Goal: Transaction & Acquisition: Purchase product/service

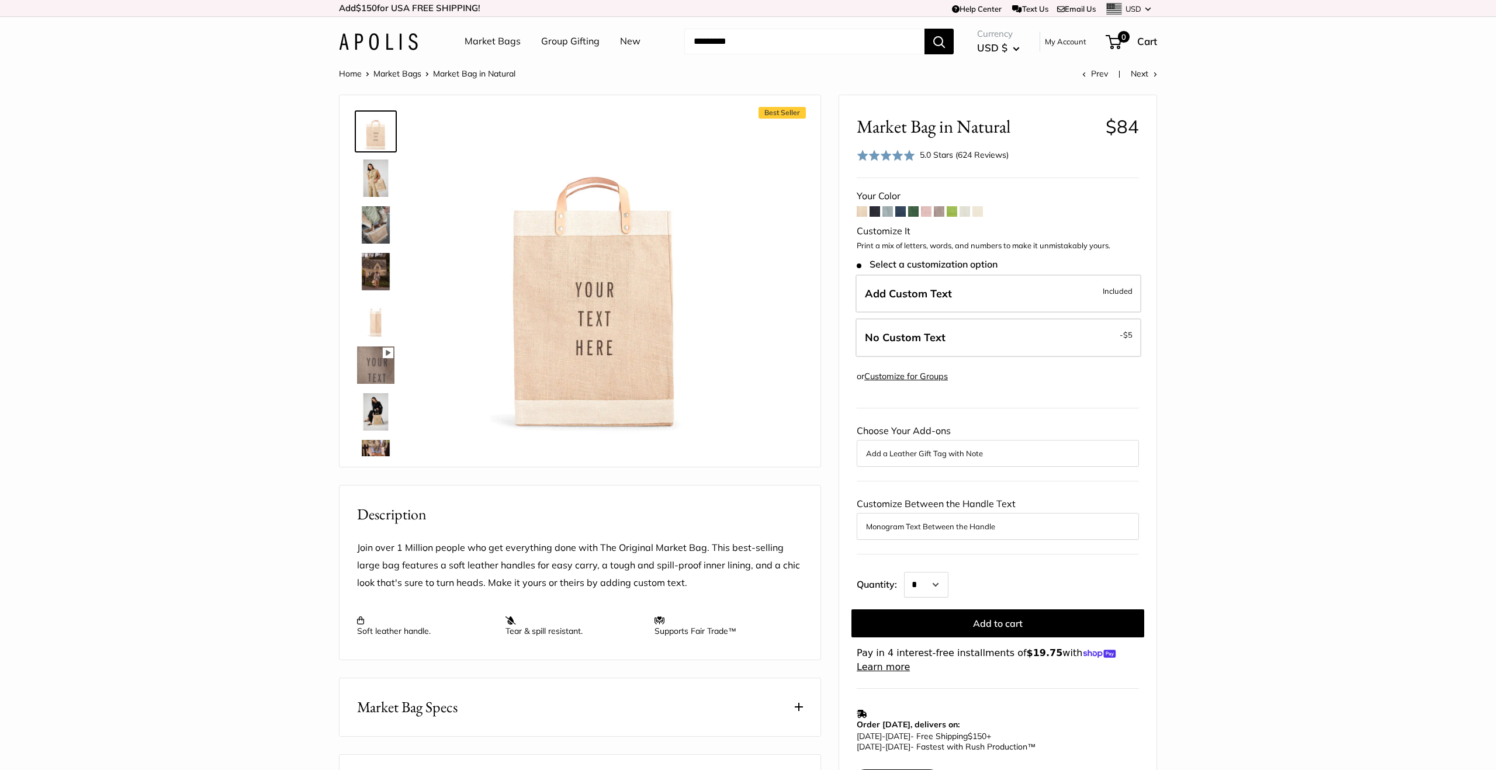
click at [877, 212] on span at bounding box center [875, 211] width 11 height 11
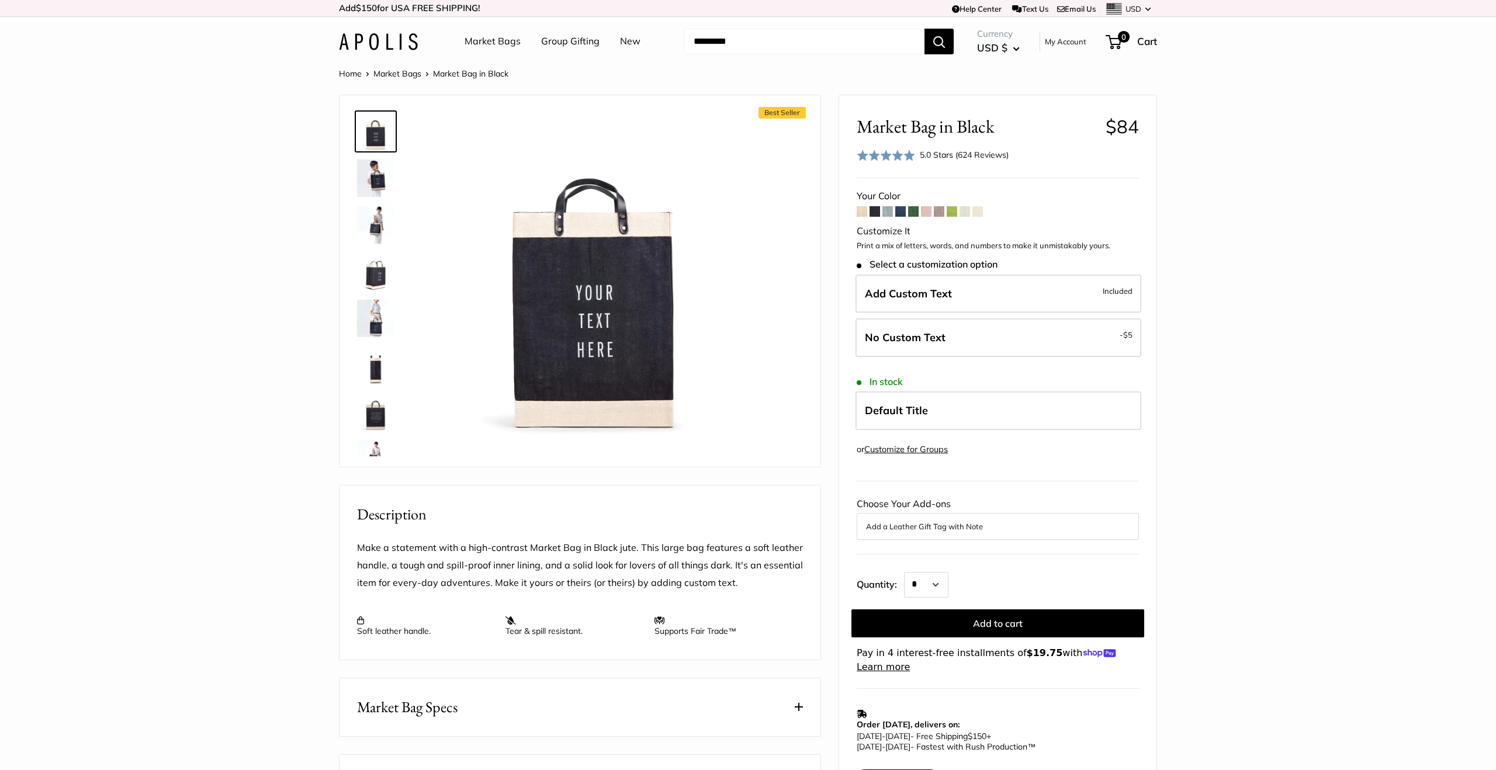
click at [890, 212] on span at bounding box center [888, 211] width 11 height 11
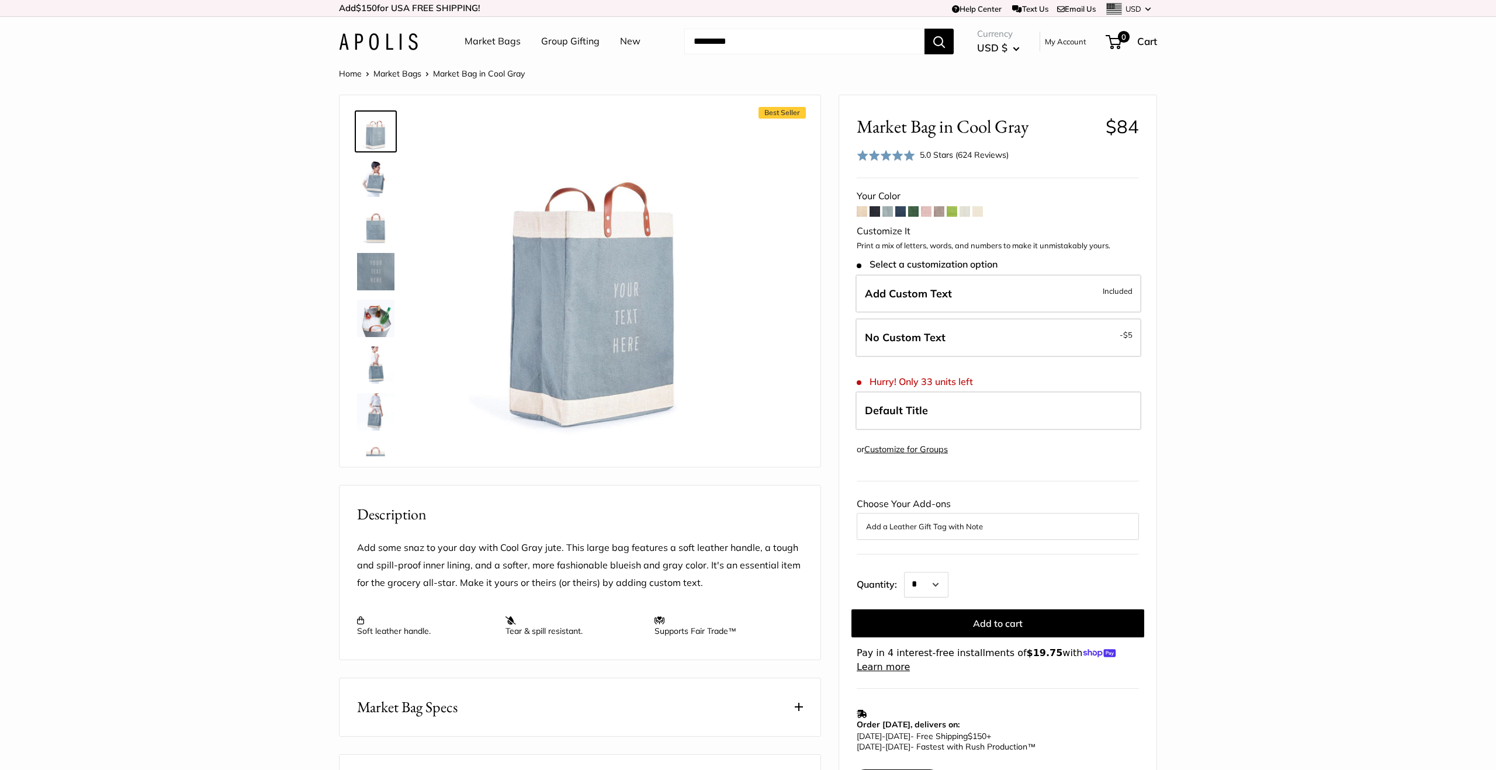
click at [900, 211] on span at bounding box center [900, 211] width 11 height 11
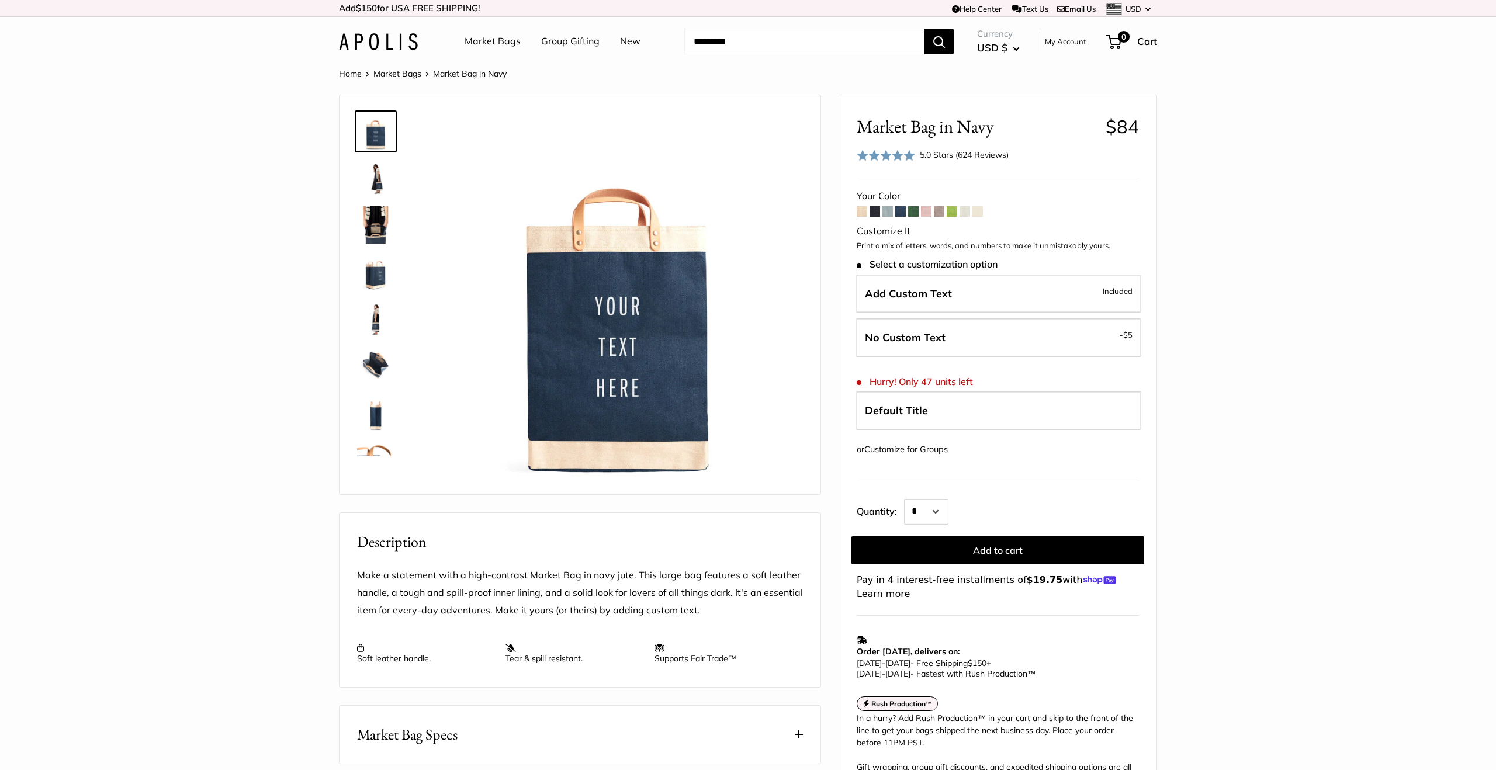
click at [915, 212] on span at bounding box center [913, 211] width 11 height 11
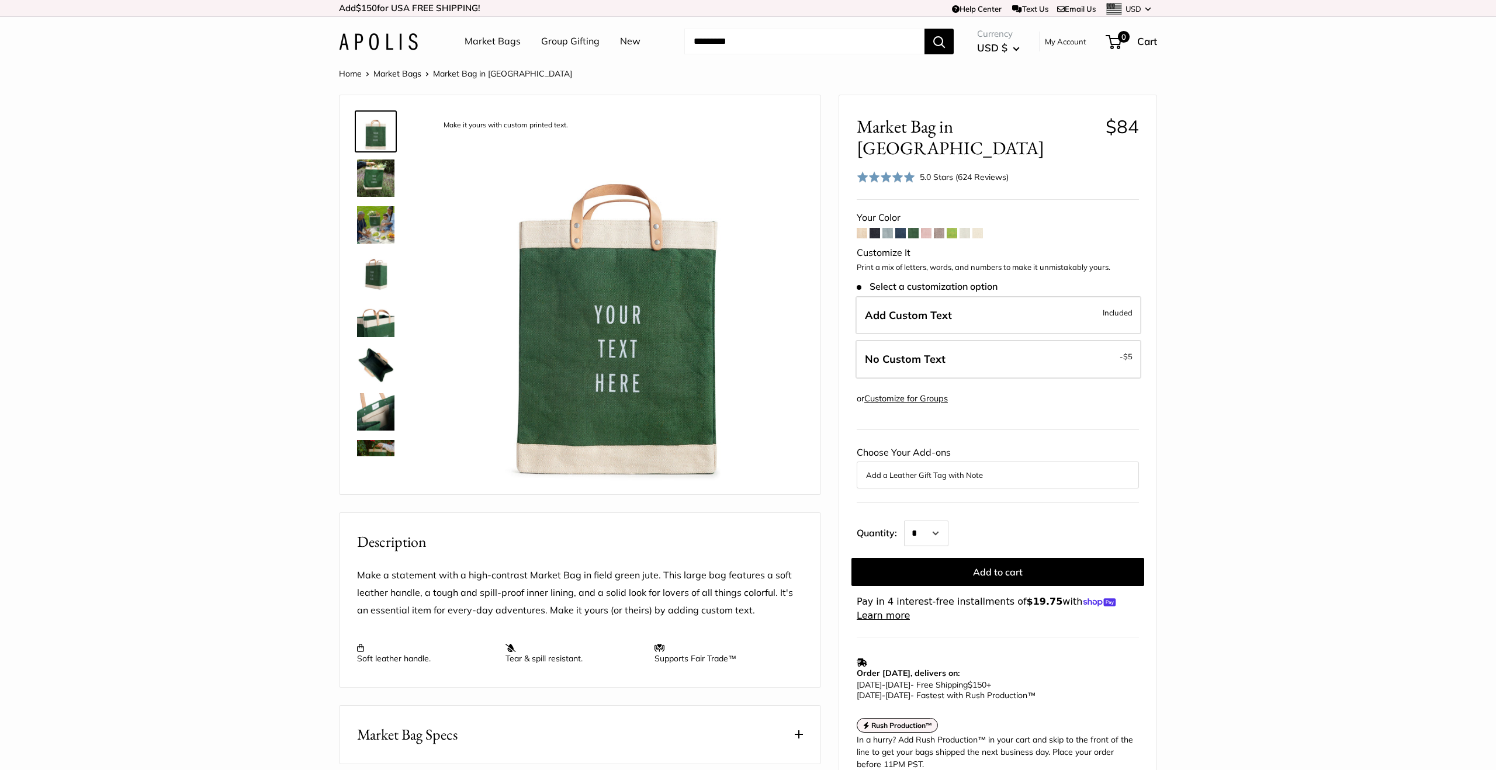
click at [927, 228] on span at bounding box center [926, 233] width 11 height 11
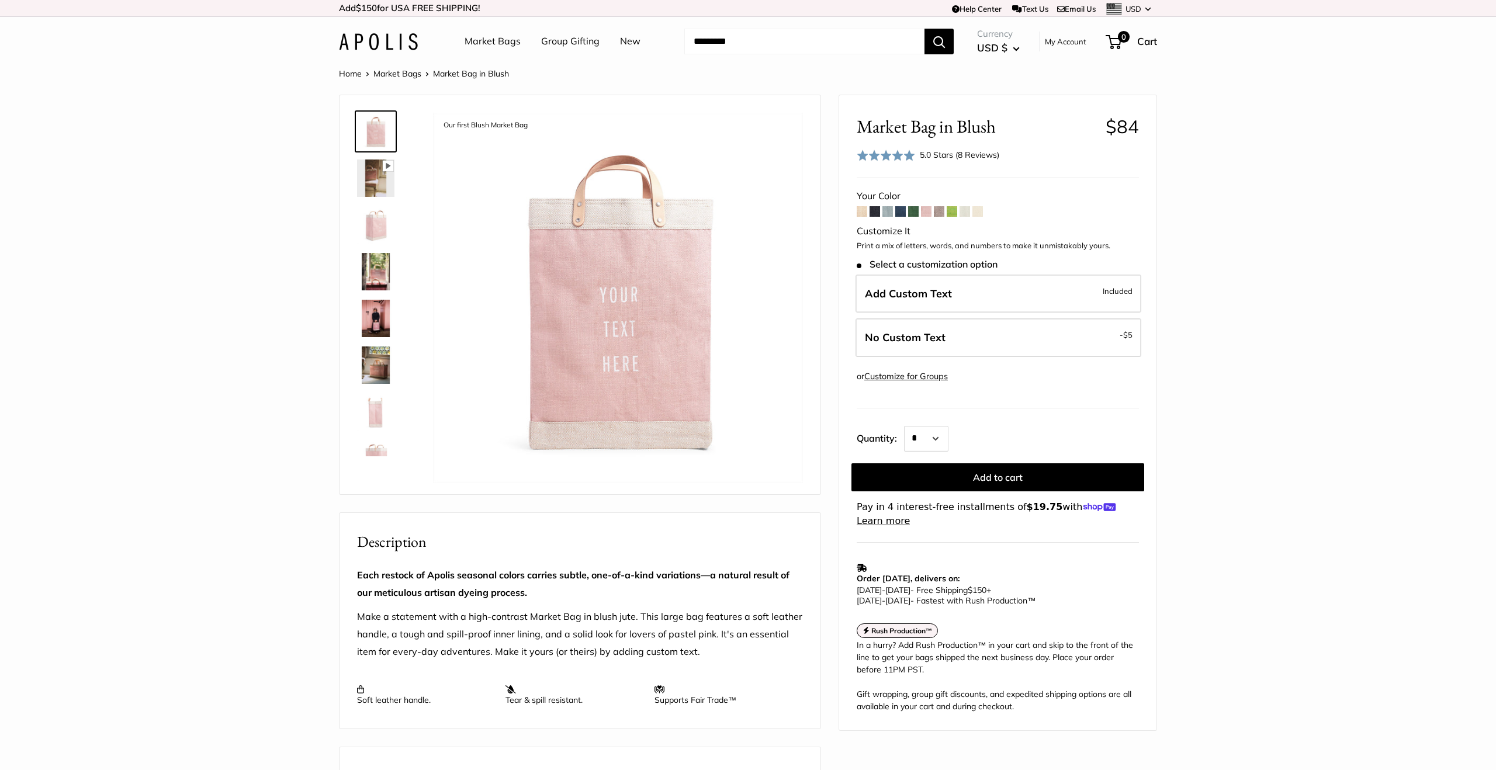
click at [941, 213] on span at bounding box center [939, 211] width 11 height 11
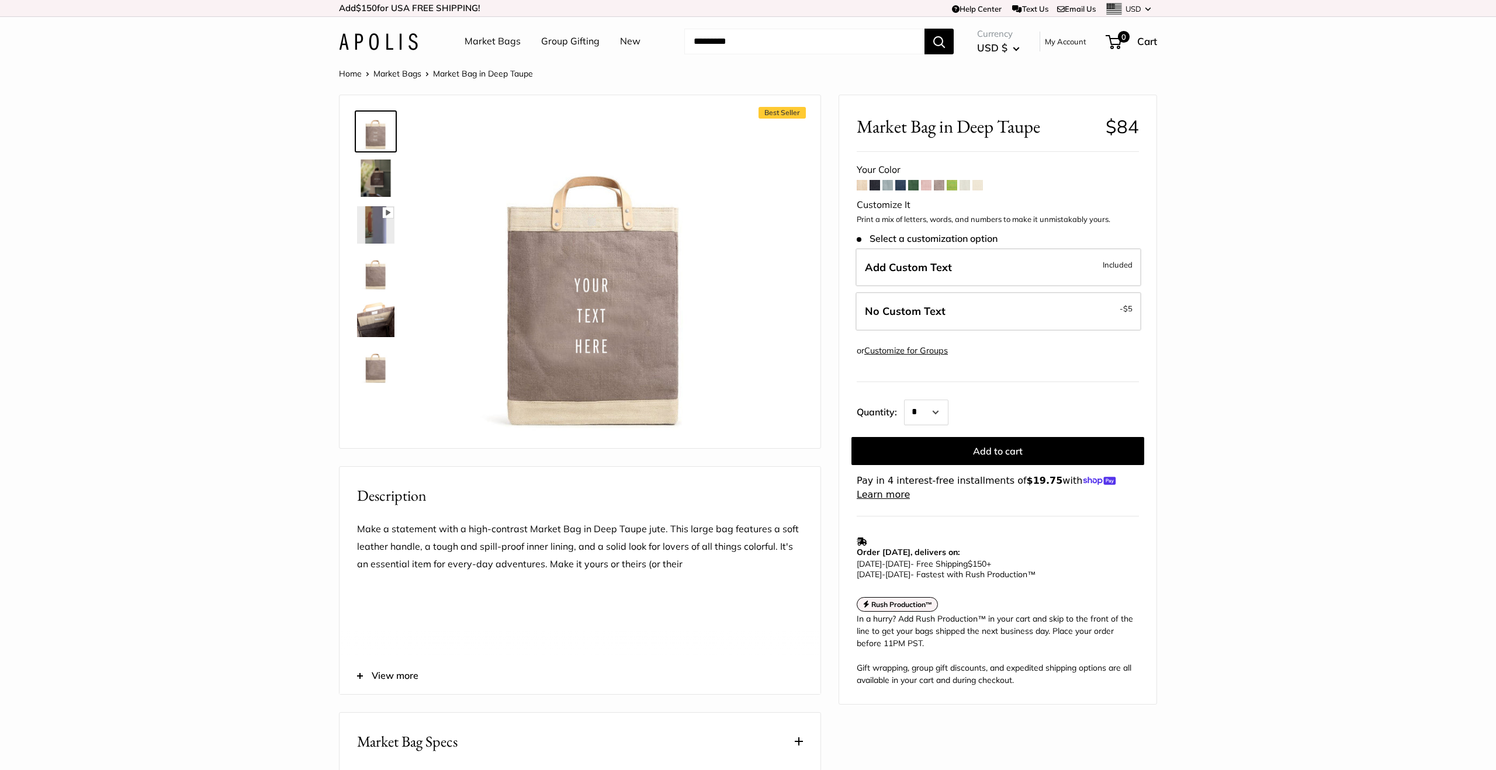
click at [957, 186] on span at bounding box center [952, 185] width 11 height 11
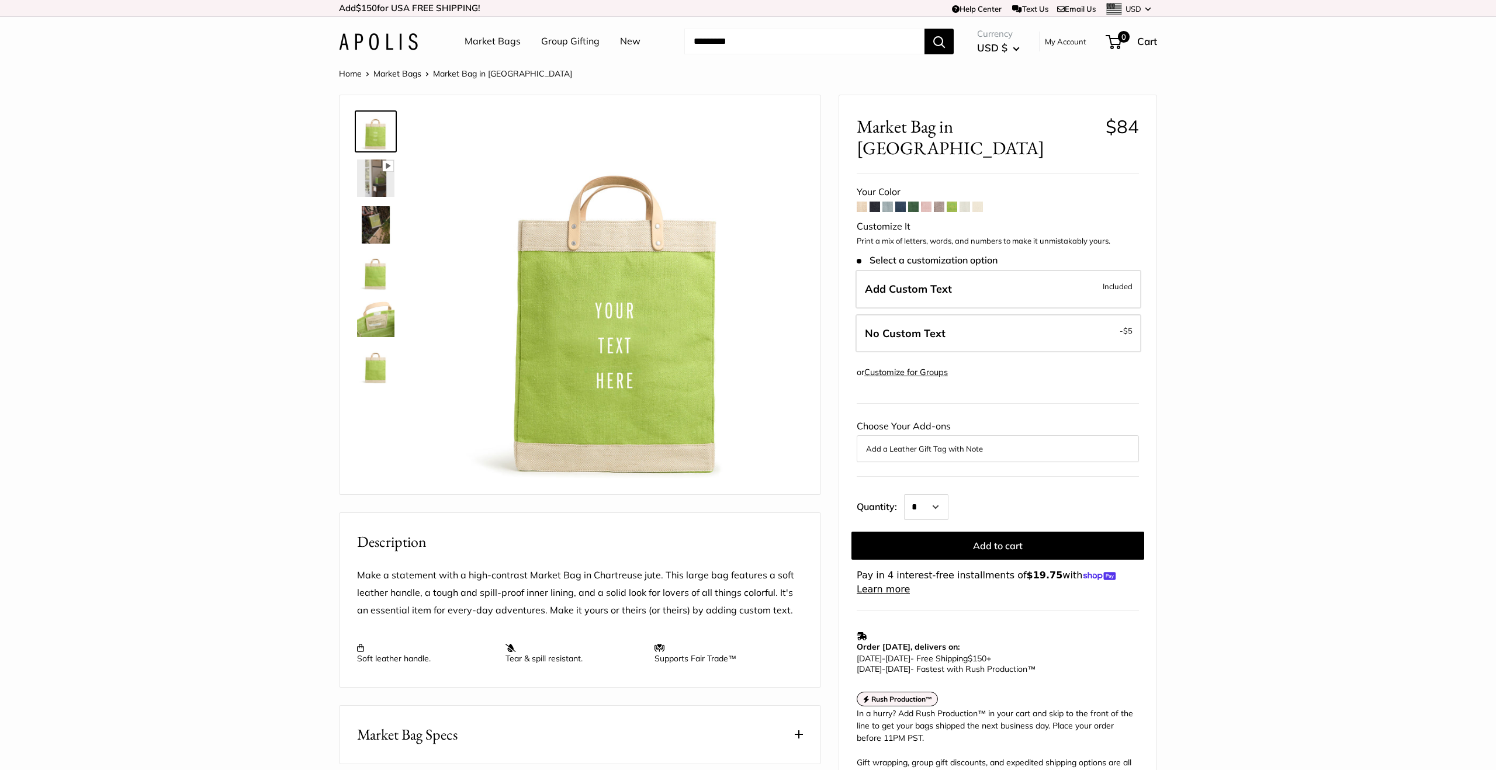
click at [964, 202] on span at bounding box center [965, 207] width 11 height 11
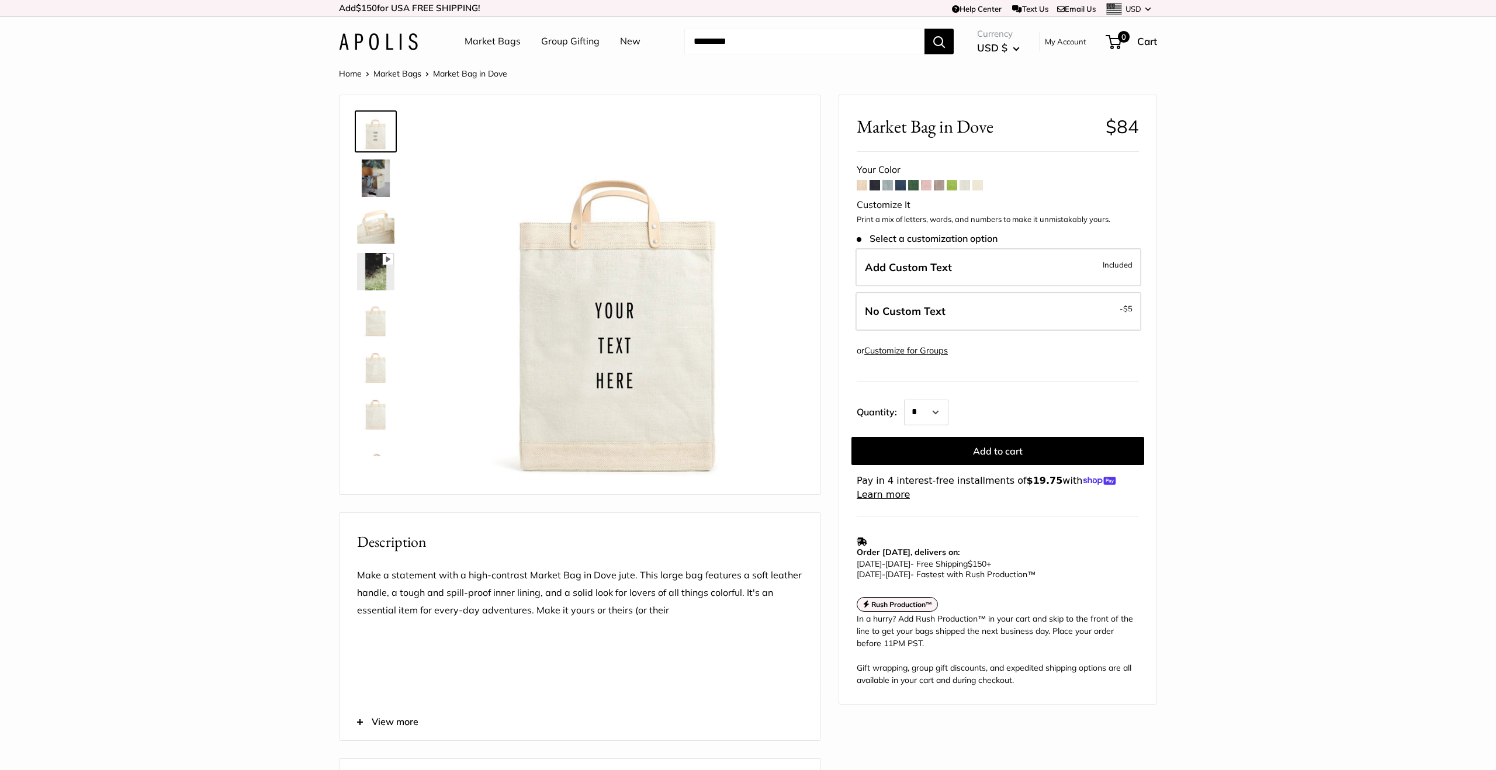
click at [978, 187] on span at bounding box center [978, 185] width 11 height 11
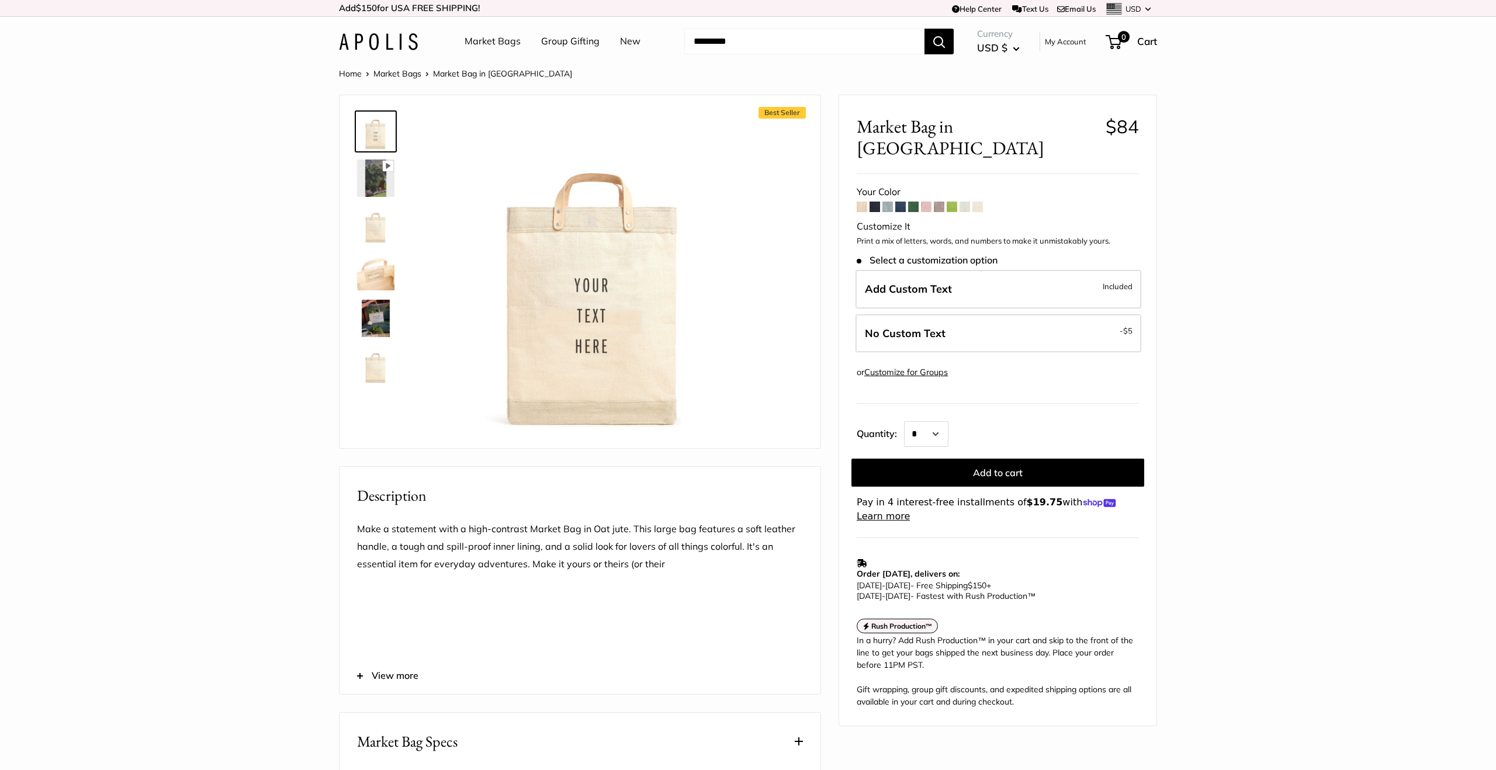
click at [877, 202] on span at bounding box center [875, 207] width 11 height 11
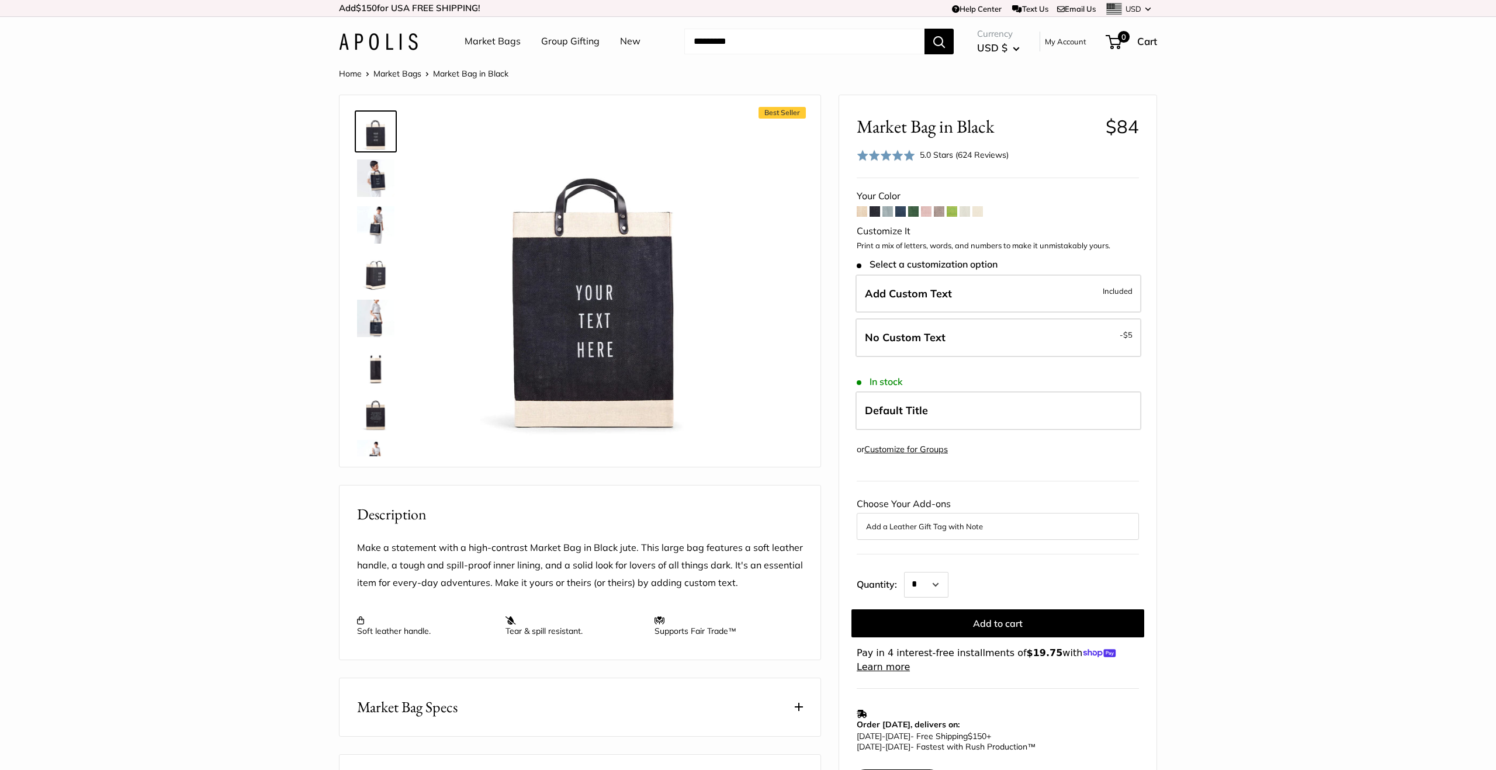
click at [510, 43] on link "Market Bags" at bounding box center [493, 42] width 56 height 18
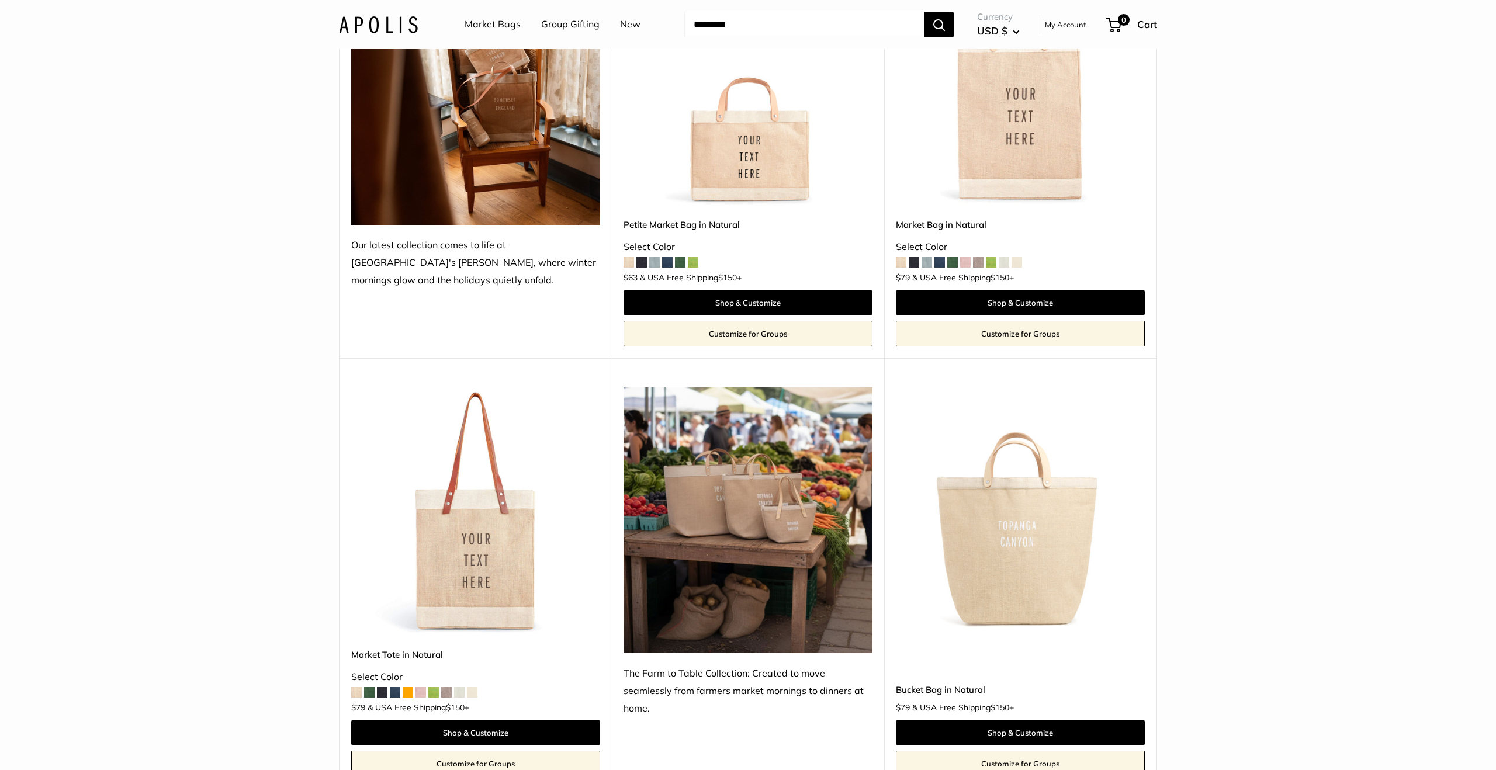
scroll to position [253, 0]
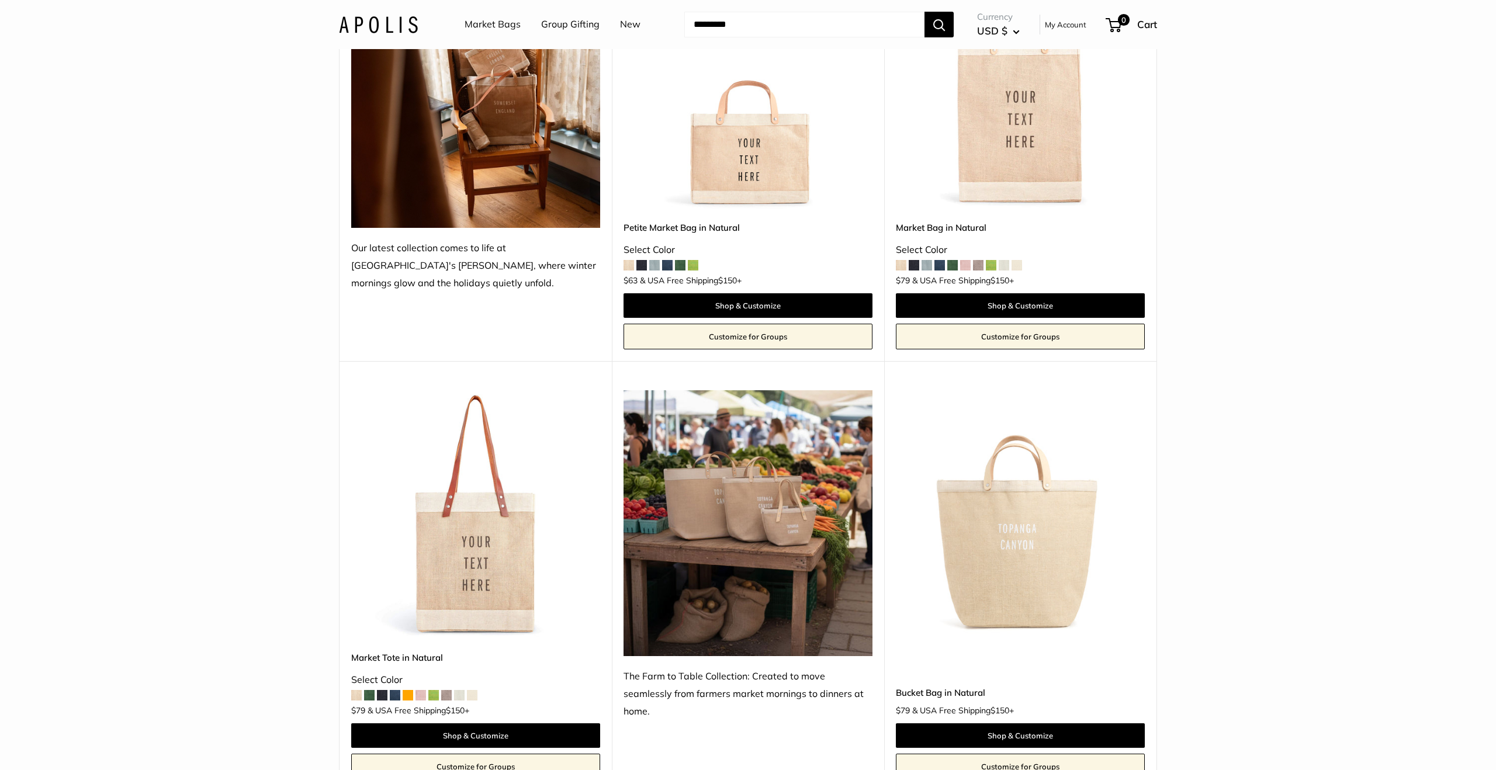
click at [0, 0] on img at bounding box center [0, 0] width 0 height 0
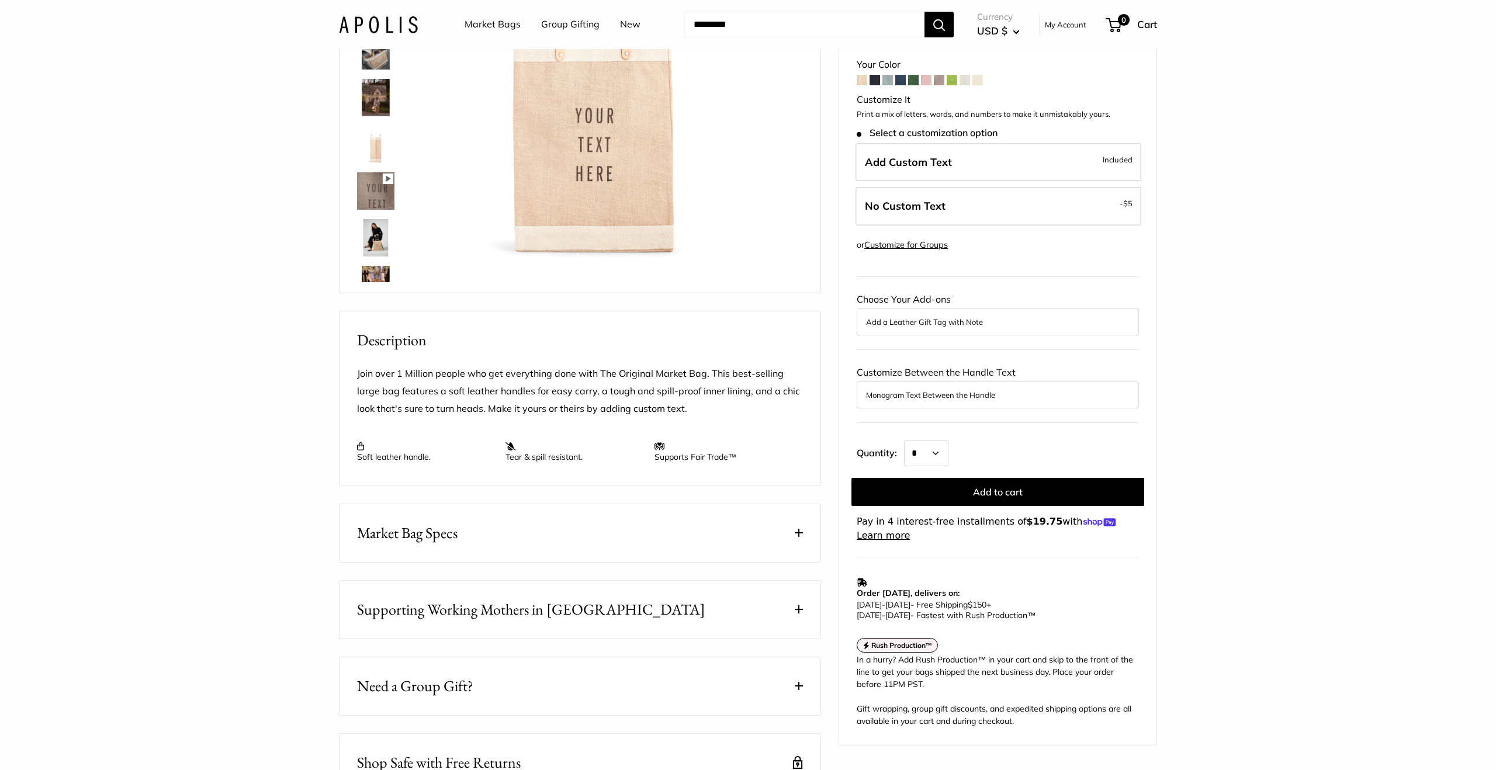
scroll to position [175, 0]
click at [800, 552] on button "Market Bag Specs" at bounding box center [580, 532] width 481 height 58
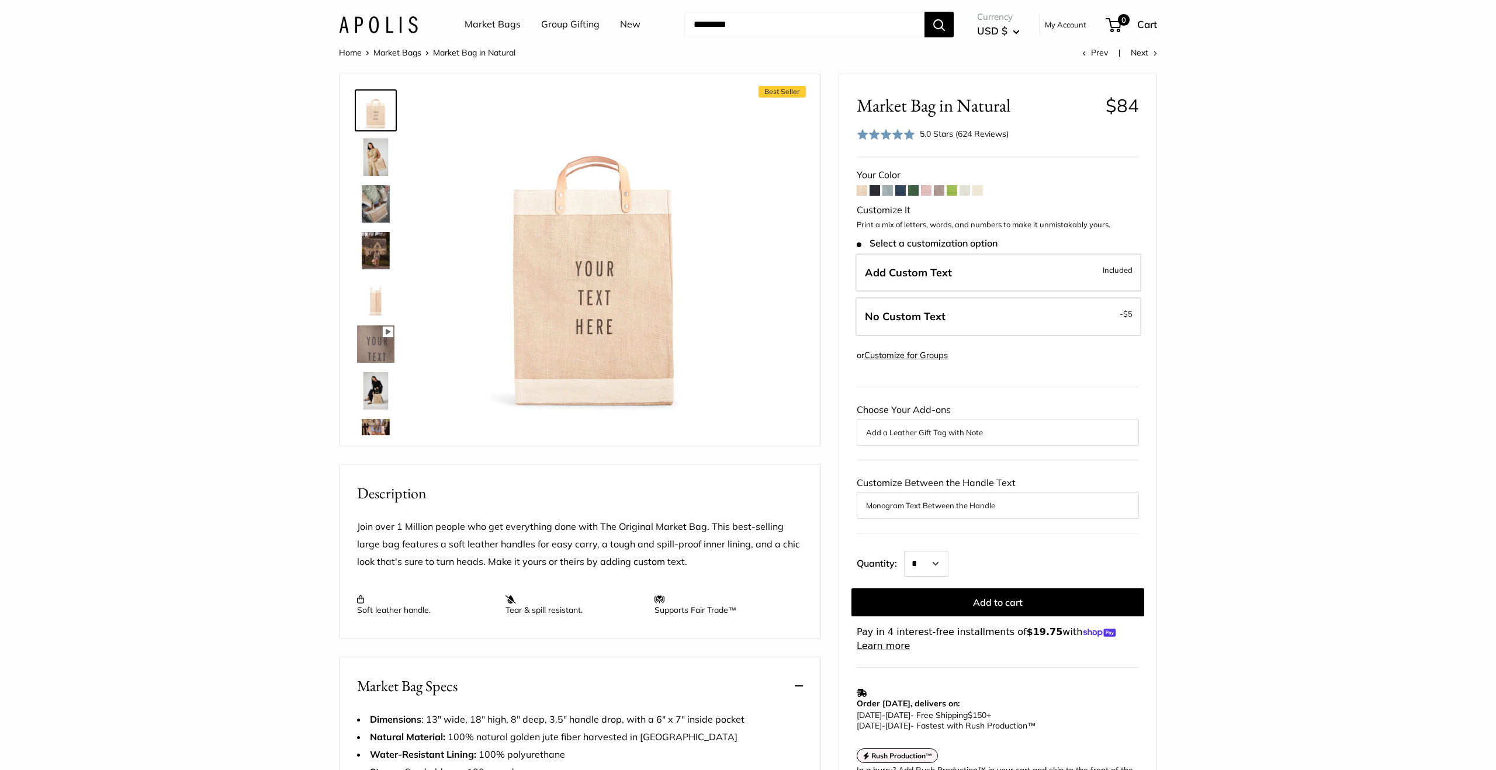
scroll to position [19, 0]
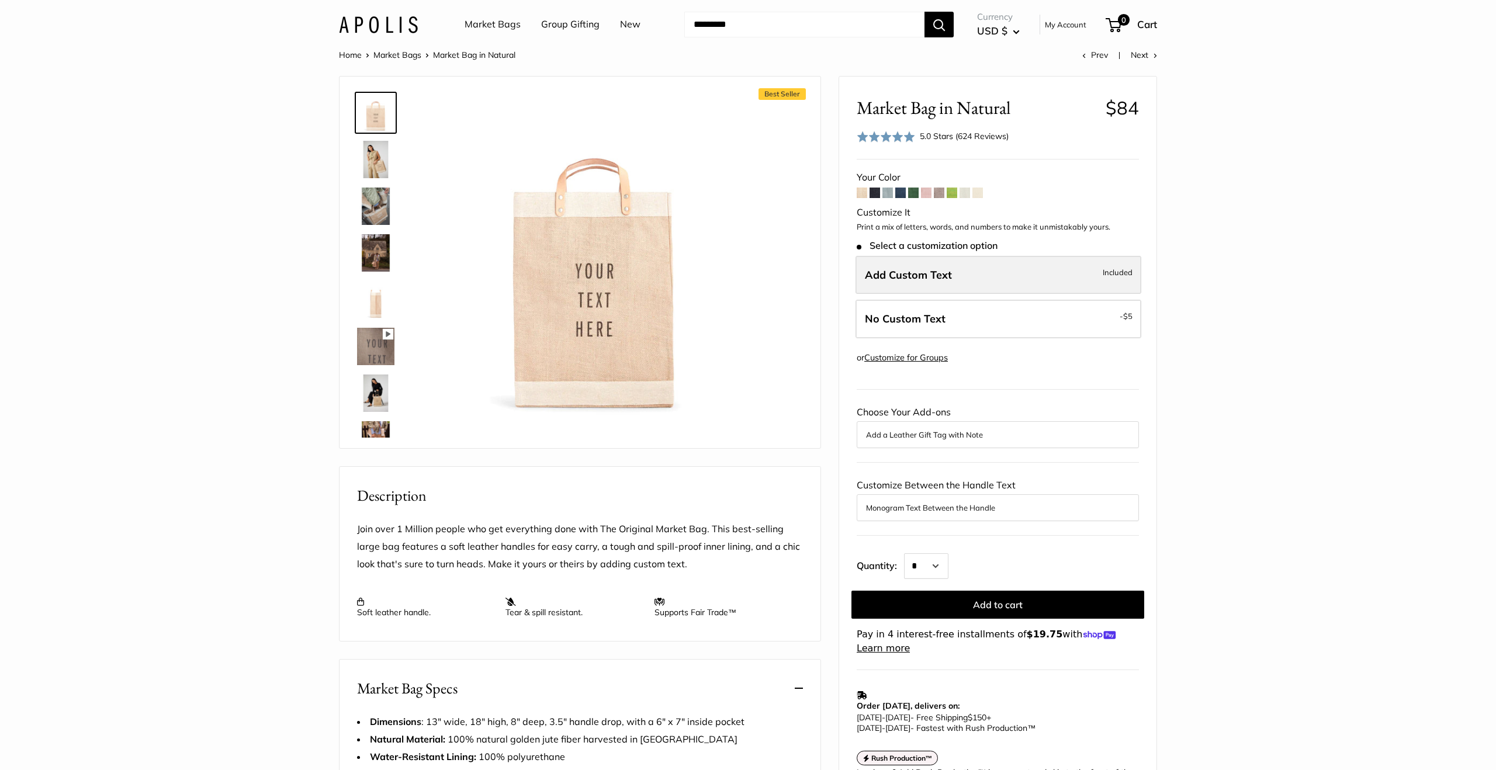
click at [915, 273] on span "Add Custom Text" at bounding box center [908, 274] width 87 height 13
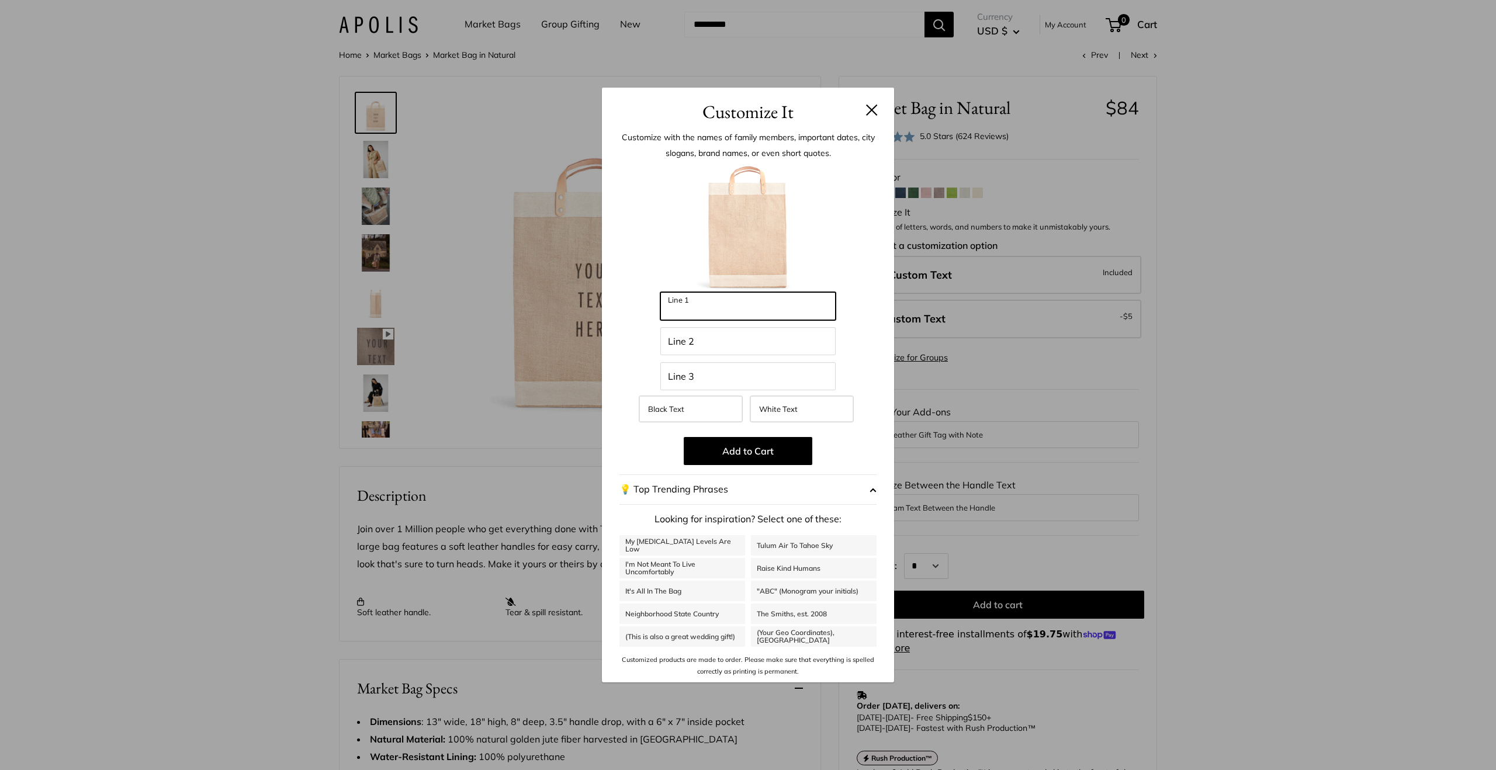
click at [742, 311] on input "Line 1" at bounding box center [747, 306] width 175 height 28
type input "**********"
click at [683, 349] on input "Line 2" at bounding box center [747, 341] width 175 height 28
type input "*"
click at [772, 305] on input "**********" at bounding box center [747, 306] width 175 height 28
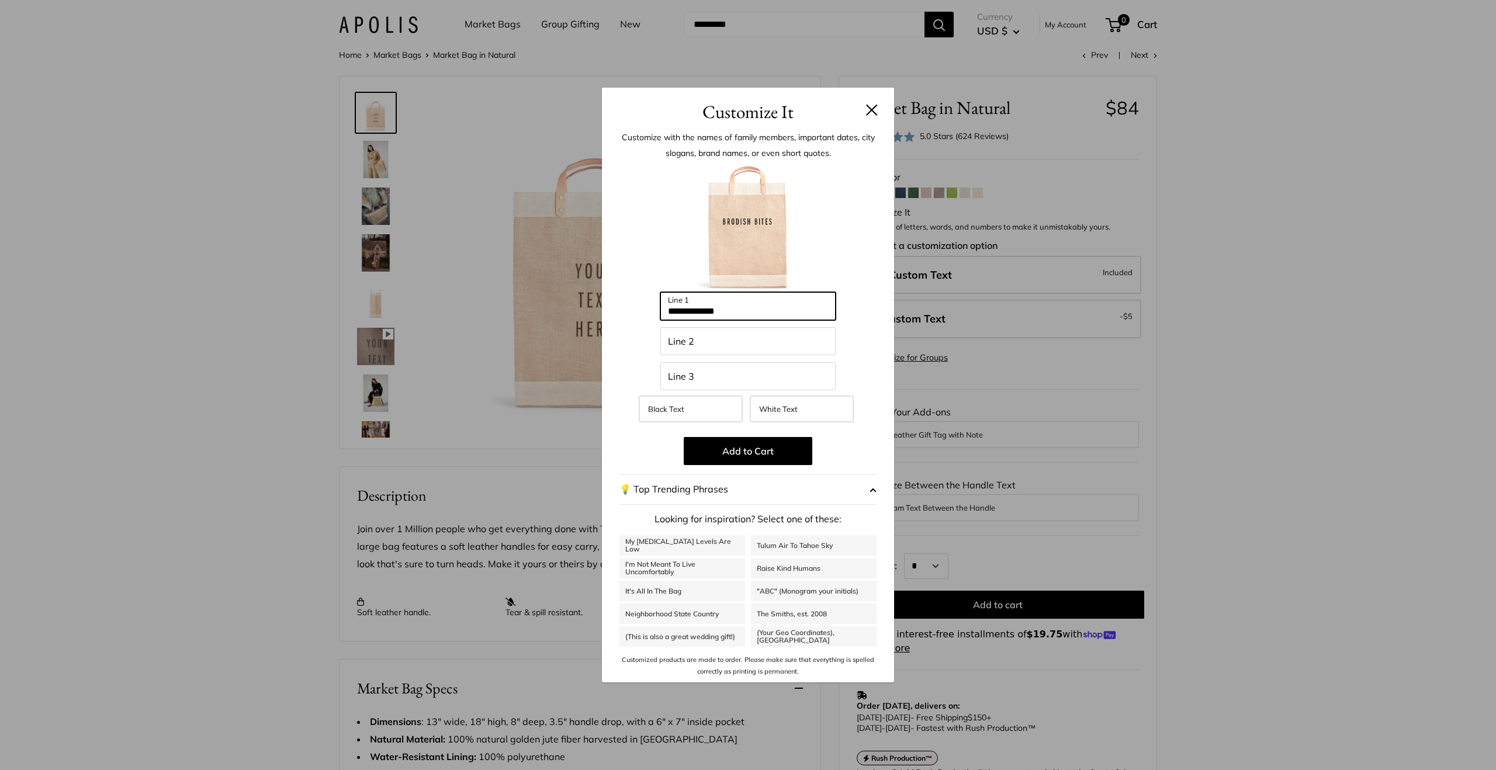
click at [759, 312] on input "**********" at bounding box center [747, 306] width 175 height 28
type input "*"
click at [874, 106] on button at bounding box center [872, 110] width 12 height 12
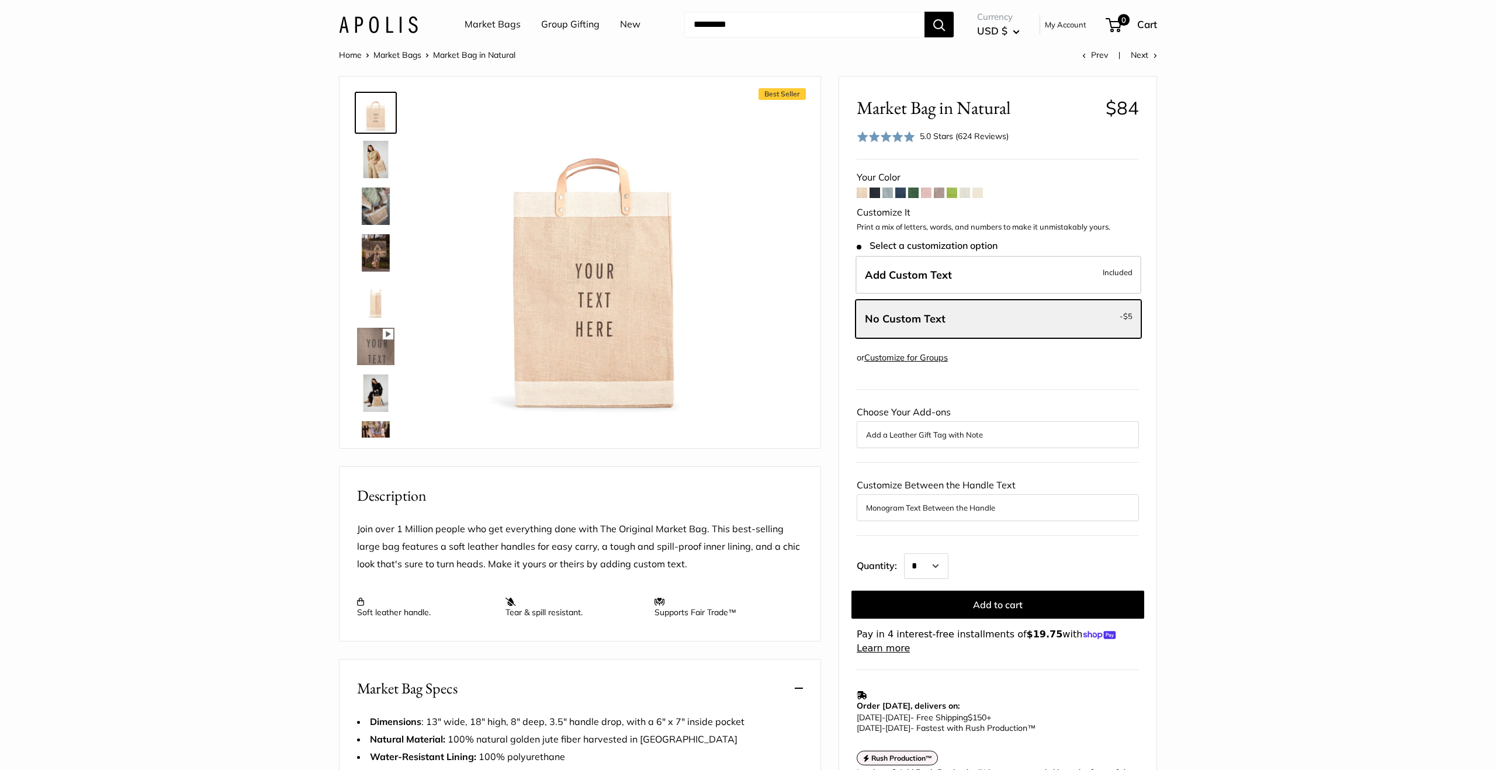
click at [561, 26] on link "Group Gifting" at bounding box center [570, 25] width 58 height 18
click at [506, 26] on link "Market Bags" at bounding box center [493, 25] width 56 height 18
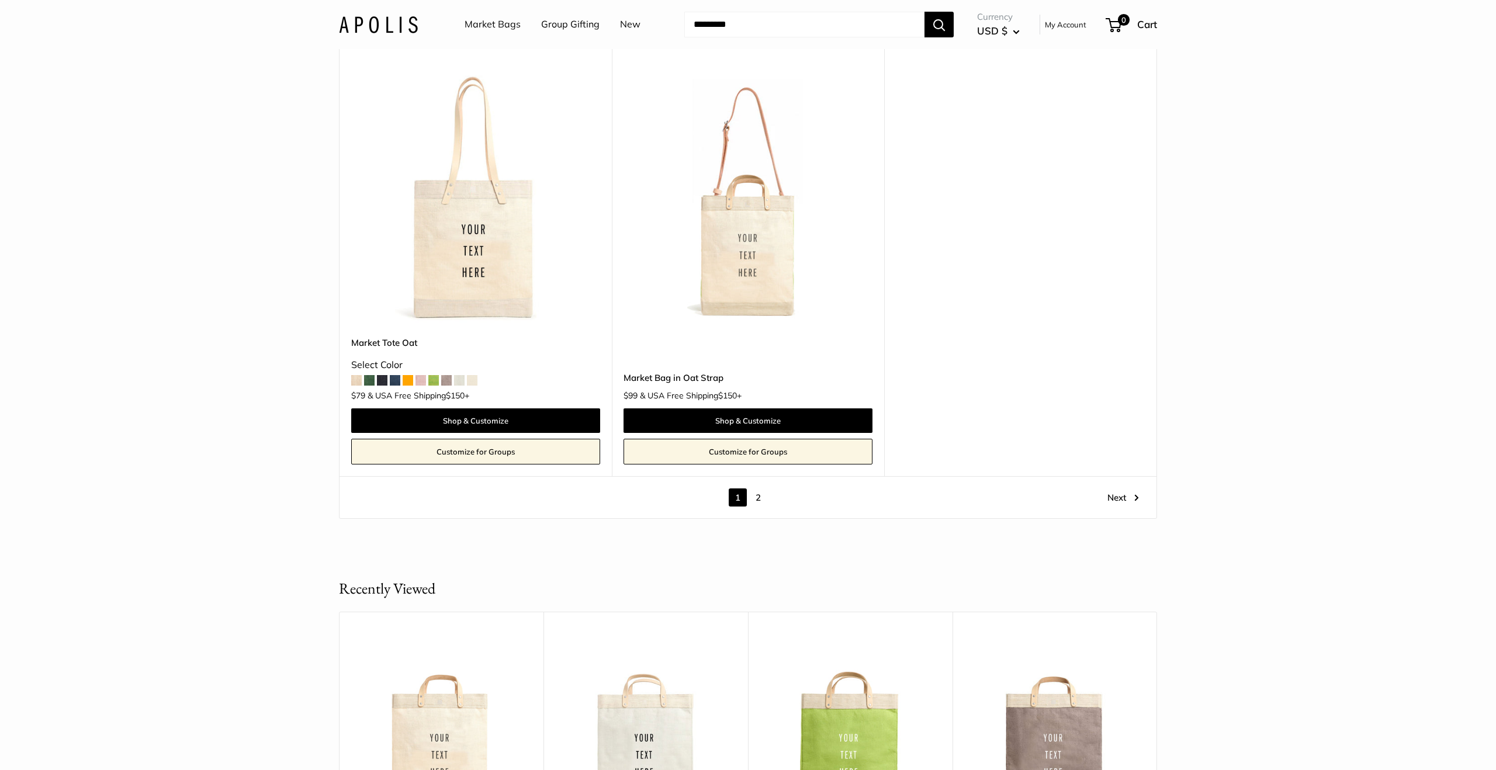
scroll to position [6395, 0]
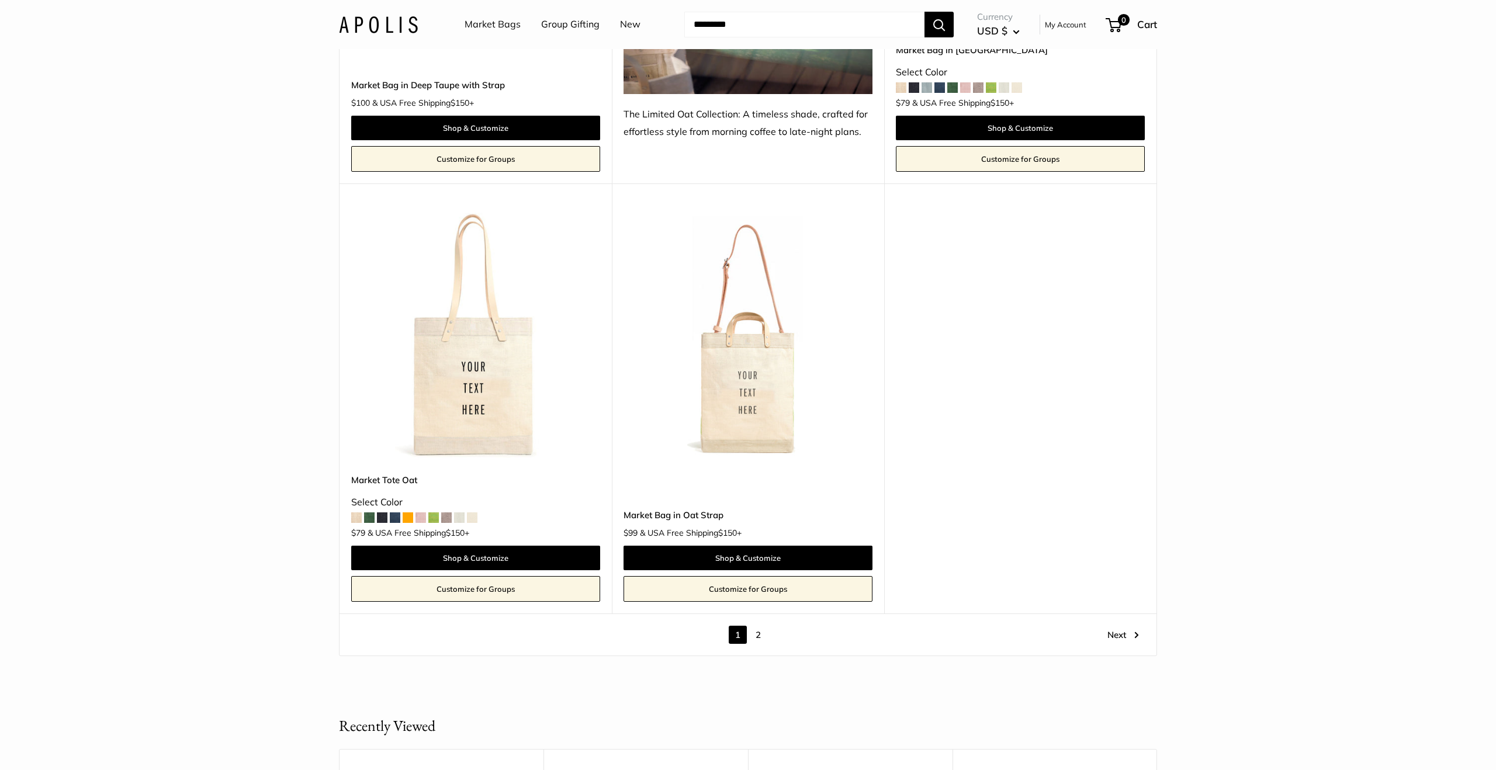
click at [1118, 634] on link "Next" at bounding box center [1124, 635] width 32 height 18
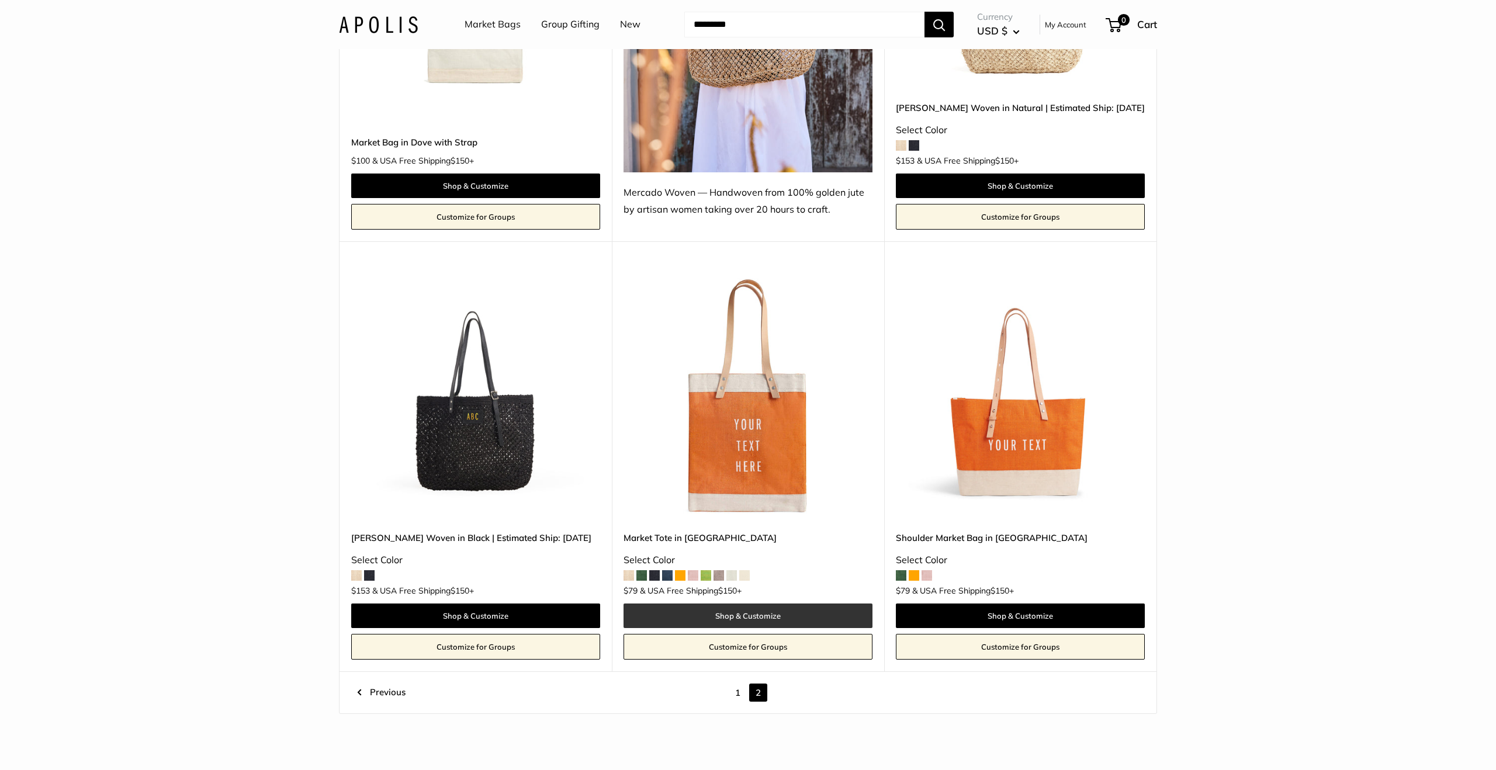
scroll to position [809, 0]
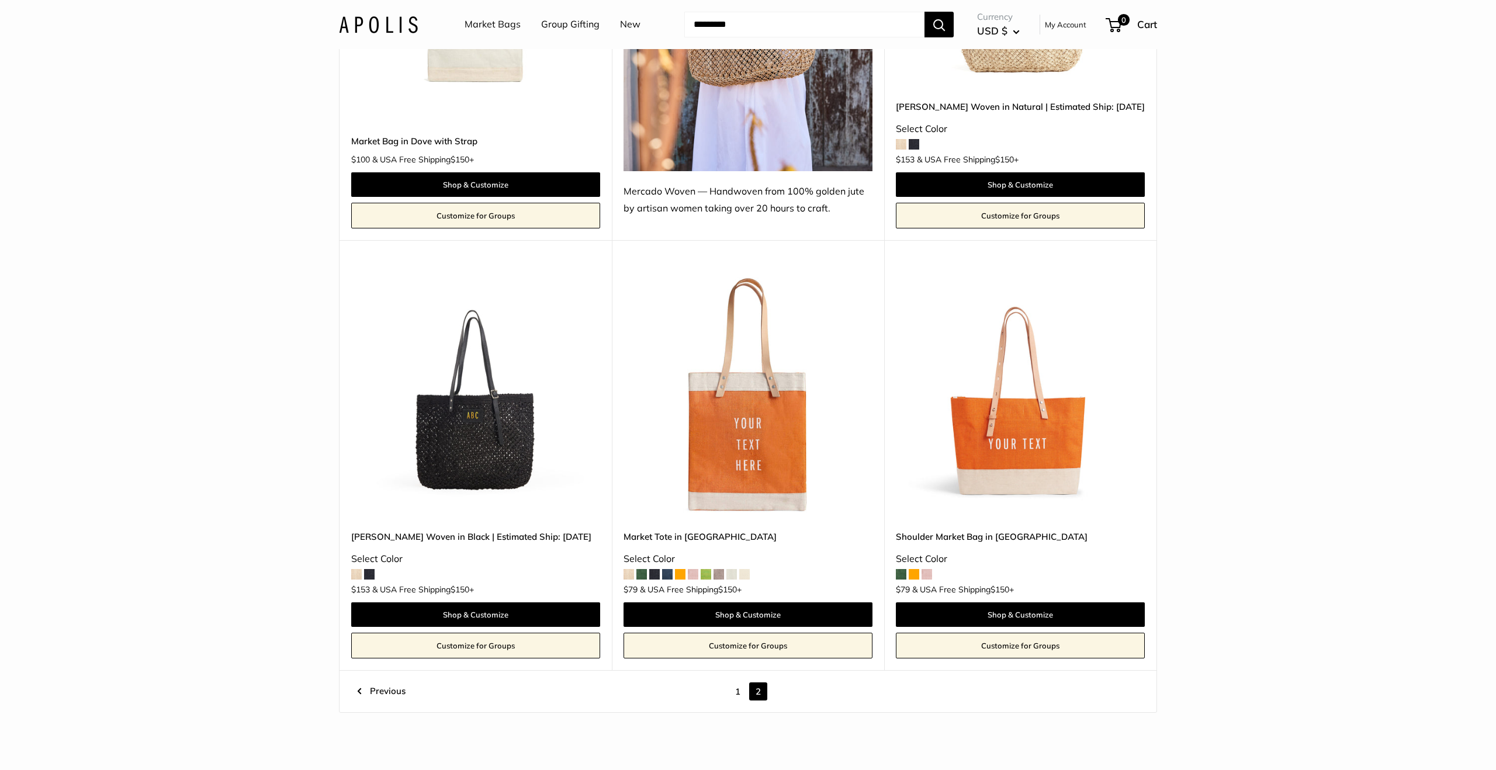
click at [737, 691] on link "1" at bounding box center [738, 692] width 18 height 18
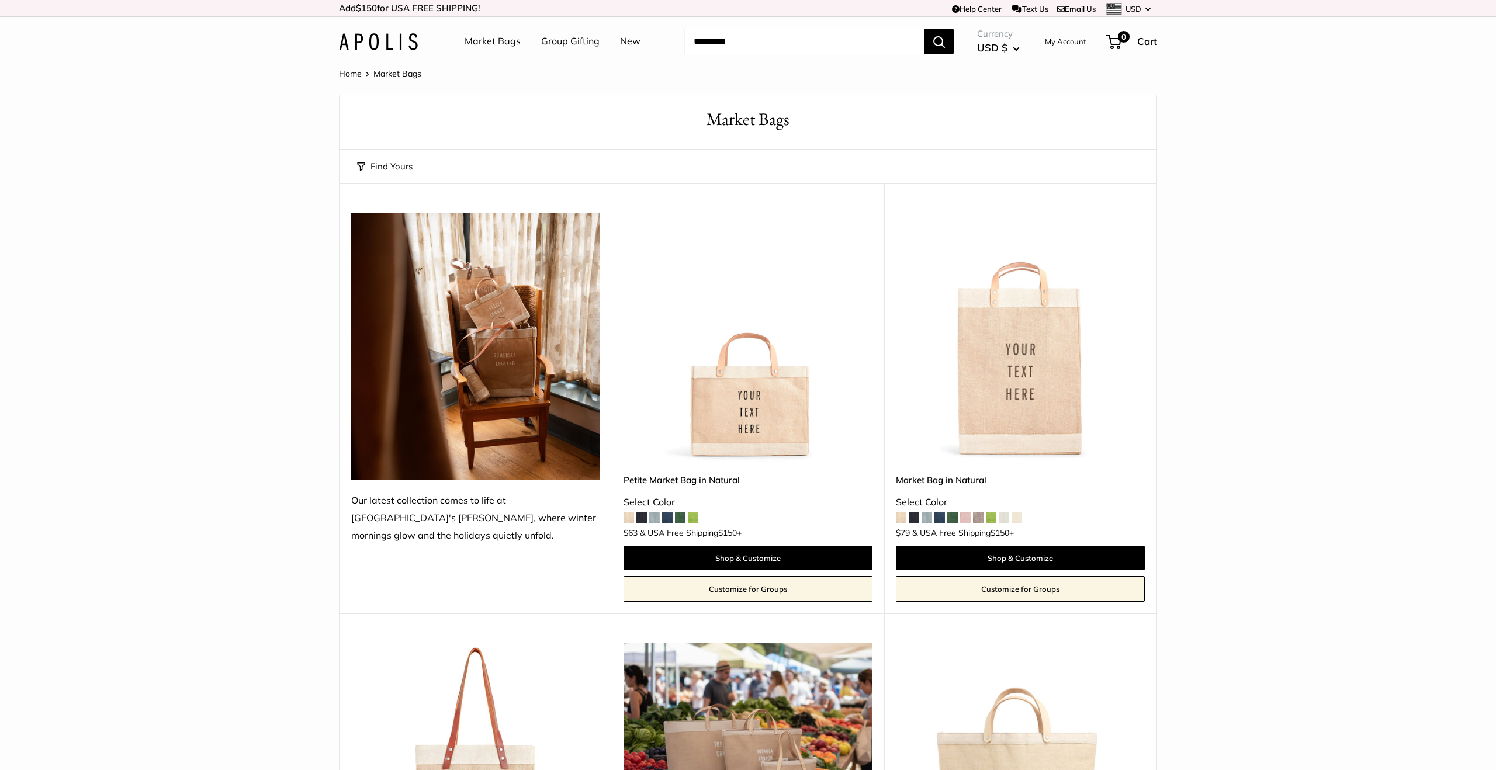
click at [0, 0] on img at bounding box center [0, 0] width 0 height 0
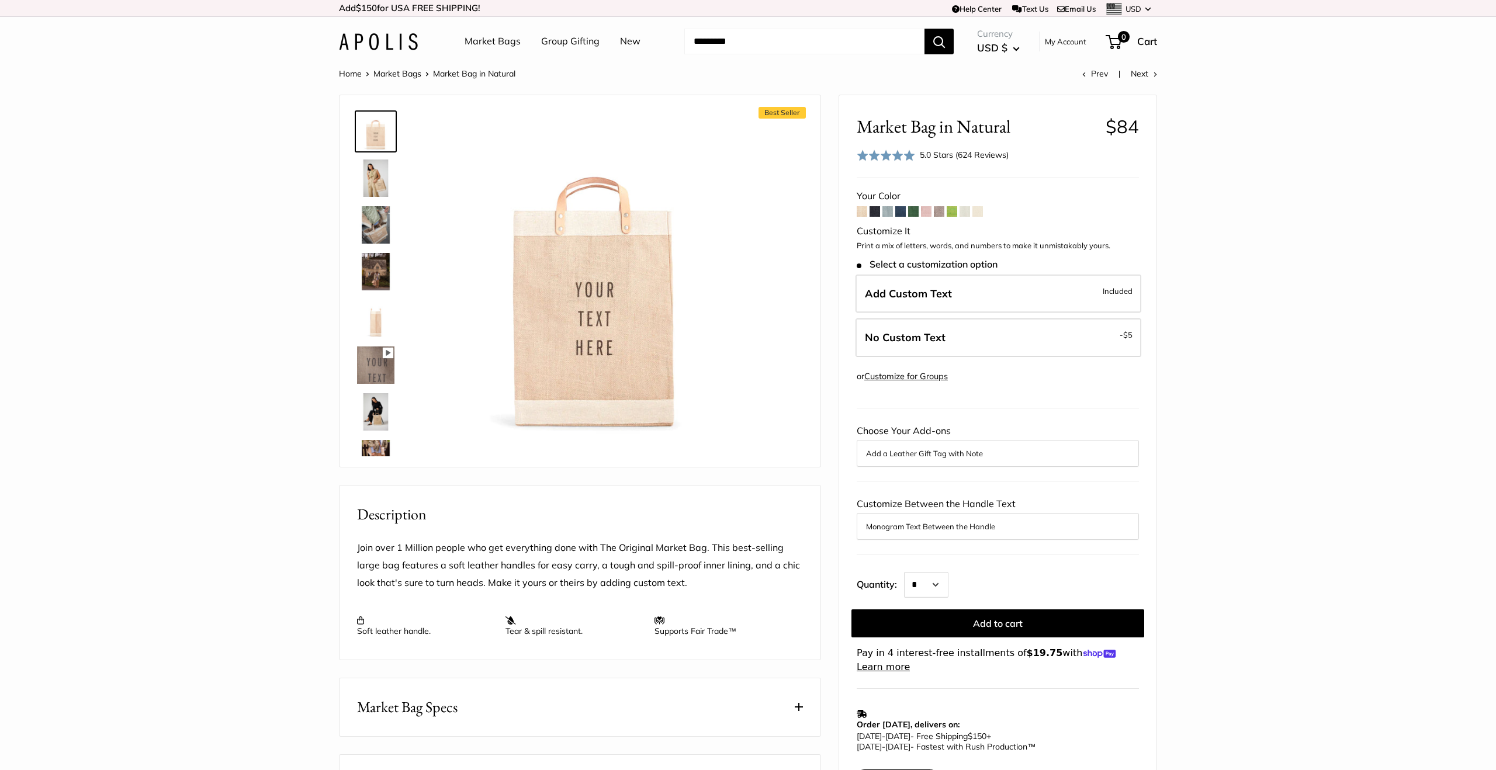
click at [376, 181] on img at bounding box center [375, 178] width 37 height 37
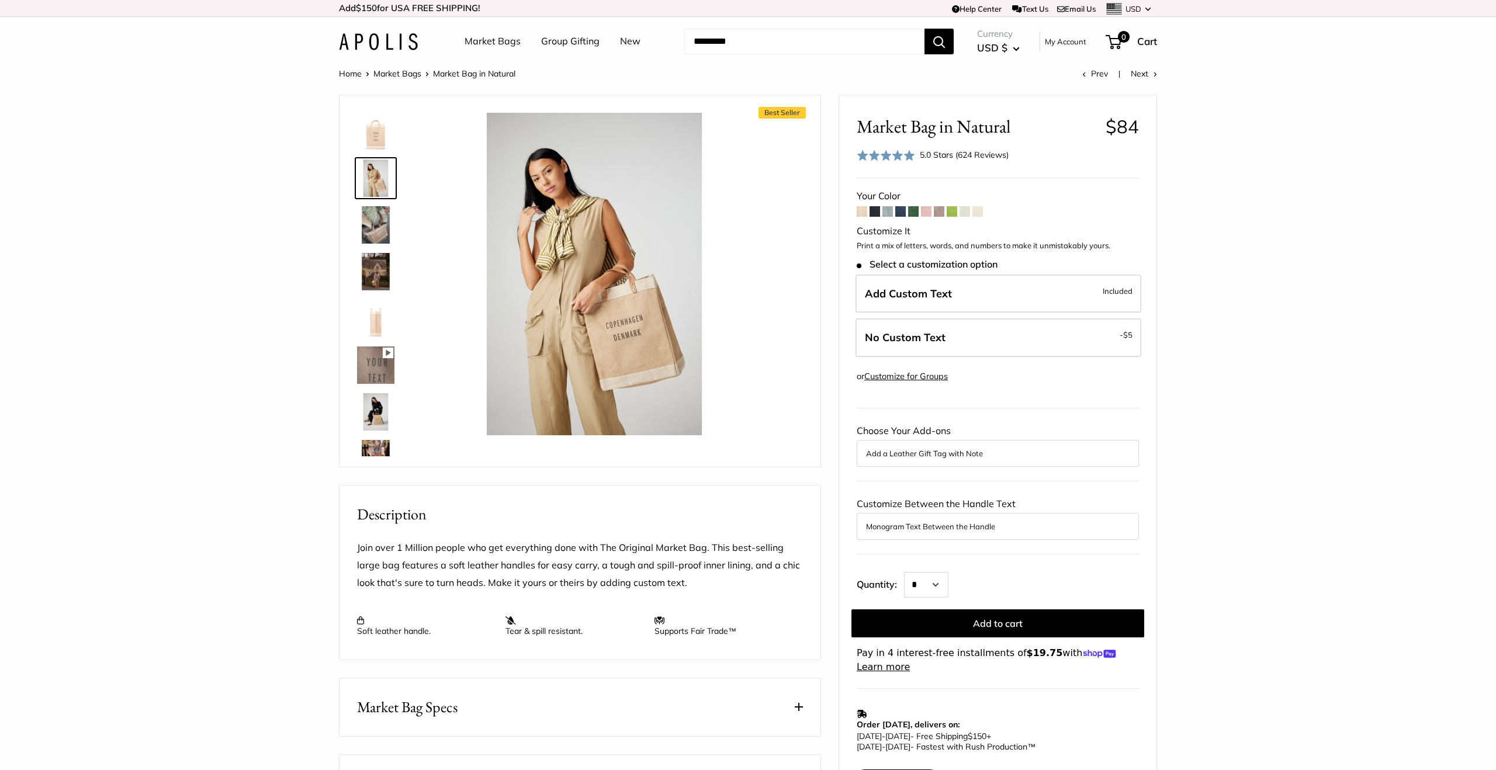
click at [371, 230] on img at bounding box center [375, 224] width 37 height 37
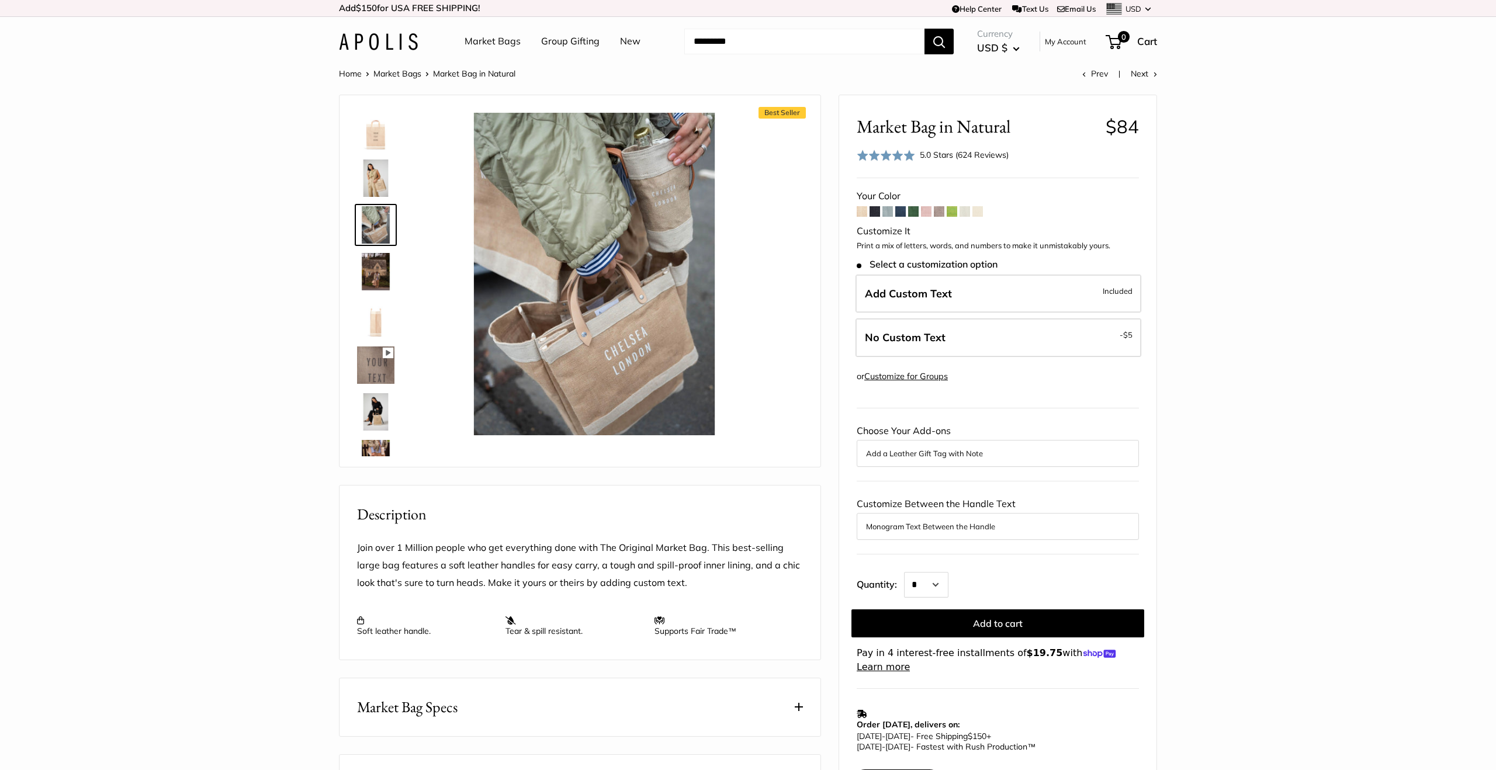
click at [378, 283] on img at bounding box center [375, 271] width 37 height 37
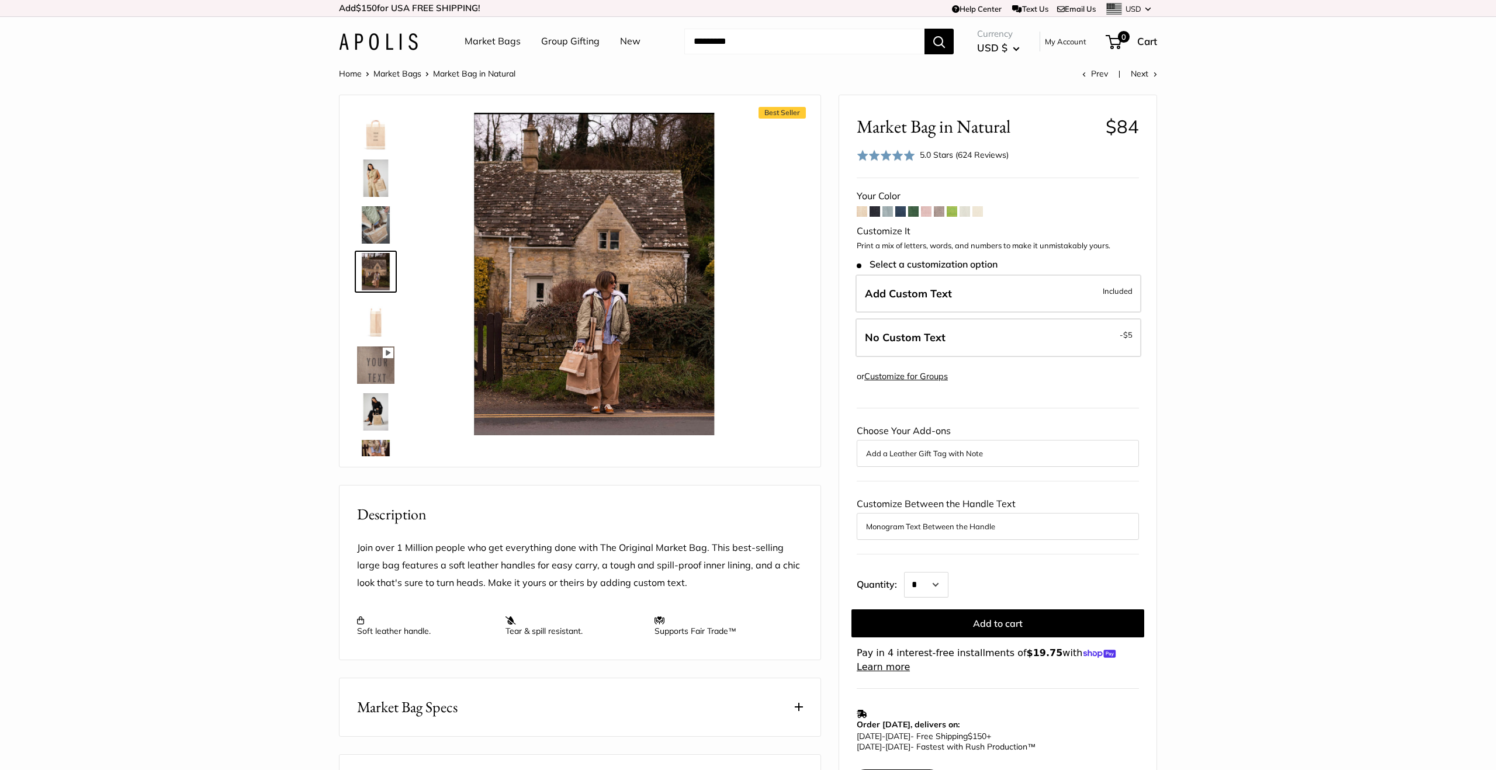
click at [377, 324] on img at bounding box center [375, 318] width 37 height 37
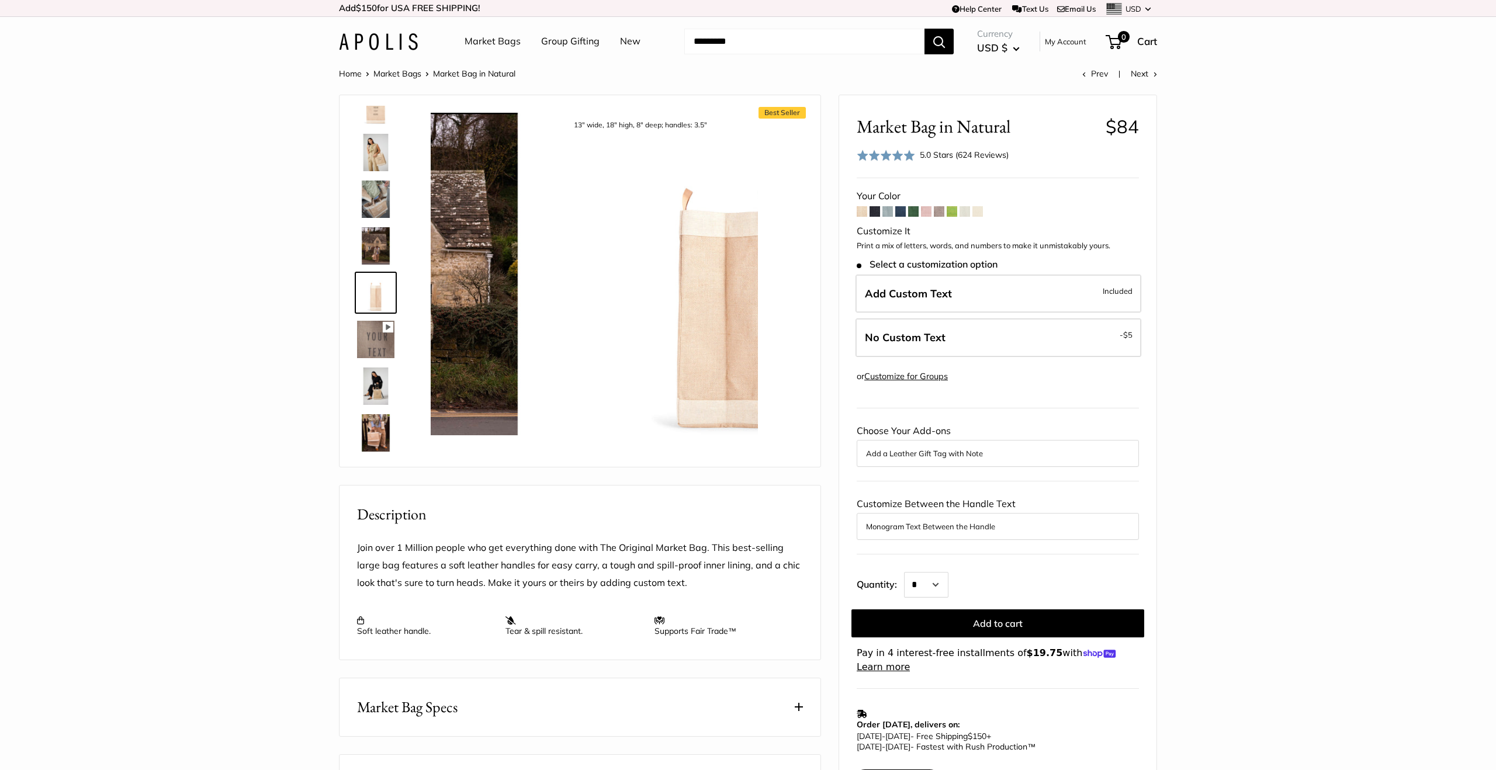
scroll to position [36, 0]
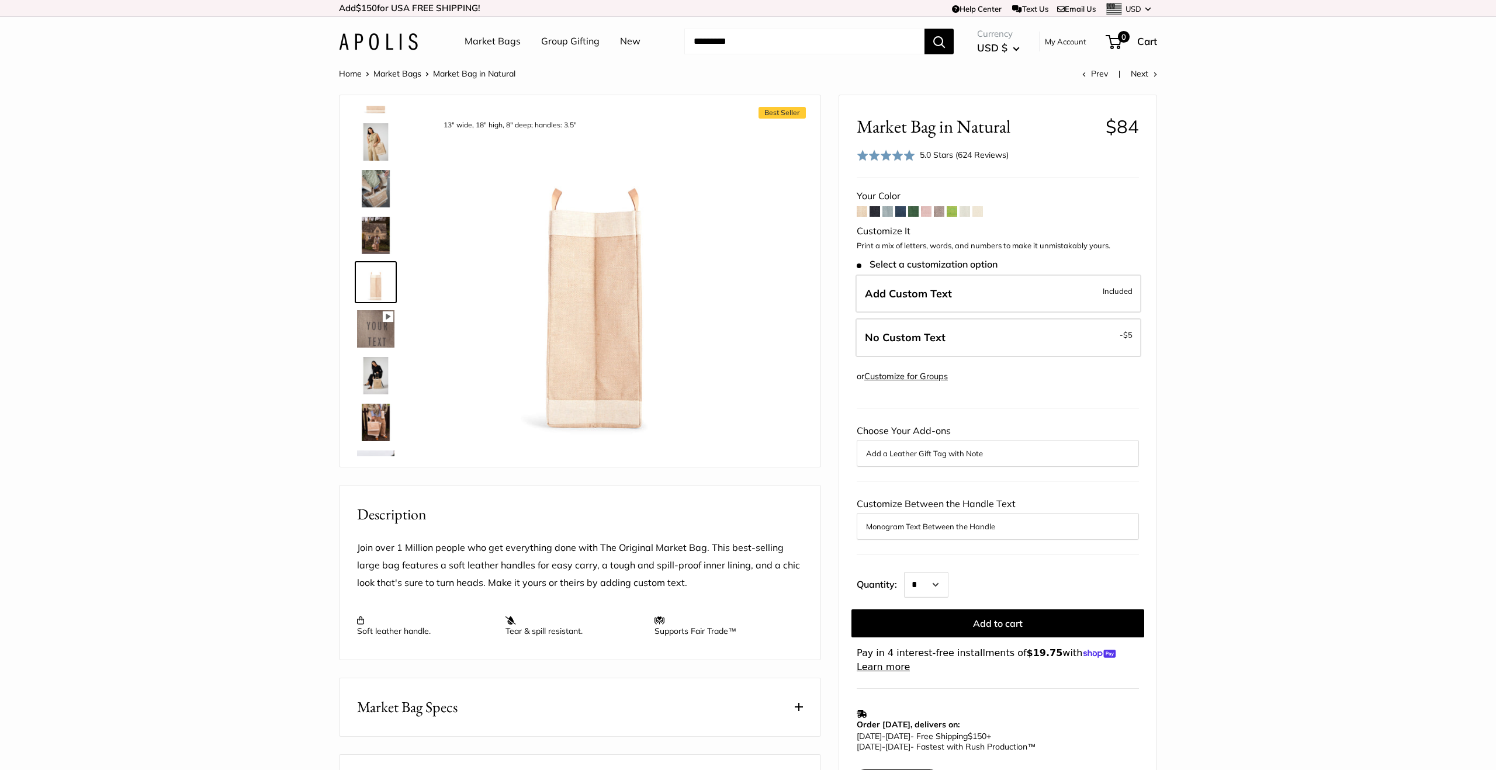
click at [388, 315] on icon at bounding box center [388, 317] width 11 height 11
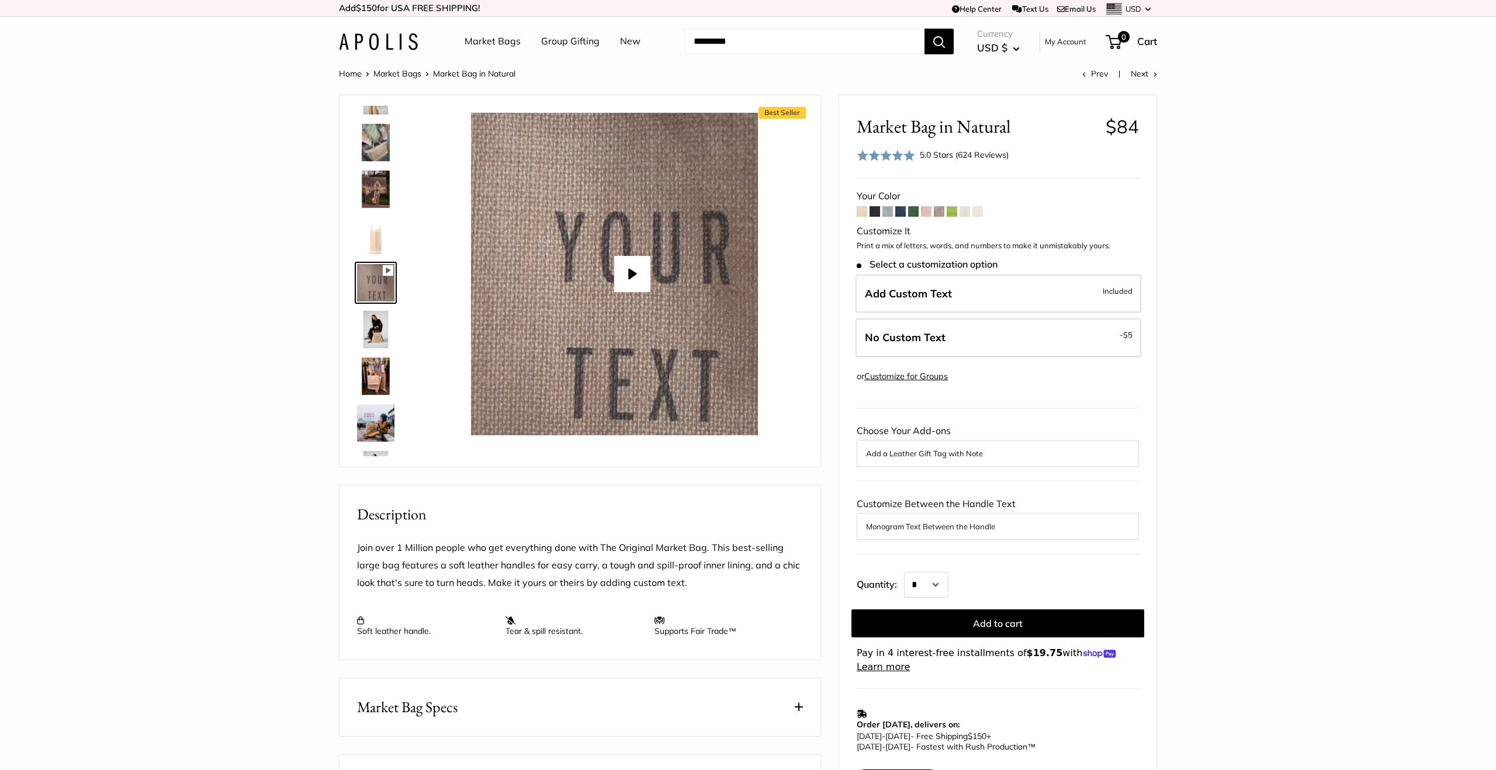
scroll to position [83, 0]
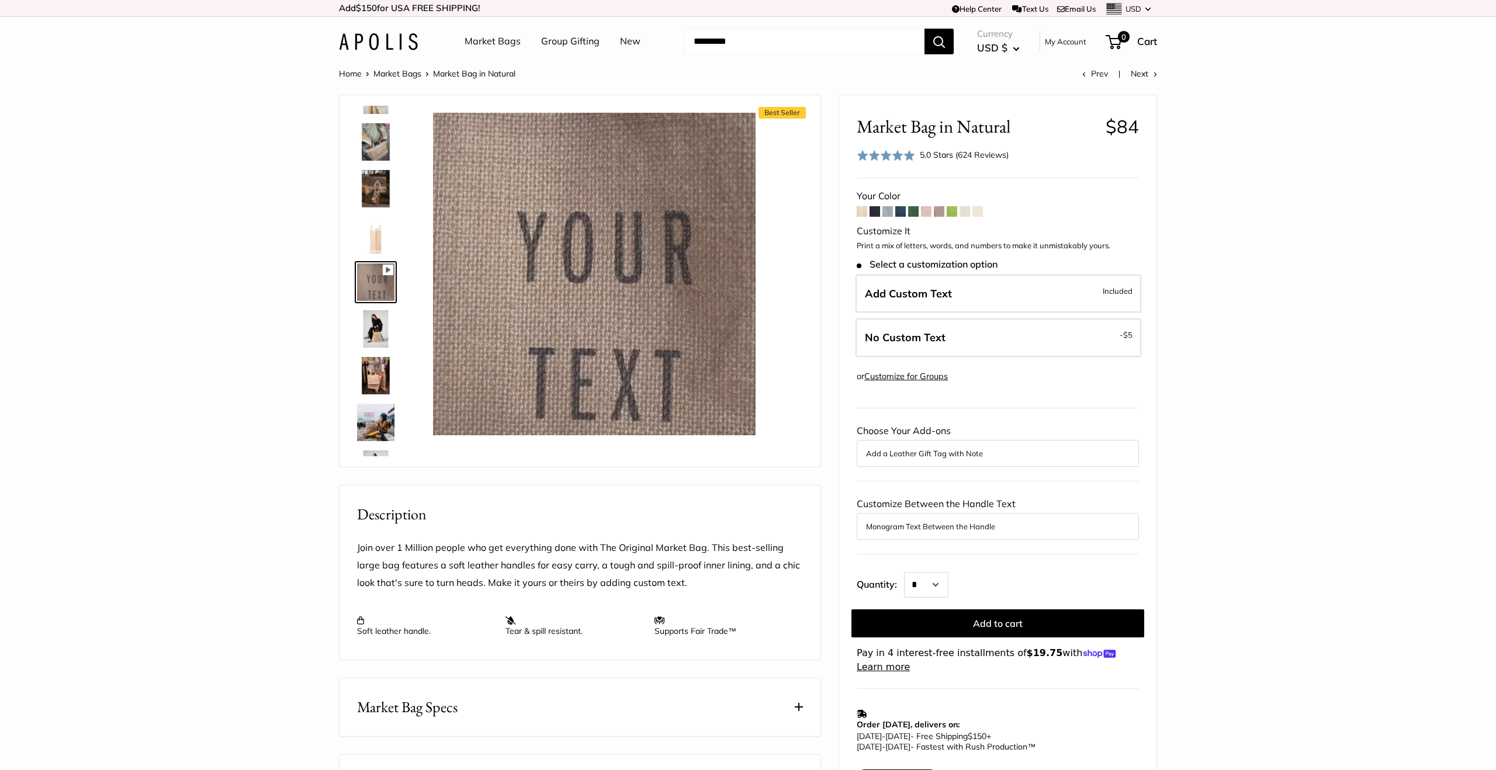
type input "*"
click at [379, 338] on img at bounding box center [375, 328] width 37 height 37
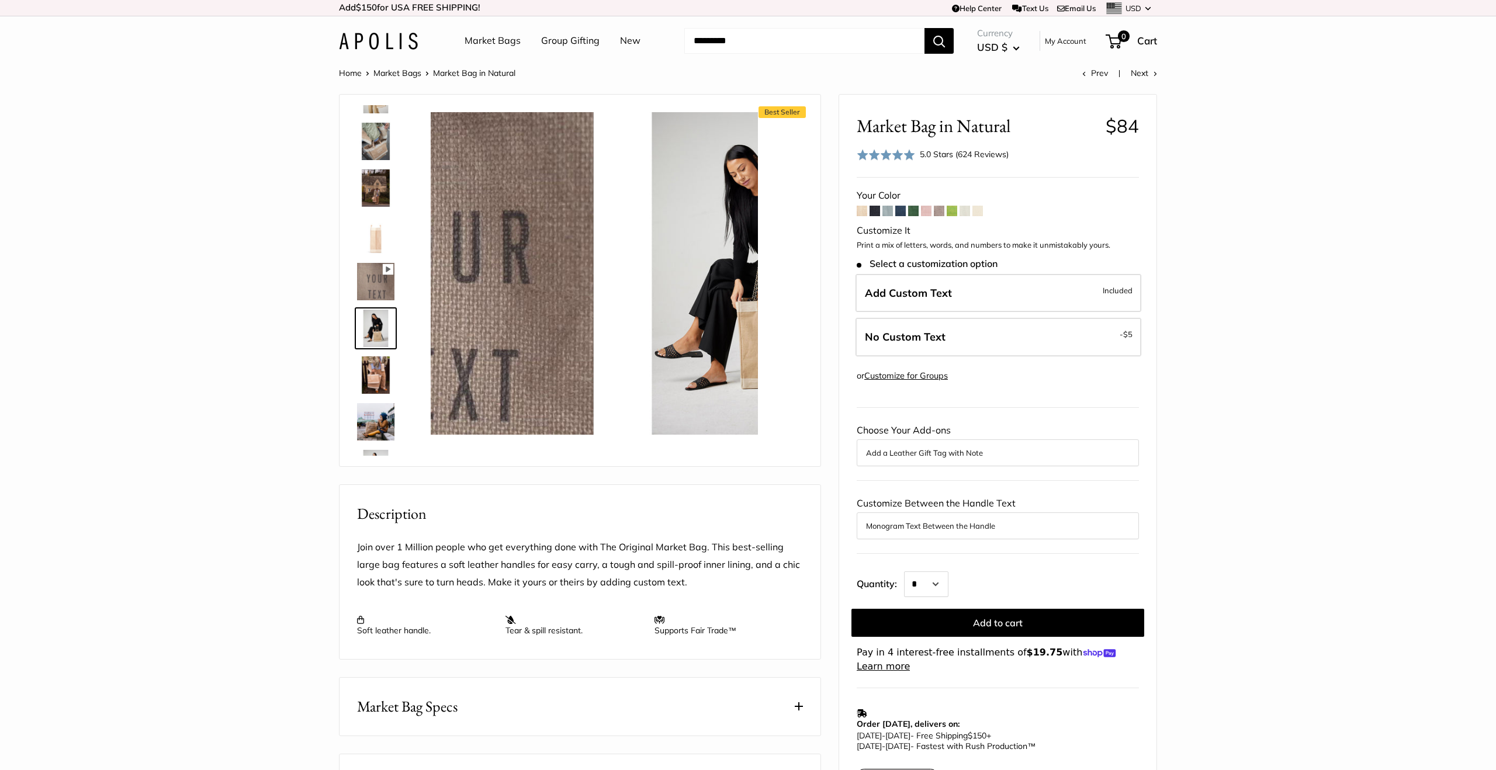
scroll to position [130, 0]
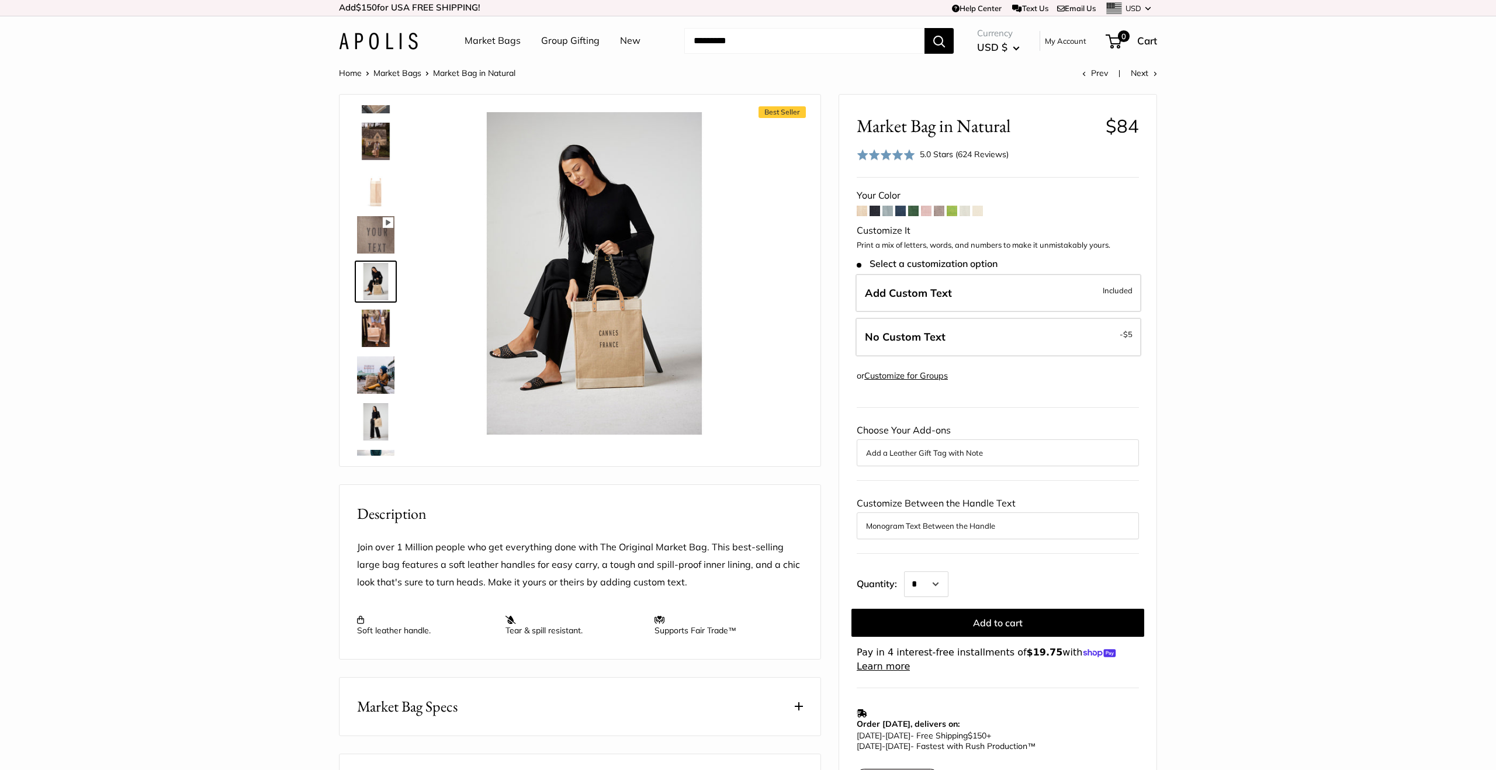
click at [379, 323] on img at bounding box center [375, 328] width 37 height 37
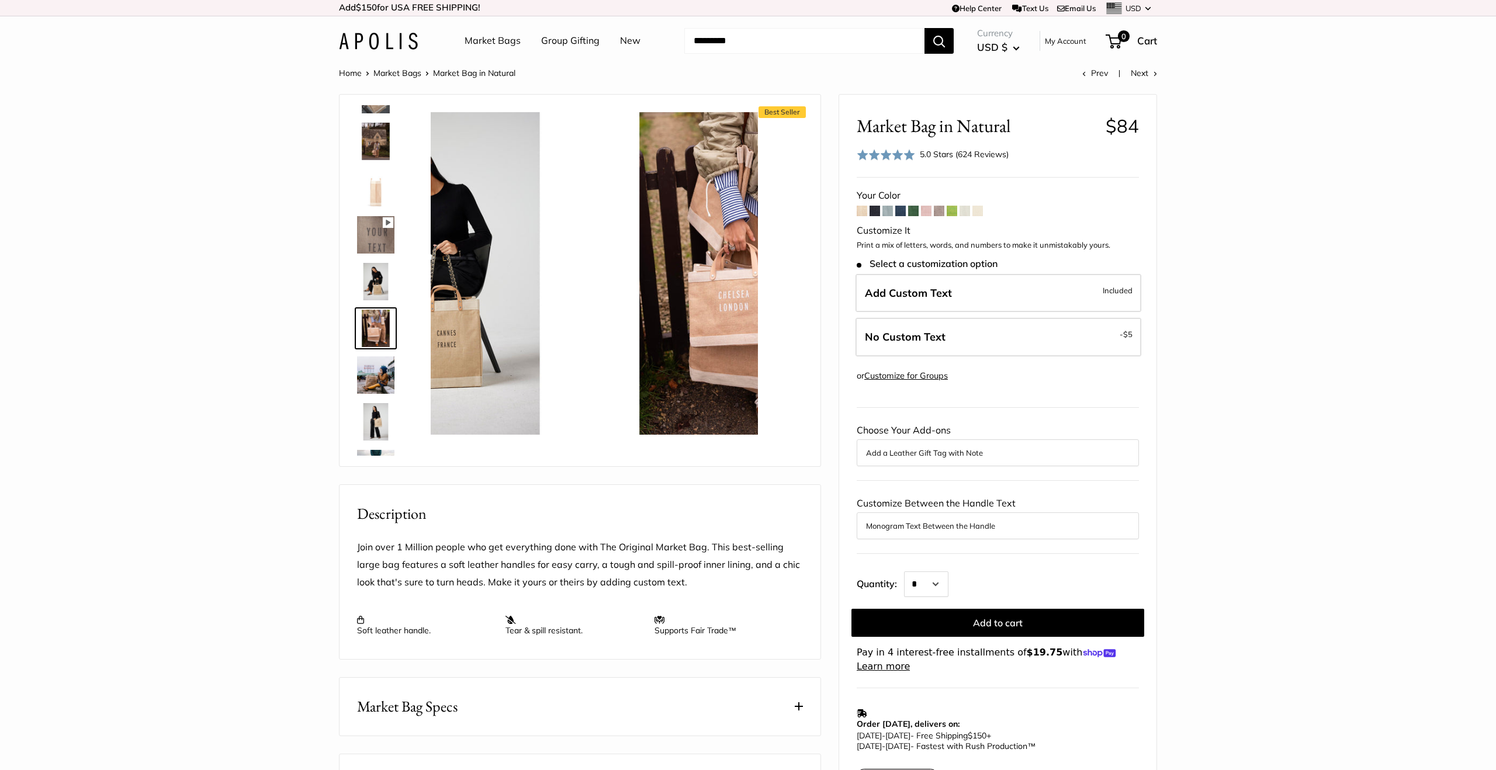
scroll to position [177, 0]
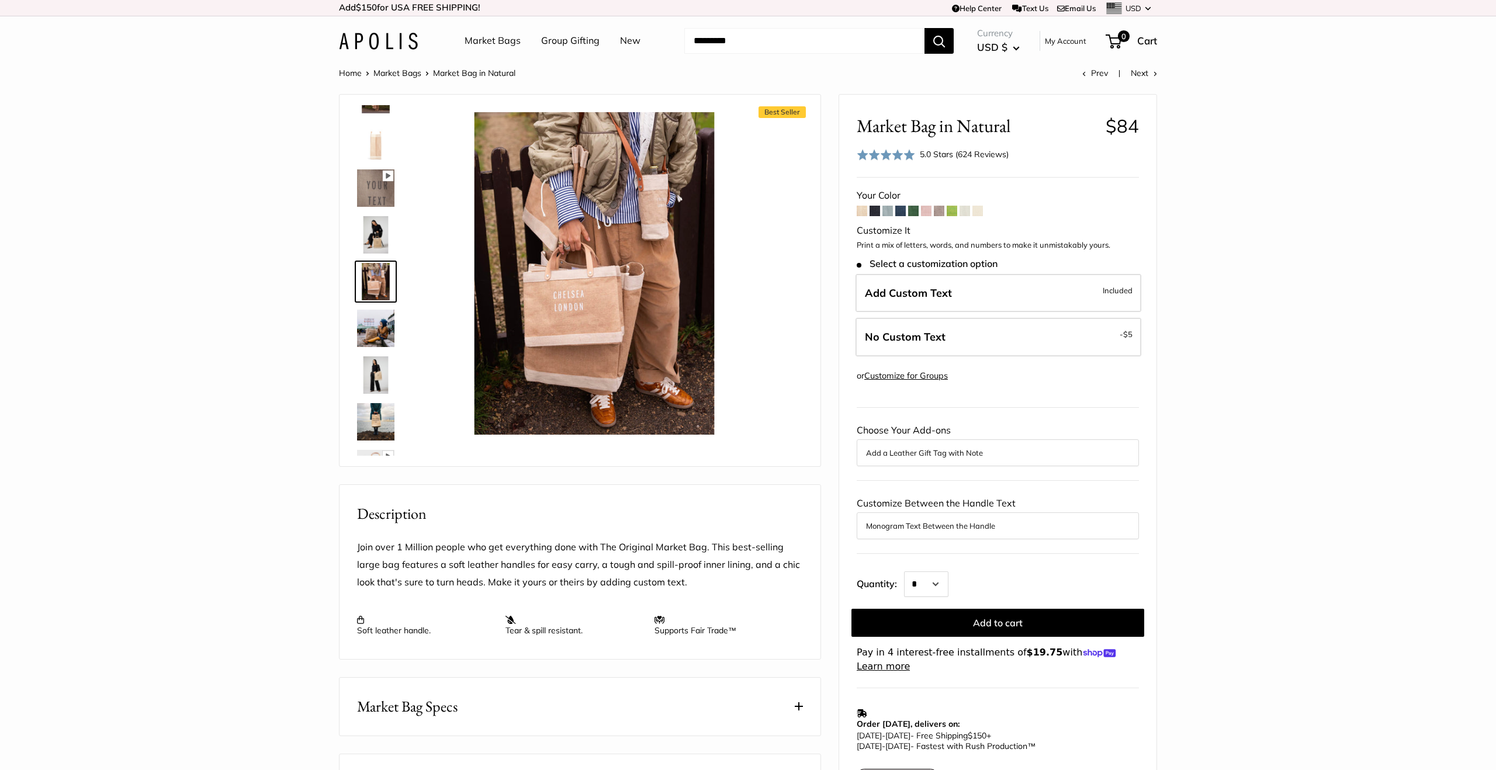
click at [375, 380] on img at bounding box center [375, 375] width 37 height 37
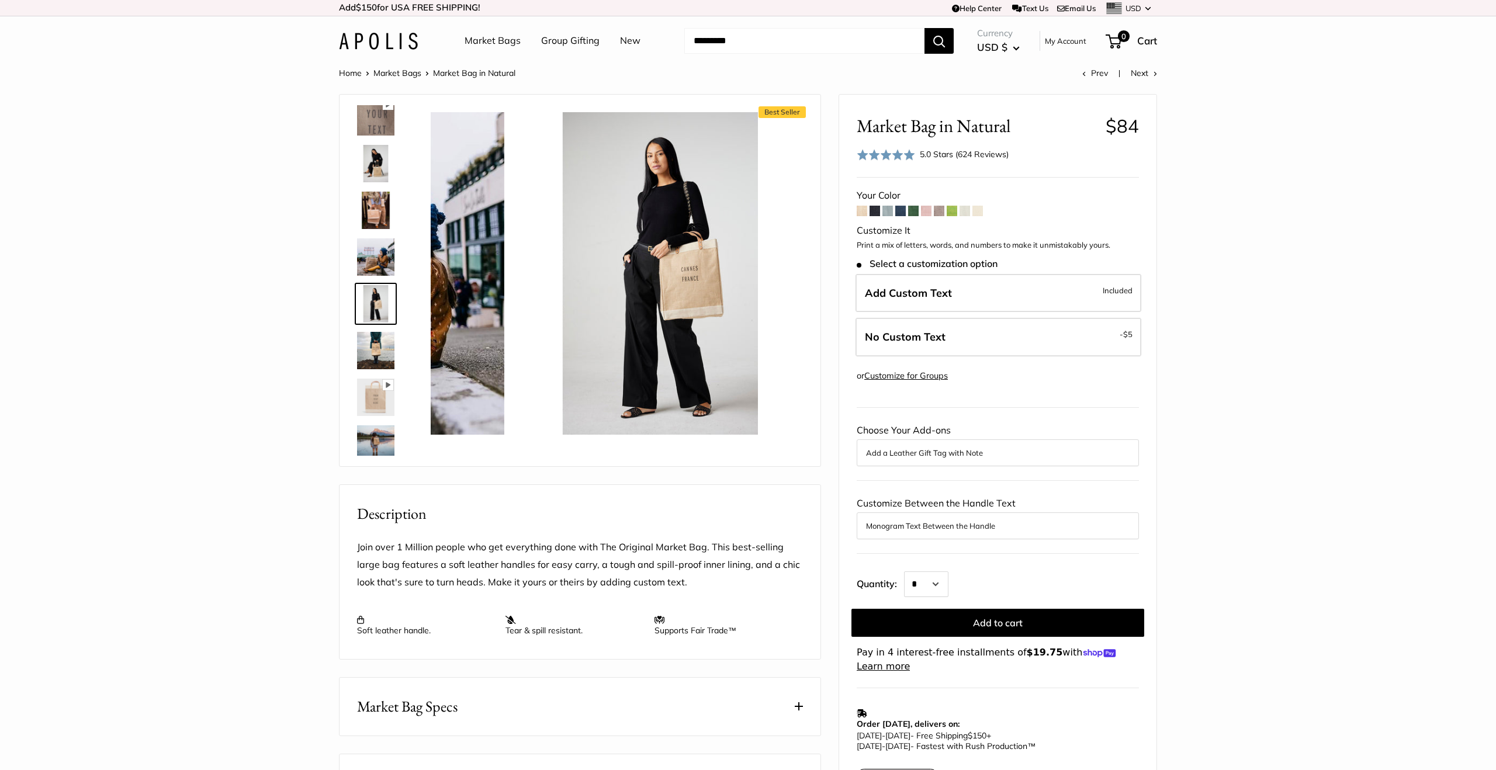
scroll to position [270, 0]
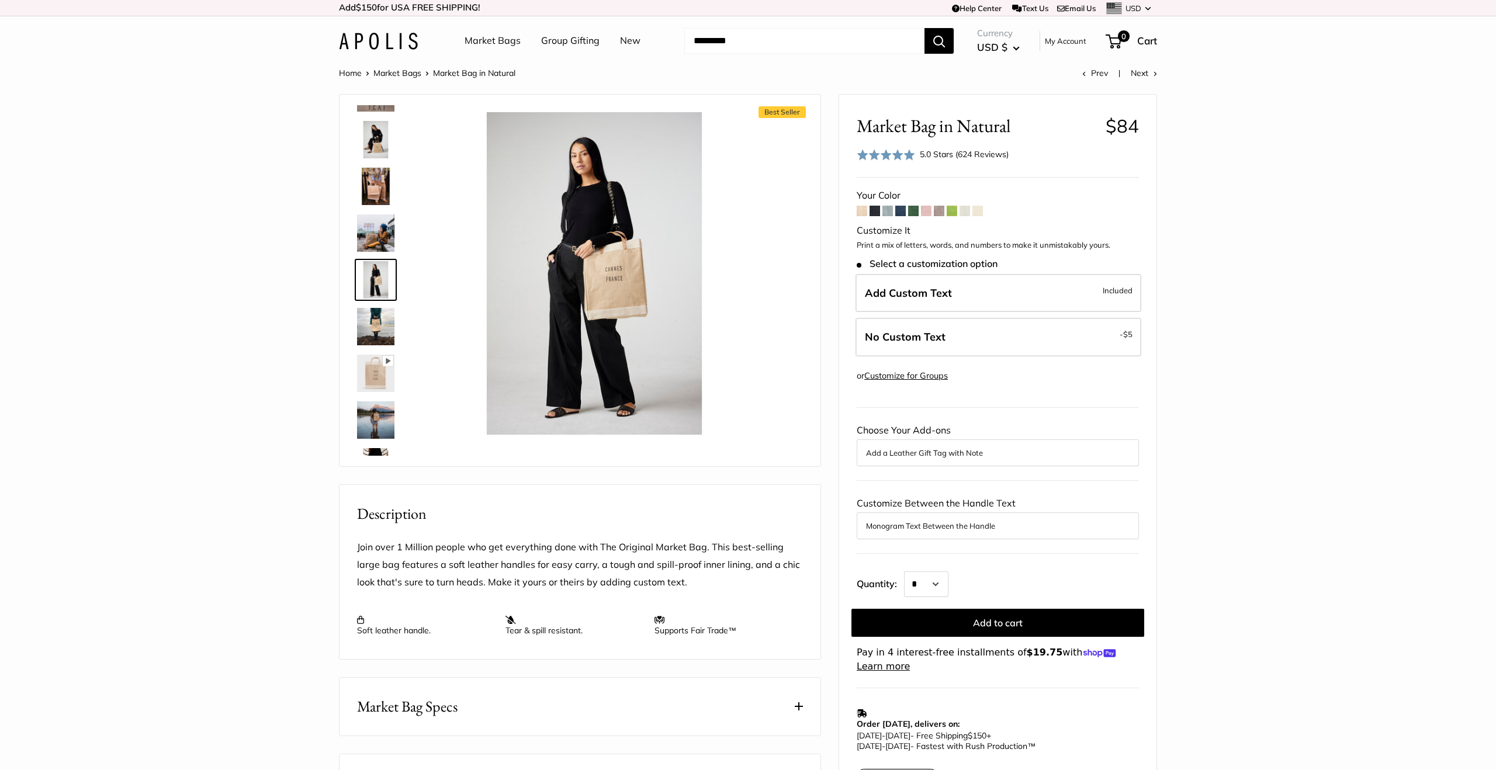
click at [371, 421] on img at bounding box center [375, 420] width 37 height 37
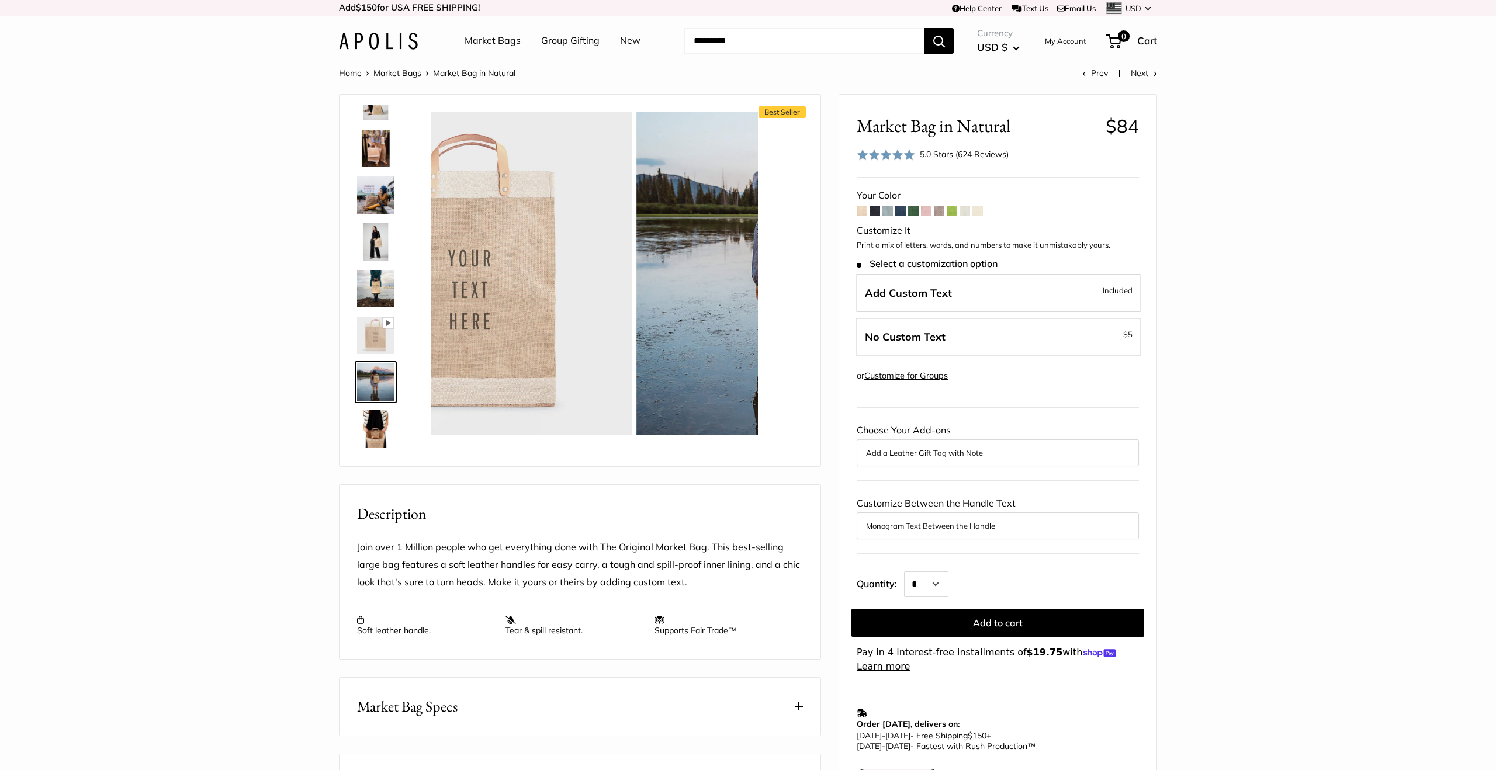
scroll to position [410, 0]
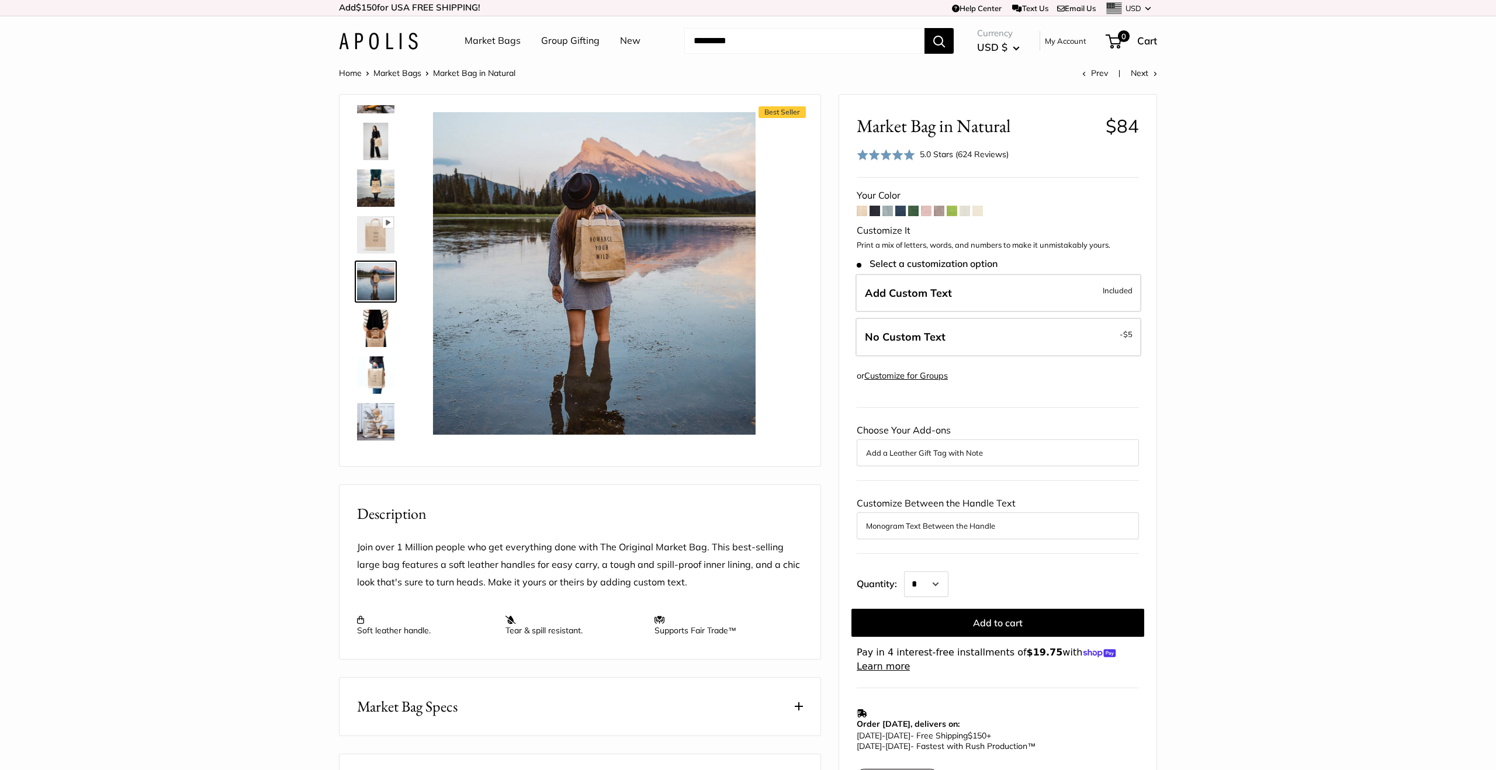
click at [380, 329] on img at bounding box center [375, 328] width 37 height 37
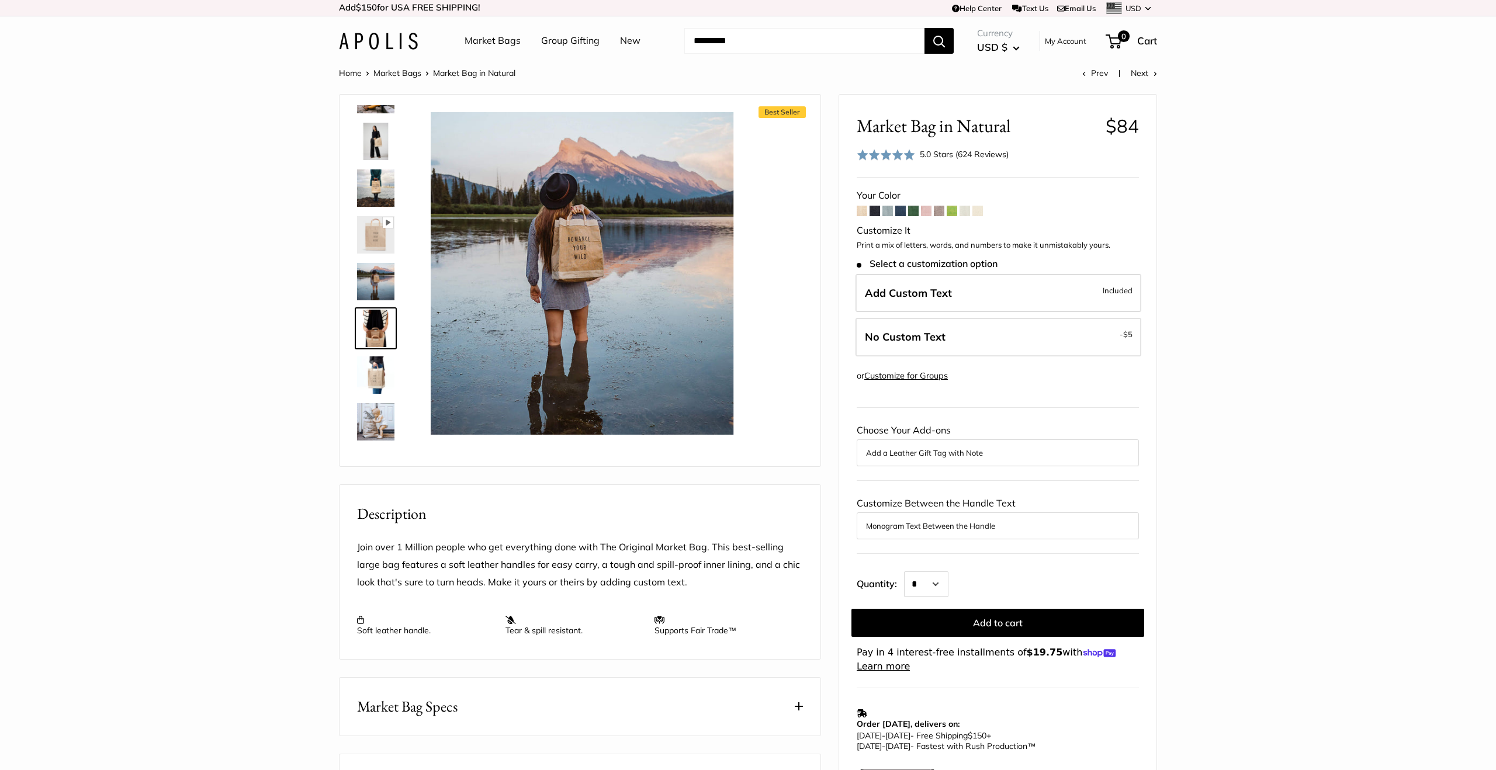
scroll to position [457, 0]
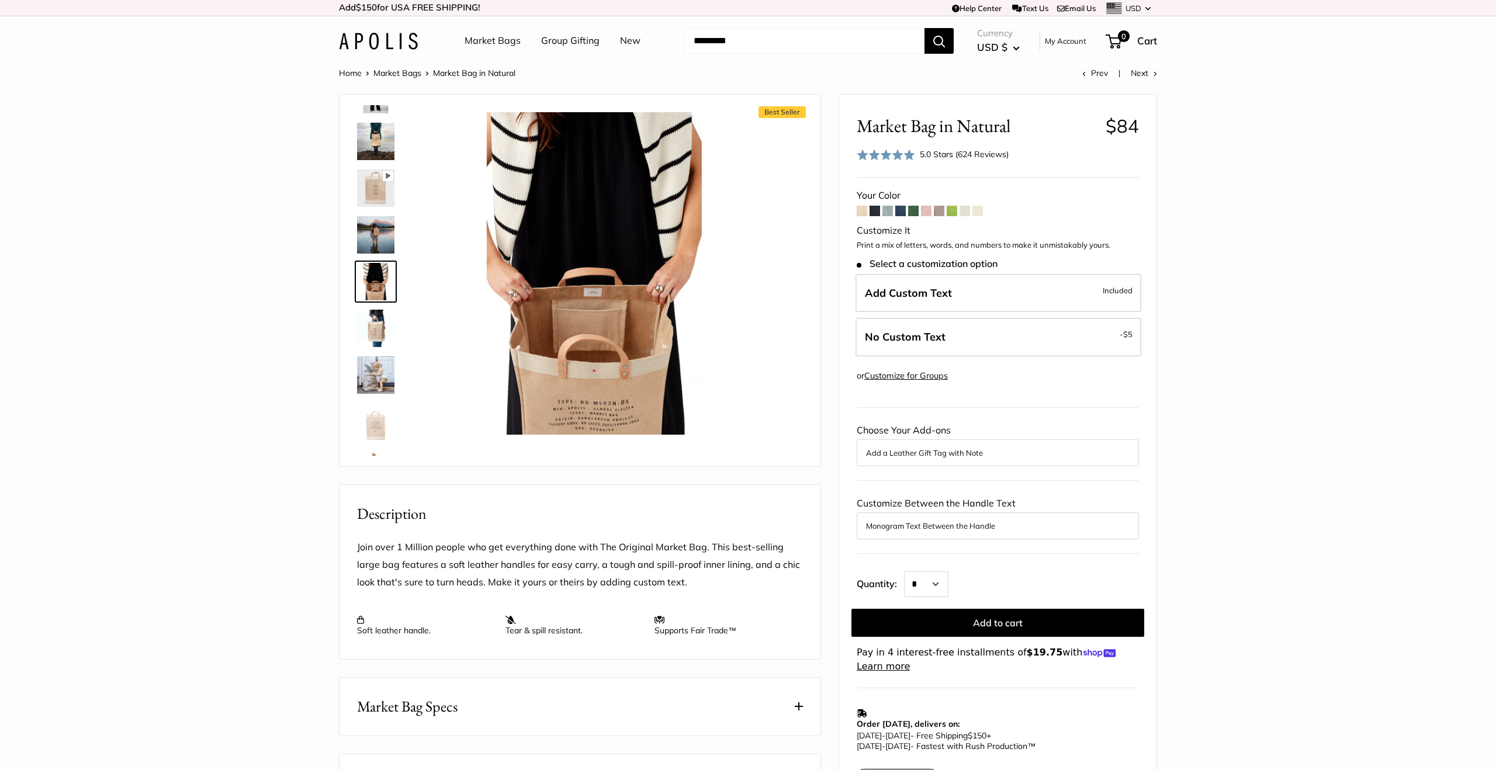
click at [383, 339] on img at bounding box center [375, 328] width 37 height 37
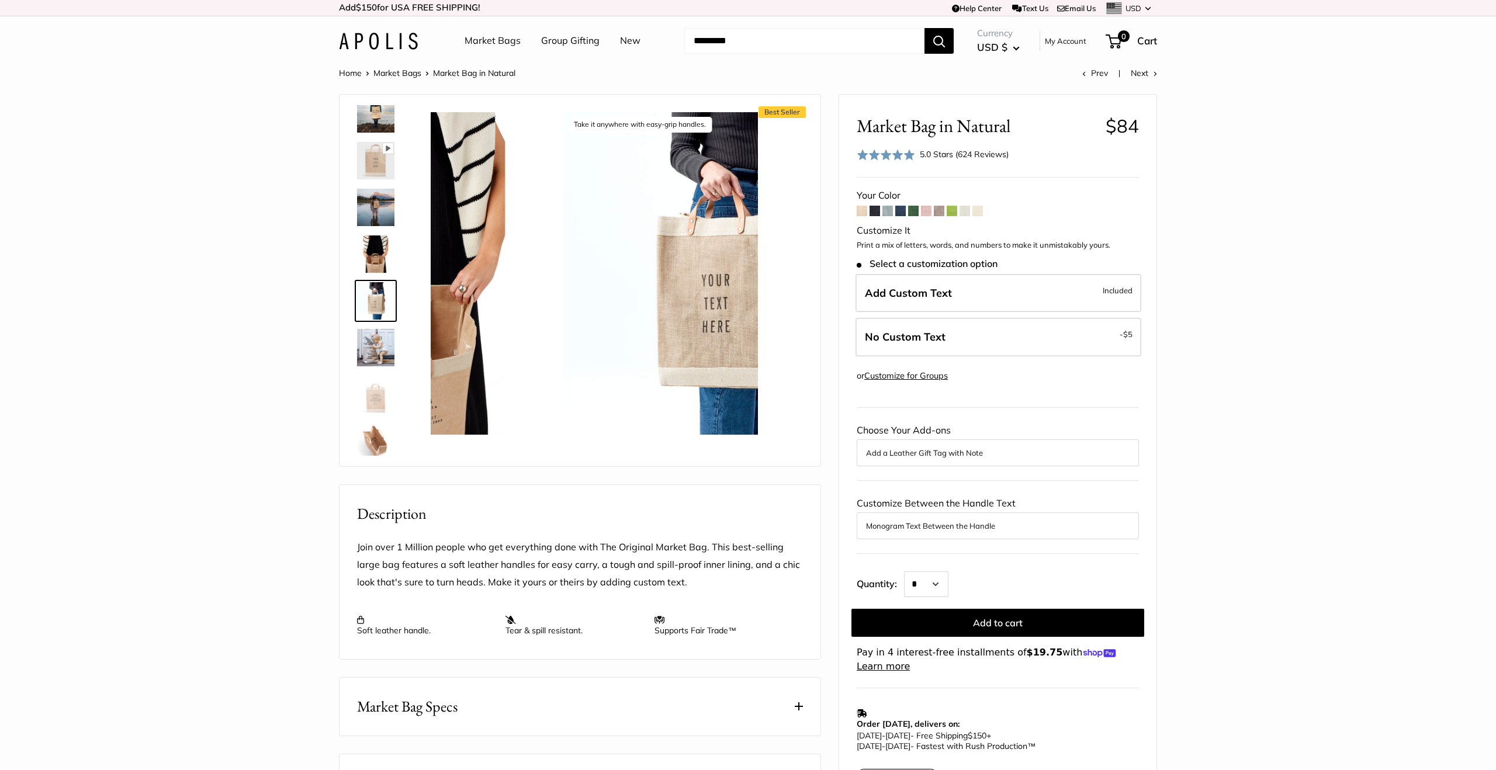
scroll to position [504, 0]
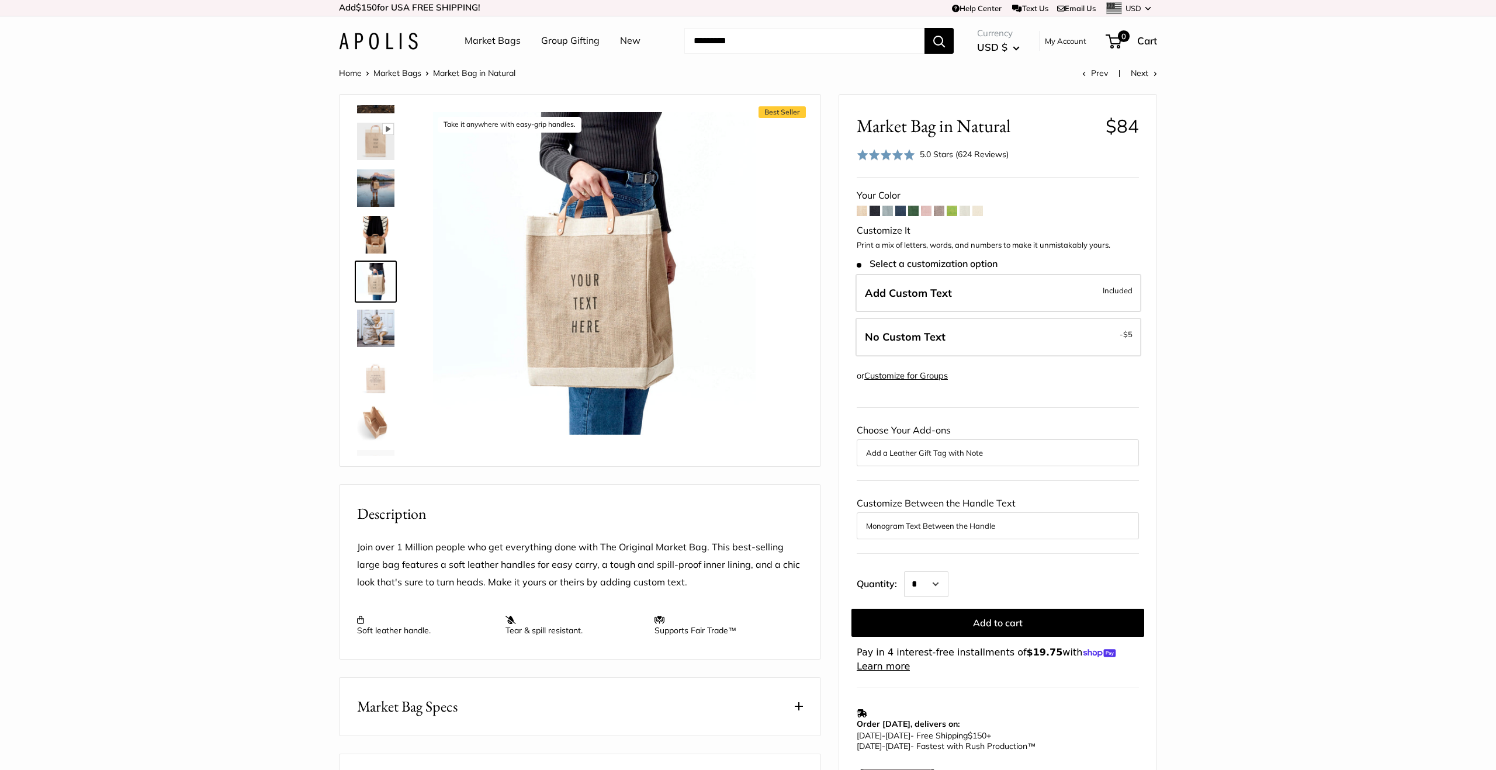
click at [383, 343] on img at bounding box center [375, 328] width 37 height 37
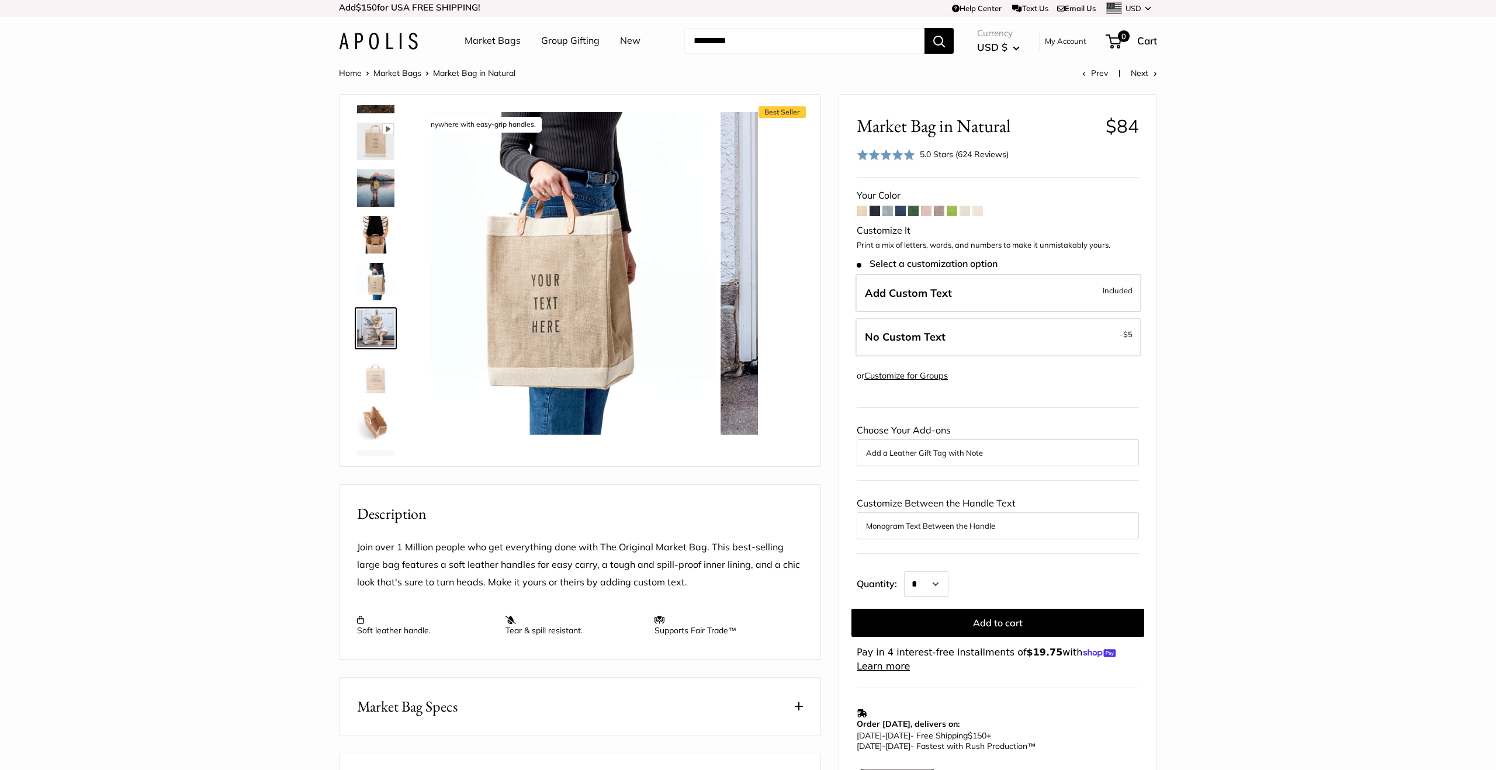
scroll to position [551, 0]
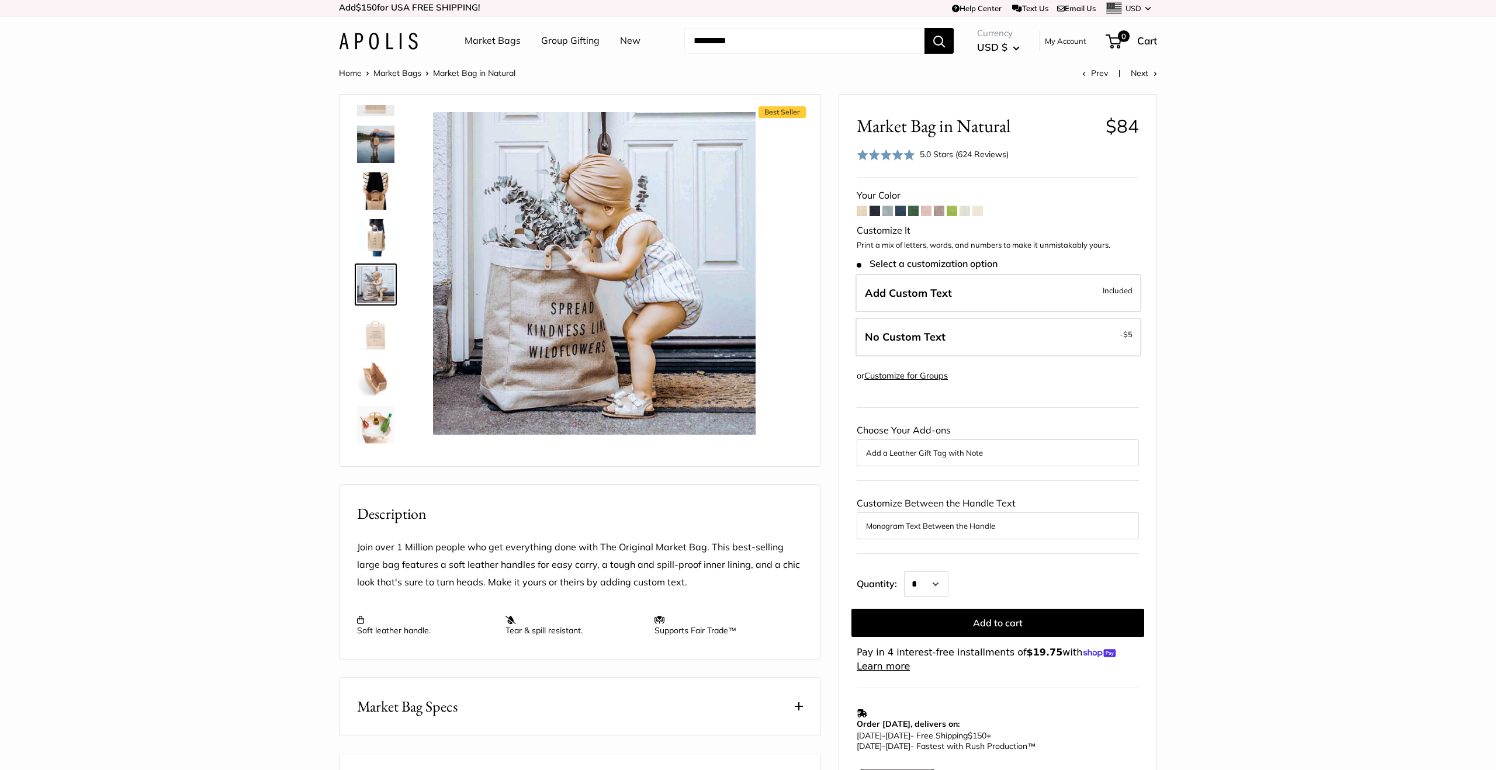
click at [381, 331] on img at bounding box center [375, 331] width 37 height 37
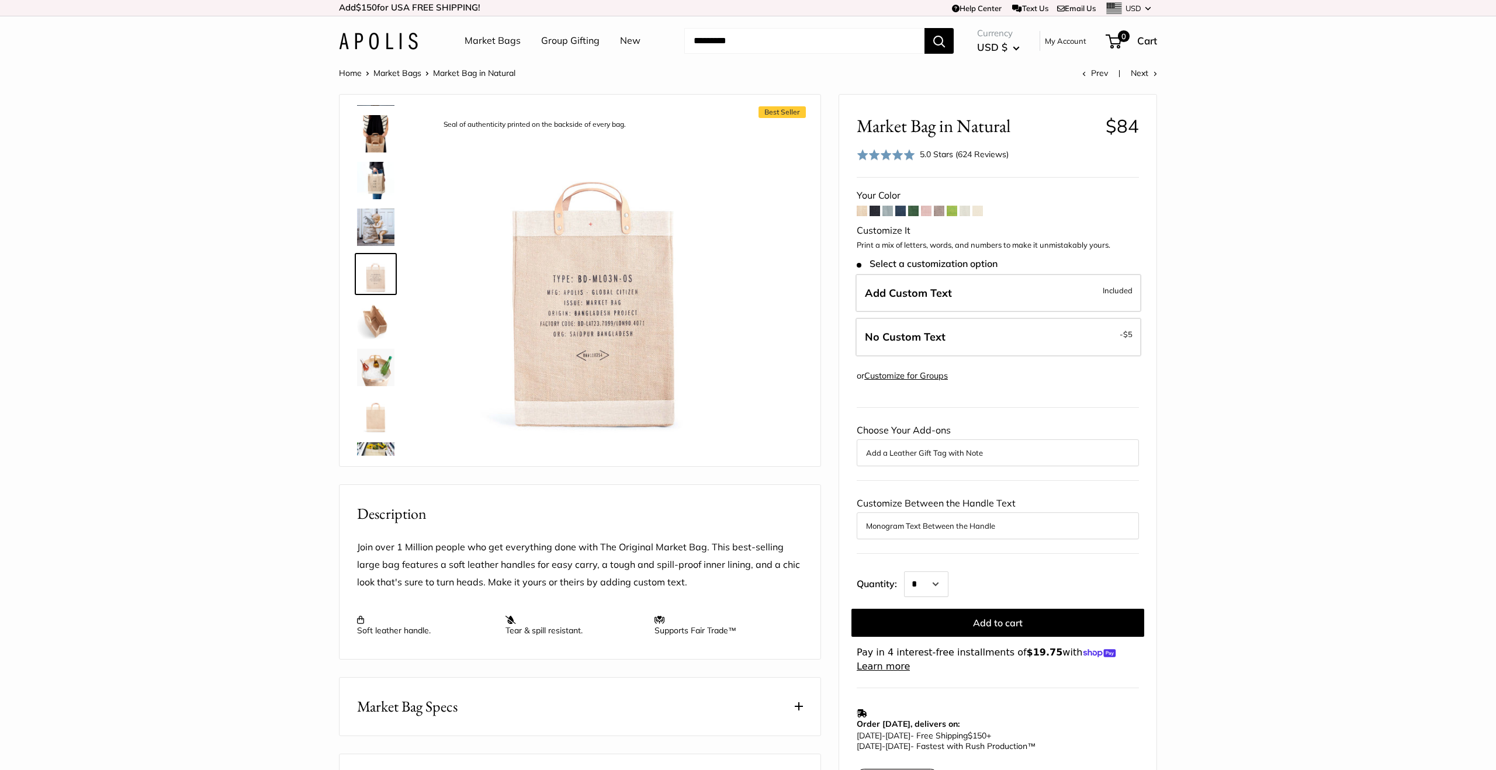
scroll to position [606, 0]
click at [381, 320] on img at bounding box center [375, 319] width 37 height 37
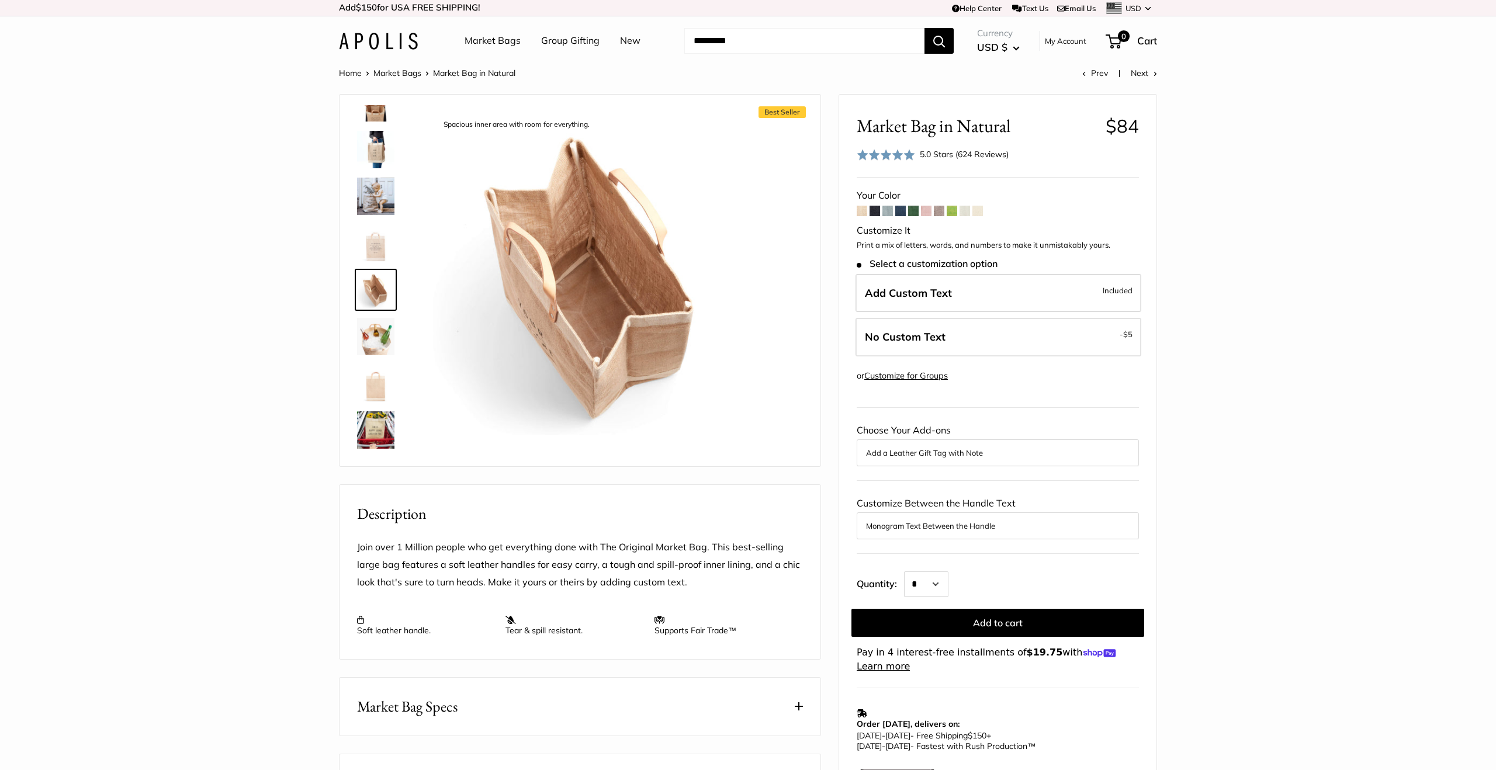
scroll to position [635, 0]
click at [376, 347] on img at bounding box center [375, 344] width 37 height 37
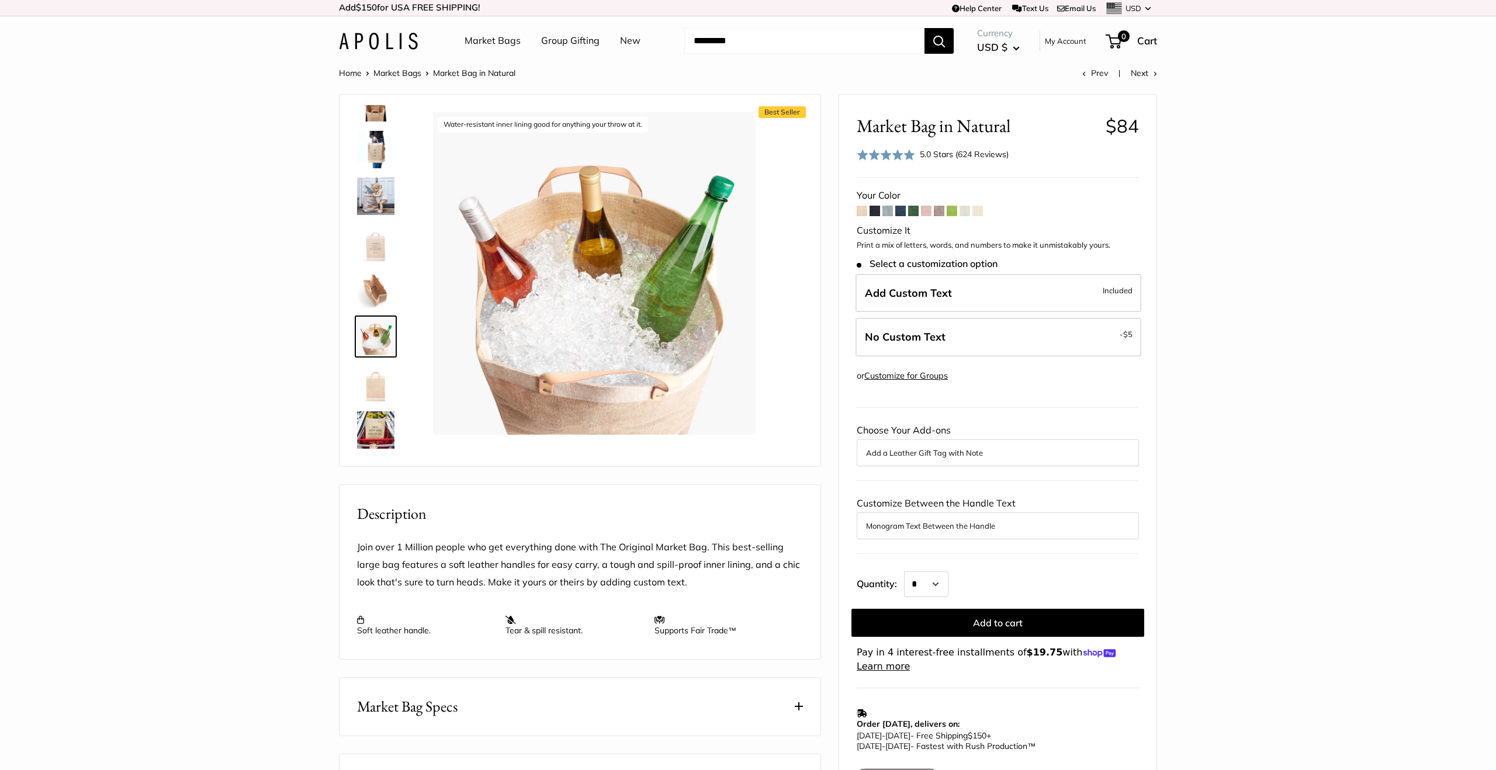
click at [385, 387] on img at bounding box center [375, 383] width 37 height 37
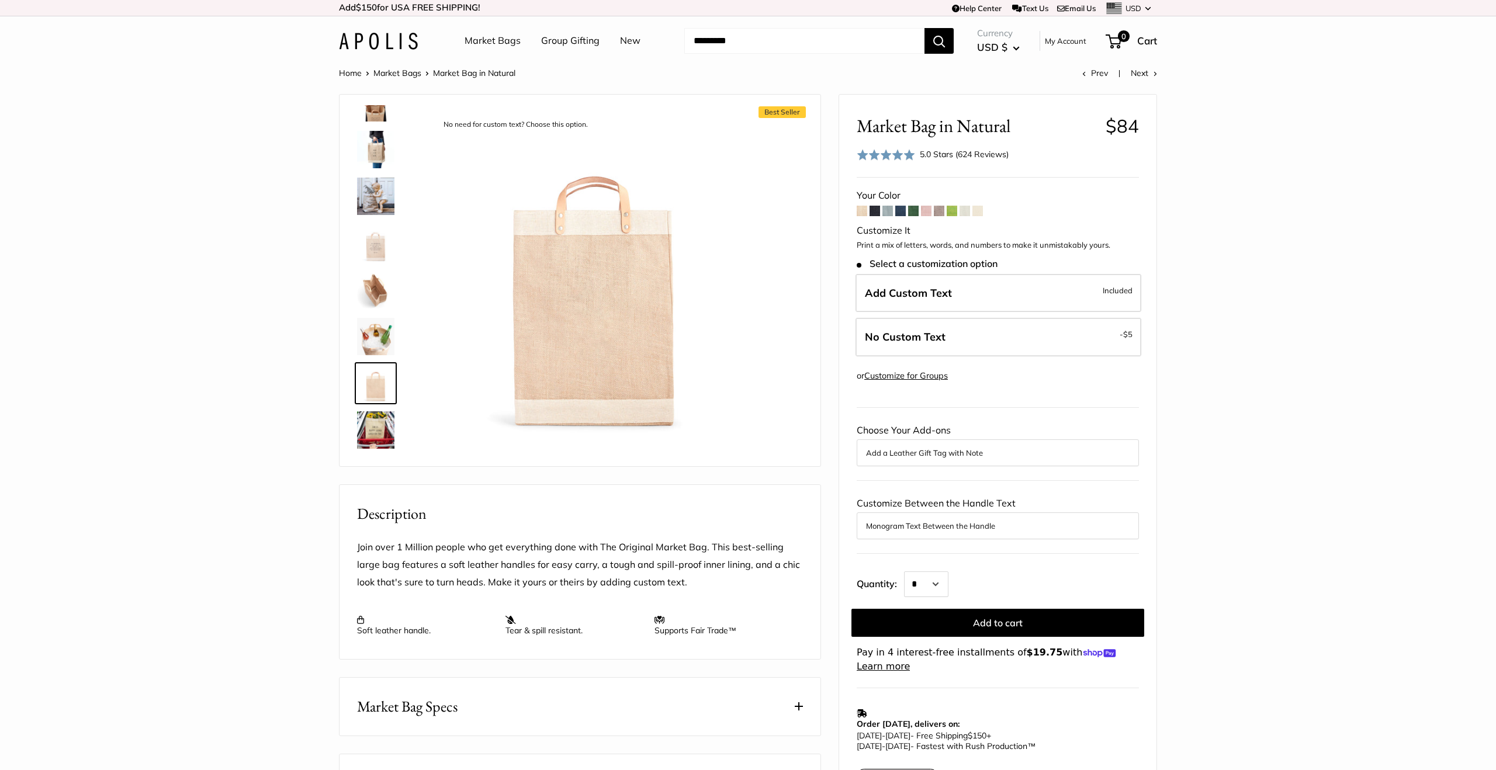
click at [384, 434] on img at bounding box center [375, 429] width 37 height 37
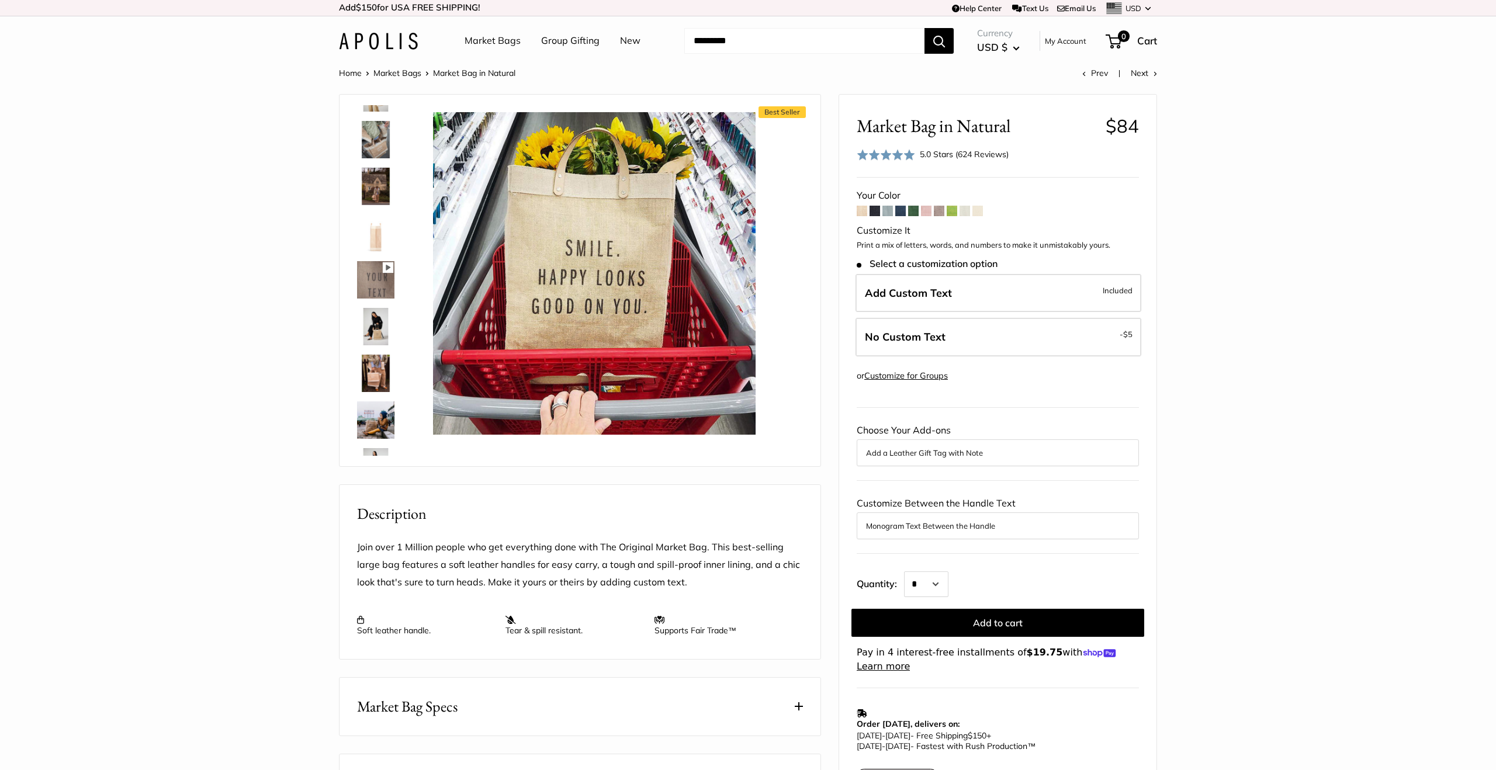
scroll to position [0, 0]
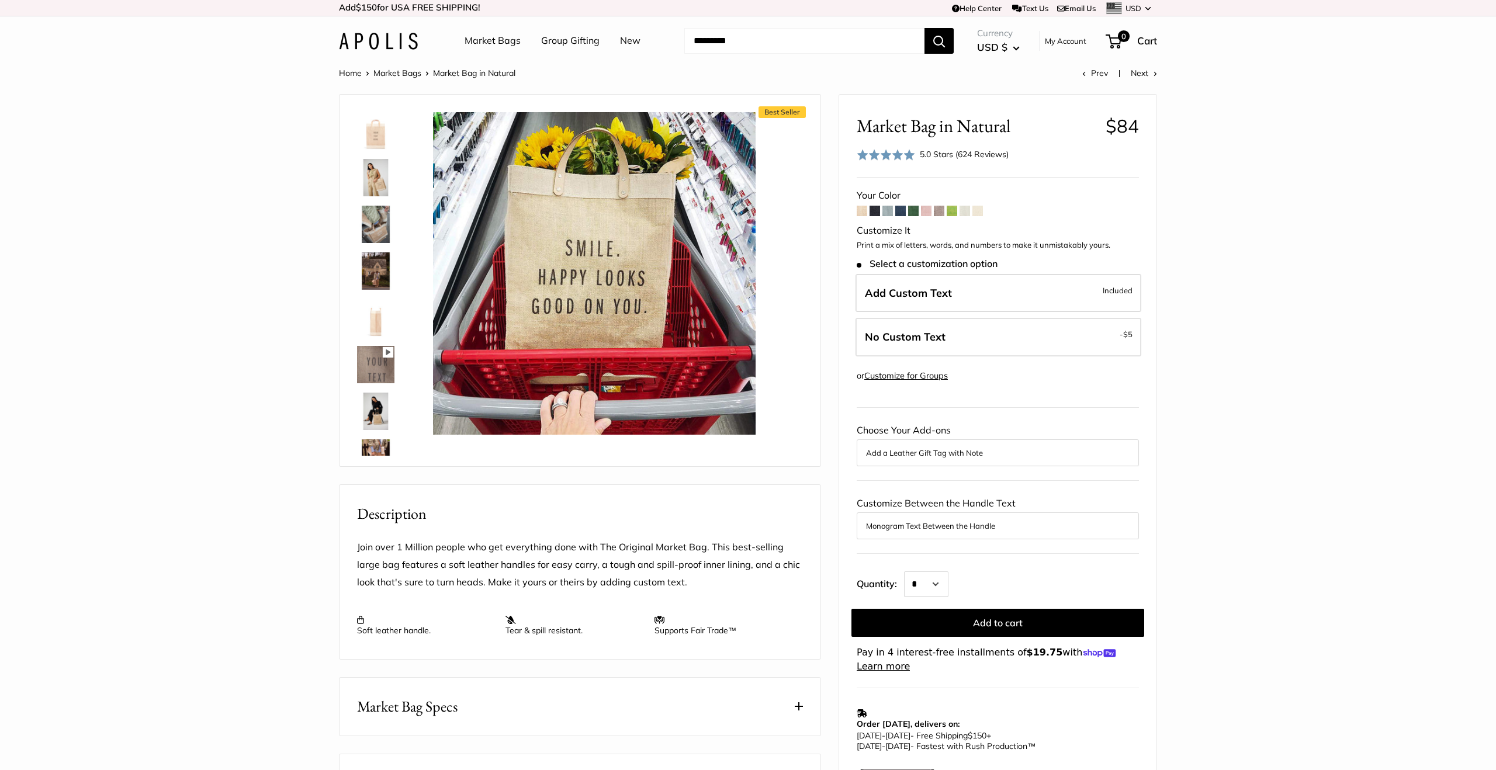
click at [507, 40] on link "Market Bags" at bounding box center [493, 41] width 56 height 18
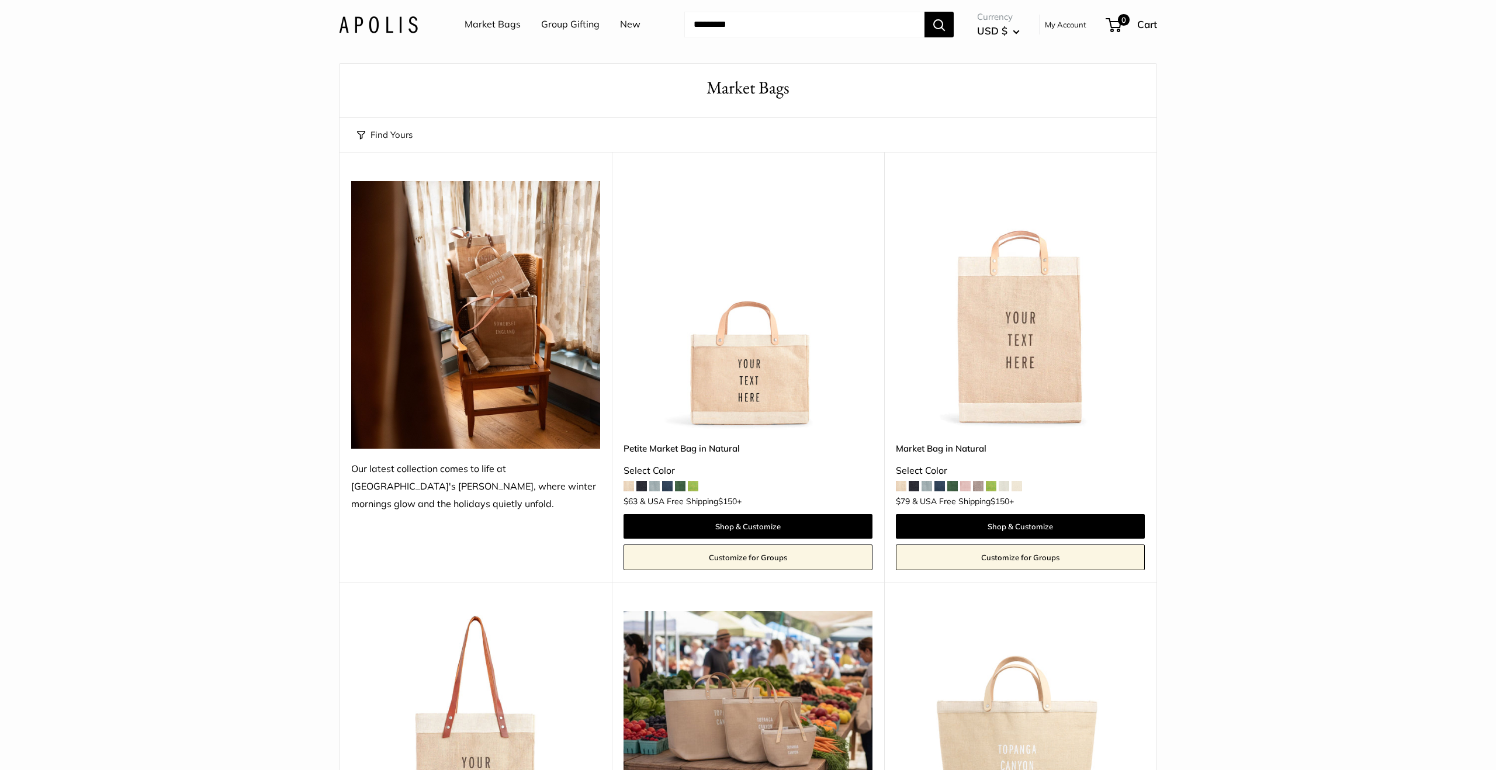
scroll to position [25, 0]
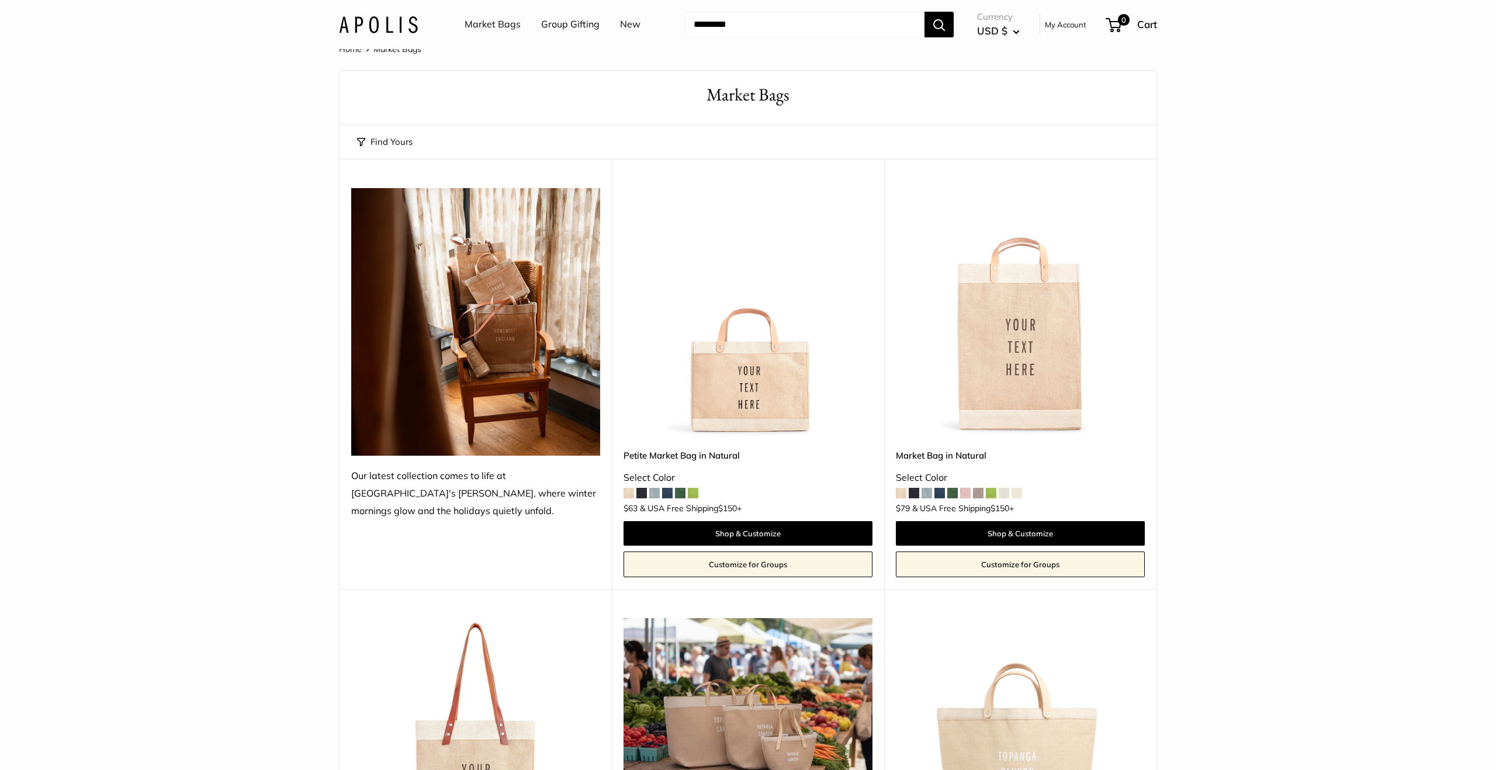
click at [0, 0] on img at bounding box center [0, 0] width 0 height 0
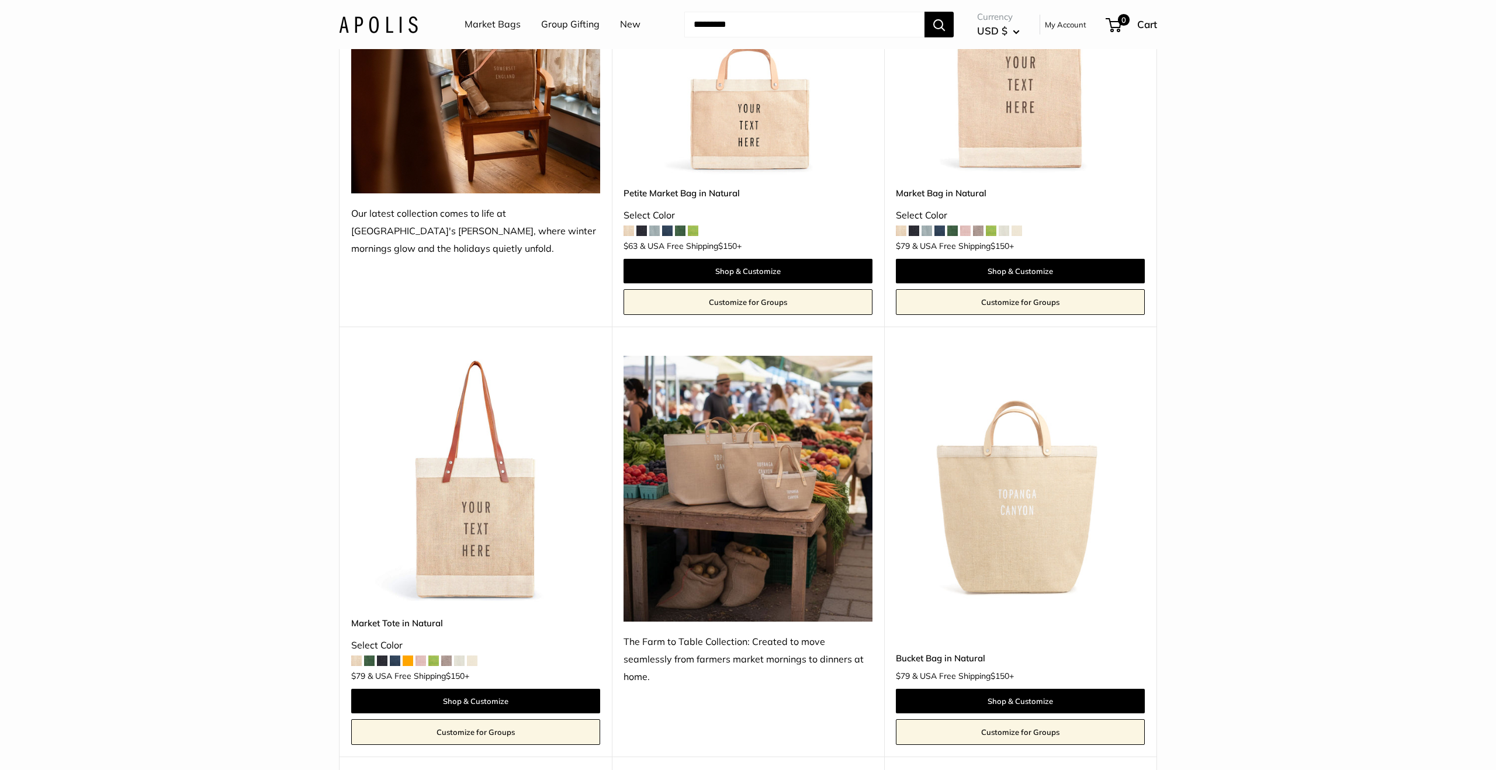
scroll to position [295, 0]
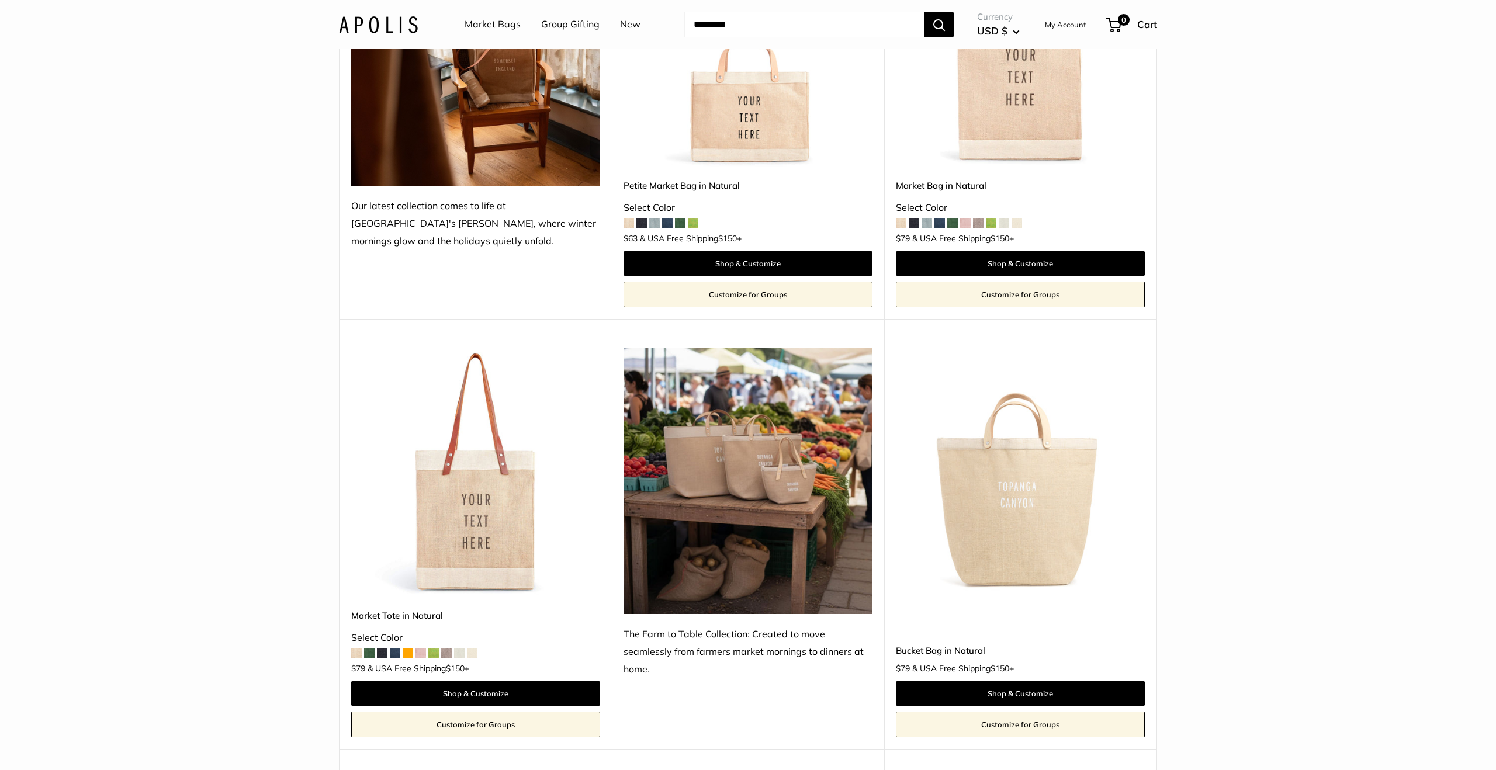
click at [0, 0] on img at bounding box center [0, 0] width 0 height 0
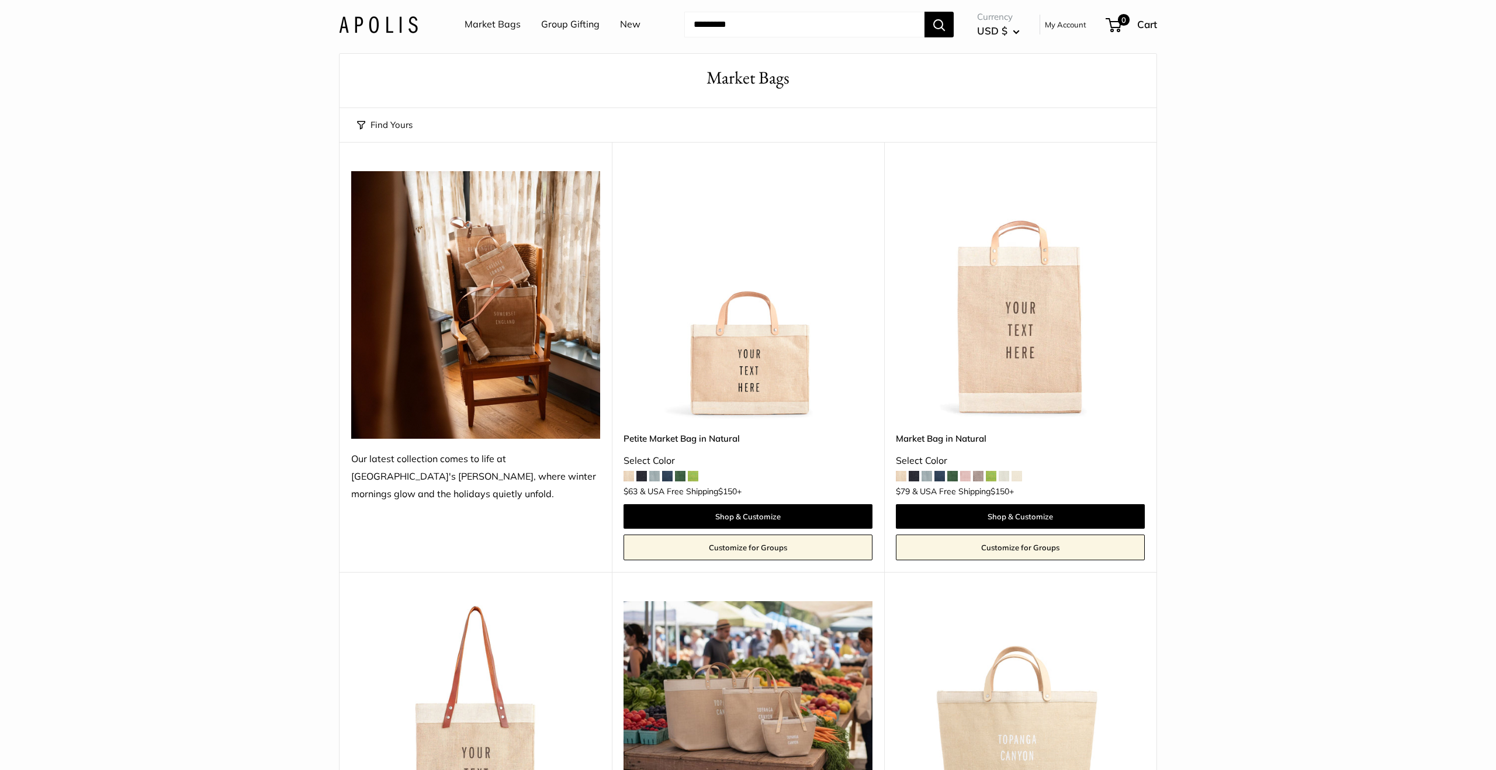
scroll to position [0, 0]
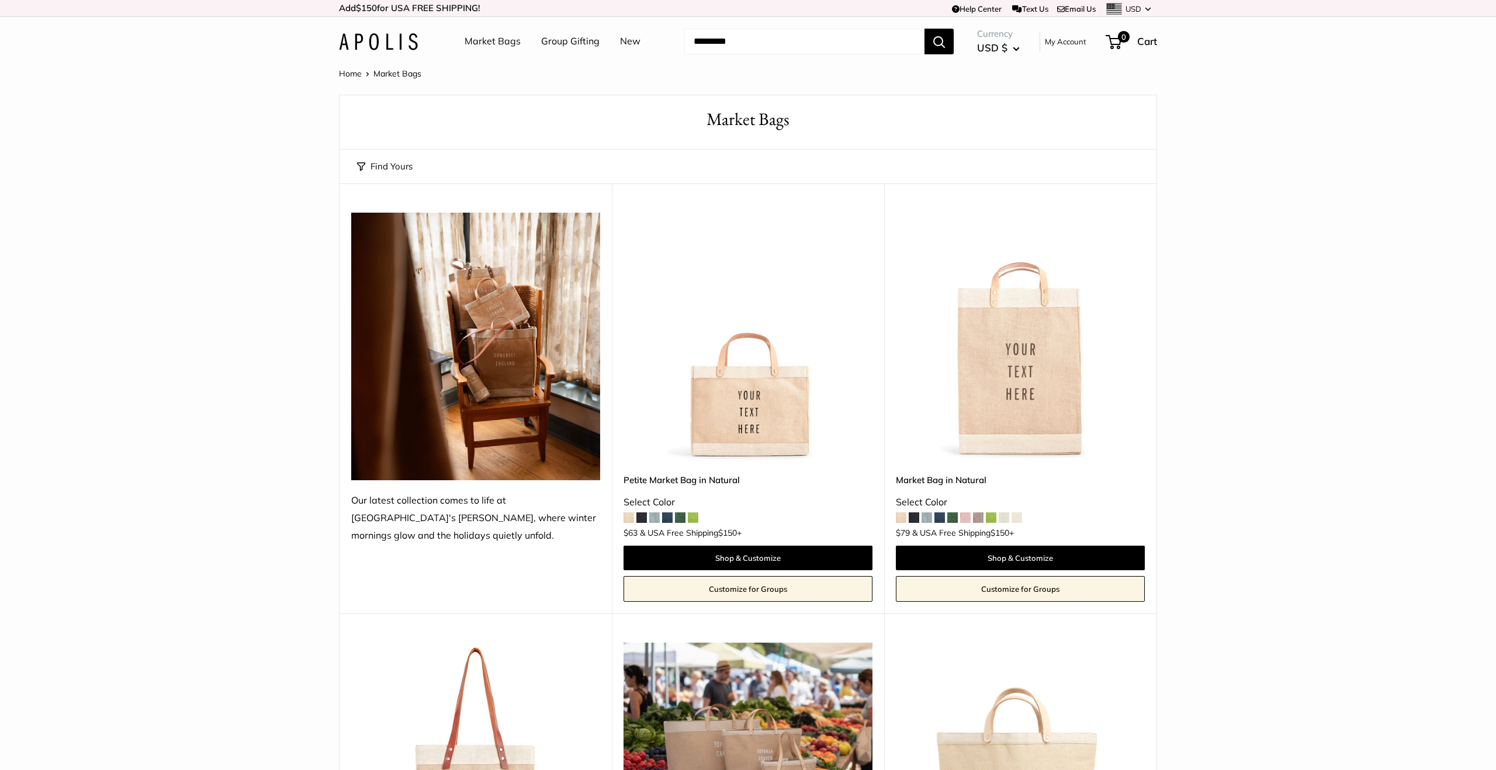
click at [0, 0] on img at bounding box center [0, 0] width 0 height 0
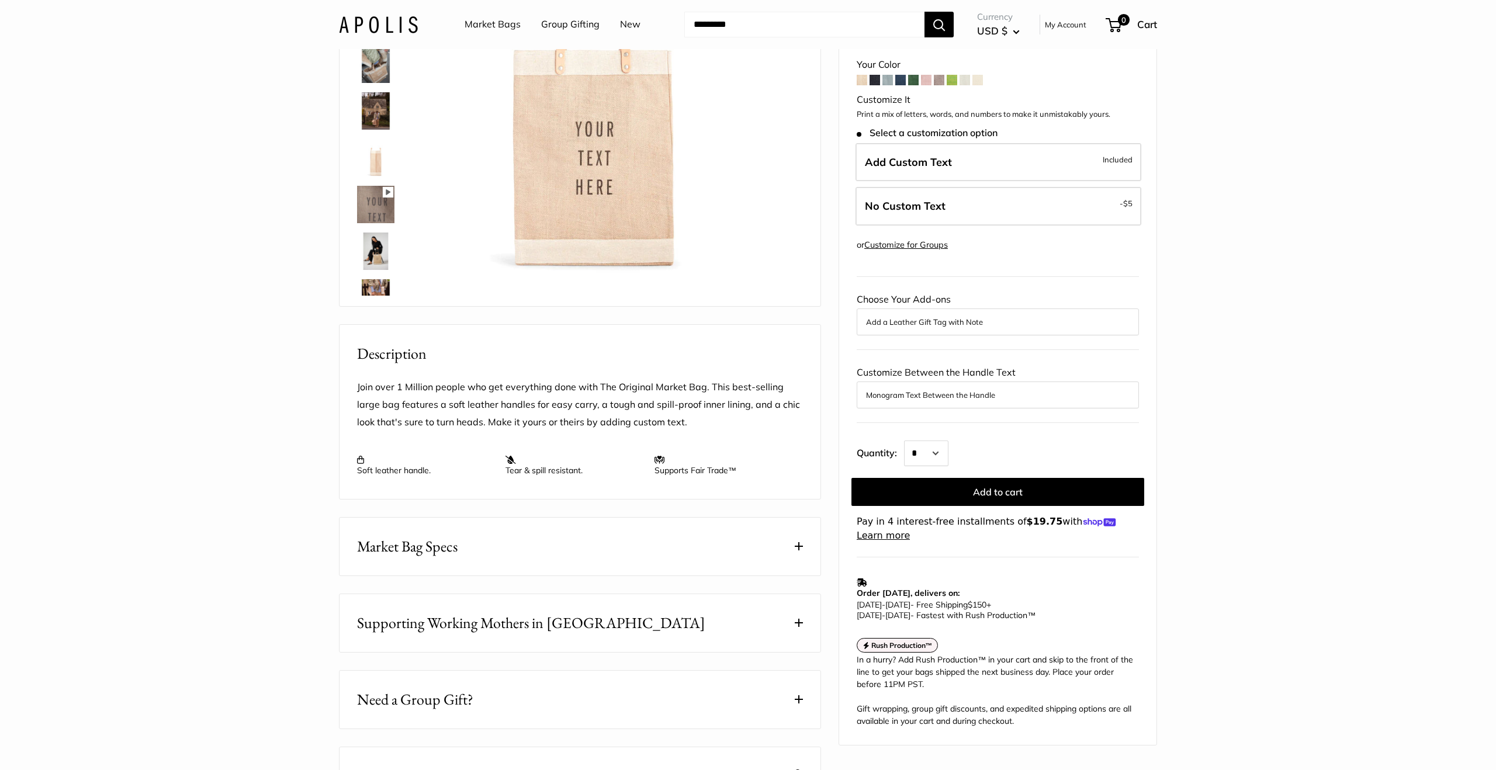
scroll to position [166, 0]
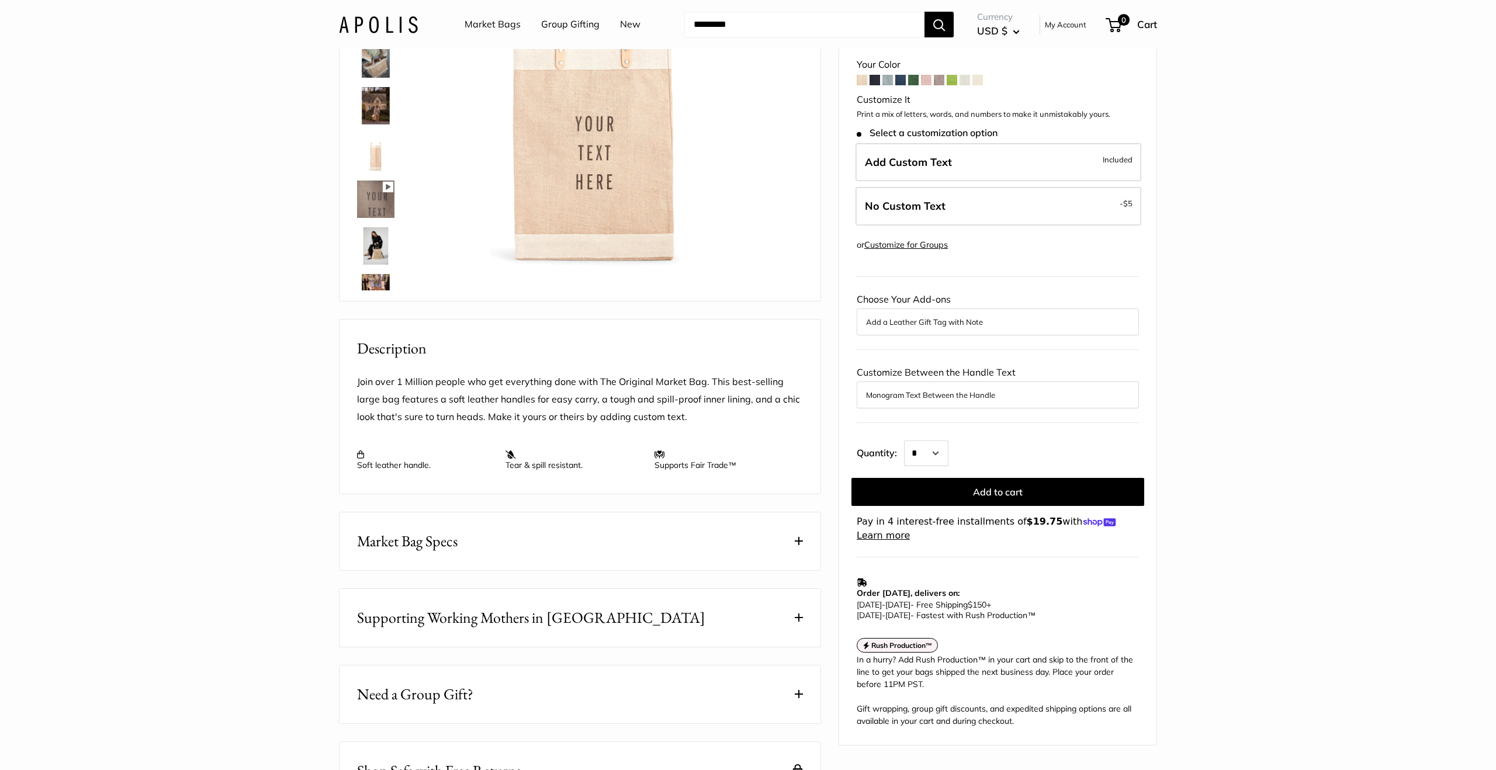
click at [798, 545] on span at bounding box center [799, 541] width 8 height 8
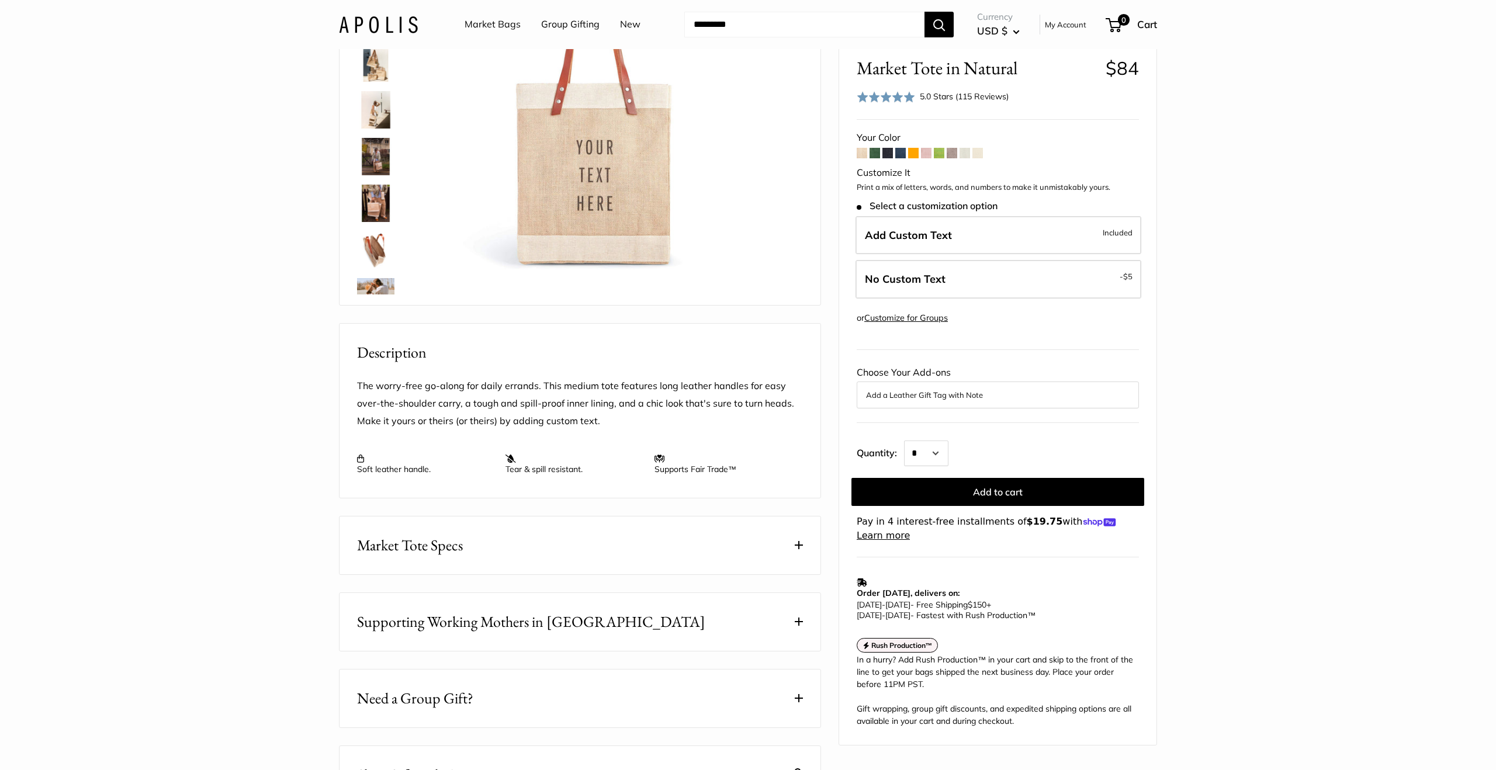
scroll to position [168, 0]
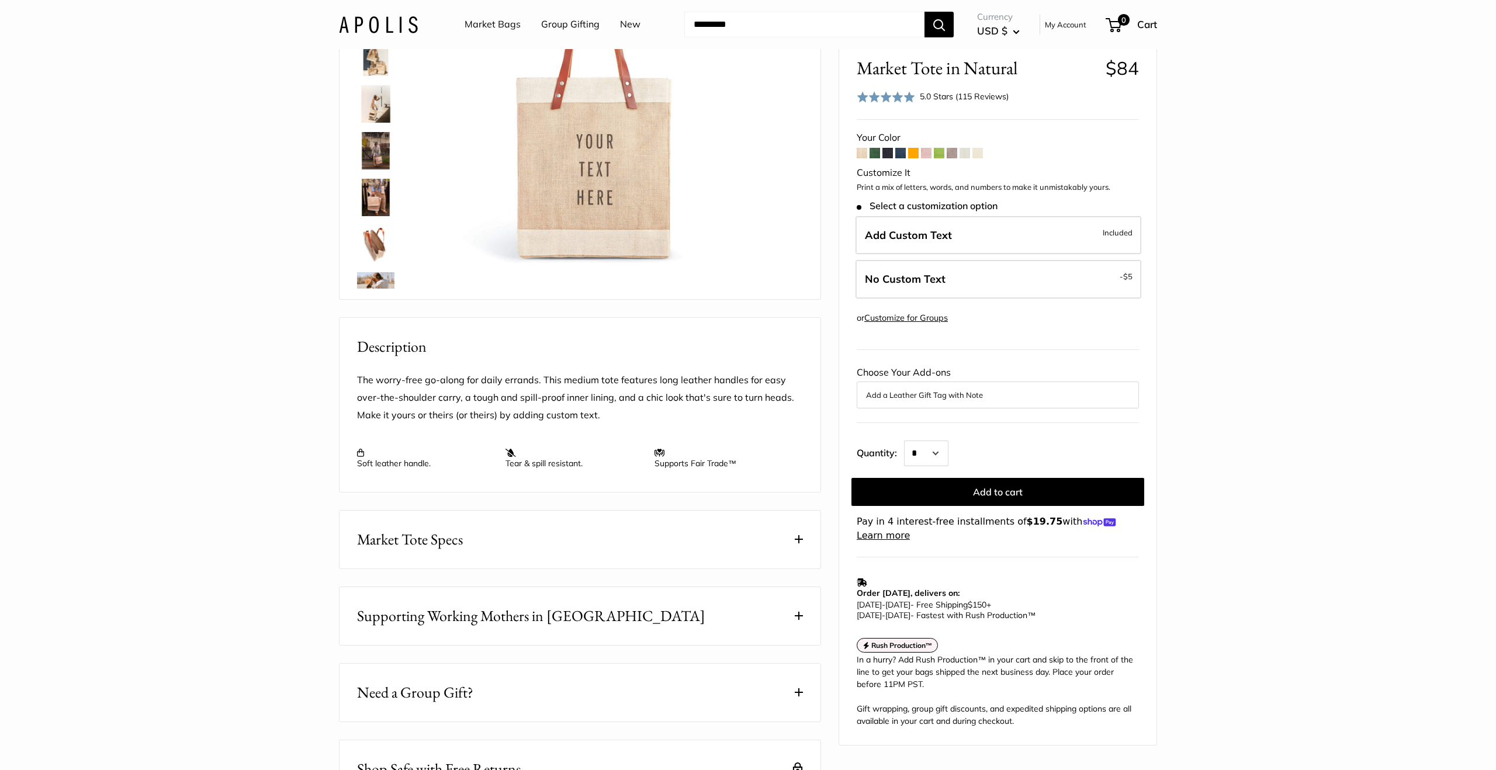
click at [801, 544] on span at bounding box center [799, 539] width 8 height 8
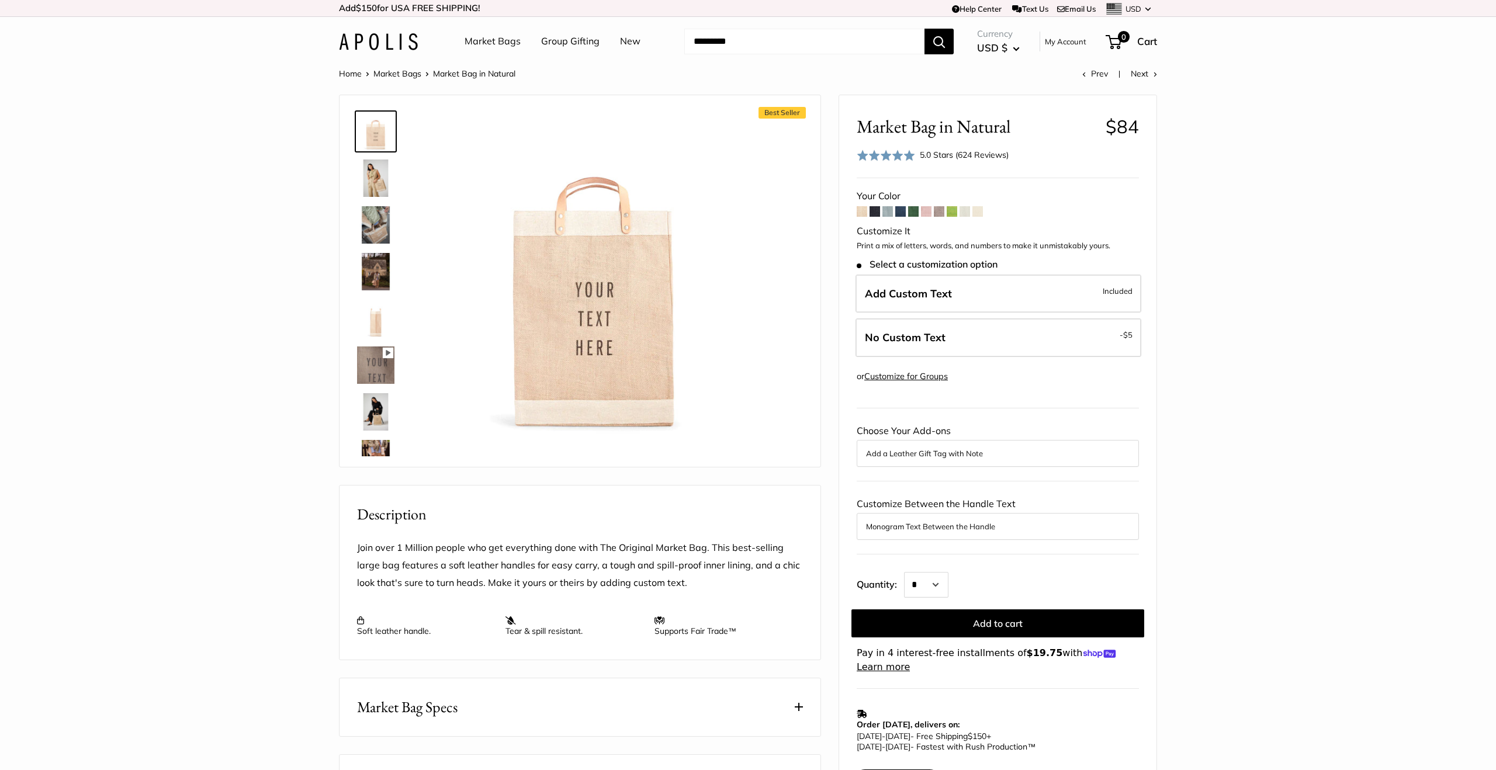
scroll to position [84, 0]
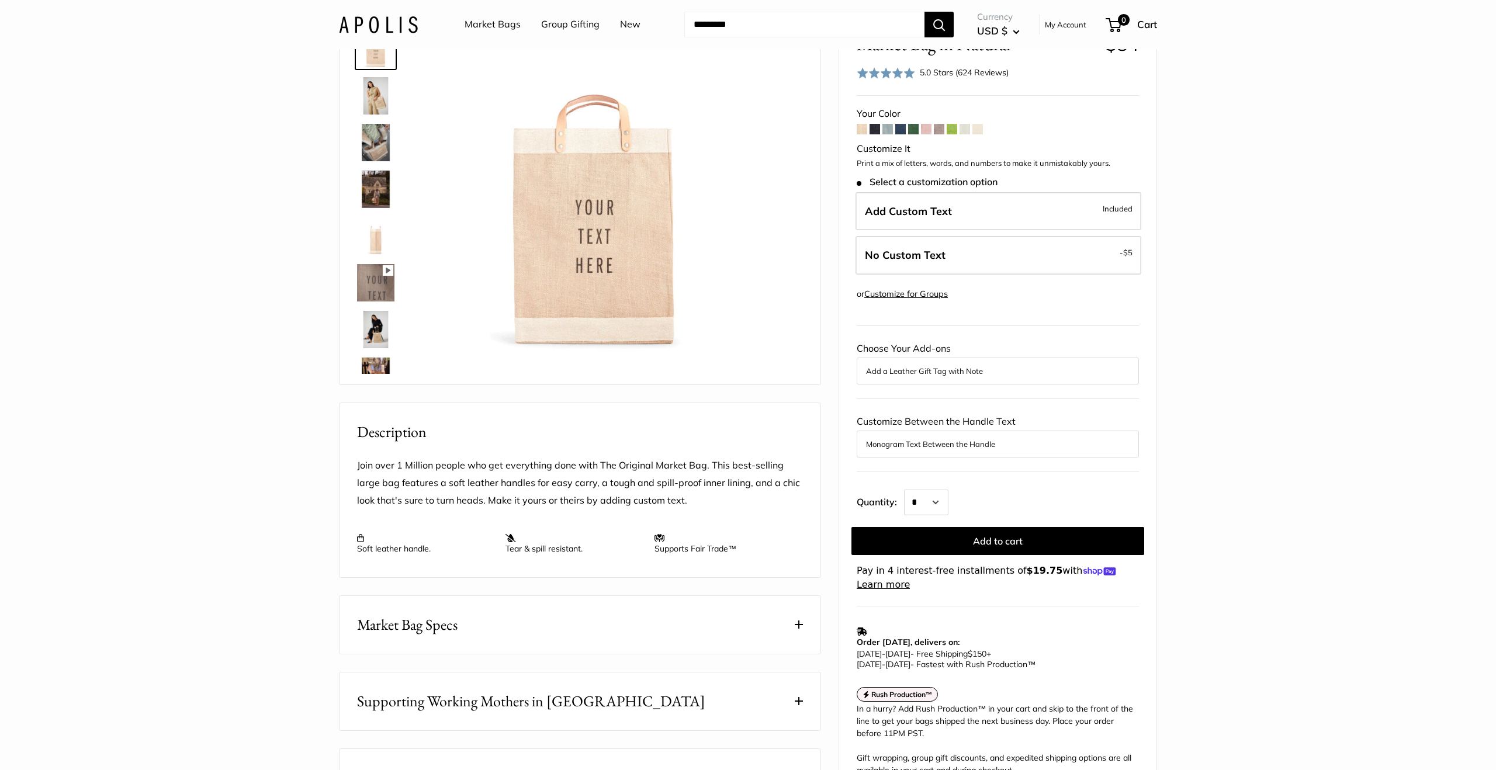
click at [800, 629] on span at bounding box center [799, 625] width 8 height 8
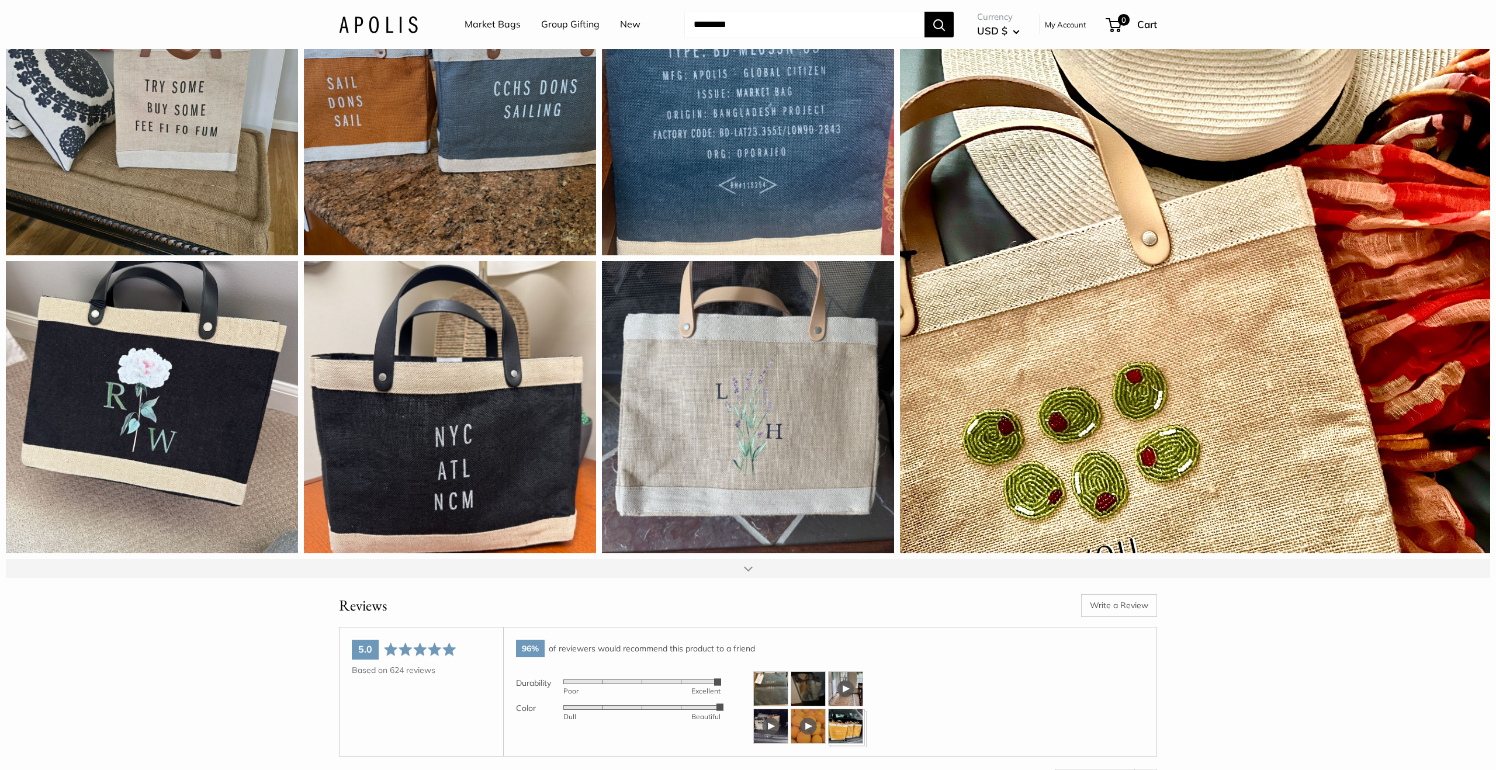
scroll to position [1925, 0]
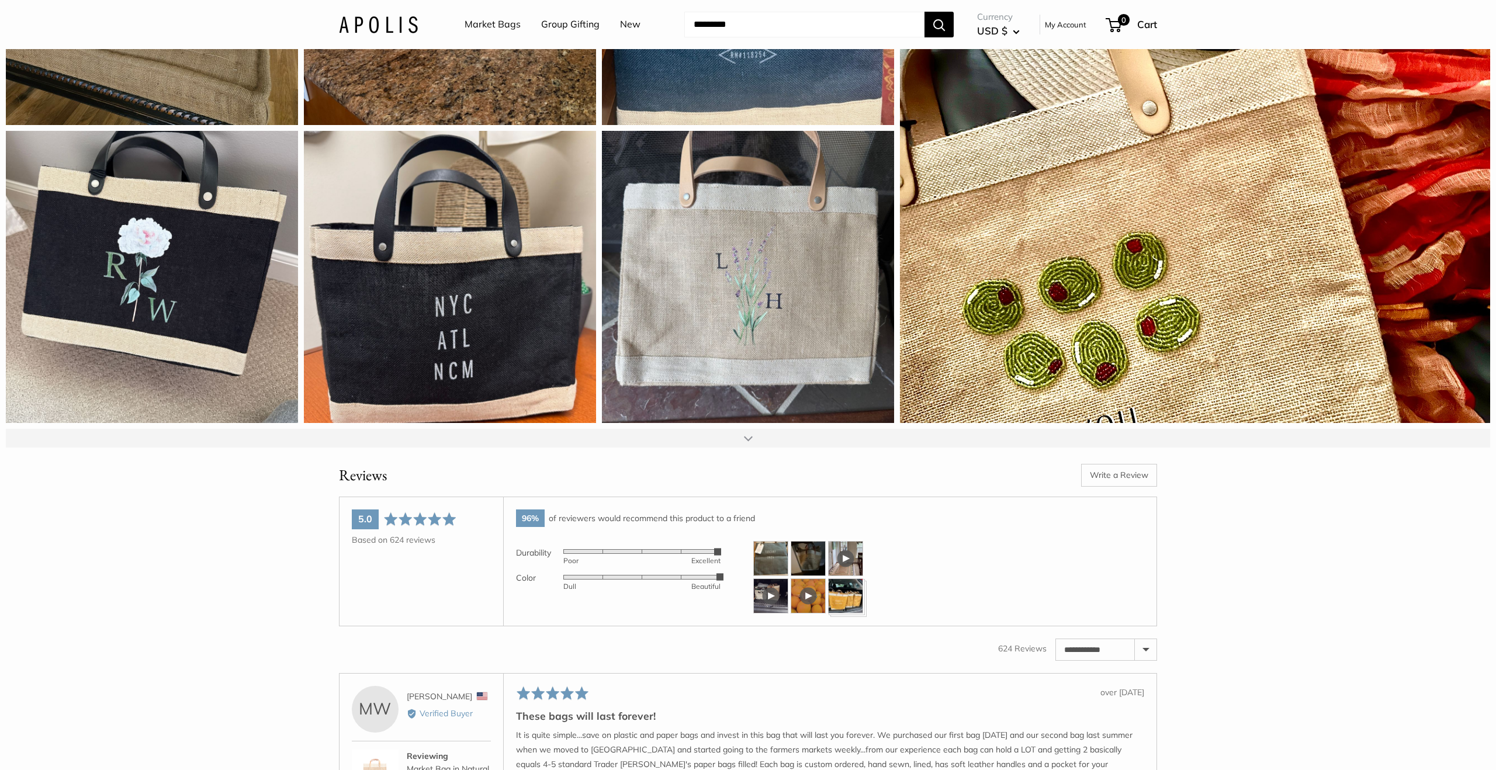
click at [748, 443] on div at bounding box center [748, 438] width 9 height 9
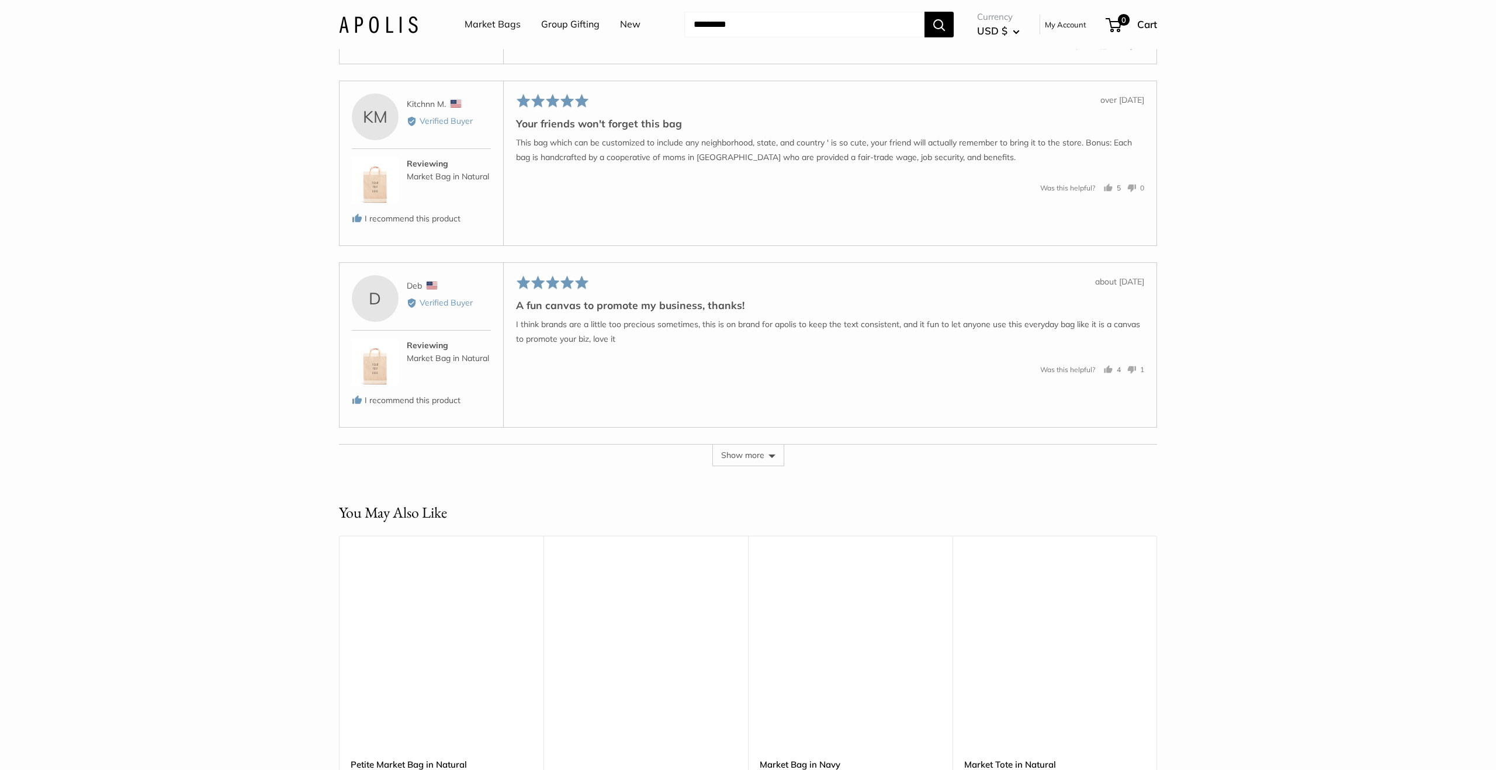
scroll to position [3732, 0]
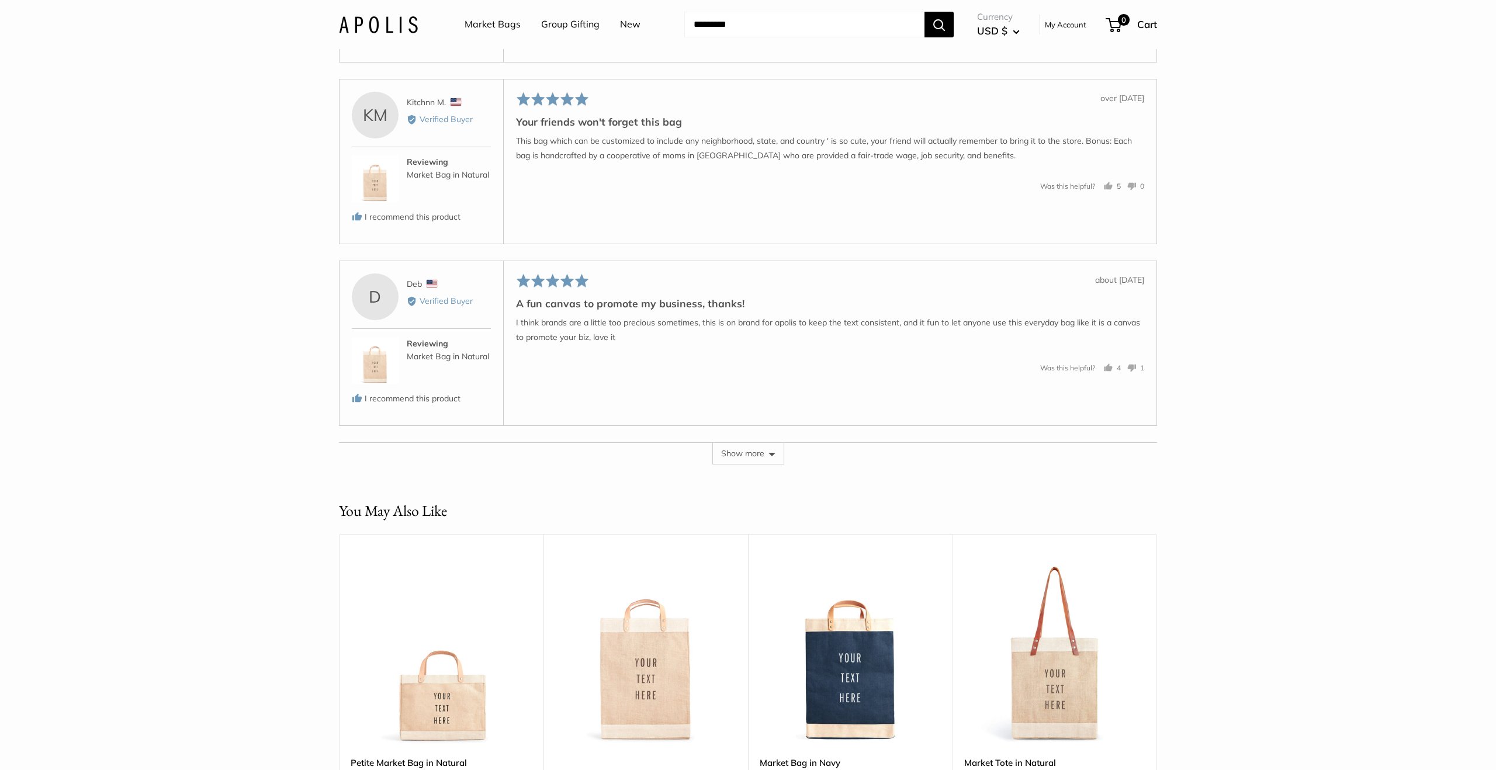
click at [752, 465] on button "Show more" at bounding box center [749, 453] width 72 height 22
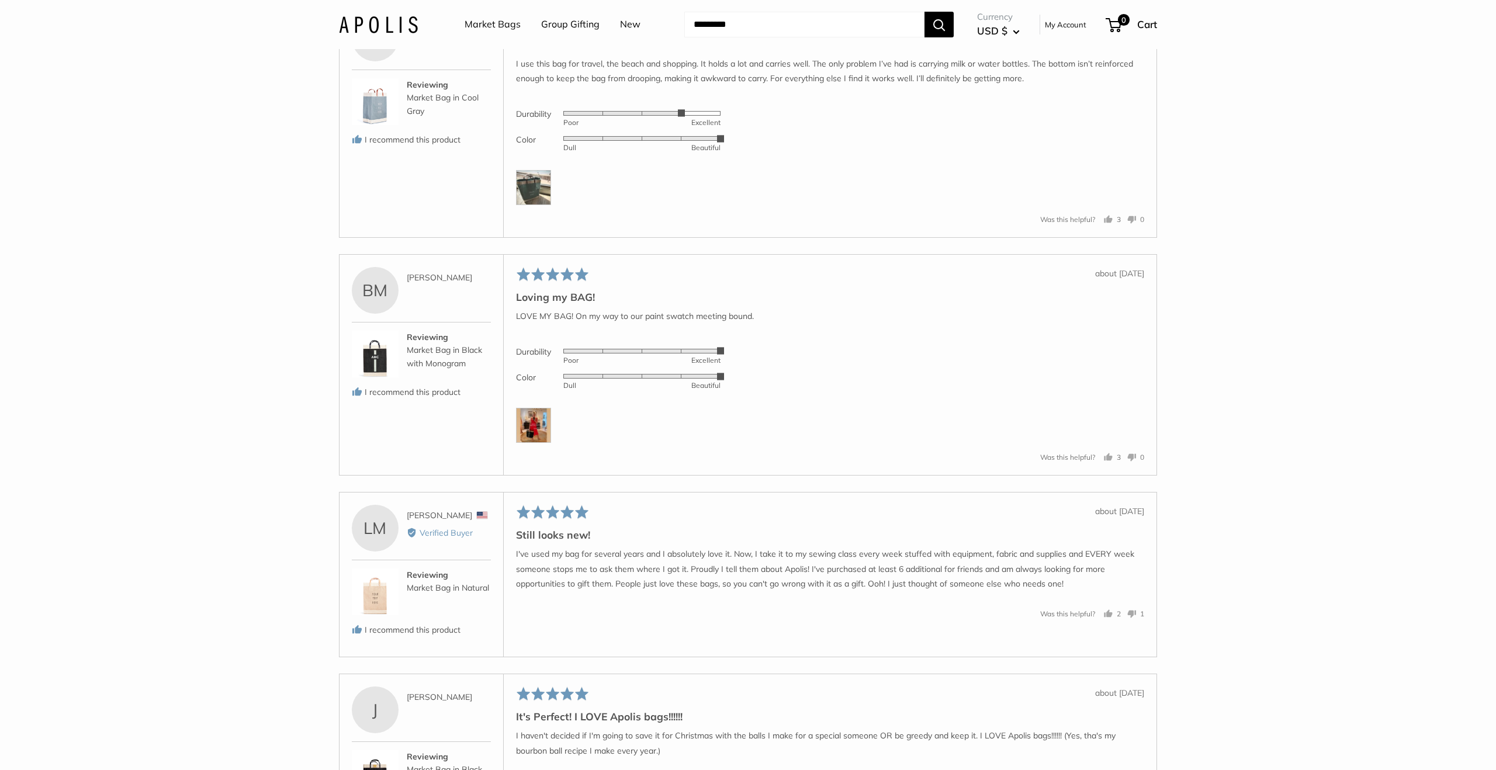
scroll to position [4356, 0]
click at [531, 440] on img at bounding box center [533, 423] width 35 height 35
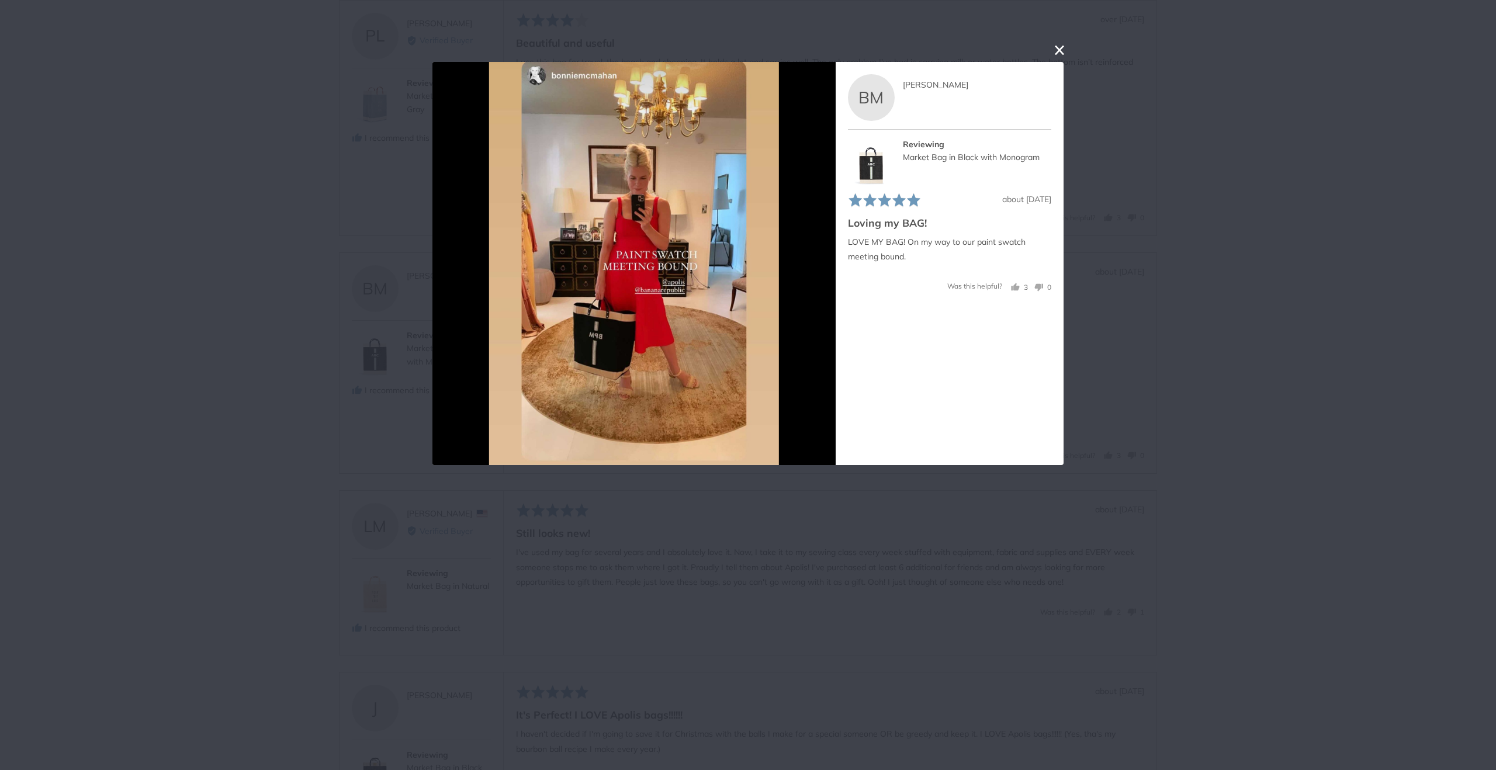
click at [1063, 51] on button "close this modal window" at bounding box center [1060, 50] width 14 height 14
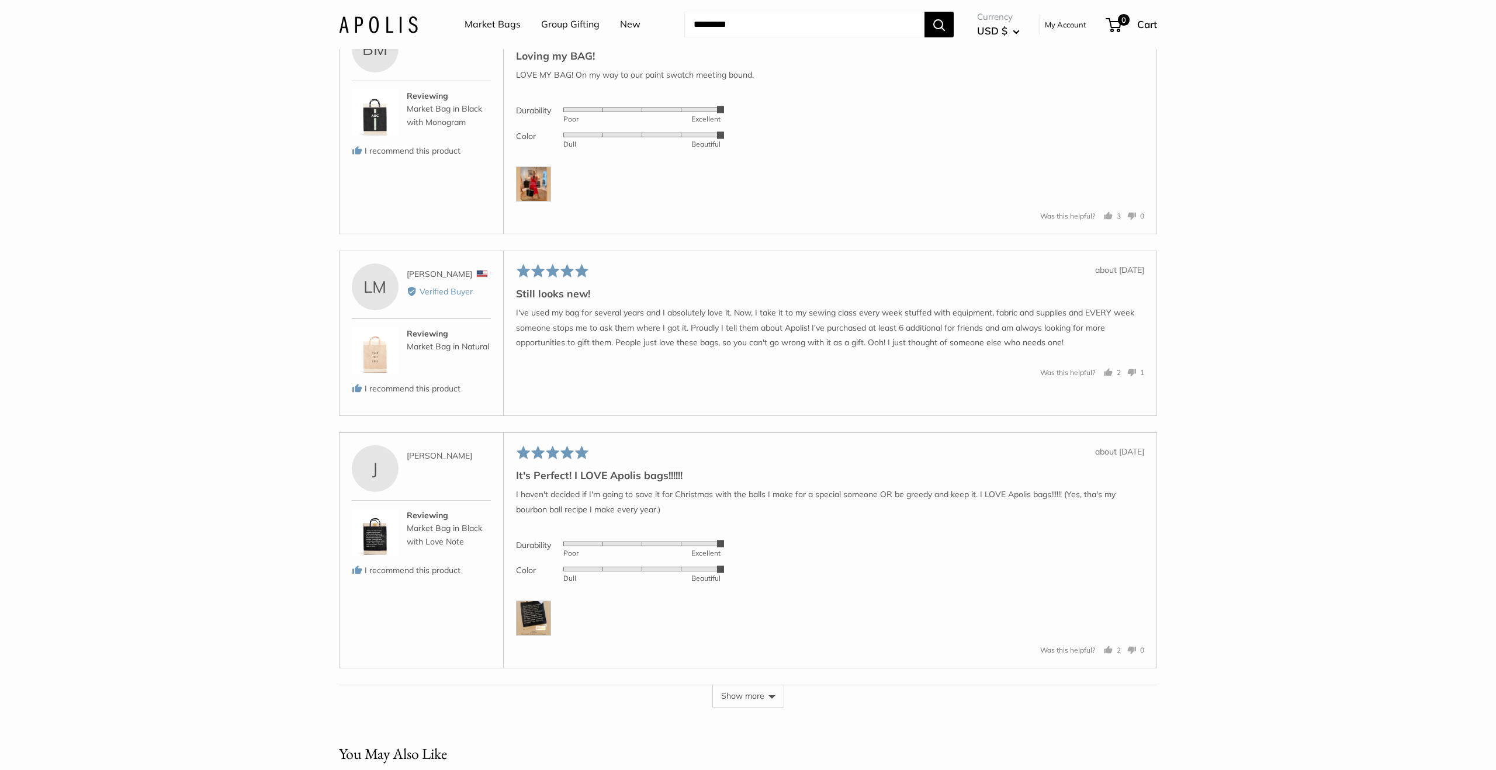
scroll to position [4598, 0]
click at [538, 620] on img at bounding box center [533, 616] width 35 height 35
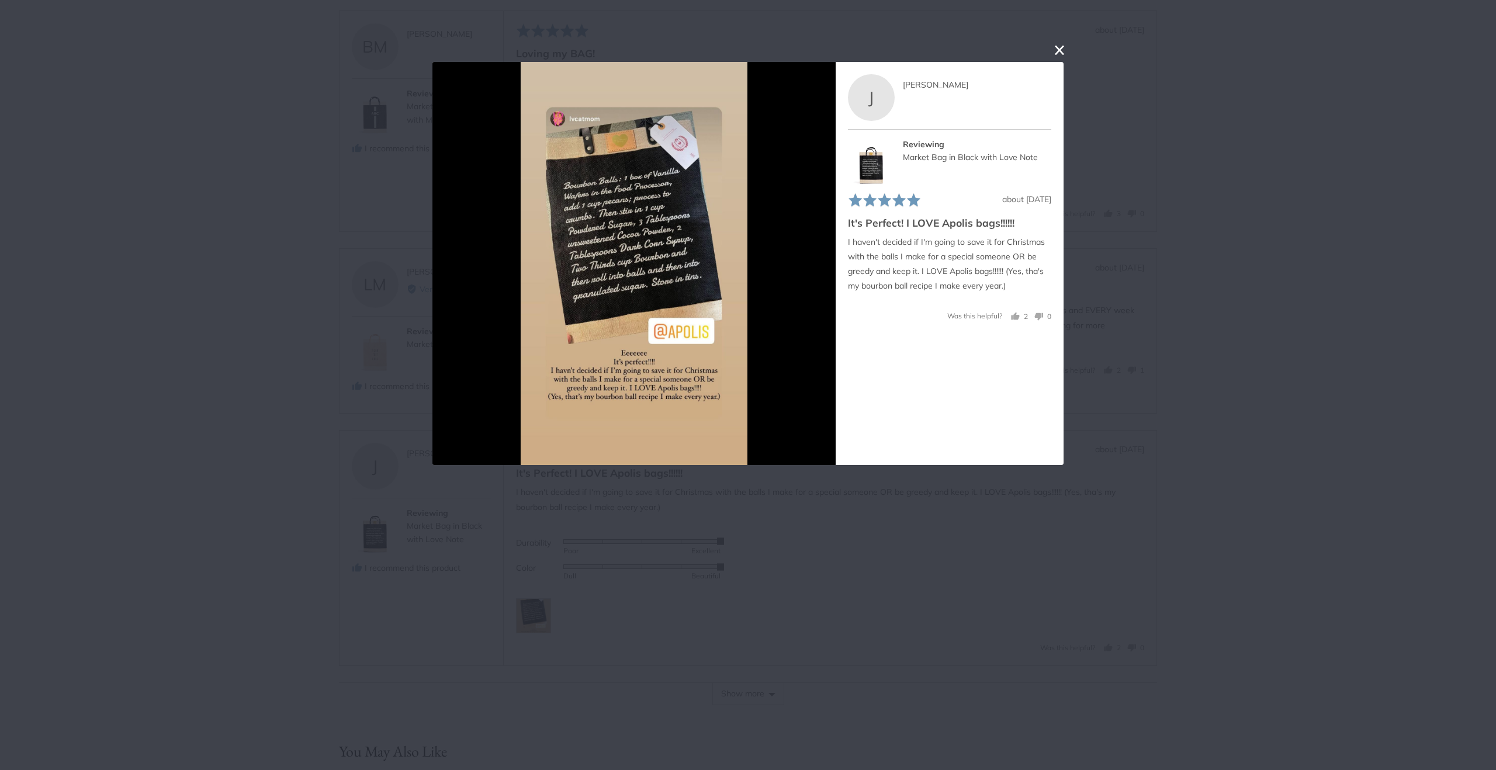
scroll to position [4594, 0]
click at [1061, 50] on button "close this modal window" at bounding box center [1060, 50] width 14 height 14
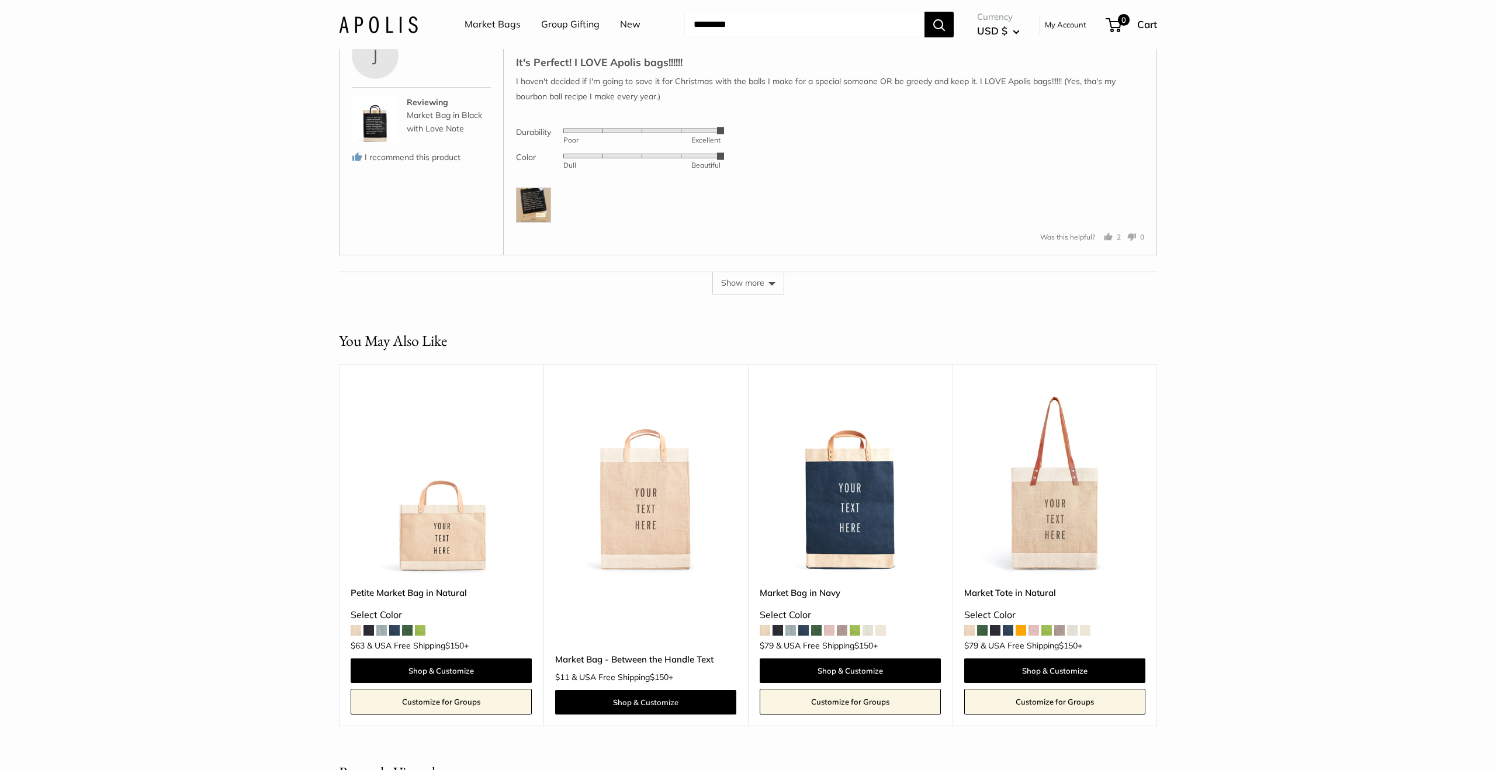
scroll to position [5020, 0]
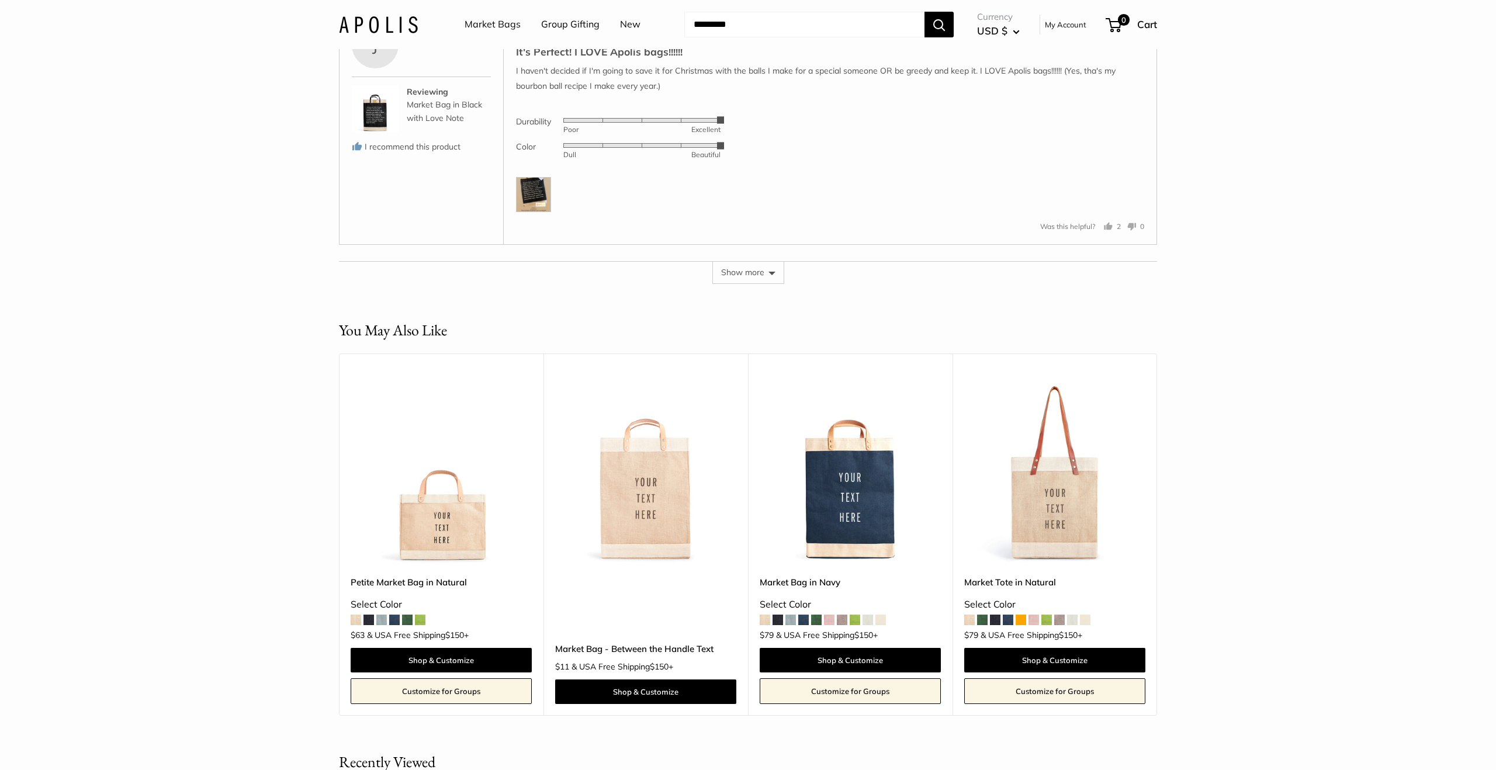
click at [742, 283] on button "Show more" at bounding box center [749, 272] width 72 height 22
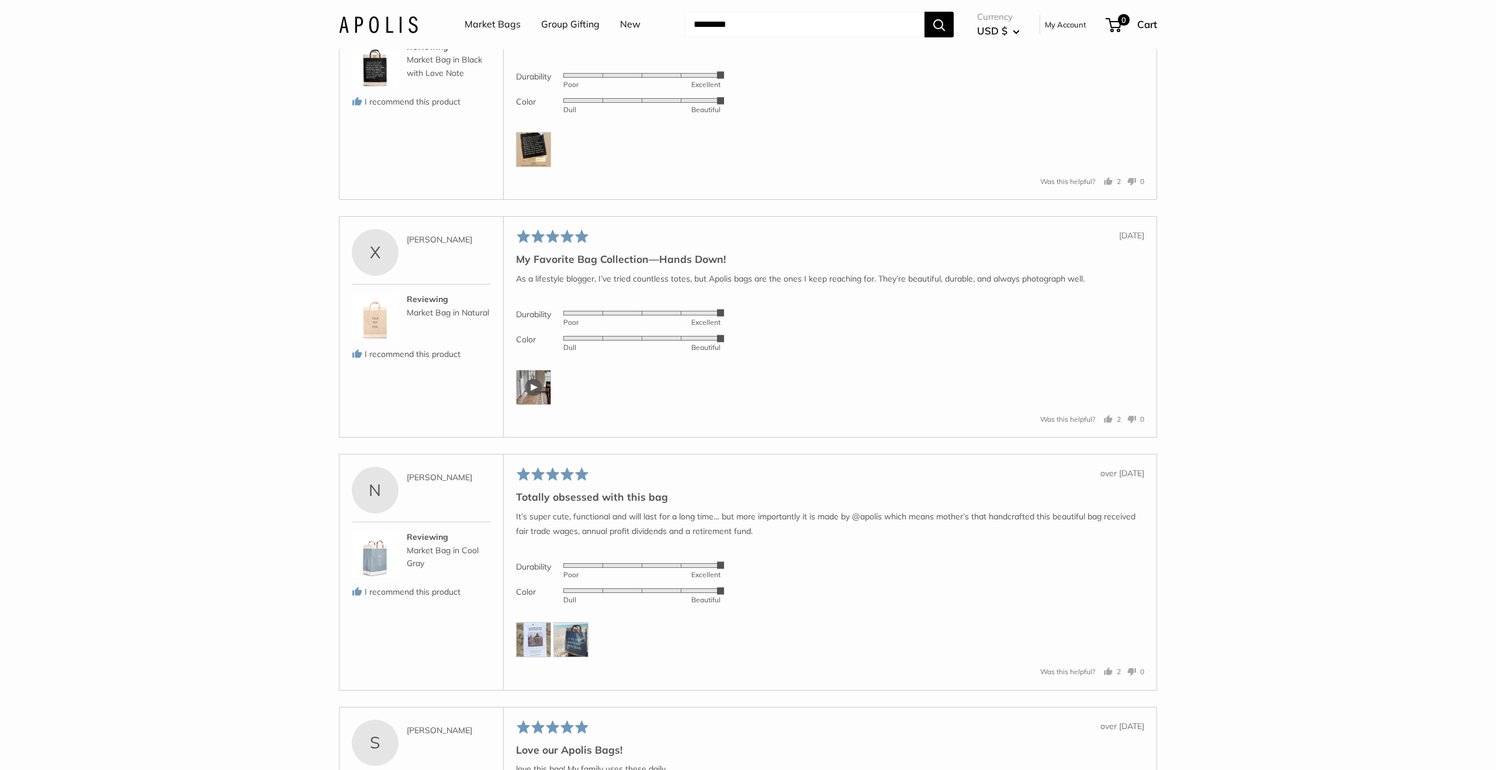
scroll to position [5074, 0]
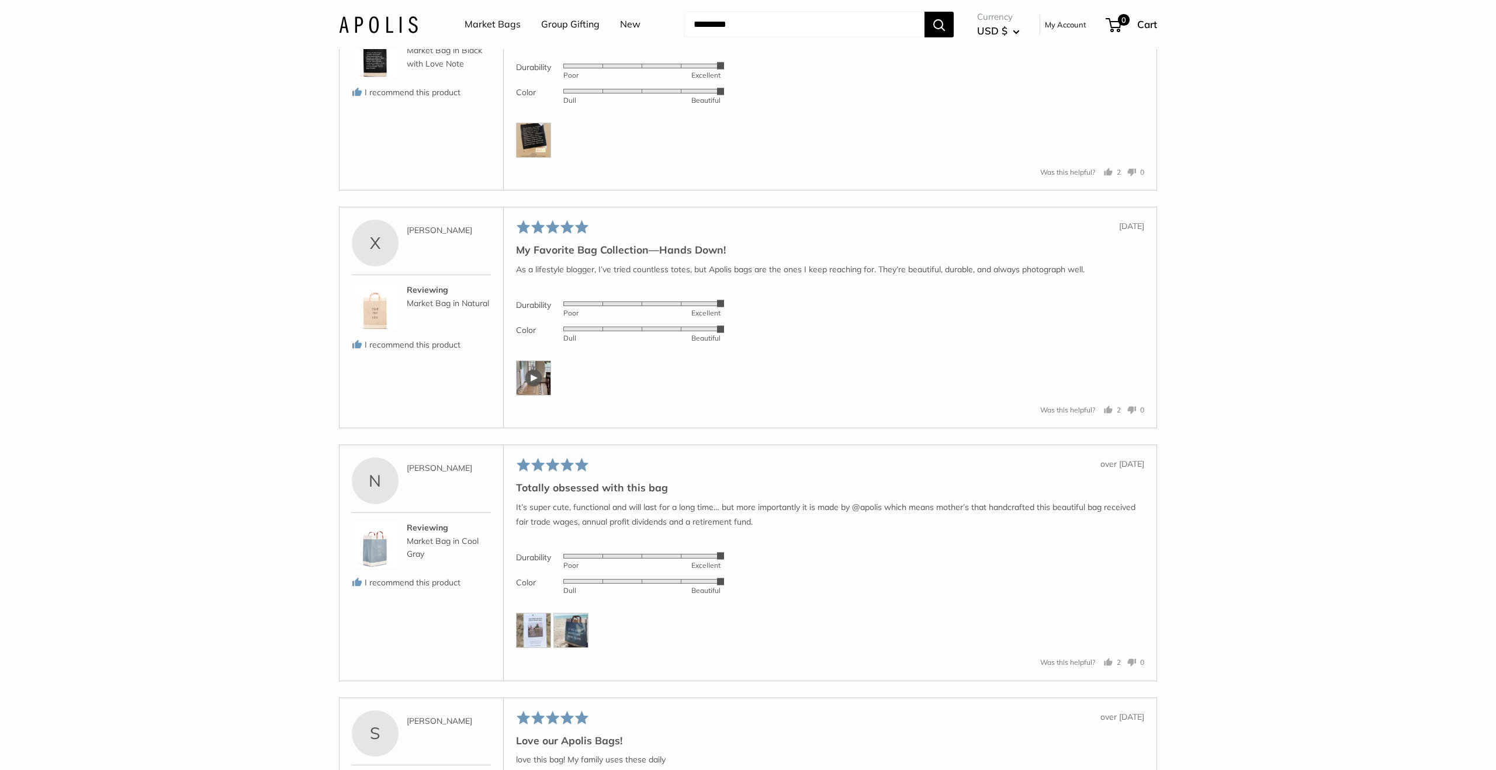
click at [532, 391] on div at bounding box center [533, 378] width 35 height 35
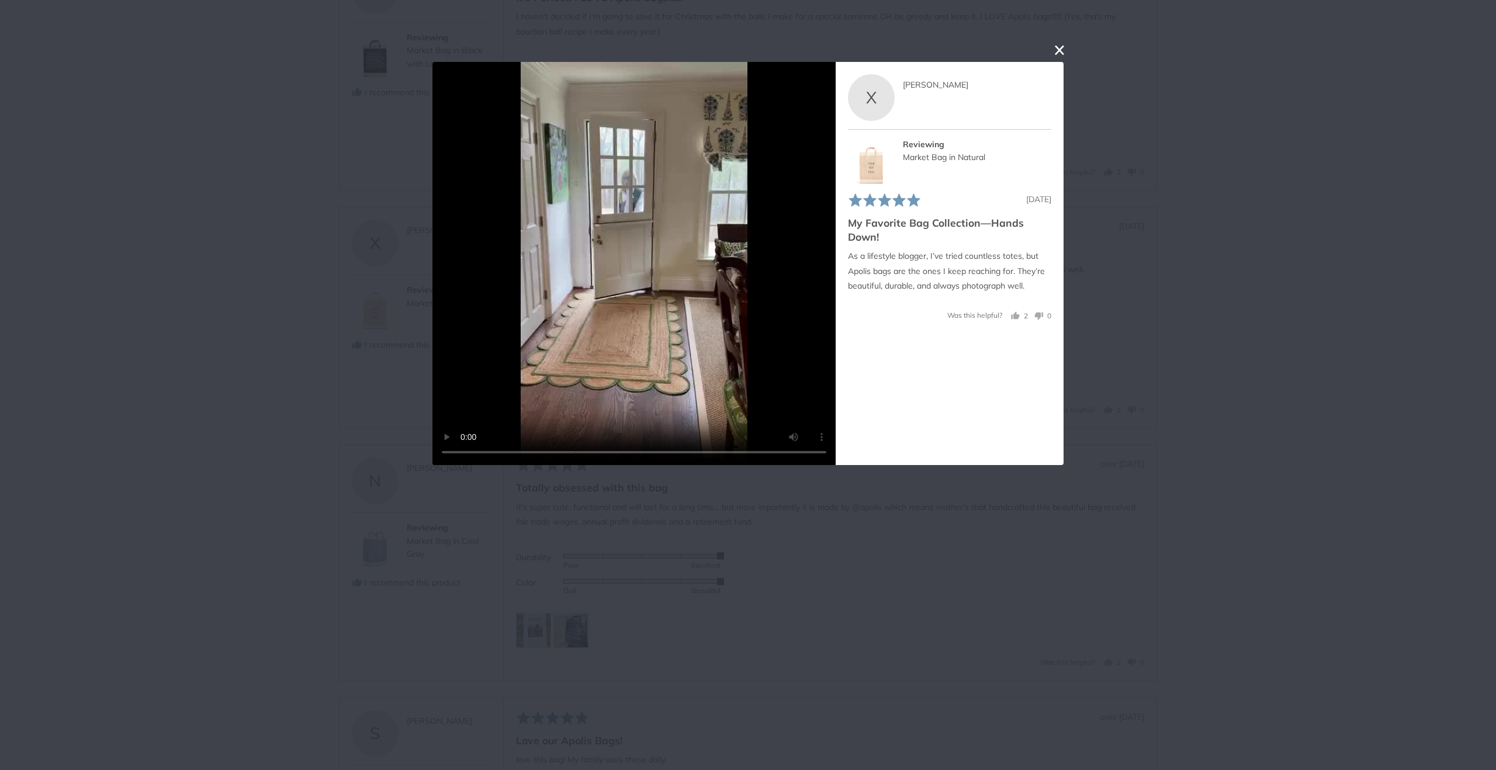
click at [1058, 50] on button "close this modal window" at bounding box center [1060, 50] width 14 height 14
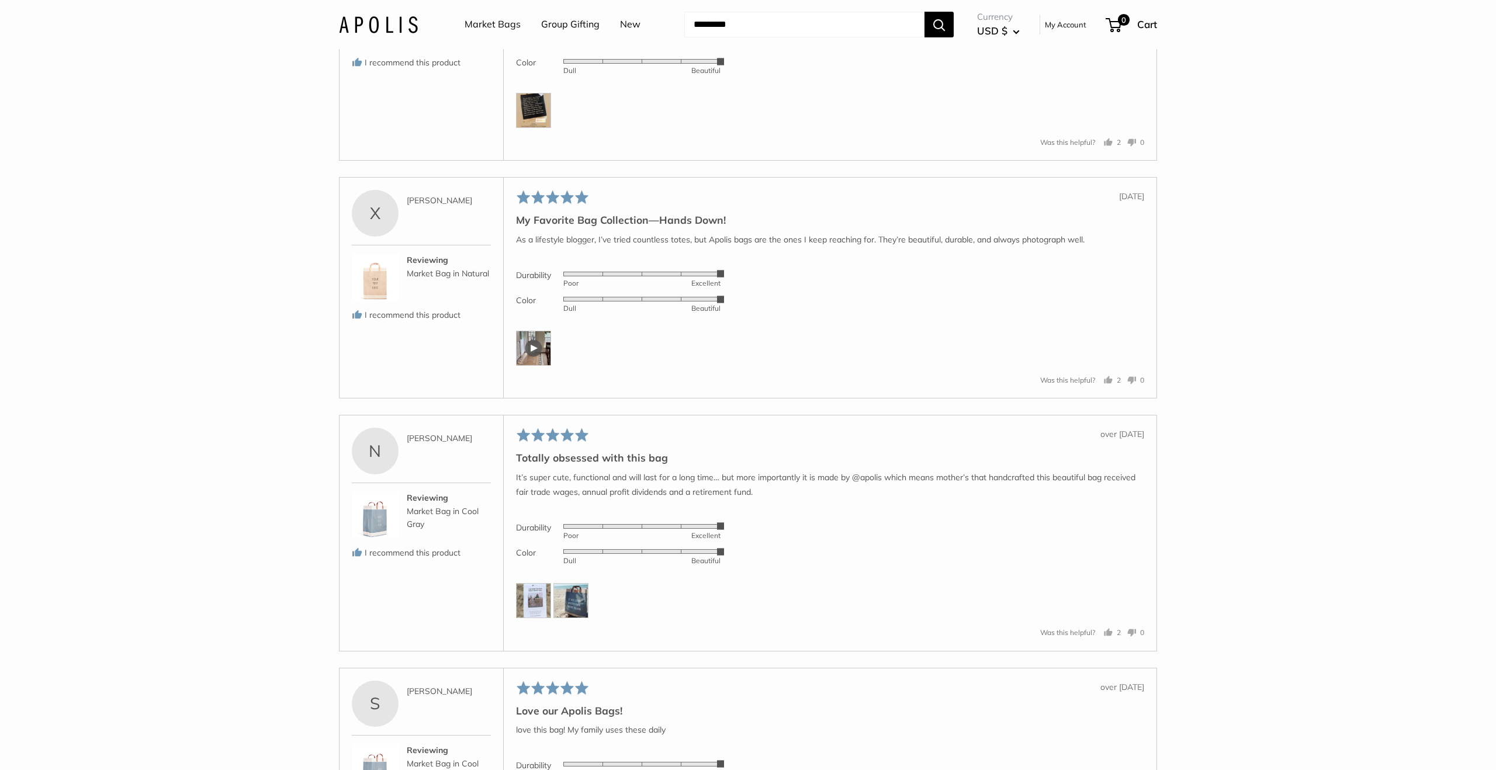
scroll to position [5106, 0]
click at [547, 615] on img at bounding box center [533, 598] width 35 height 35
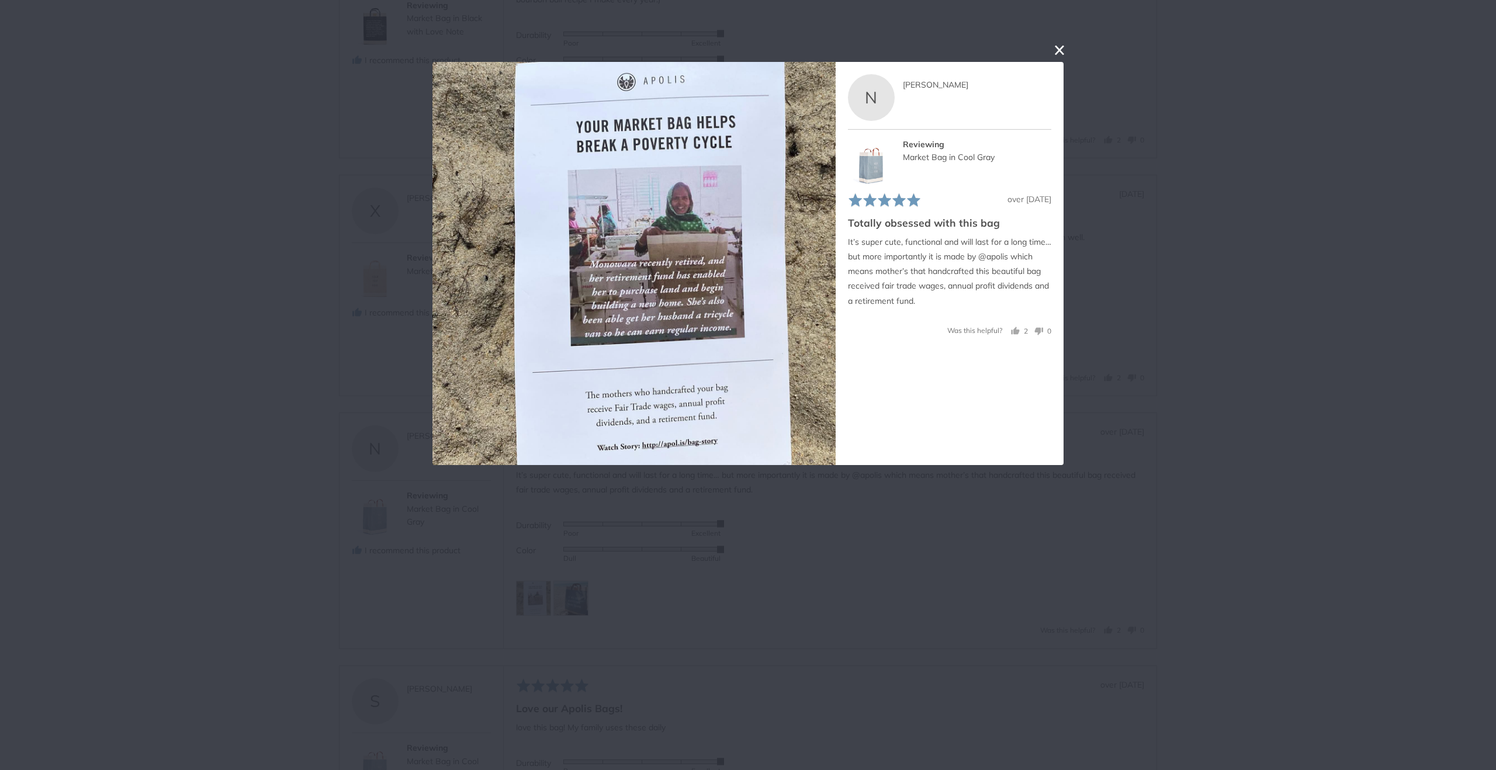
click at [1055, 50] on button "close this modal window" at bounding box center [1060, 50] width 14 height 14
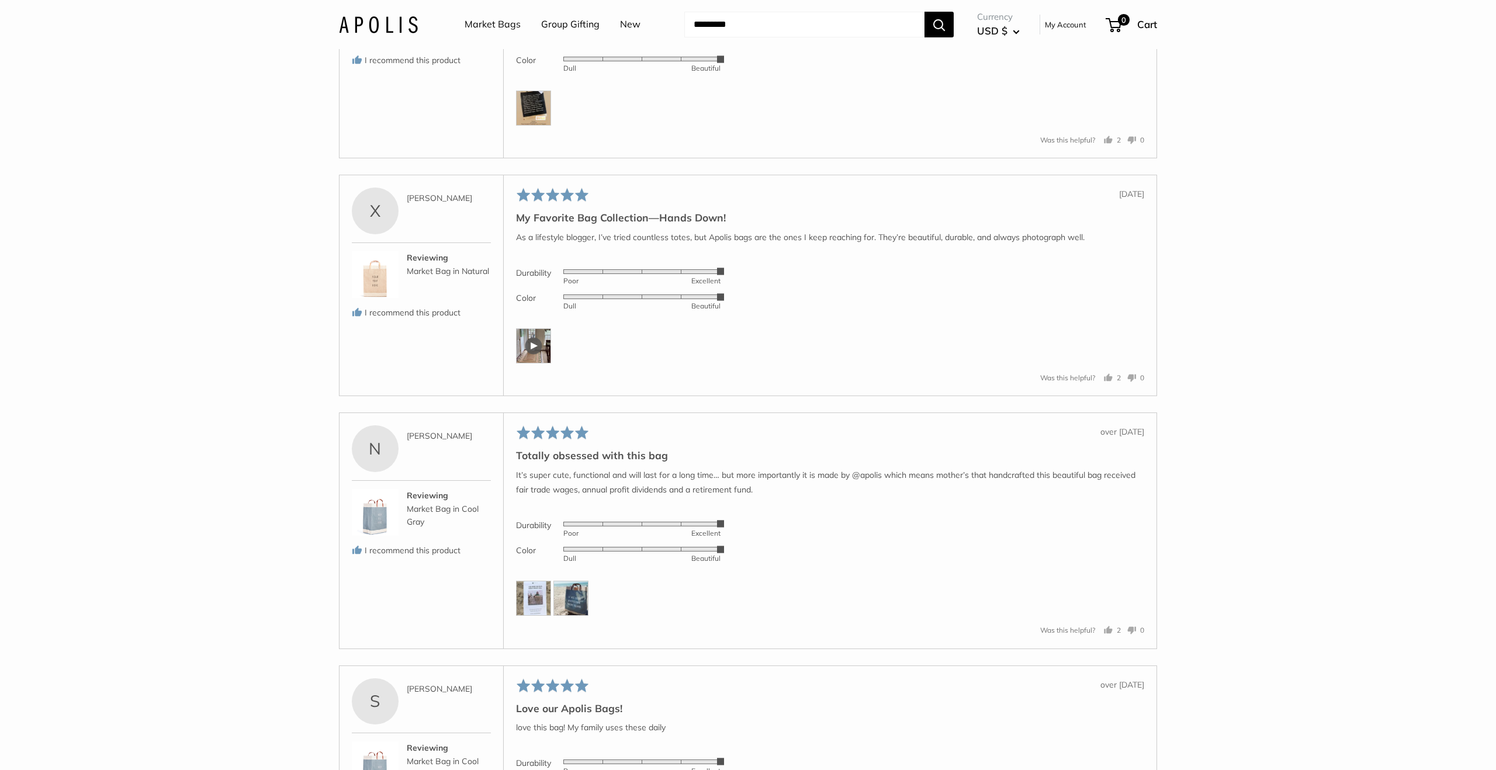
click at [577, 615] on img at bounding box center [571, 598] width 35 height 35
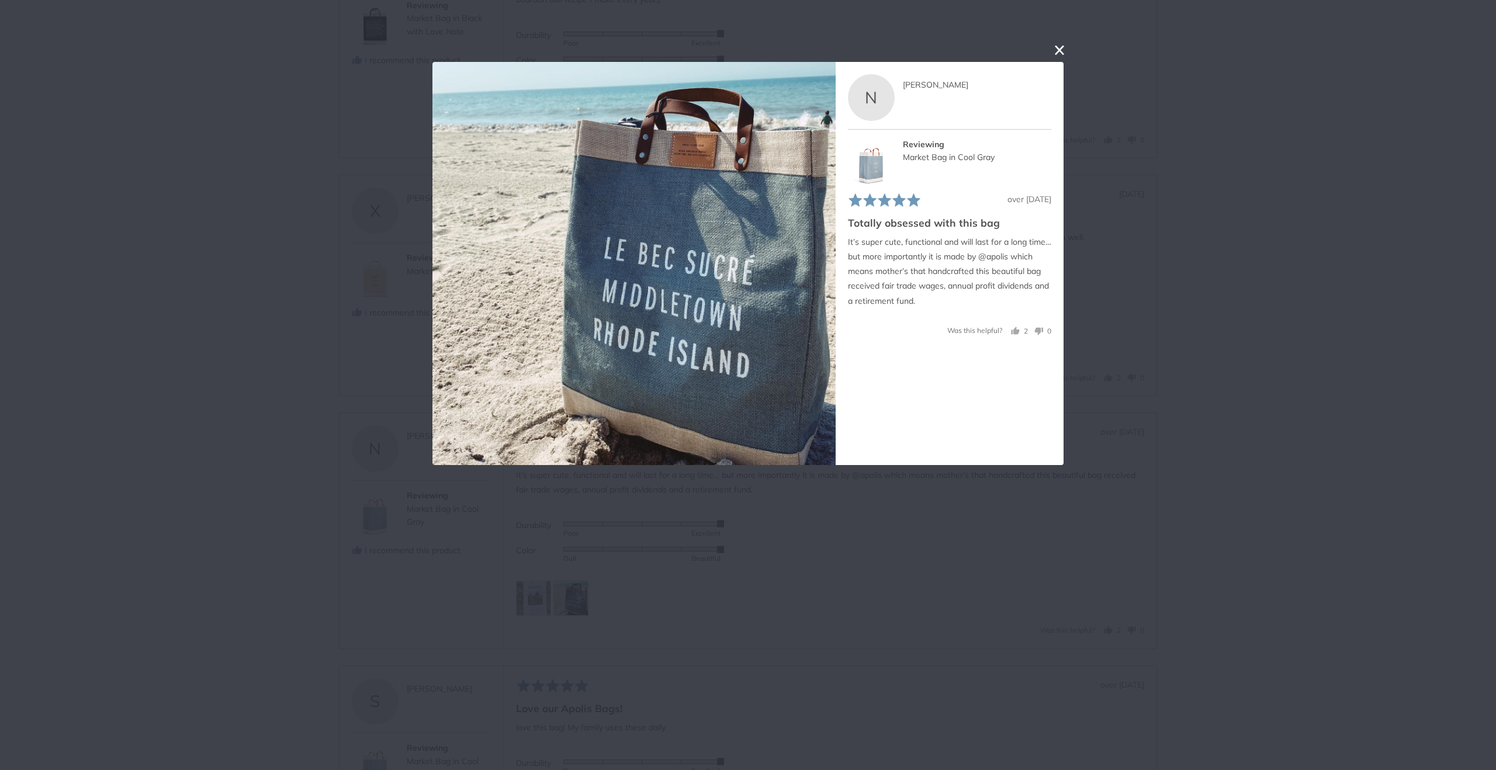
click at [1059, 46] on button "close this modal window" at bounding box center [1060, 50] width 14 height 14
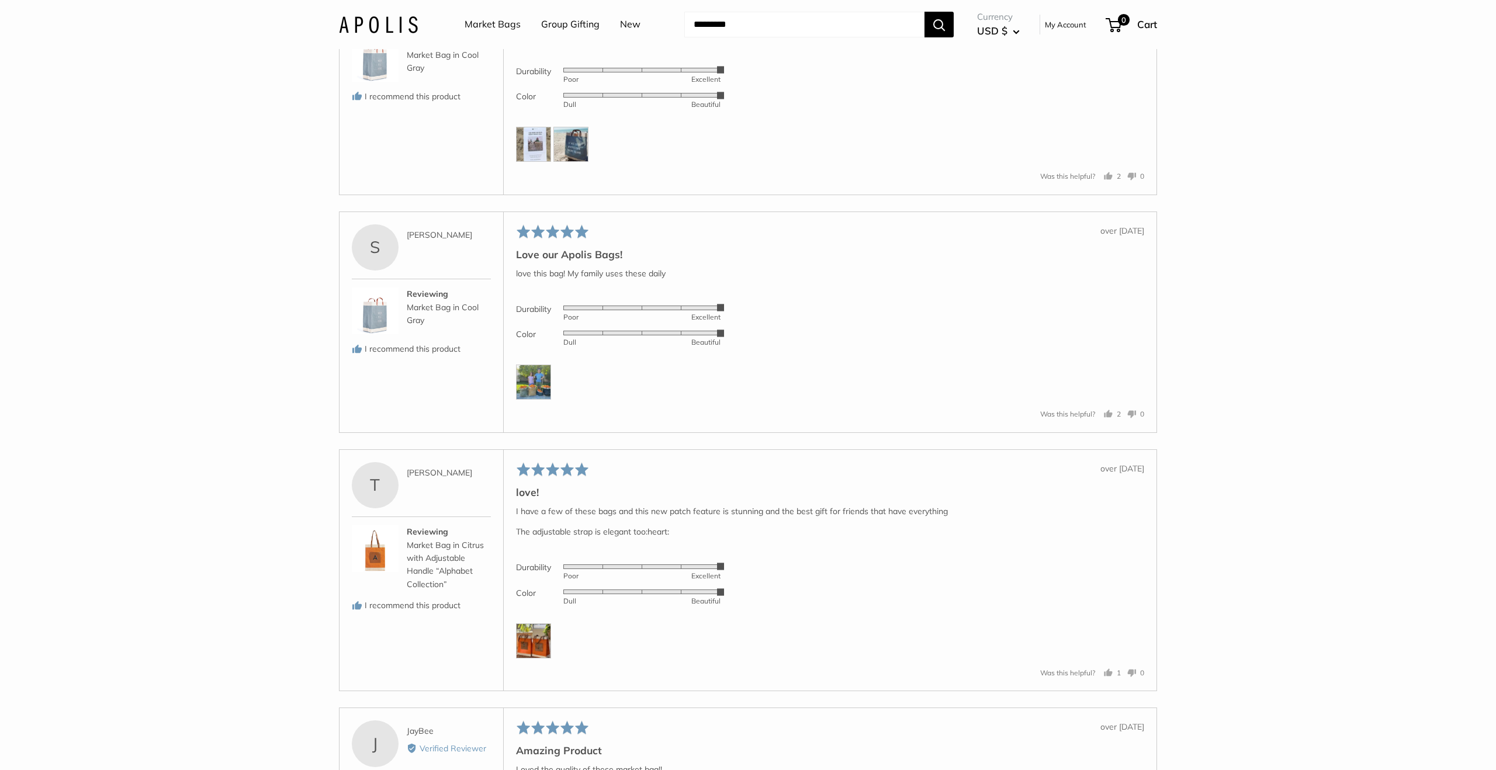
scroll to position [5661, 0]
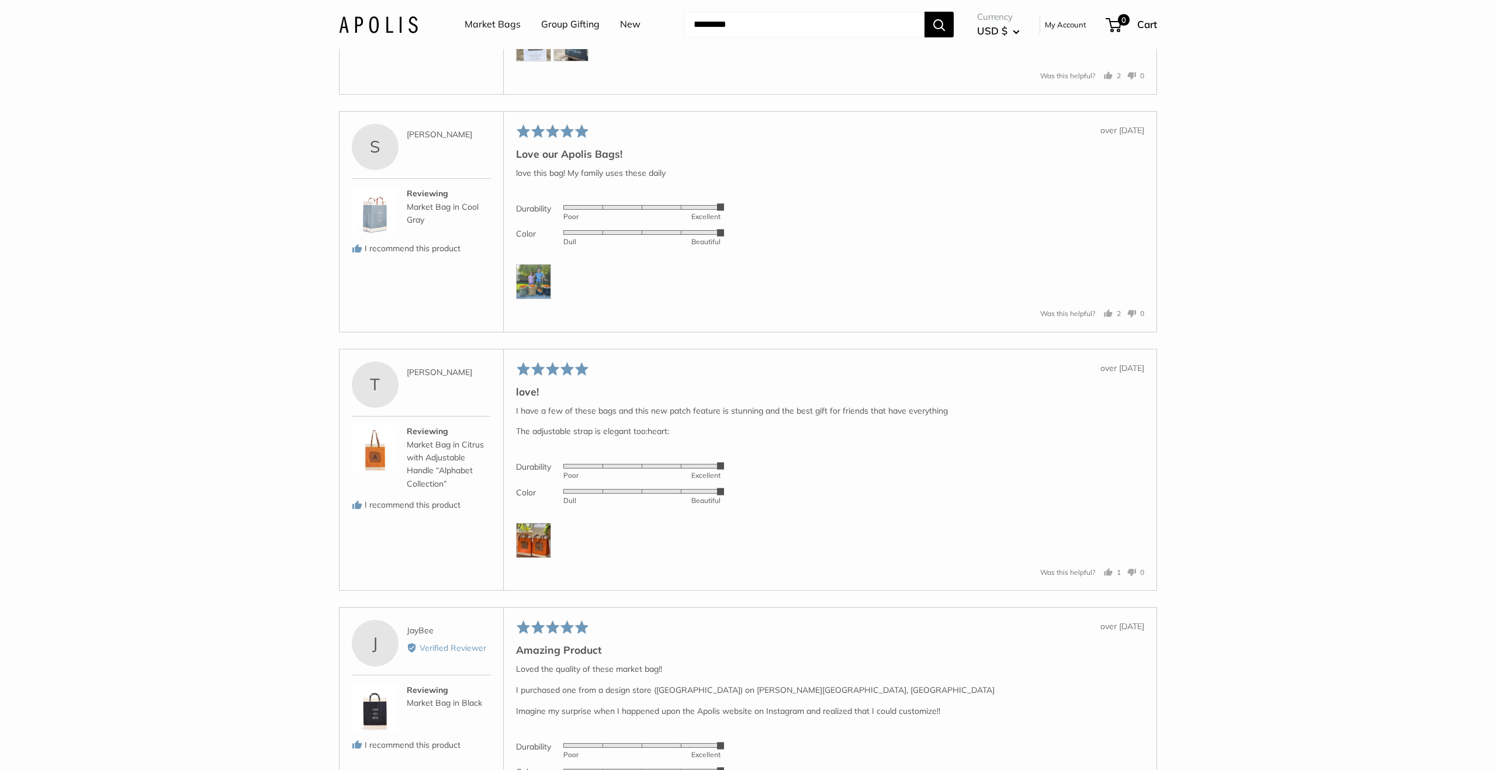
click at [528, 558] on img at bounding box center [533, 540] width 35 height 35
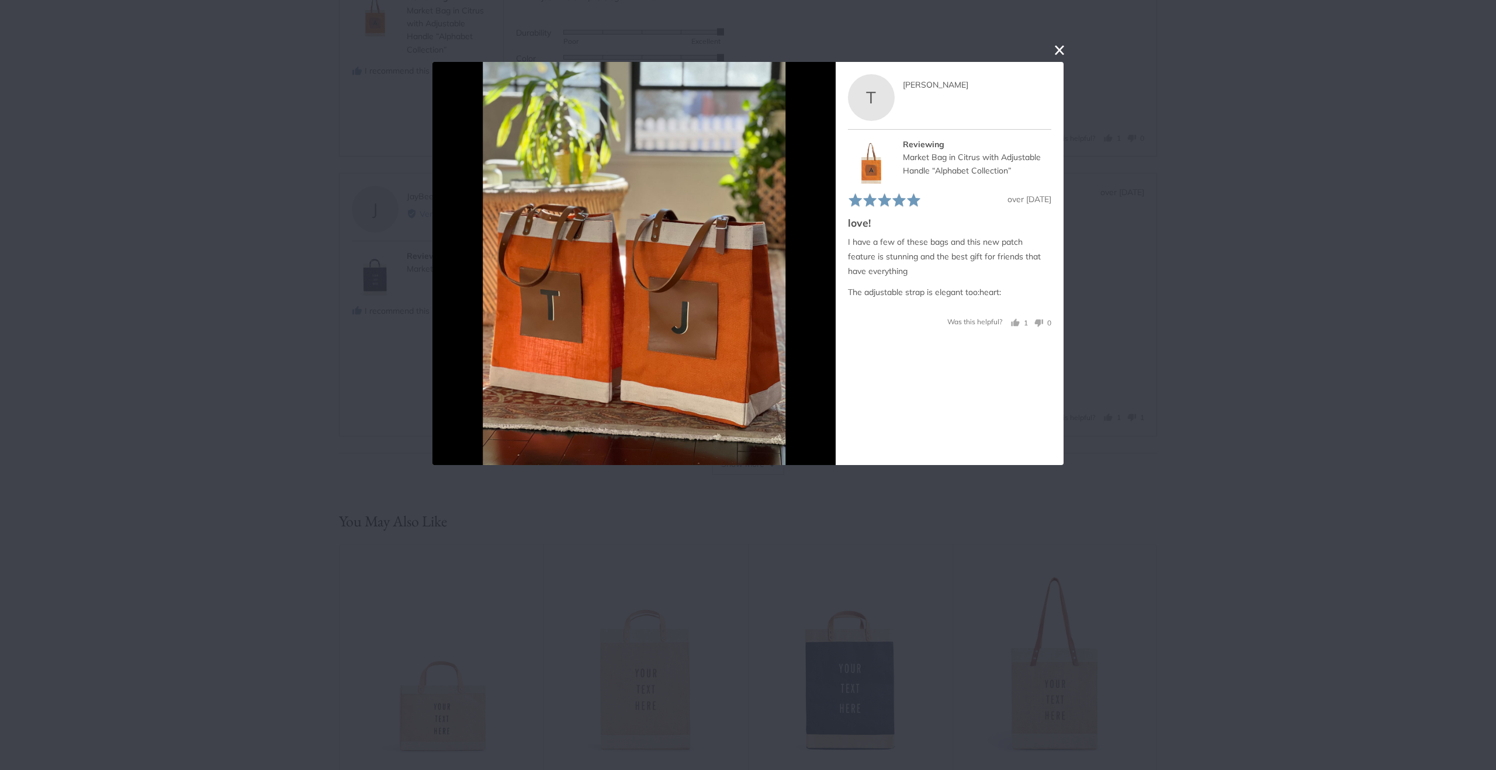
scroll to position [6097, 0]
click at [1060, 51] on button "close this modal window" at bounding box center [1060, 50] width 14 height 14
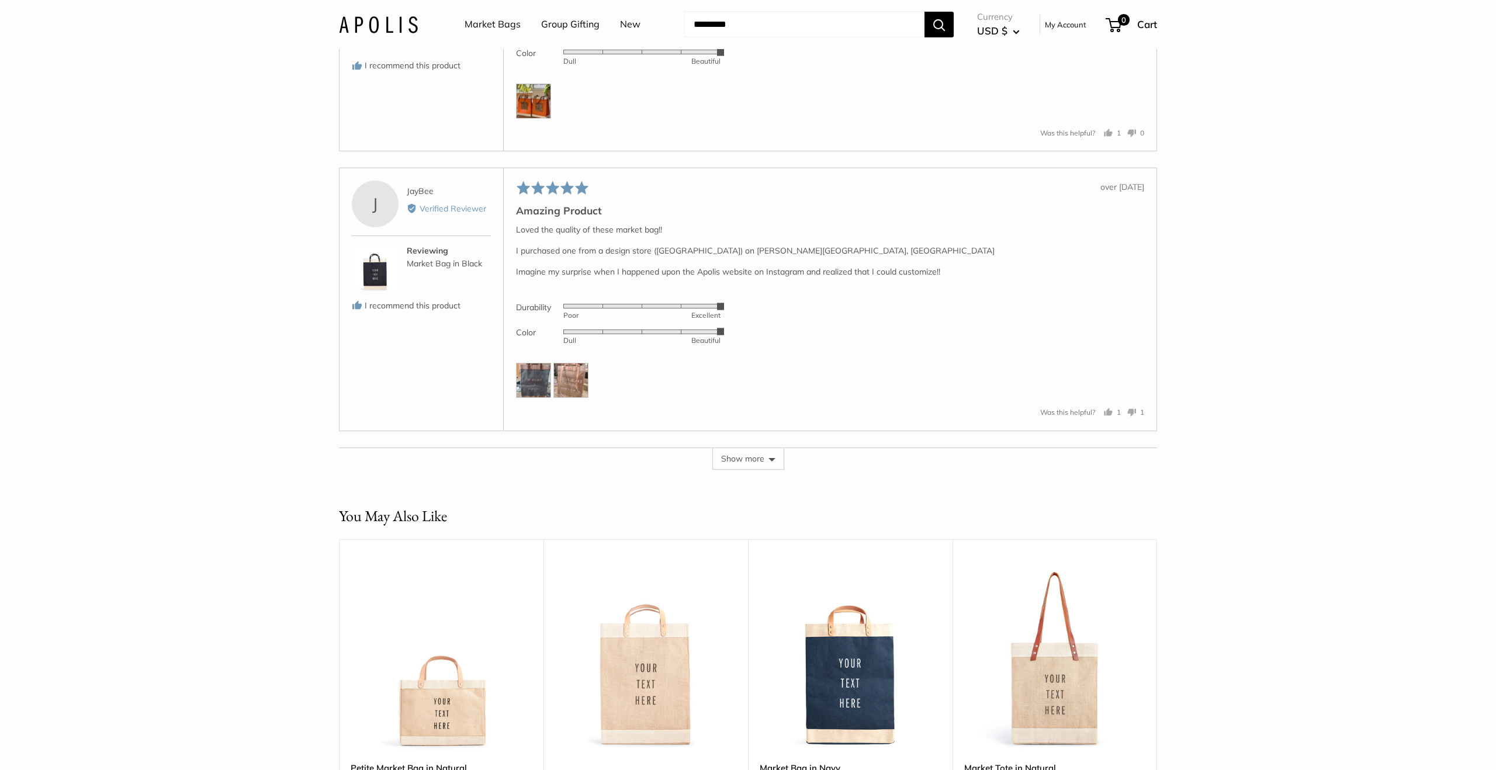
scroll to position [6101, 0]
click at [748, 469] on button "Show more" at bounding box center [749, 458] width 72 height 22
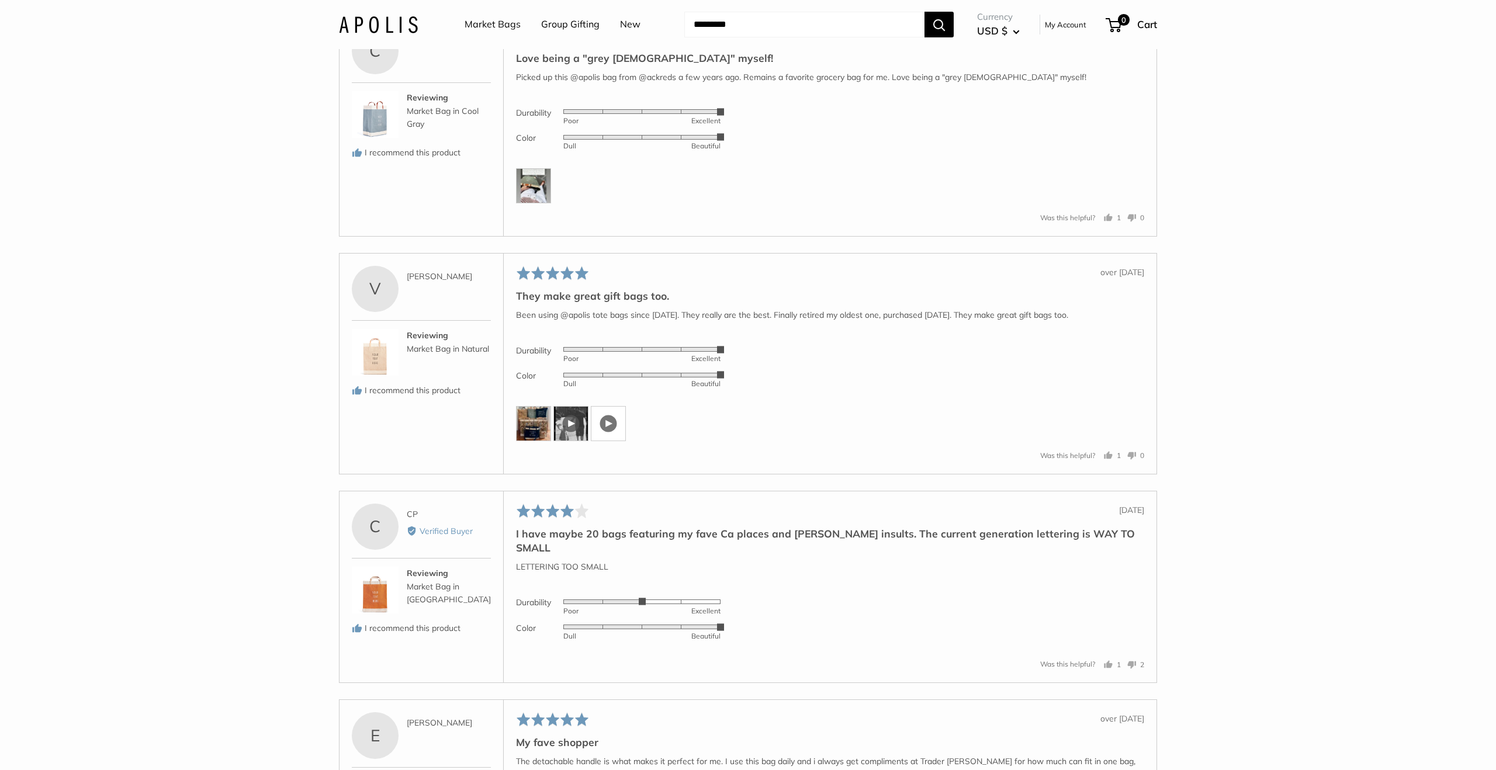
scroll to position [6535, 0]
click at [532, 434] on img at bounding box center [533, 421] width 35 height 35
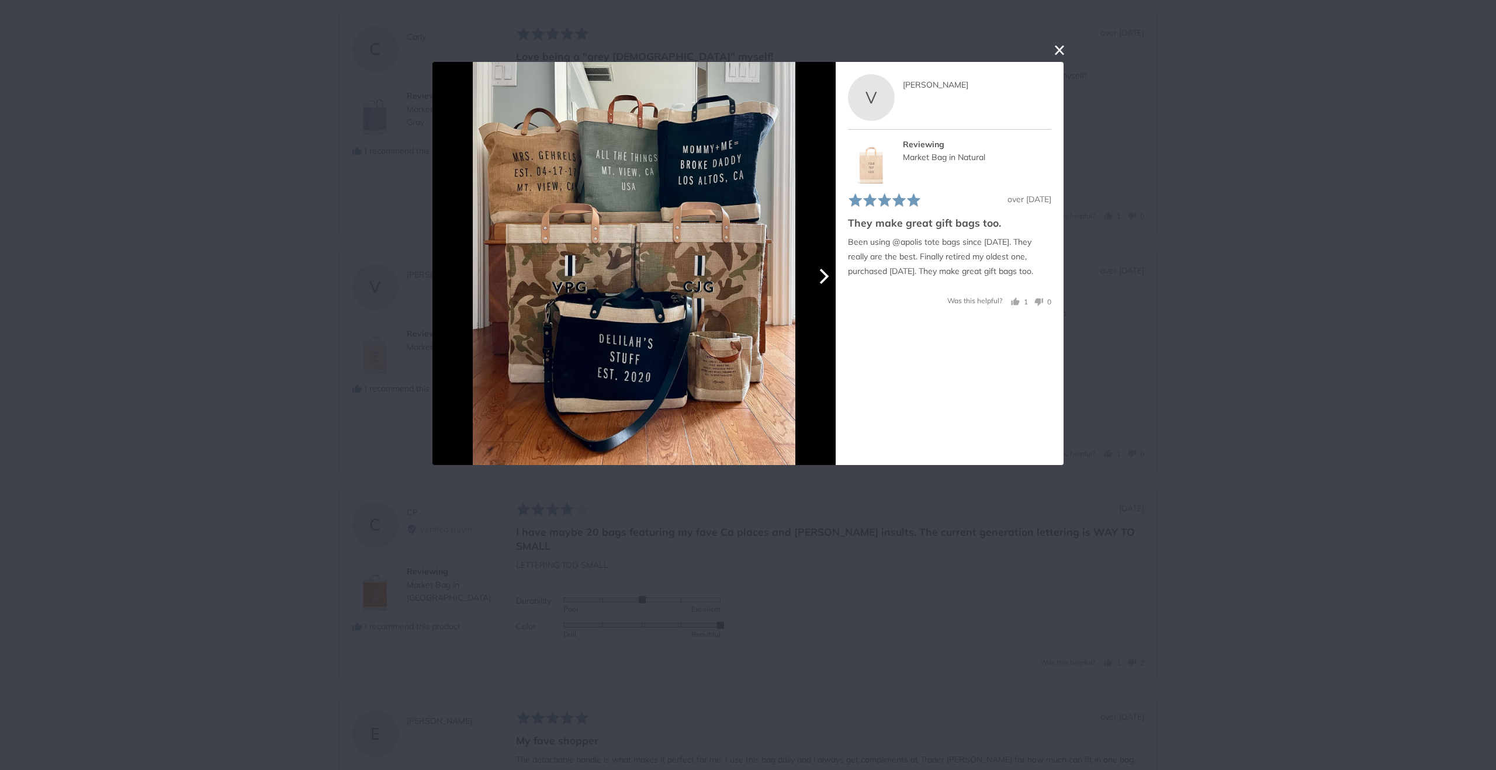
scroll to position [6542, 0]
click at [1062, 50] on button "close this modal window" at bounding box center [1060, 50] width 14 height 14
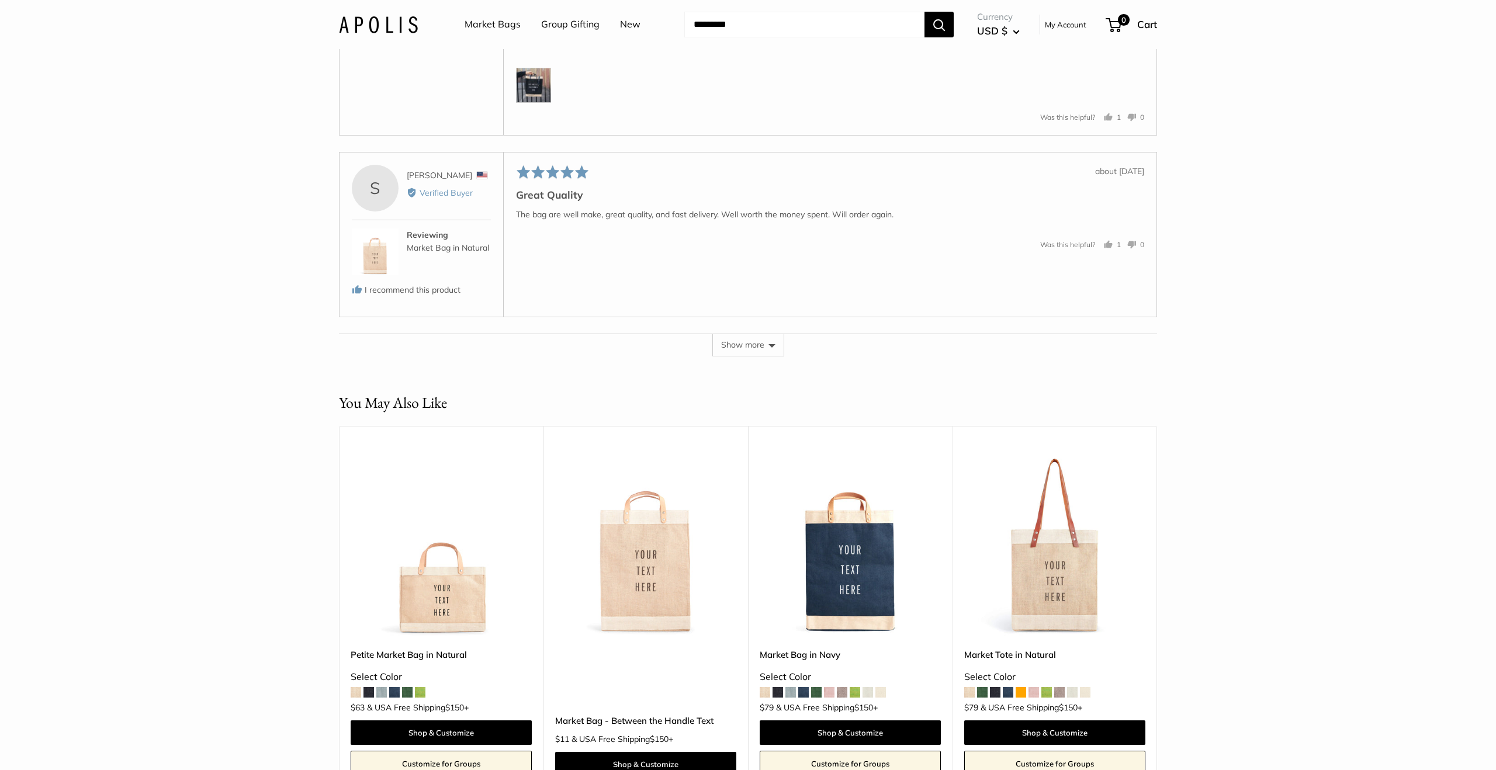
scroll to position [7334, 0]
click at [530, 89] on img at bounding box center [533, 84] width 35 height 35
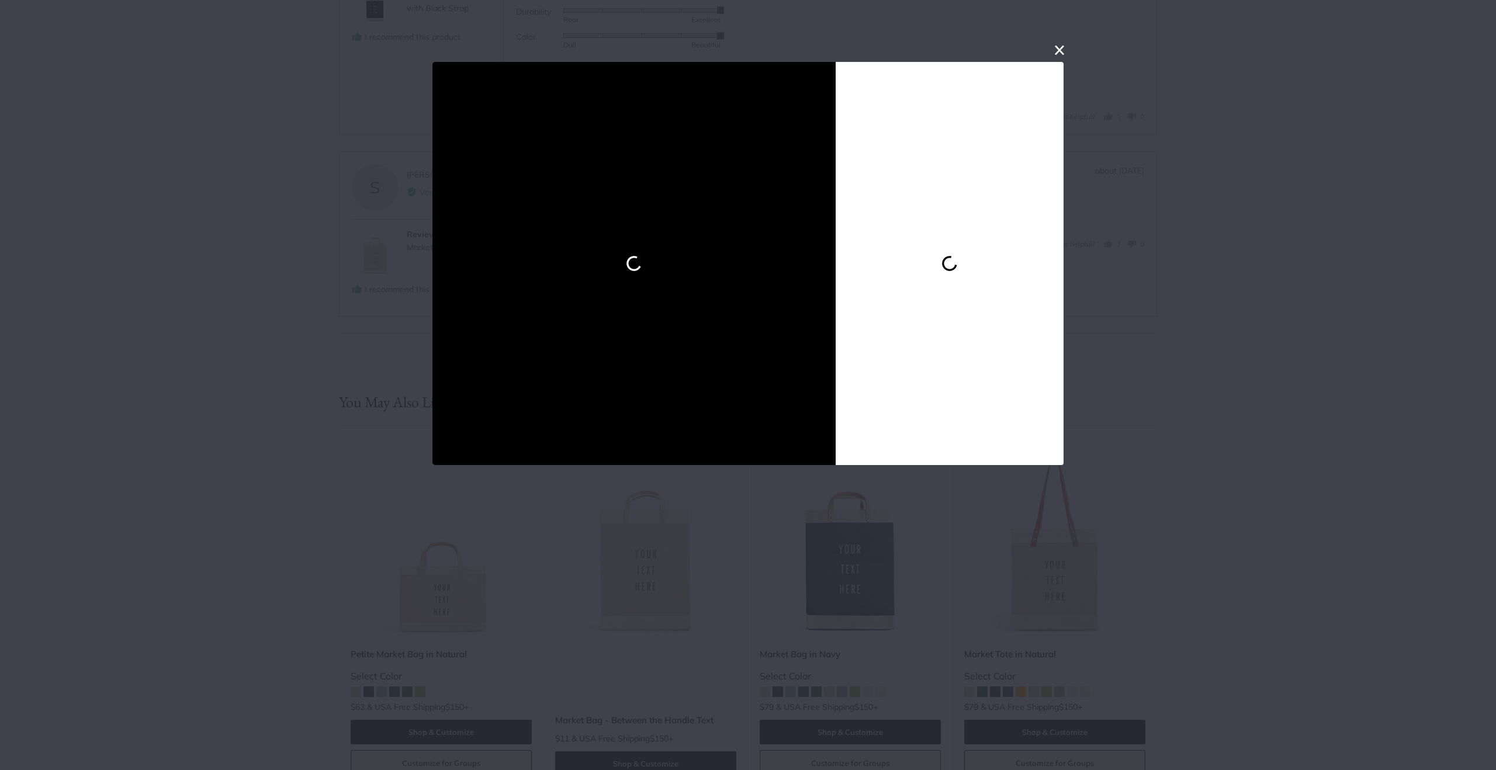
scroll to position [7339, 0]
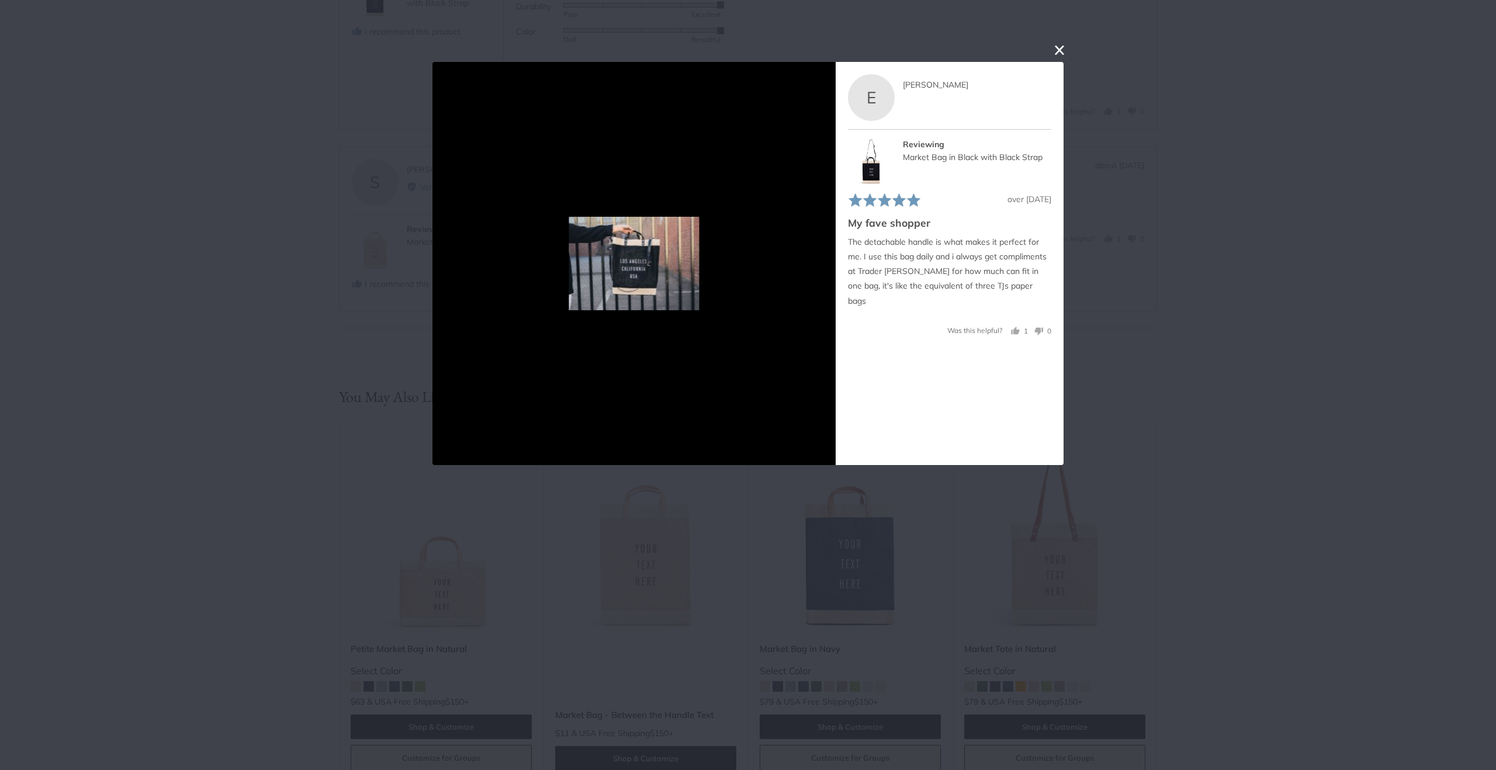
click at [1060, 51] on button "close this modal window" at bounding box center [1060, 50] width 14 height 14
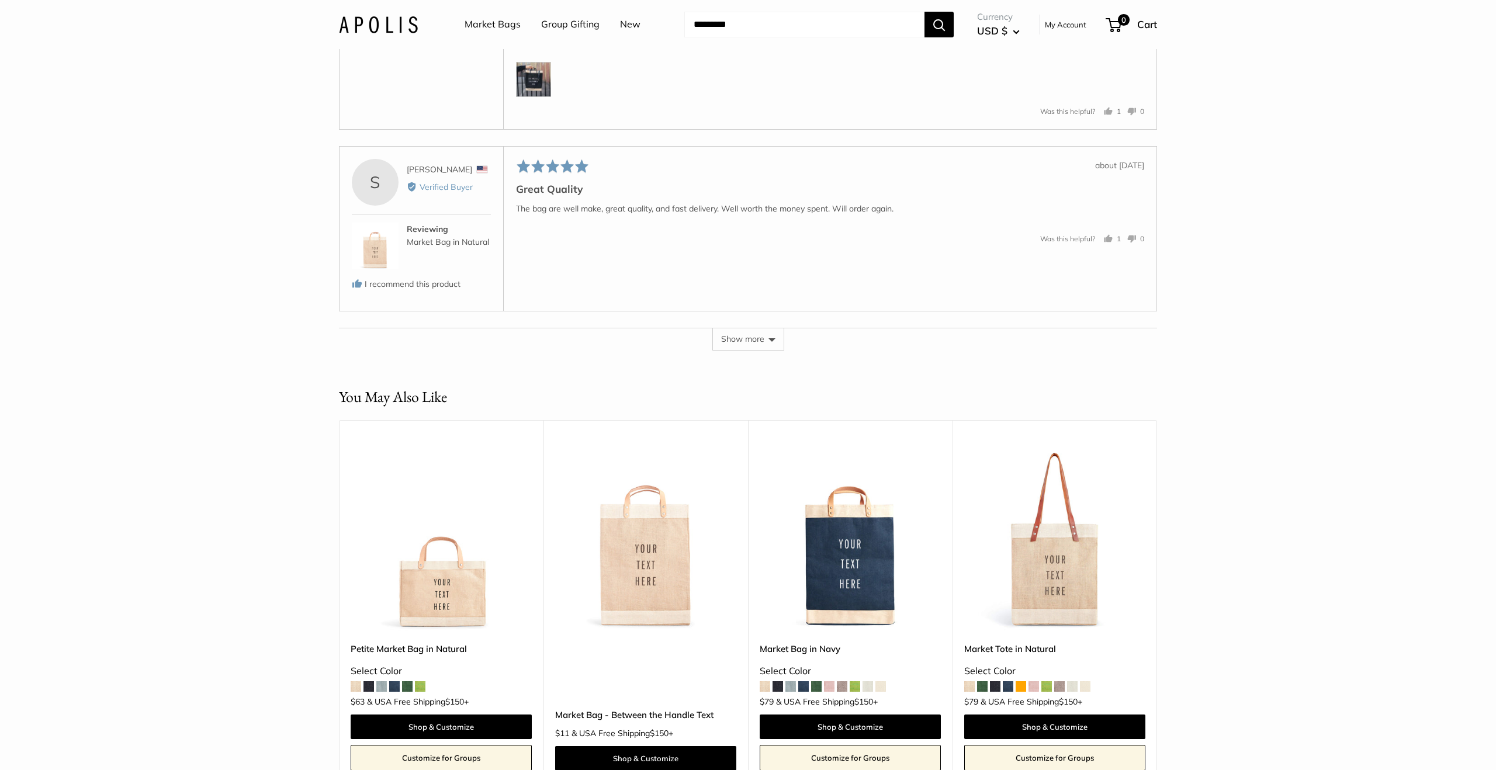
click at [741, 338] on button "Show more" at bounding box center [749, 339] width 72 height 22
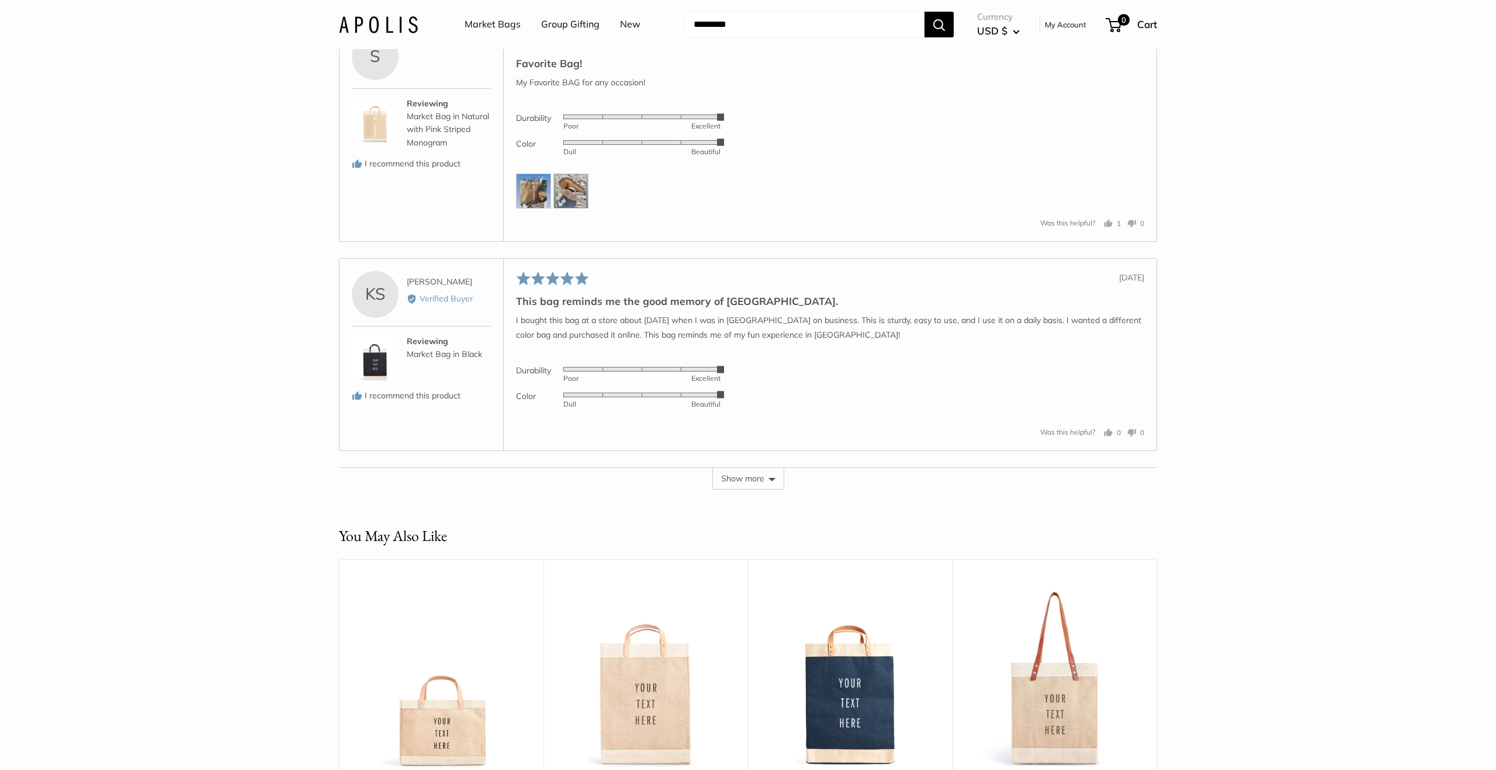
scroll to position [8416, 0]
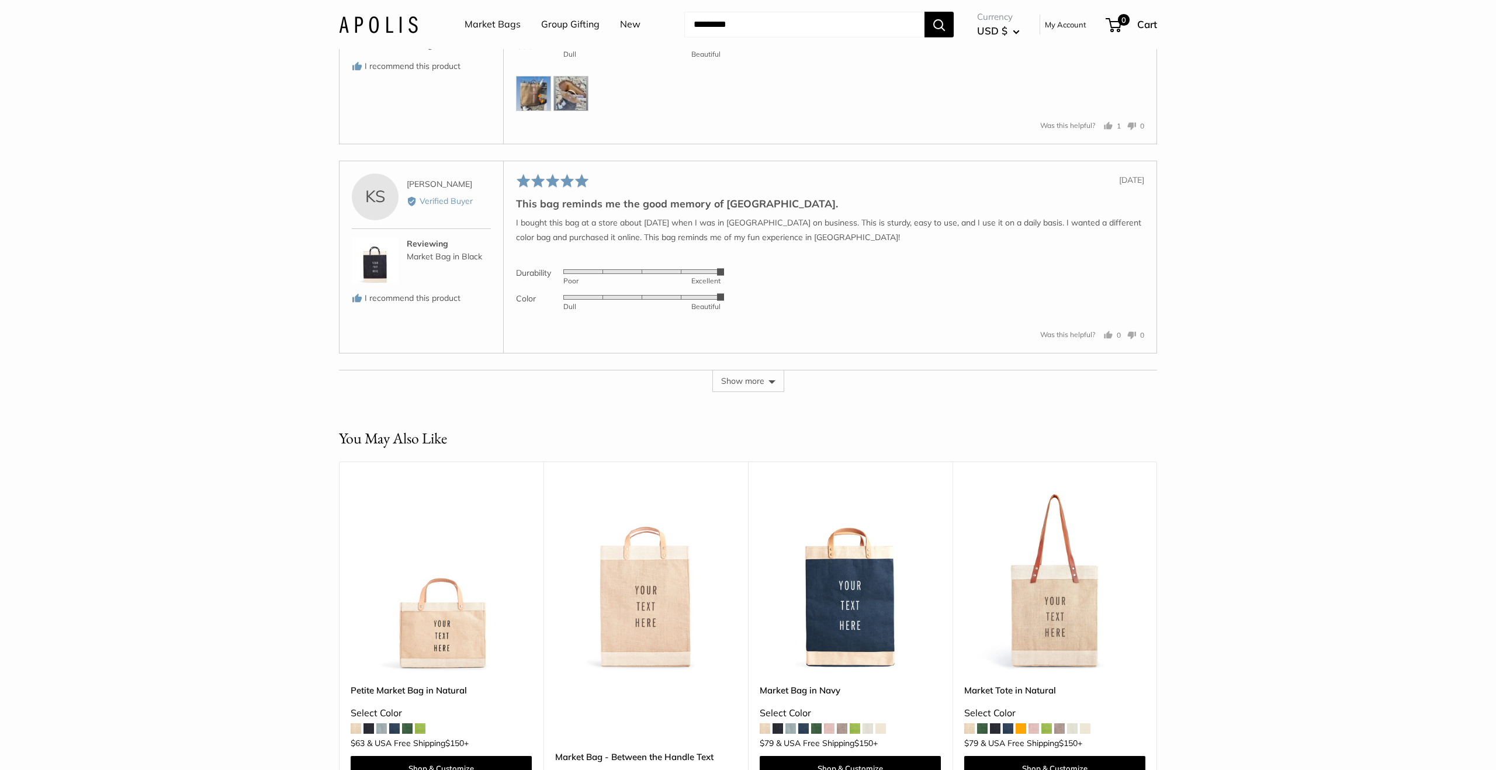
click at [741, 388] on button "Show more" at bounding box center [749, 381] width 72 height 22
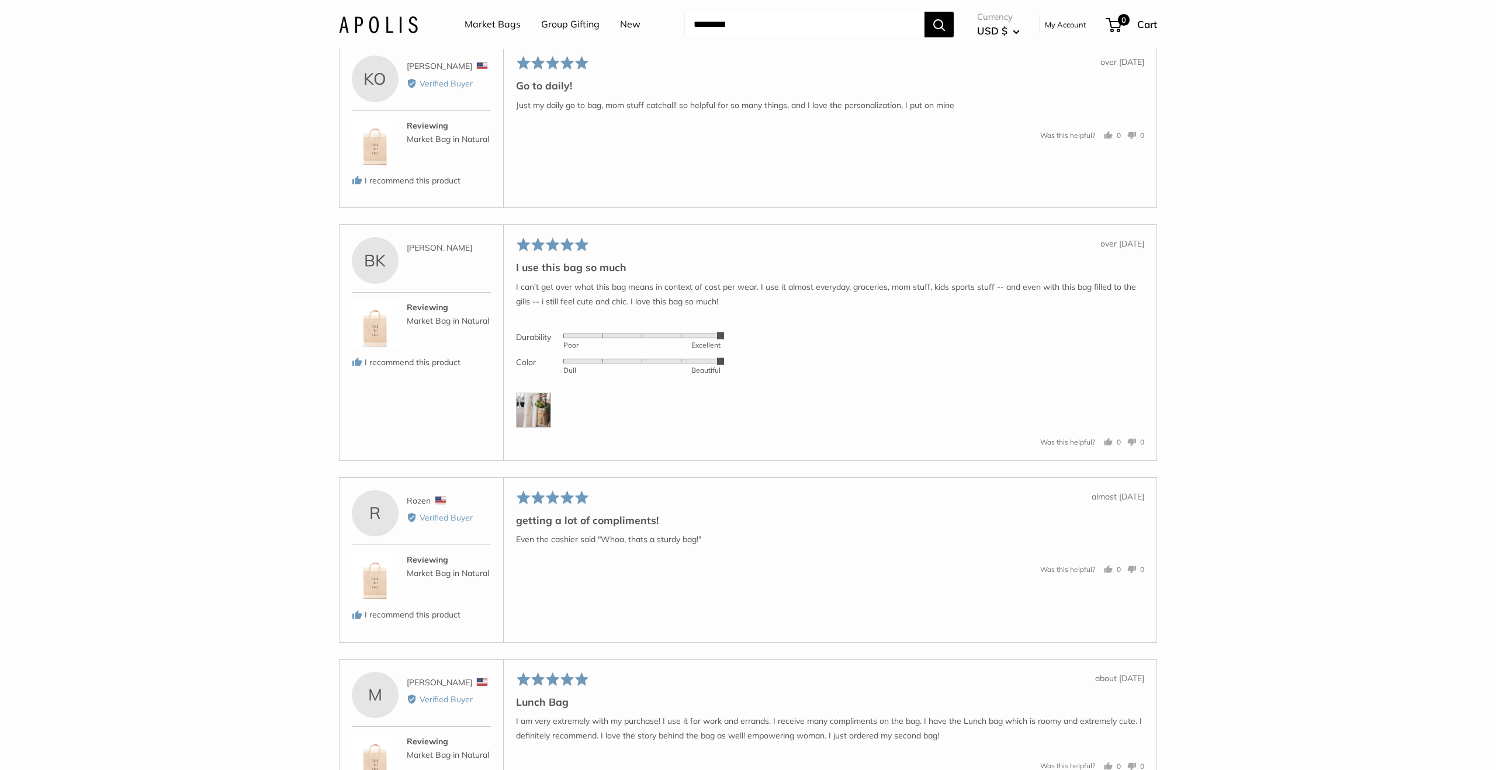
scroll to position [8928, 0]
click at [542, 408] on img at bounding box center [533, 407] width 35 height 35
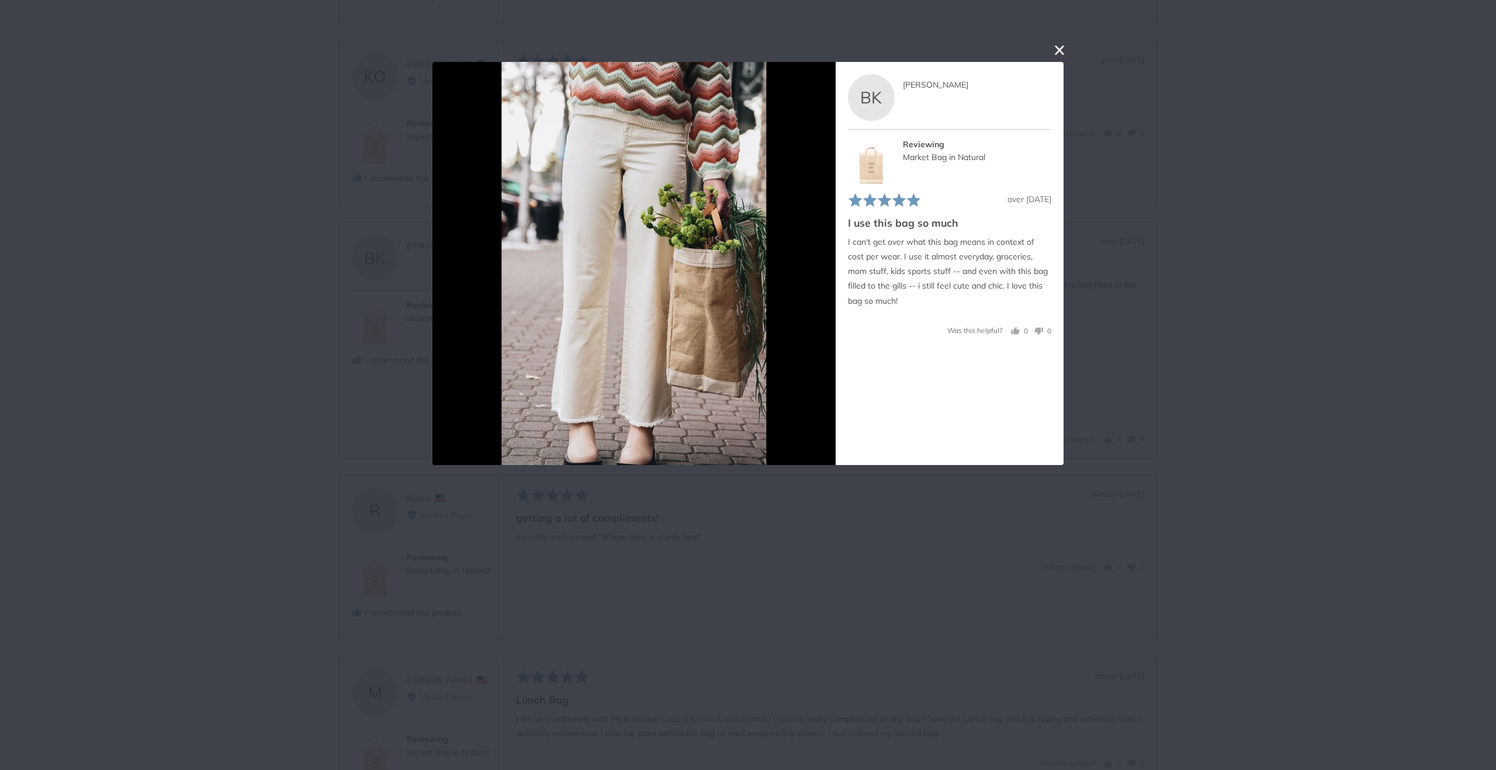
click at [1061, 45] on div "User-Uploaded Media Gallery BK Betsy K. Reviewed by Betsy K. Reviewing Market B…" at bounding box center [748, 385] width 1496 height 770
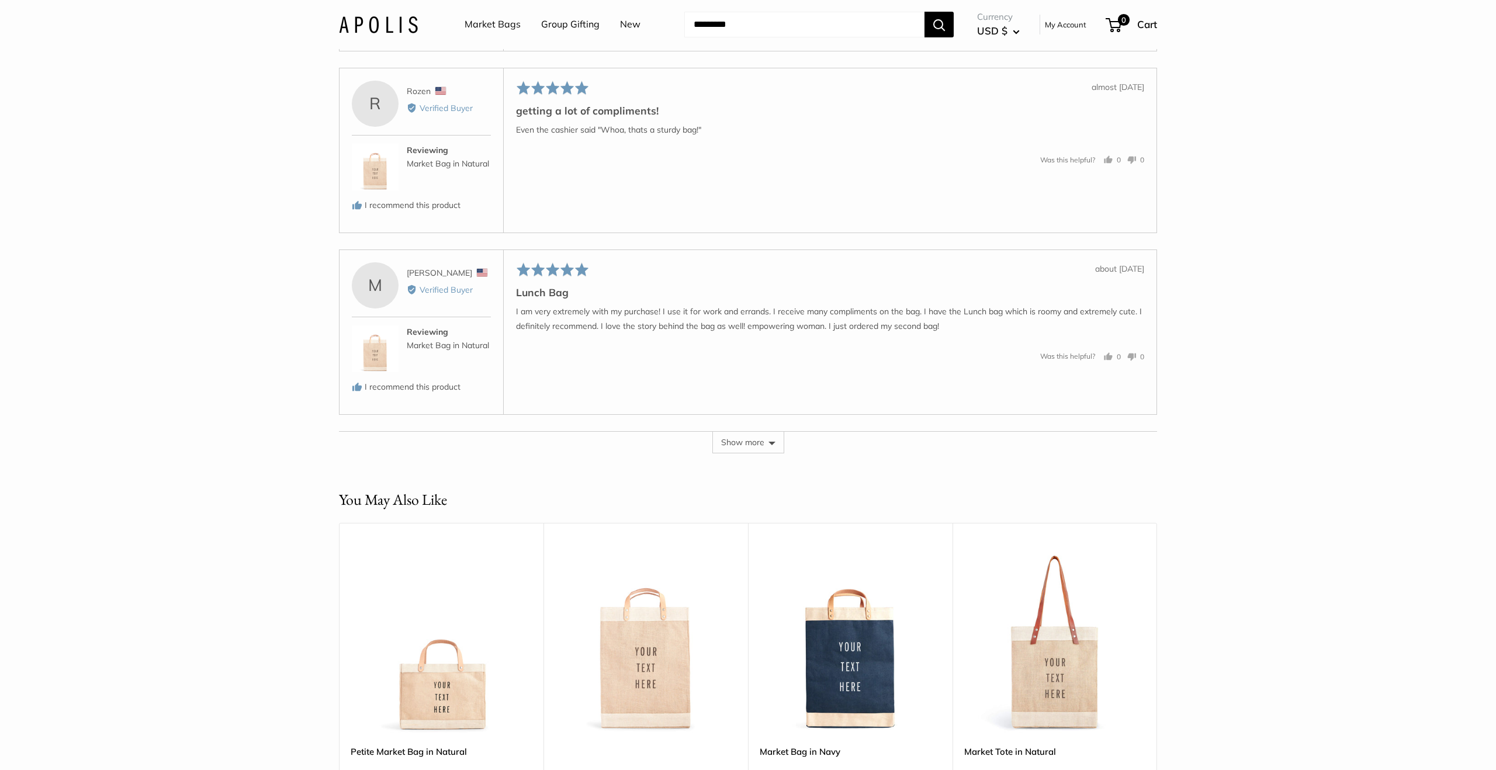
scroll to position [9339, 0]
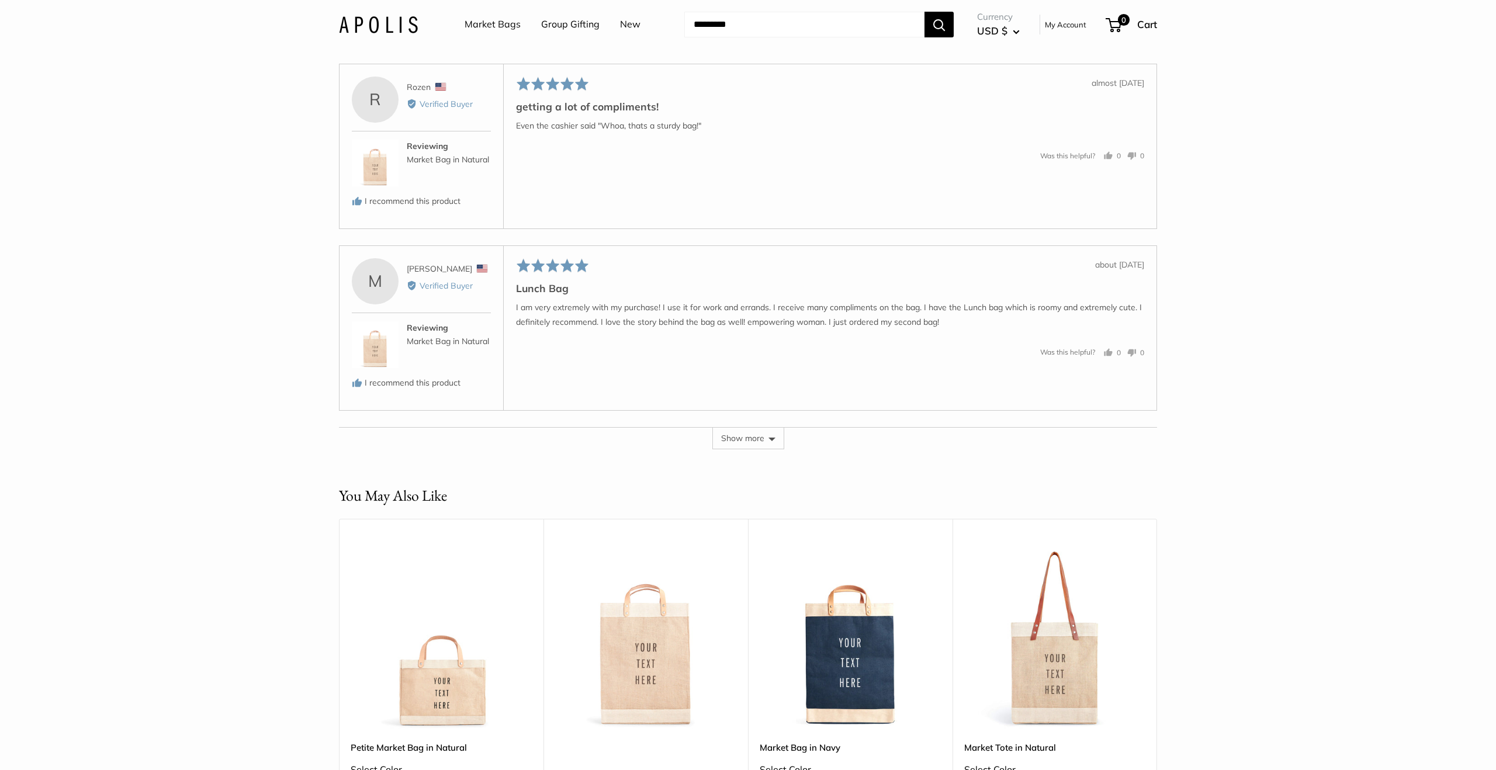
click at [746, 437] on button "Show more" at bounding box center [749, 438] width 72 height 22
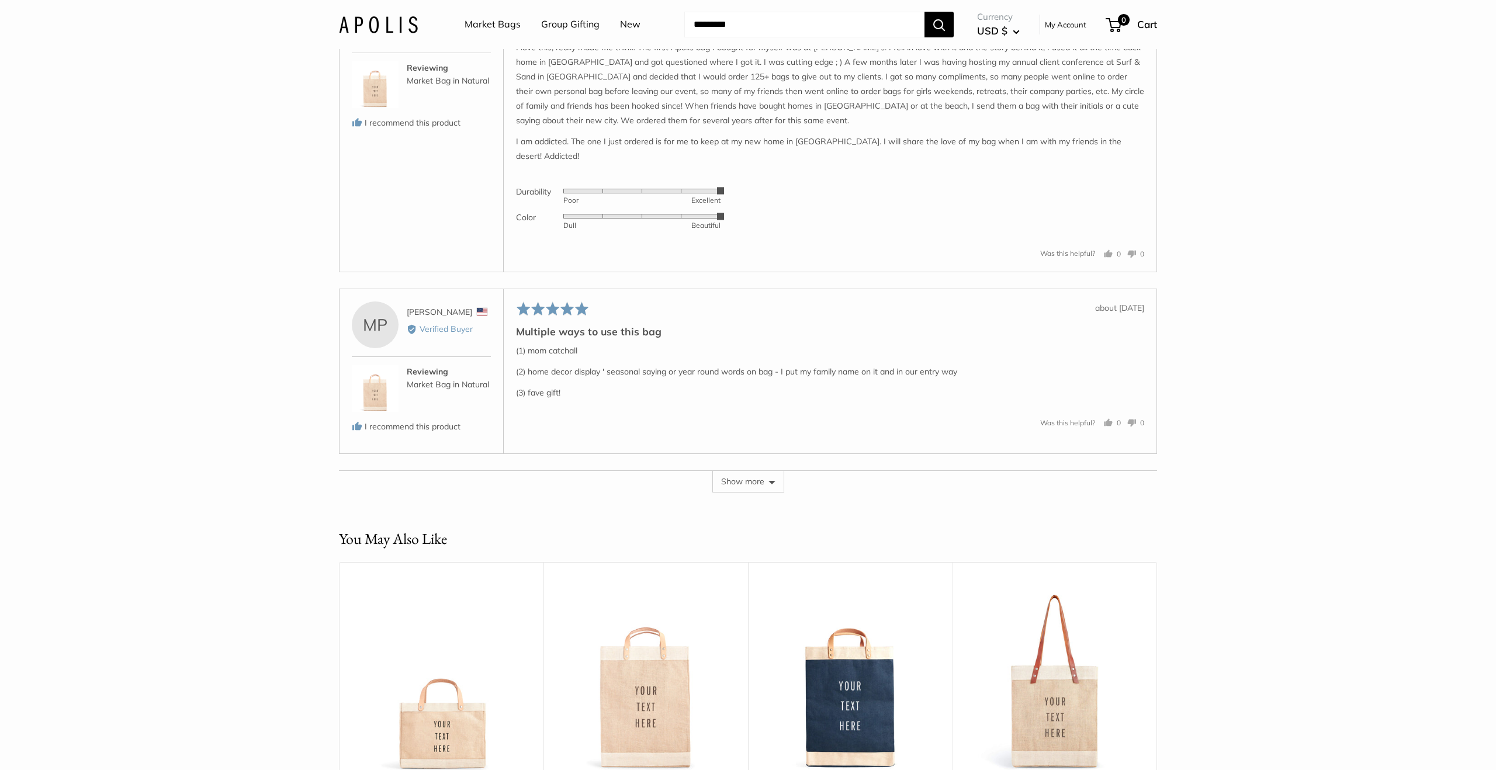
scroll to position [10331, 0]
click at [743, 471] on button "Show more" at bounding box center [749, 481] width 72 height 22
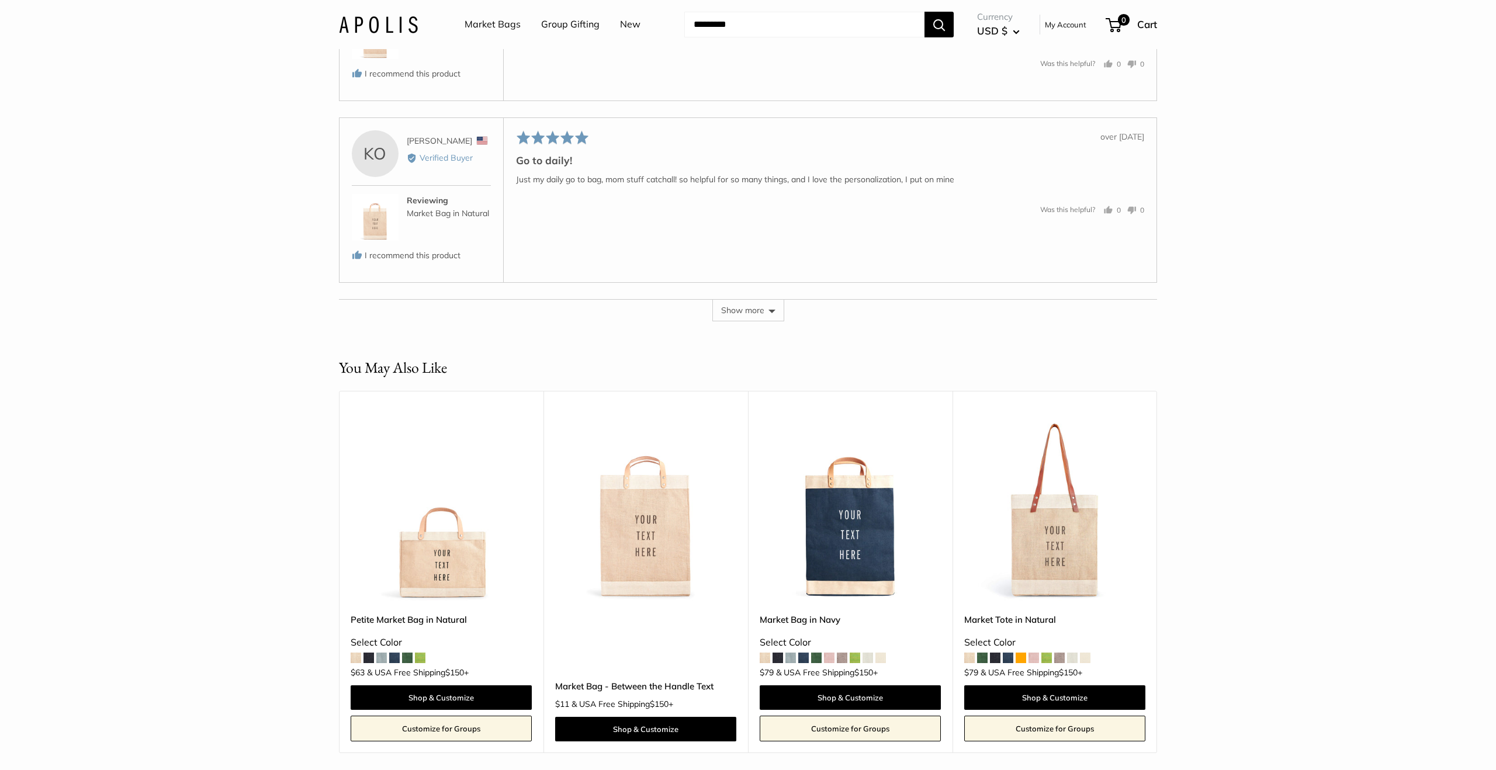
scroll to position [11380, 0]
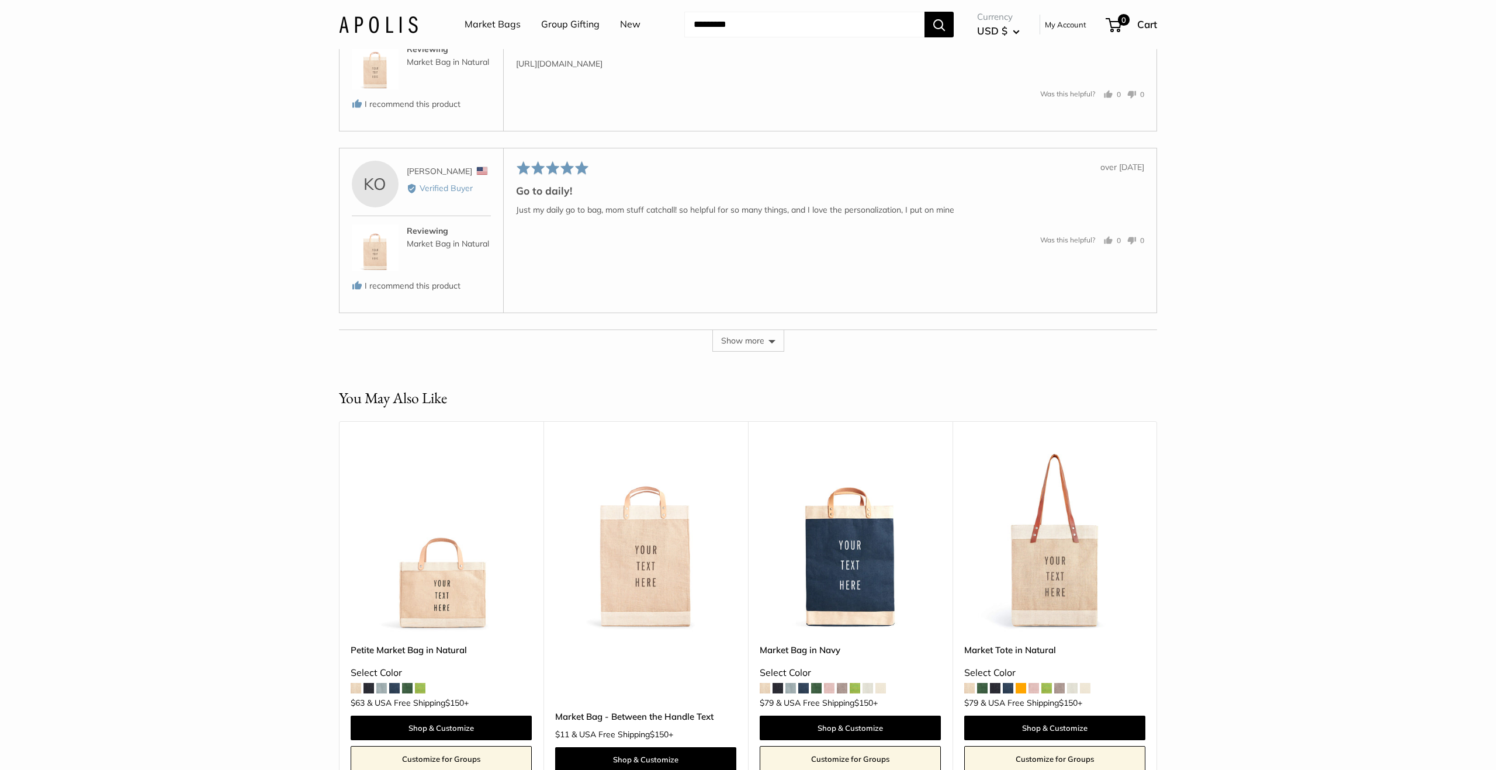
click at [743, 330] on button "Show more" at bounding box center [749, 341] width 72 height 22
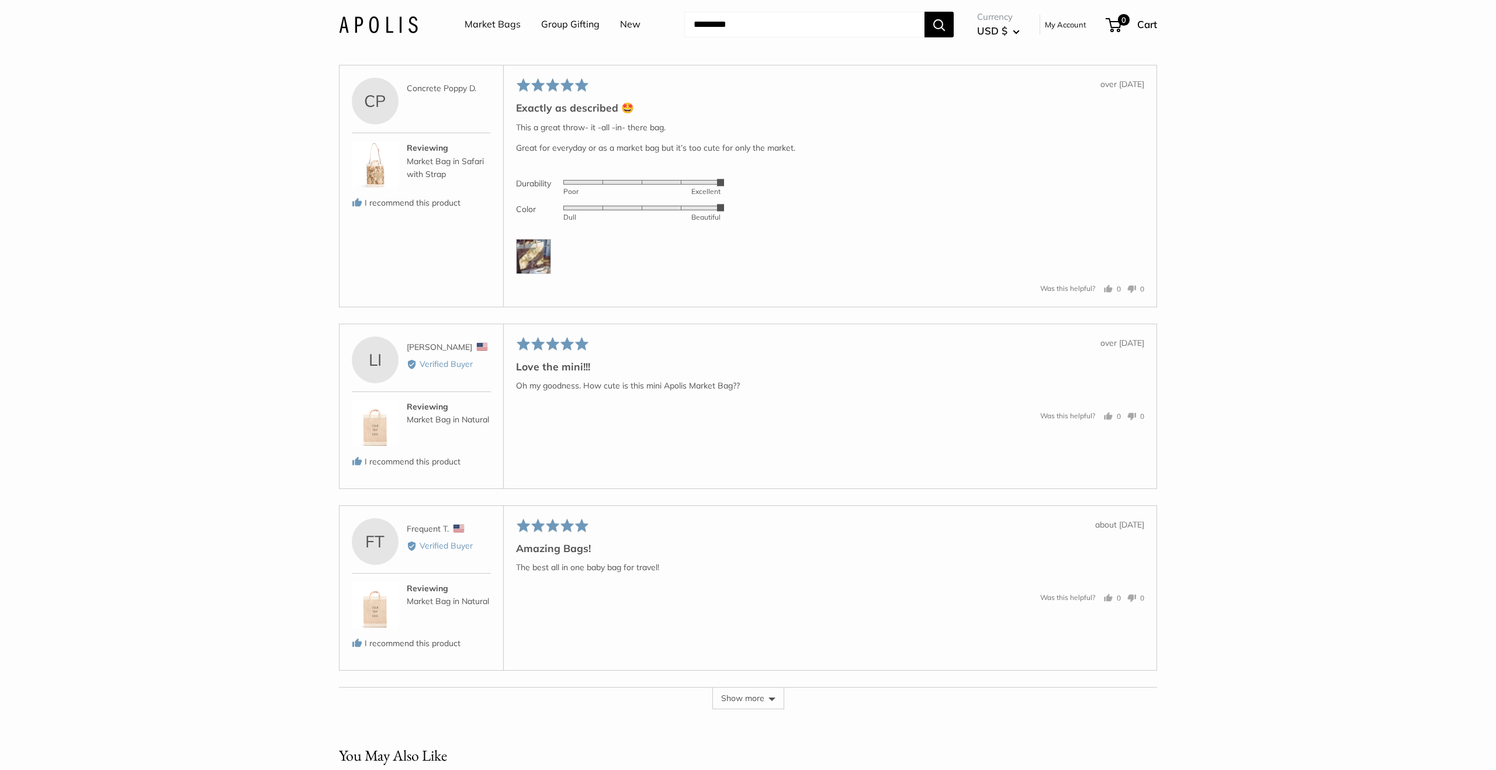
scroll to position [12024, 0]
click at [534, 251] on img at bounding box center [533, 253] width 35 height 35
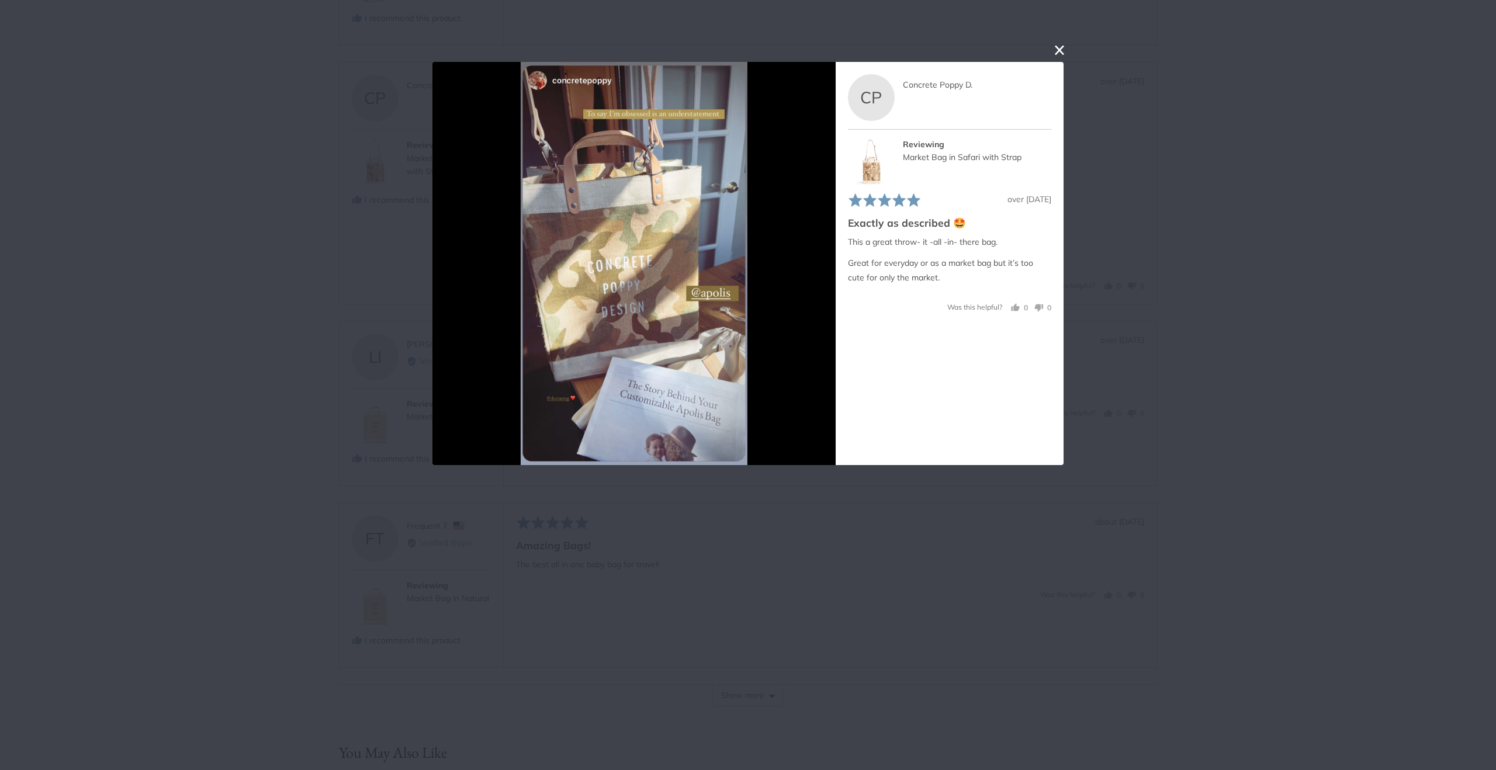
scroll to position [12025, 0]
click at [1057, 50] on button "close this modal window" at bounding box center [1060, 50] width 14 height 14
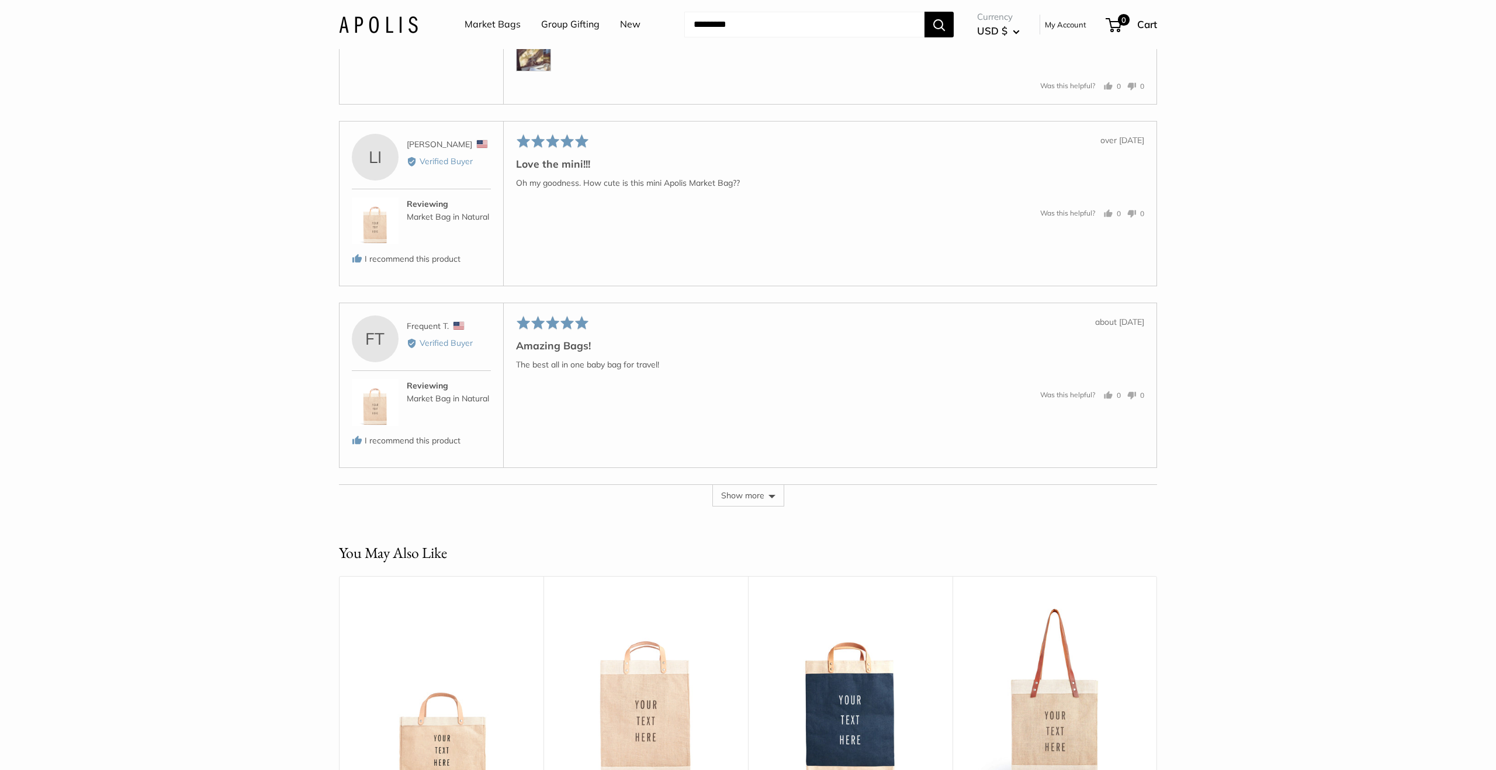
scroll to position [12265, 0]
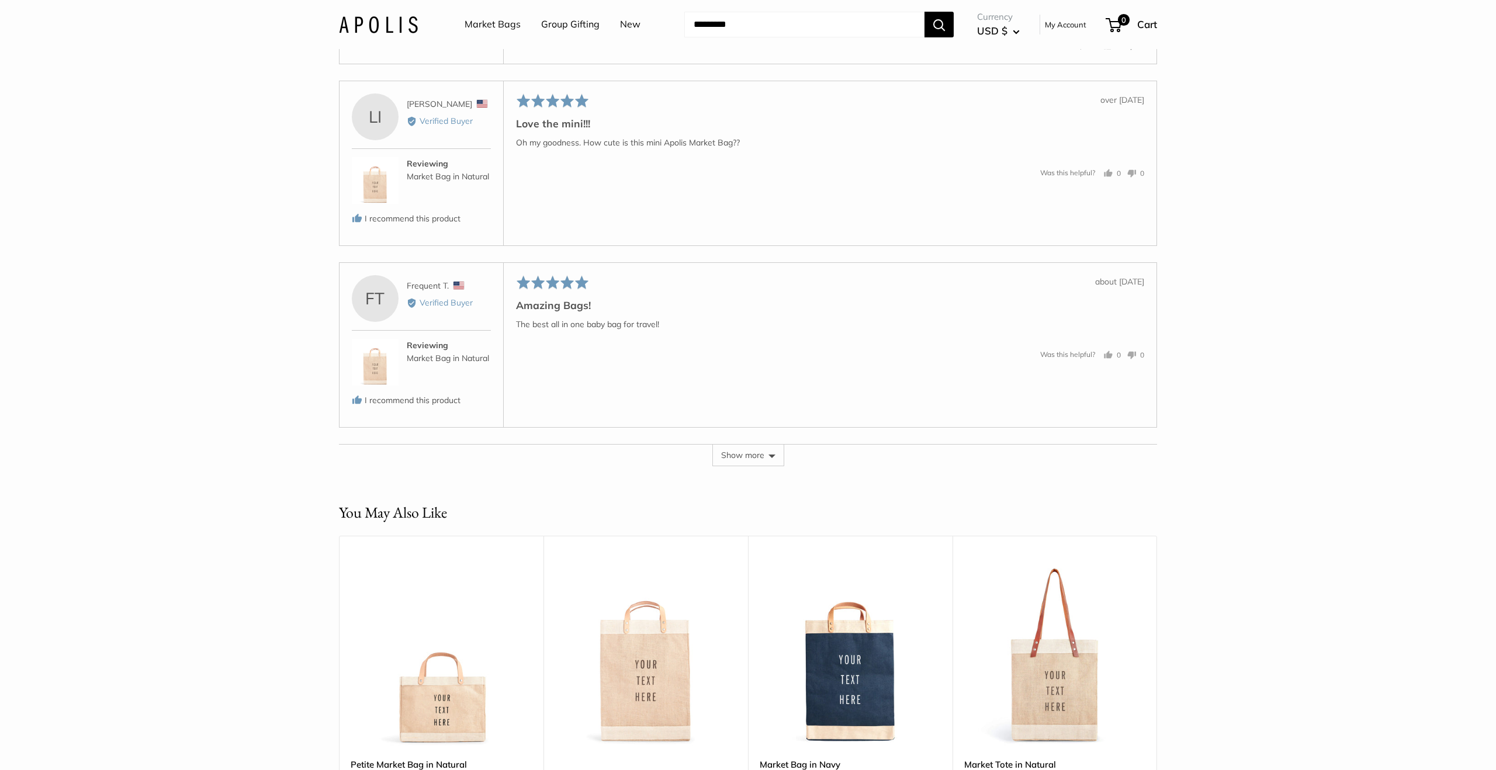
click at [755, 445] on button "Show more" at bounding box center [749, 455] width 72 height 22
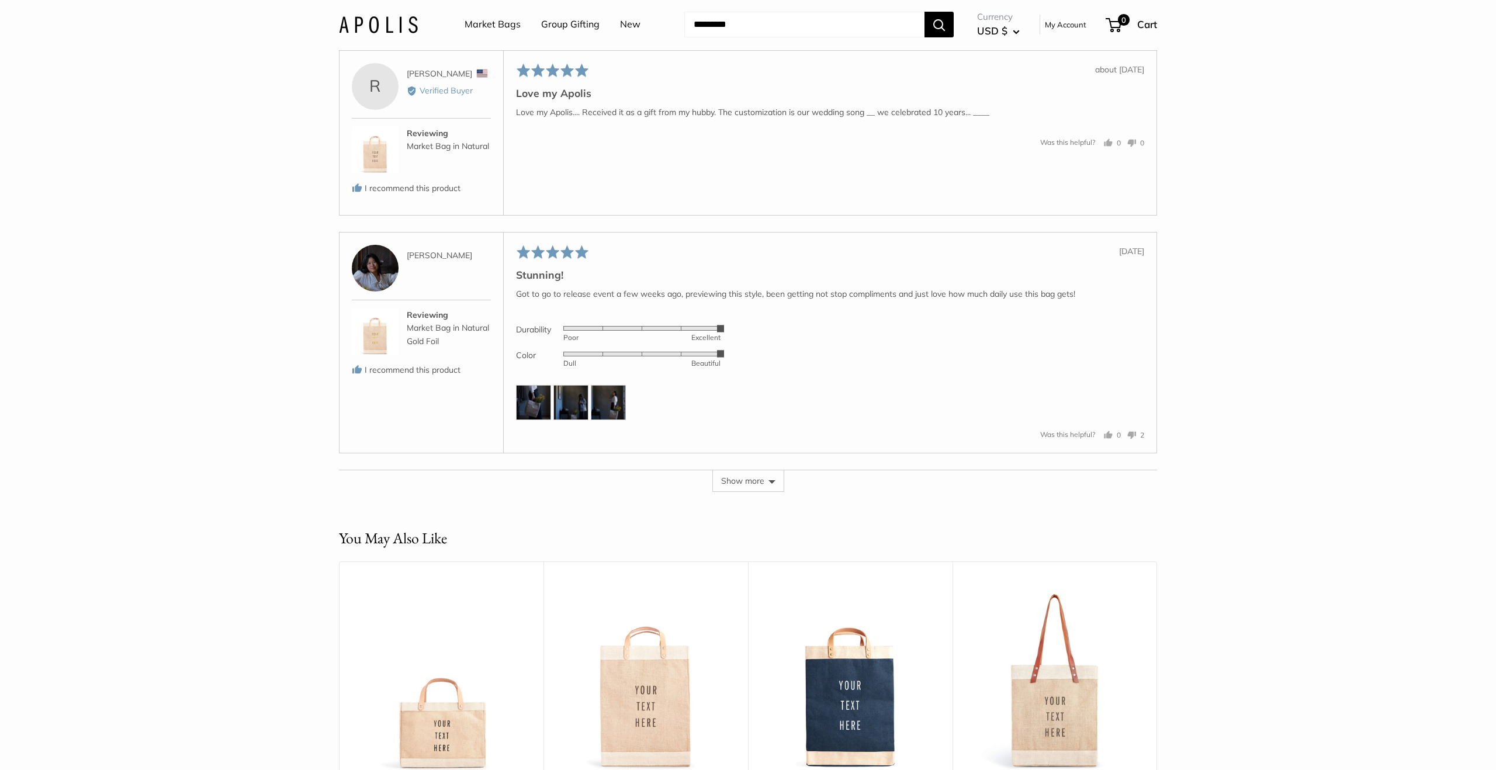
scroll to position [13220, 0]
click at [533, 392] on img at bounding box center [533, 399] width 35 height 35
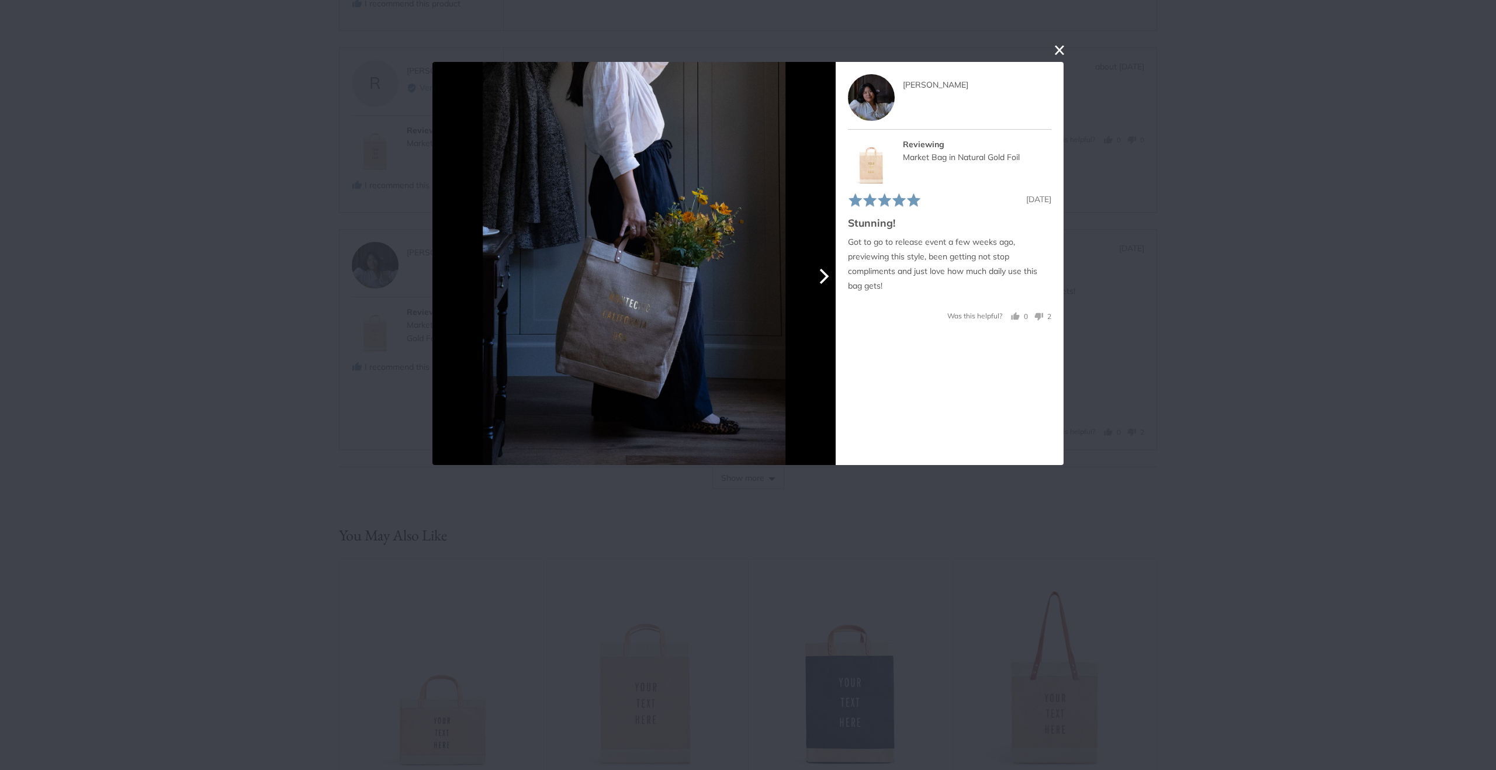
click at [826, 270] on icon "Next" at bounding box center [822, 276] width 15 height 15
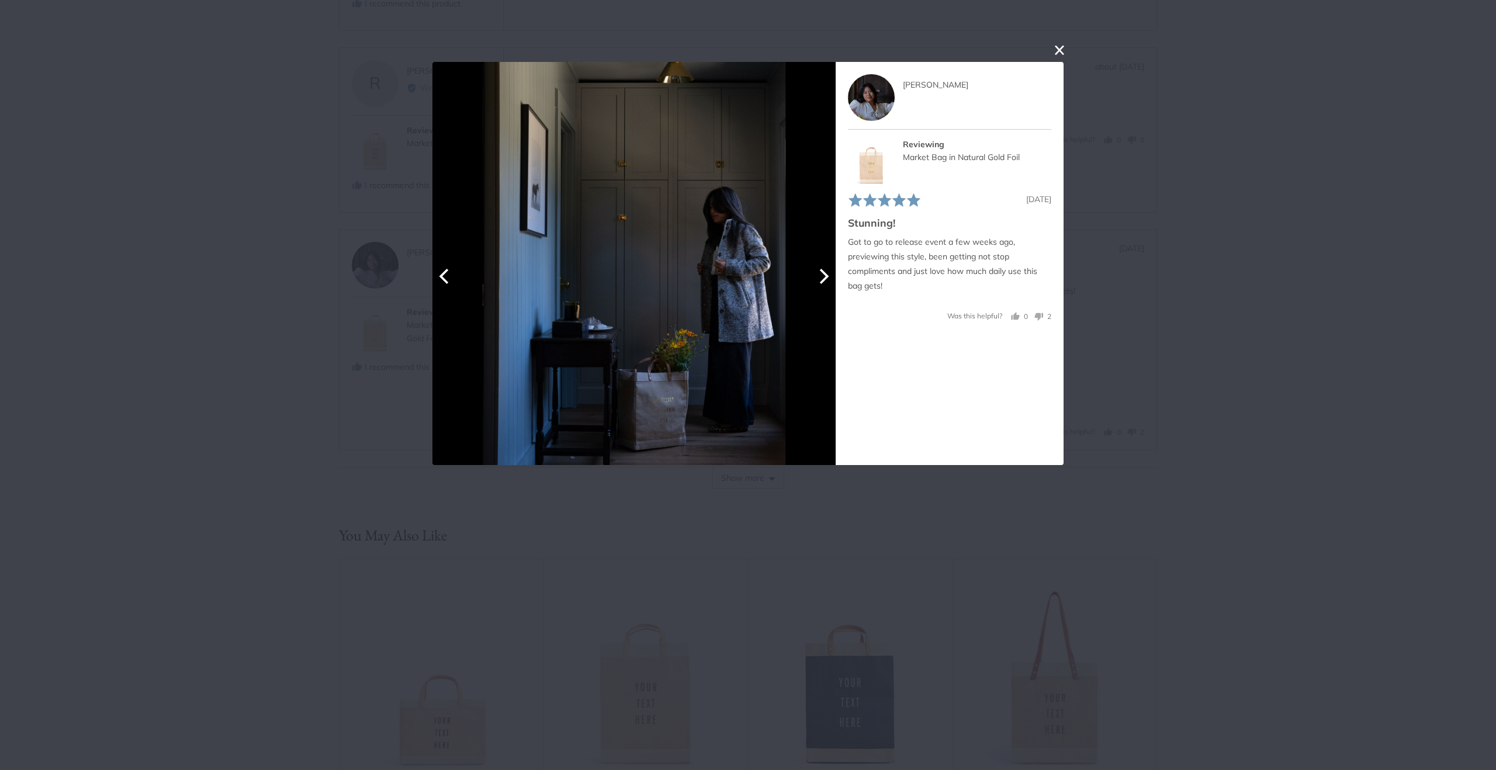
click at [827, 271] on icon "Next" at bounding box center [822, 276] width 15 height 15
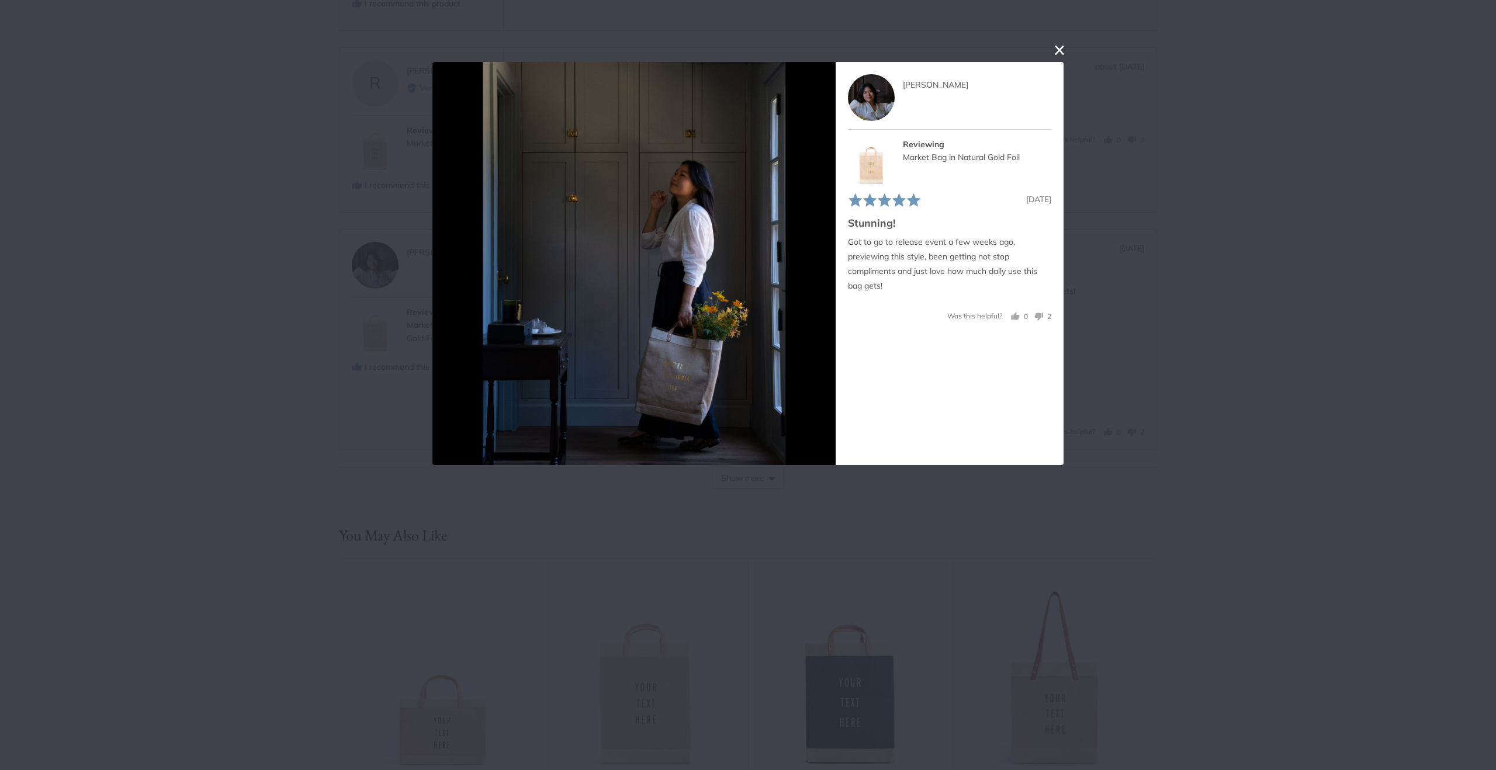
click at [1061, 51] on button "close this modal window" at bounding box center [1060, 50] width 14 height 14
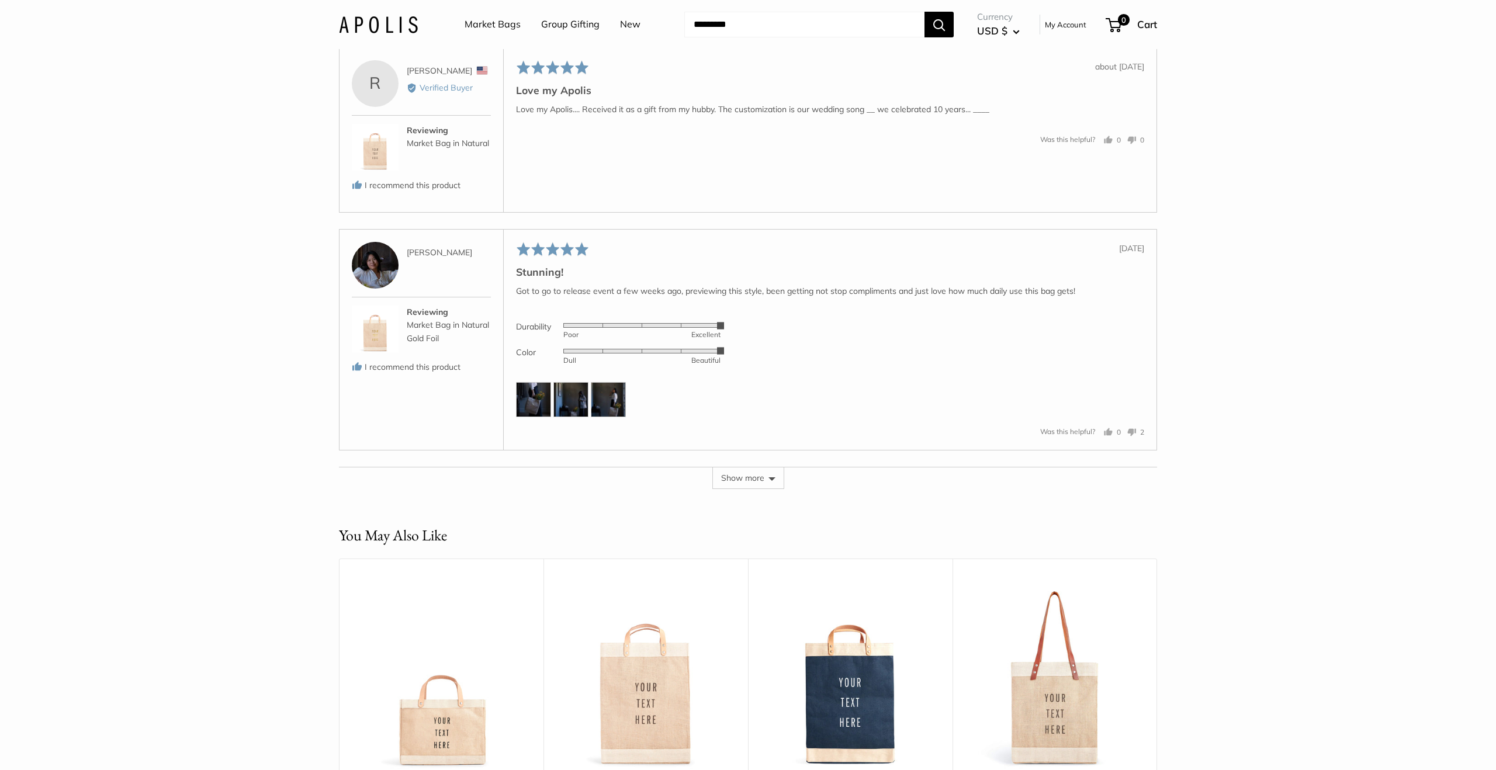
click at [746, 467] on button "Show more" at bounding box center [749, 478] width 72 height 22
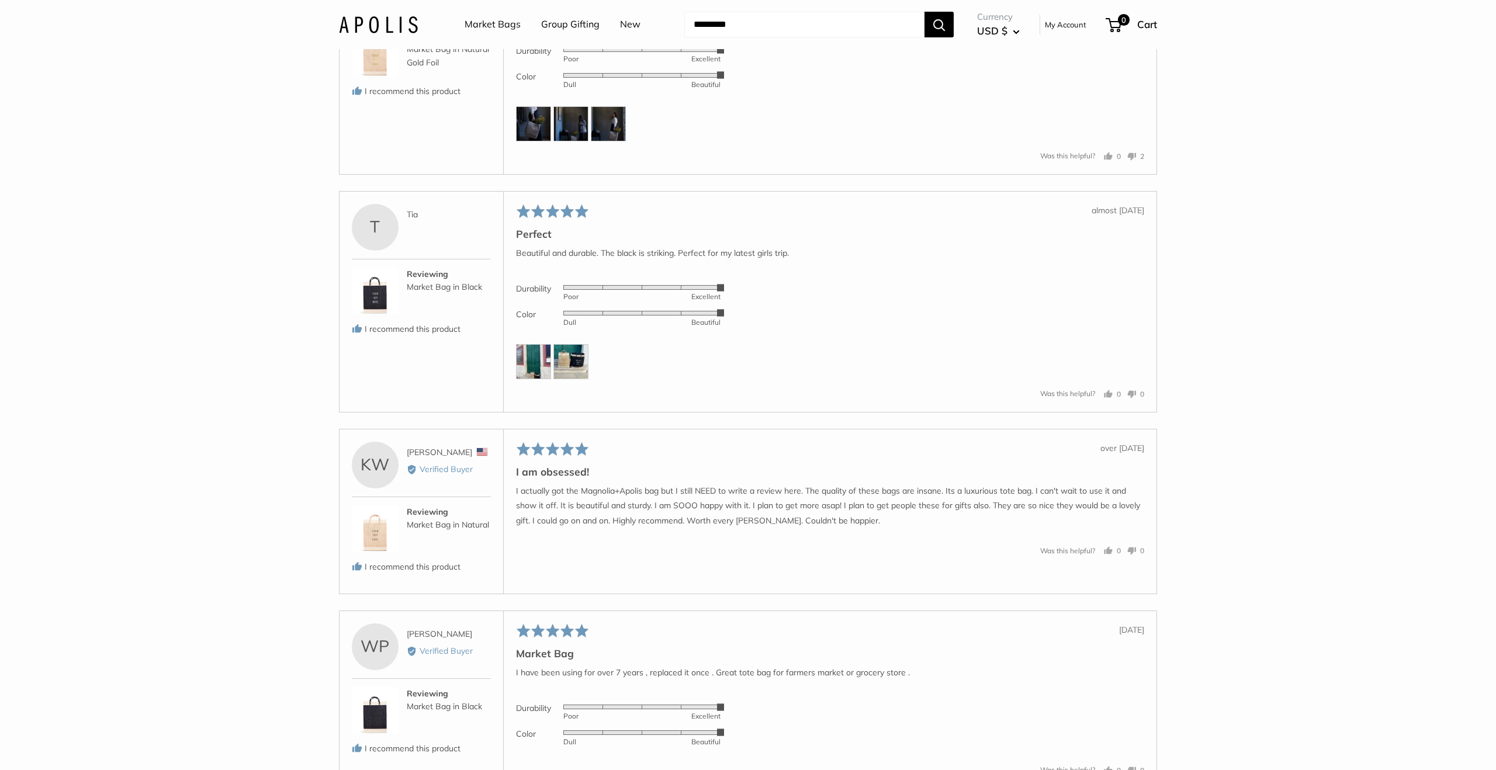
scroll to position [13499, 0]
click at [585, 351] on img at bounding box center [571, 358] width 35 height 35
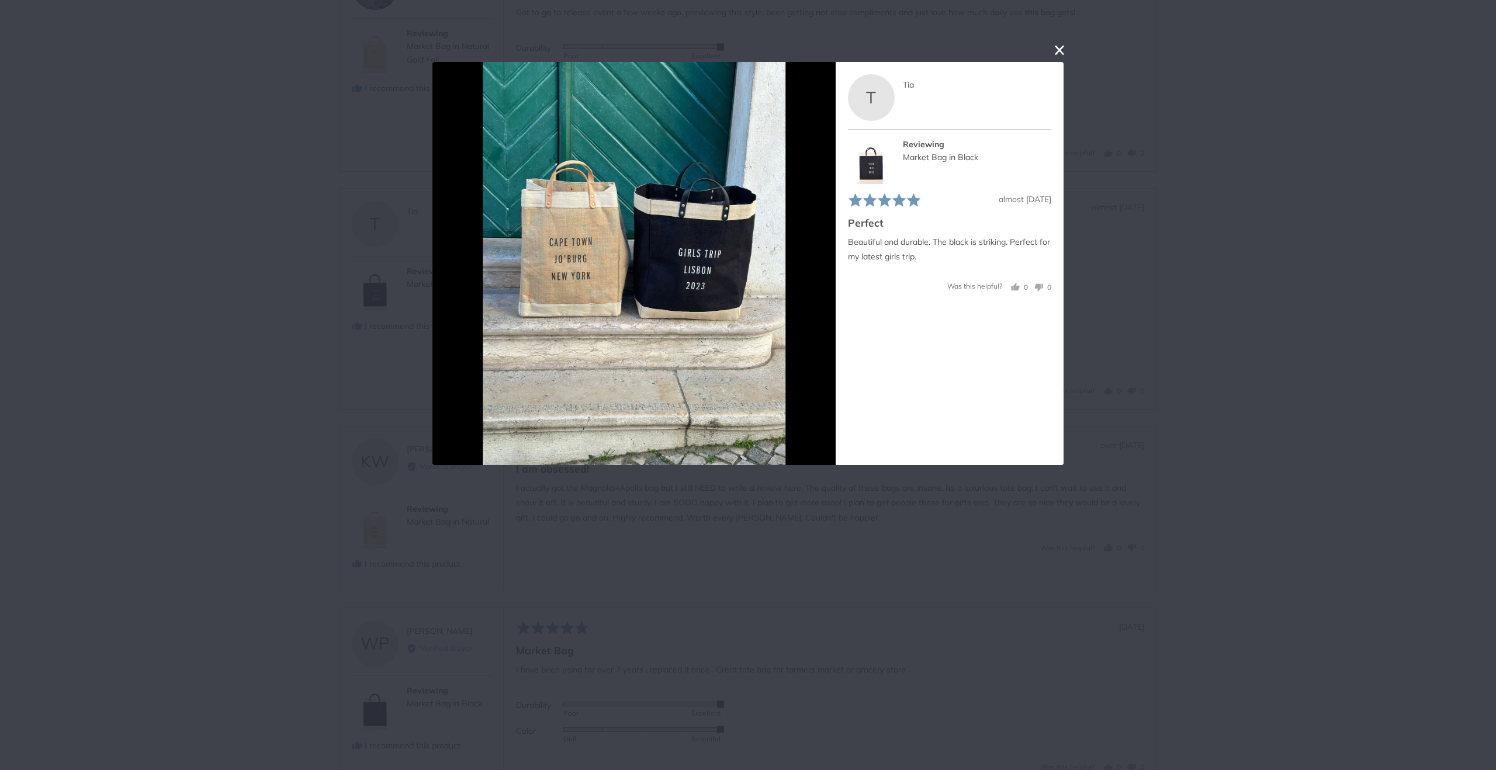
click at [1063, 48] on button "close this modal window" at bounding box center [1060, 50] width 14 height 14
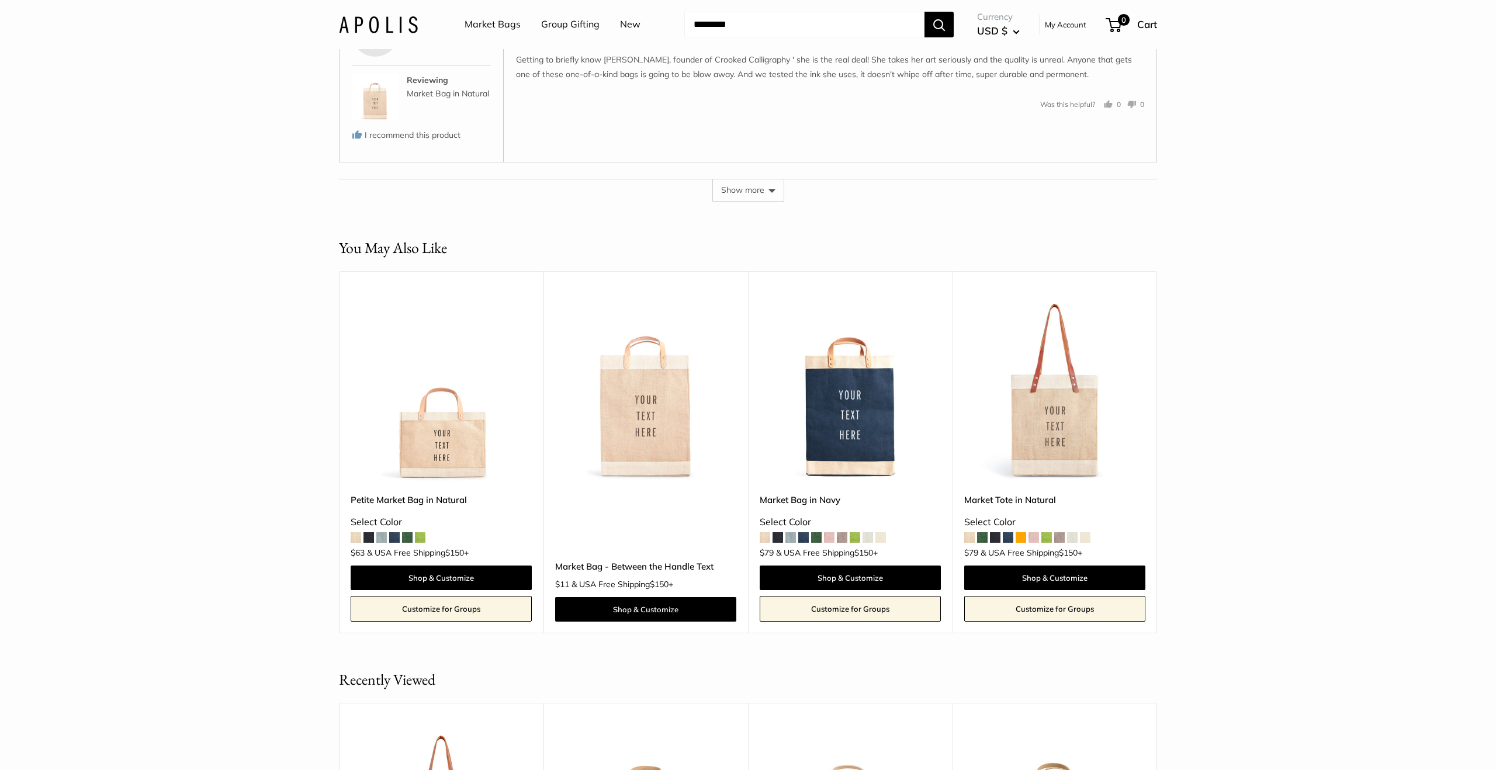
scroll to position [14530, 0]
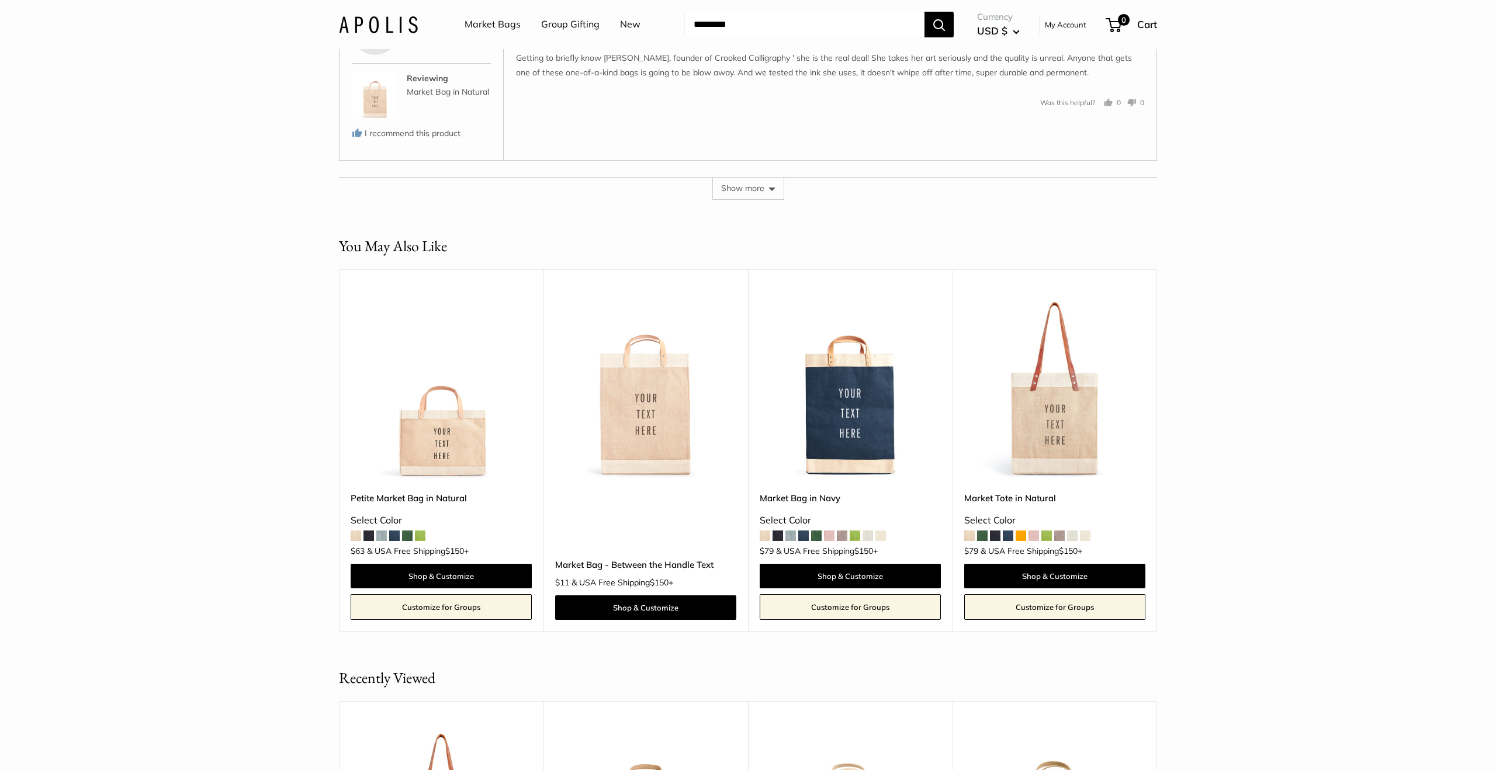
click at [744, 184] on button "Show more" at bounding box center [749, 188] width 72 height 22
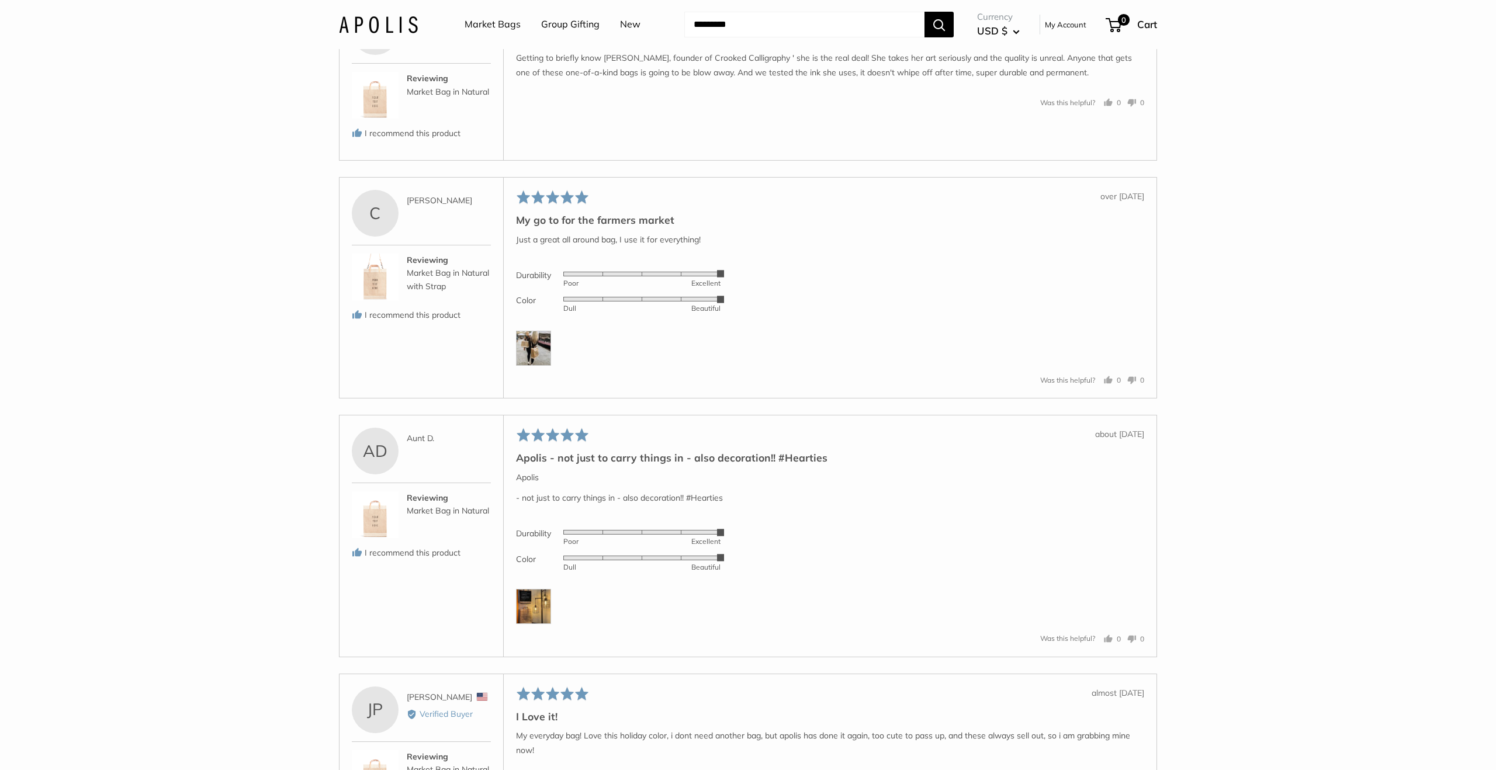
click at [537, 607] on img at bounding box center [533, 606] width 35 height 35
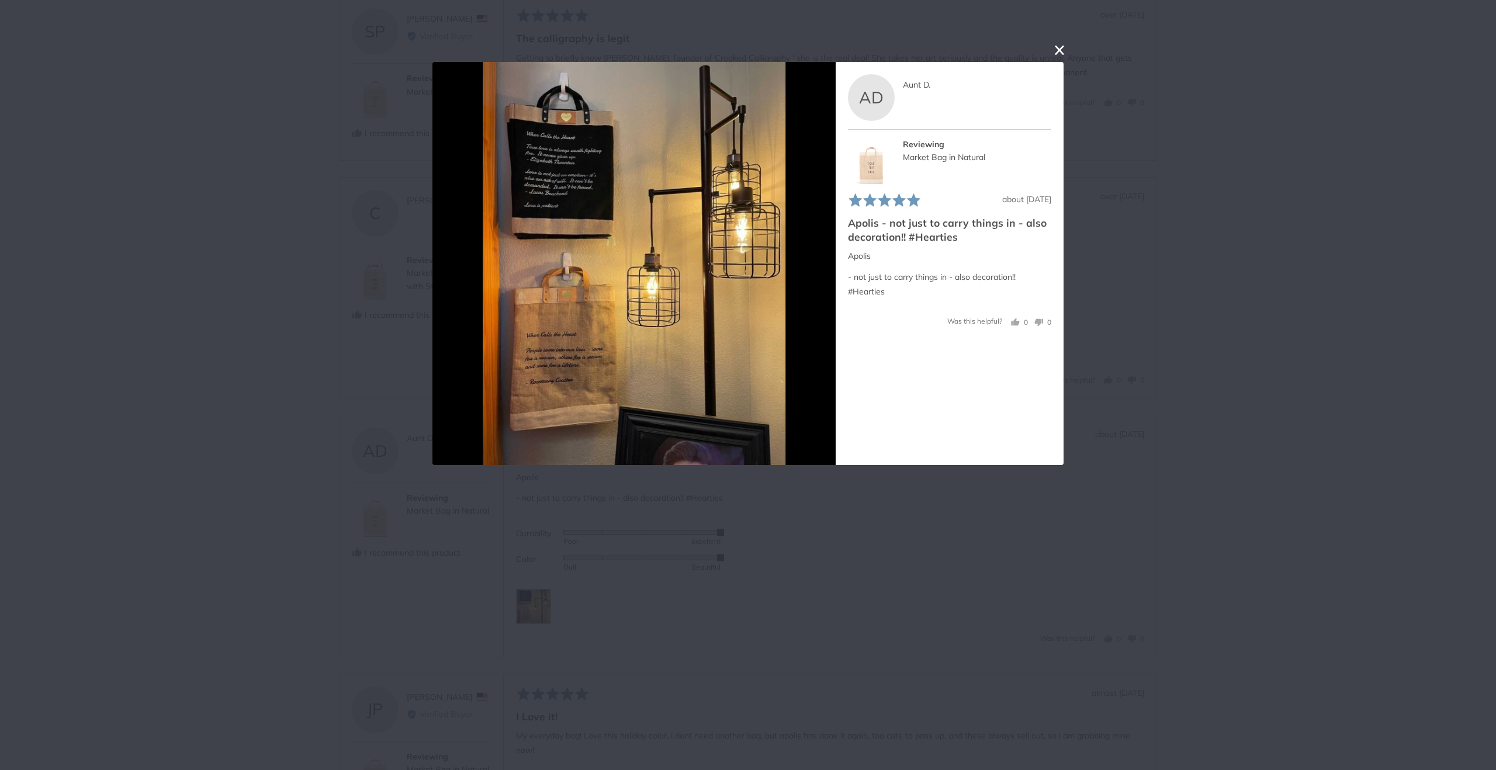
click at [574, 194] on img at bounding box center [634, 263] width 303 height 403
click at [1059, 46] on button "close this modal window" at bounding box center [1060, 50] width 14 height 14
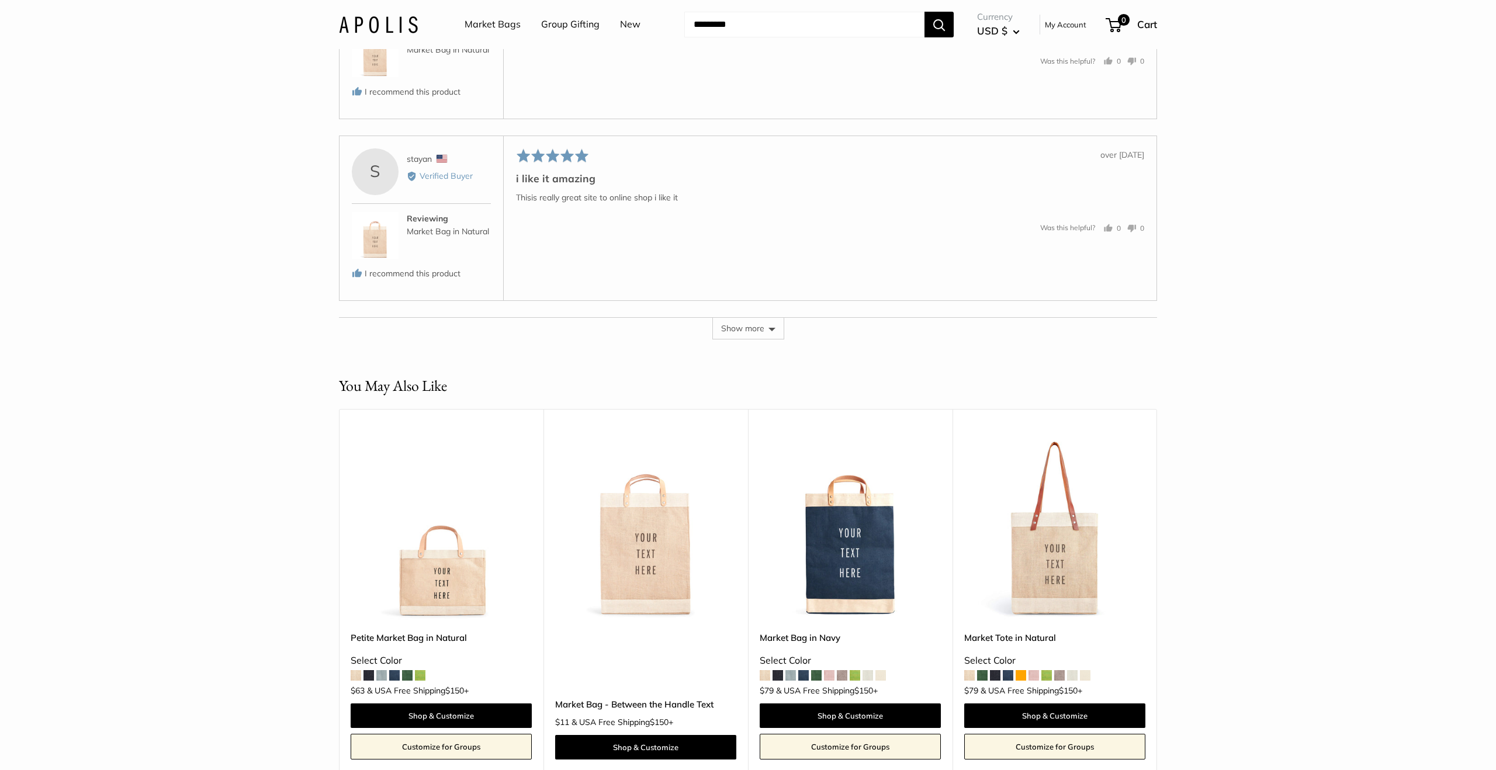
scroll to position [15434, 0]
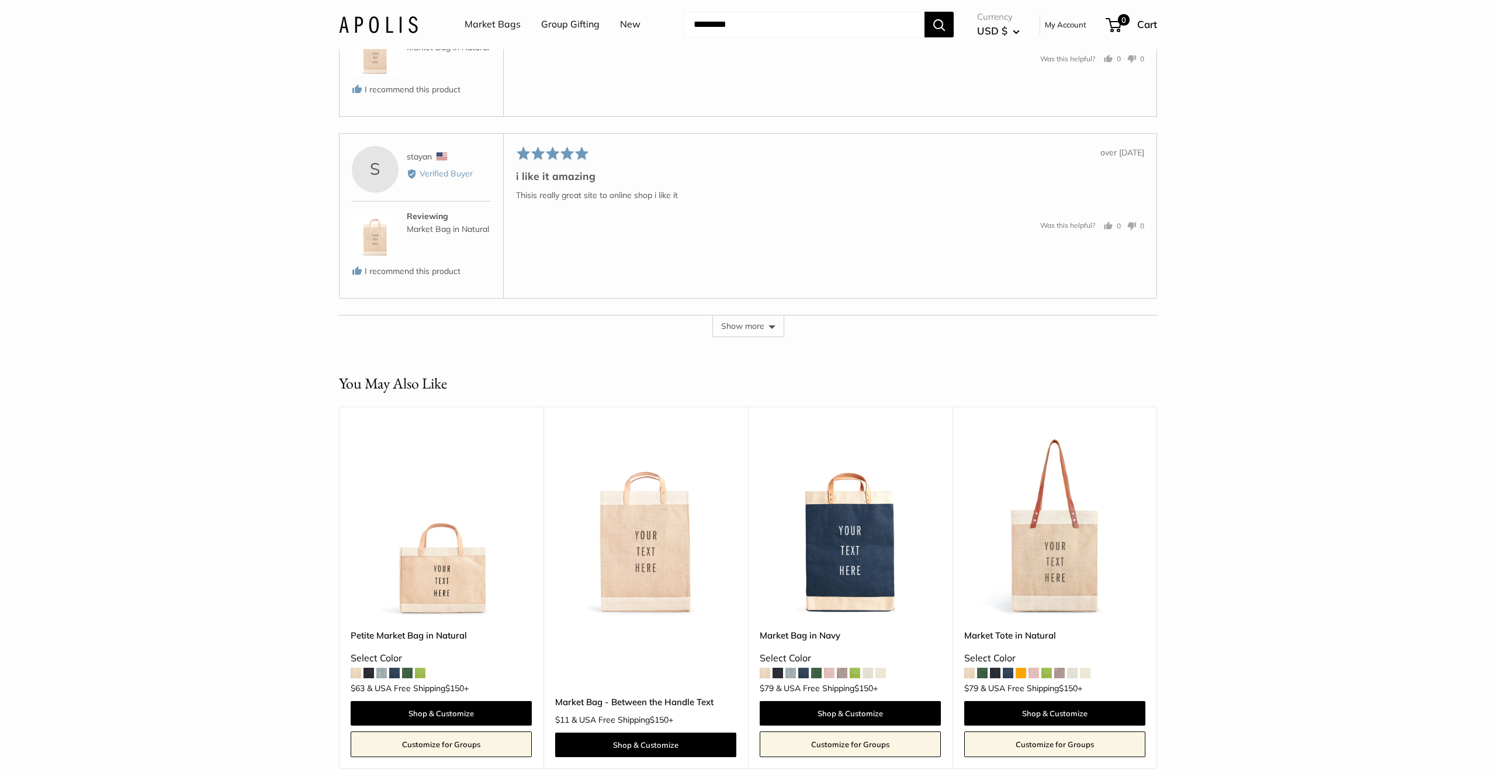
click at [735, 315] on button "Show more" at bounding box center [749, 326] width 72 height 22
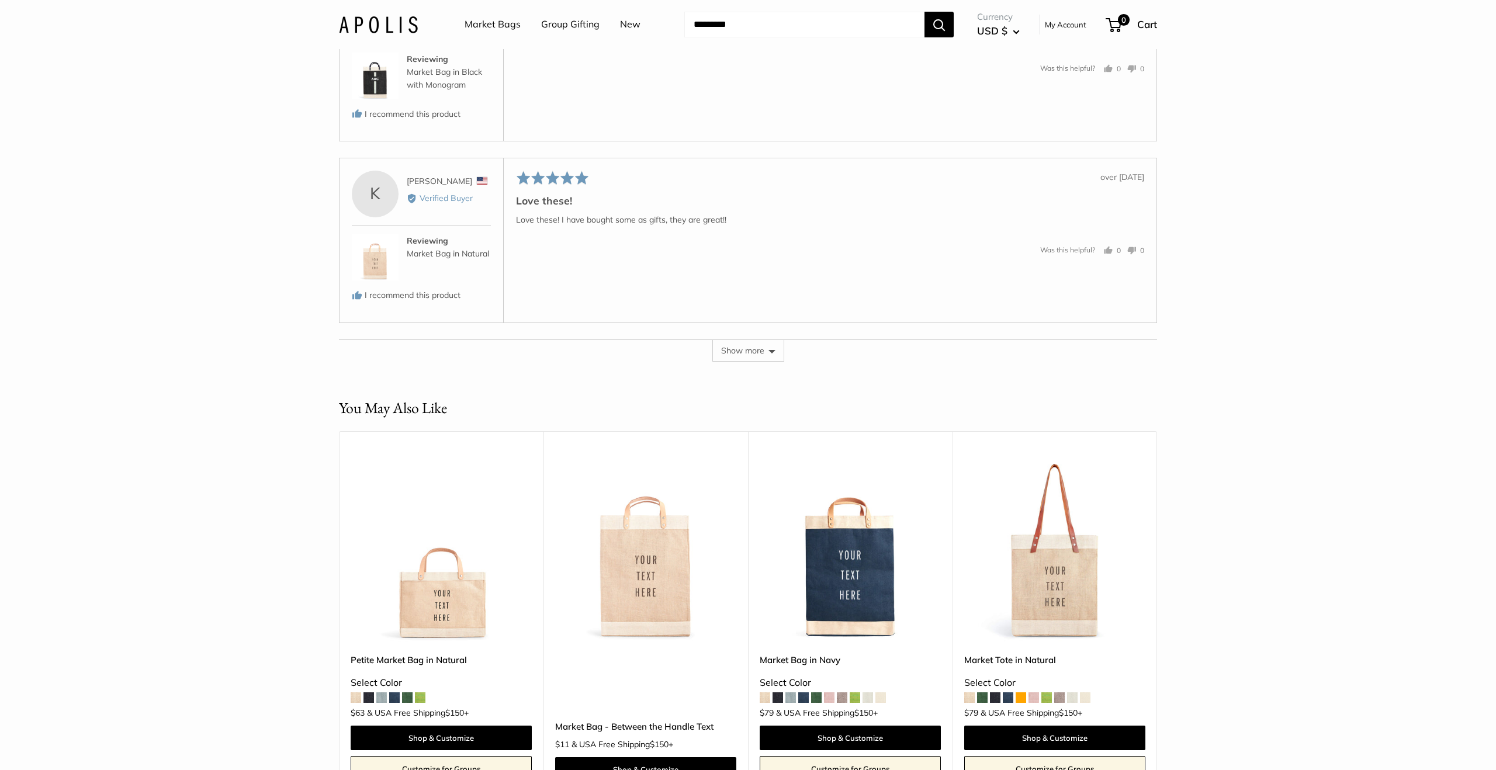
scroll to position [16343, 0]
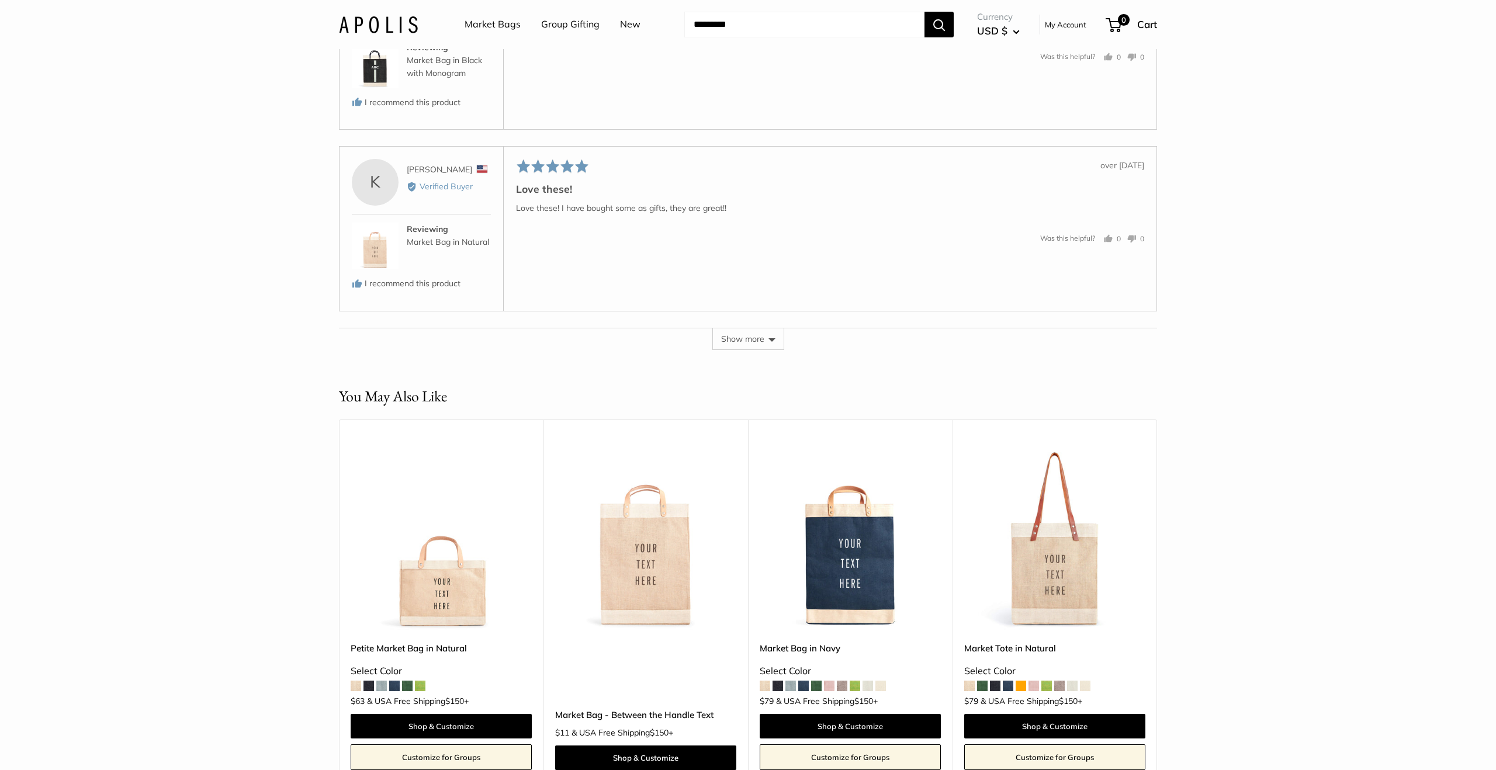
click at [748, 330] on button "Show more" at bounding box center [749, 339] width 72 height 22
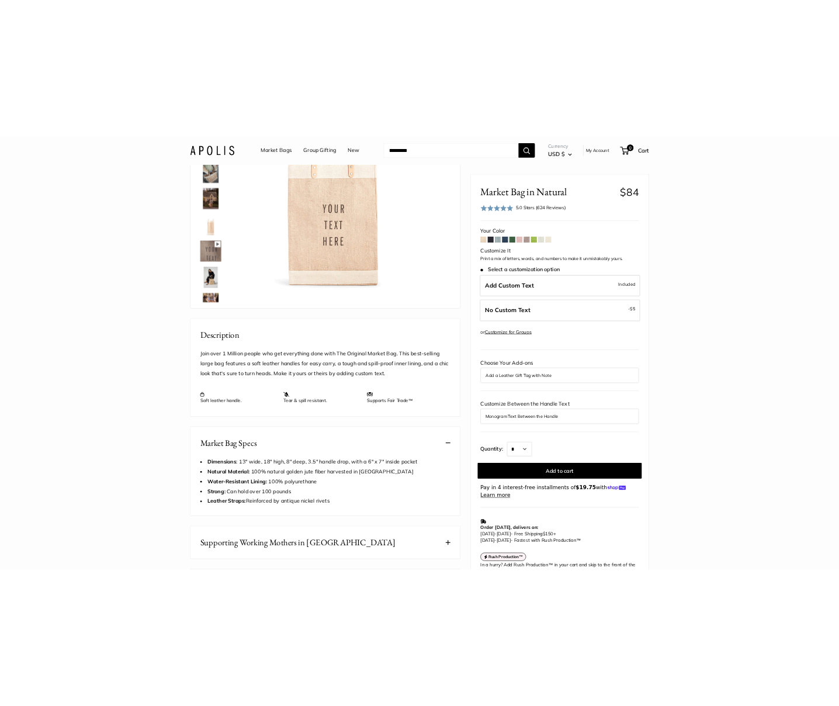
scroll to position [148, 0]
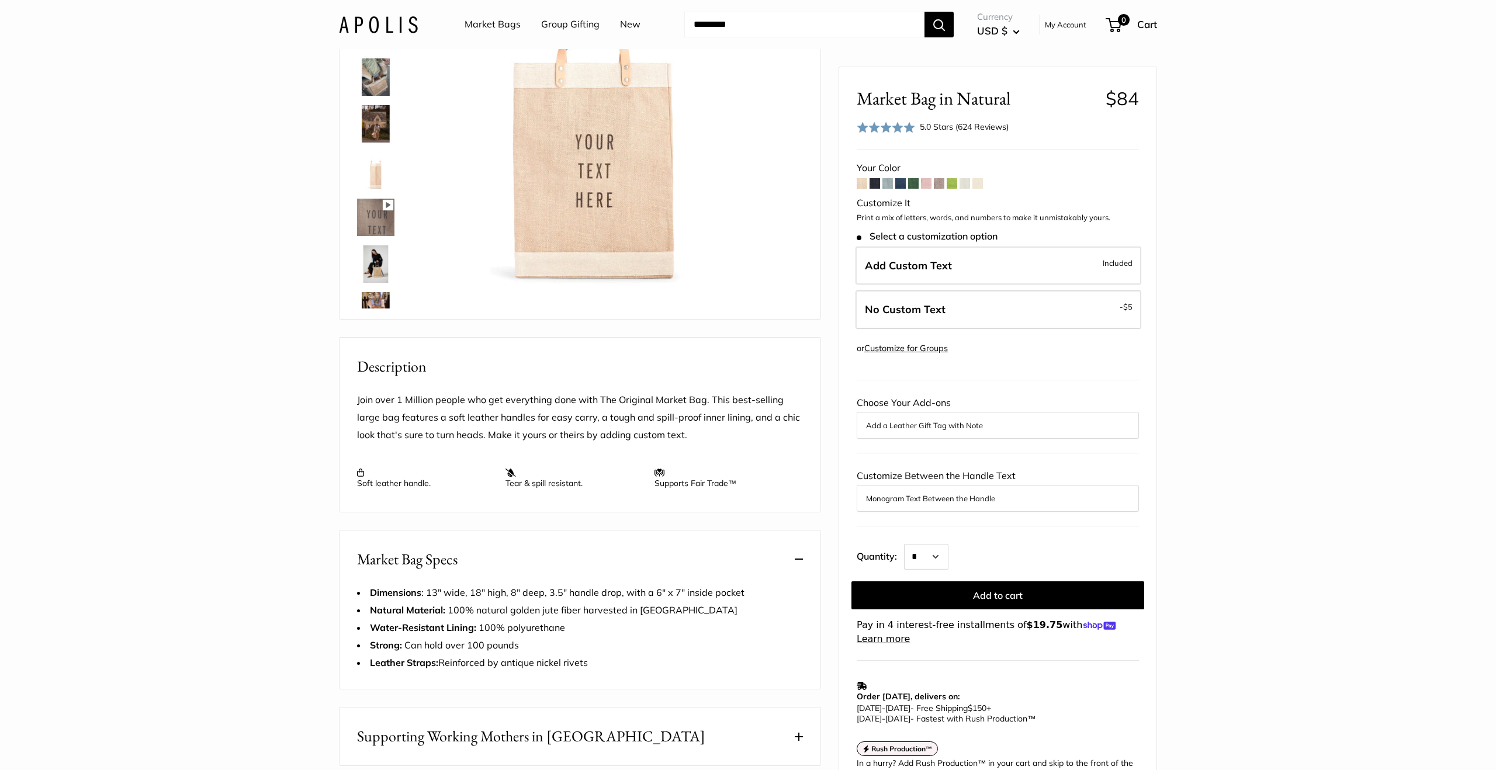
click at [728, 22] on input "Search..." at bounding box center [804, 25] width 240 height 26
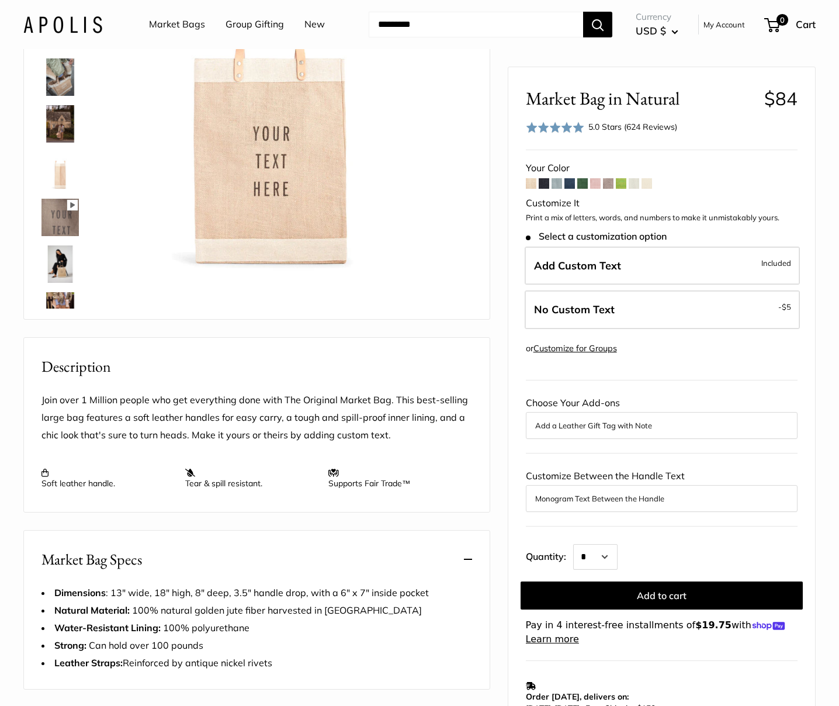
click at [610, 427] on button "Add a Leather Gift Tag with Note" at bounding box center [661, 426] width 253 height 14
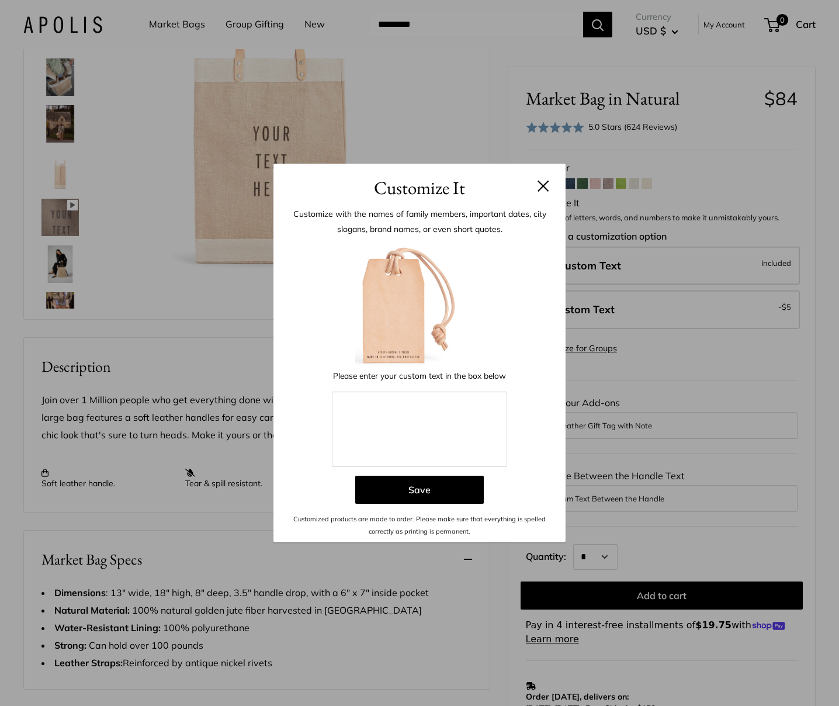
click at [542, 185] on button at bounding box center [544, 186] width 12 height 12
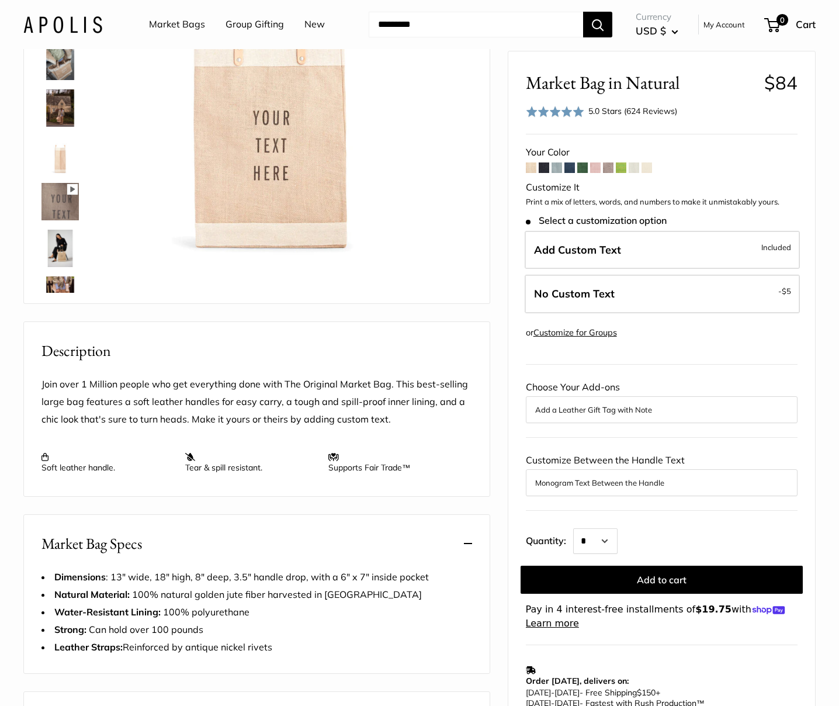
scroll to position [167, 0]
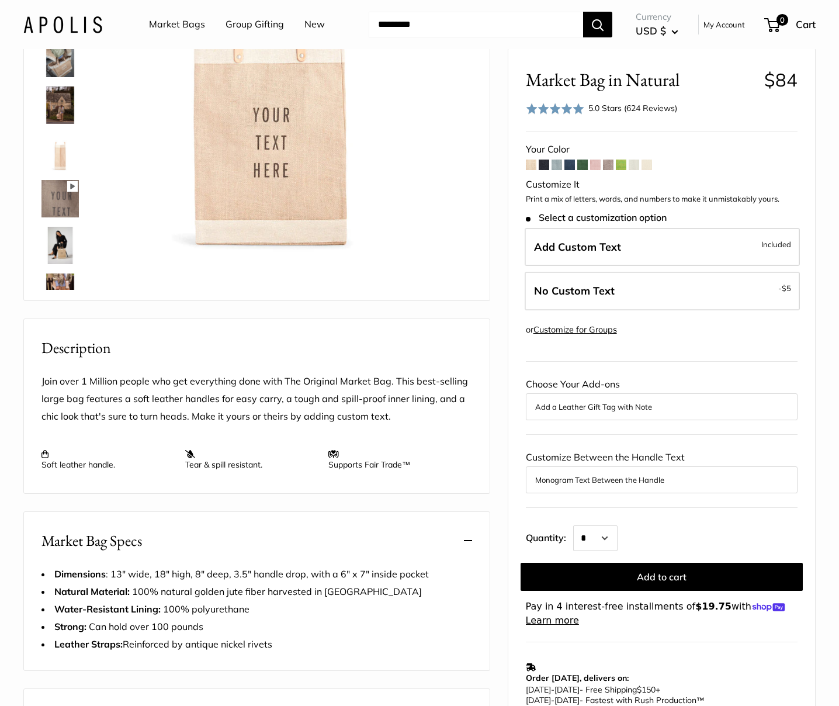
click at [688, 479] on button "Monogram Text Between the Handle" at bounding box center [661, 480] width 253 height 14
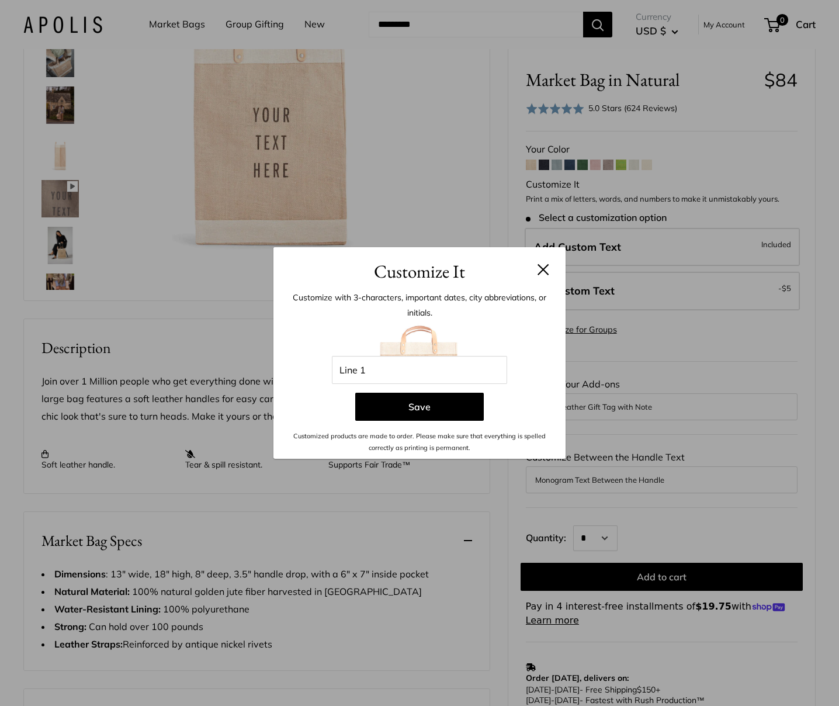
click at [539, 267] on button at bounding box center [544, 270] width 12 height 12
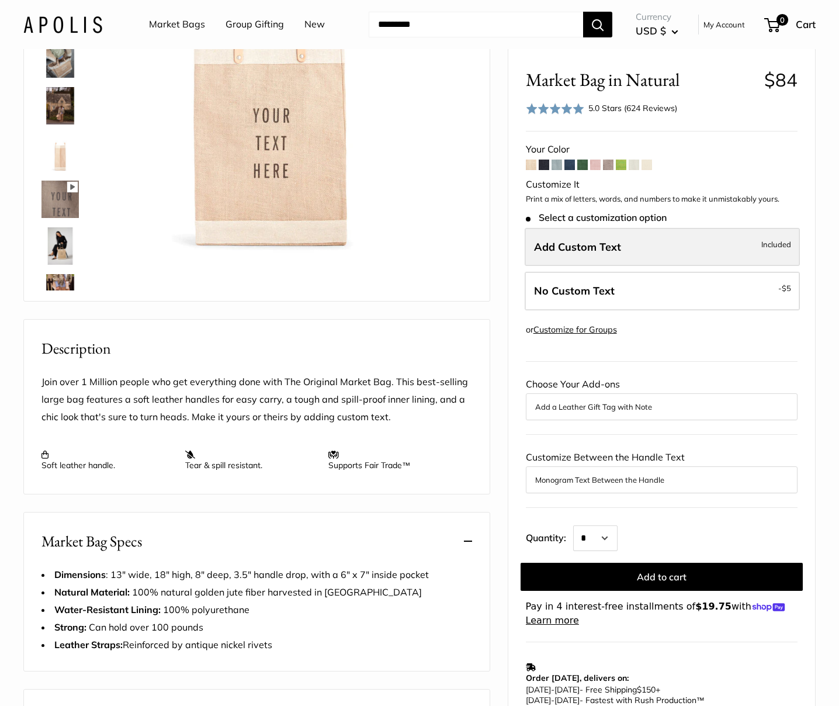
scroll to position [0, 0]
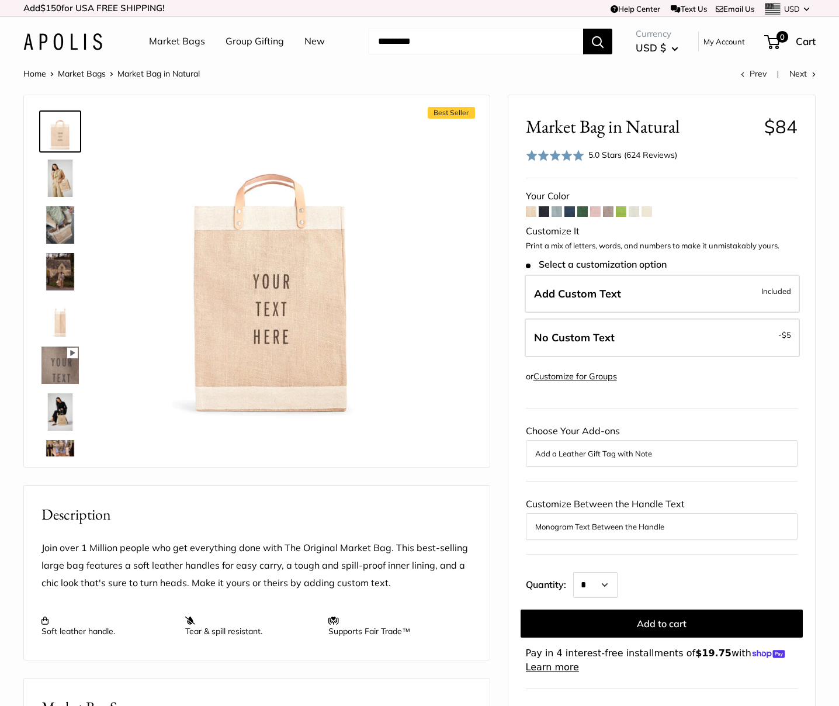
click at [404, 42] on input "Search..." at bounding box center [476, 42] width 215 height 26
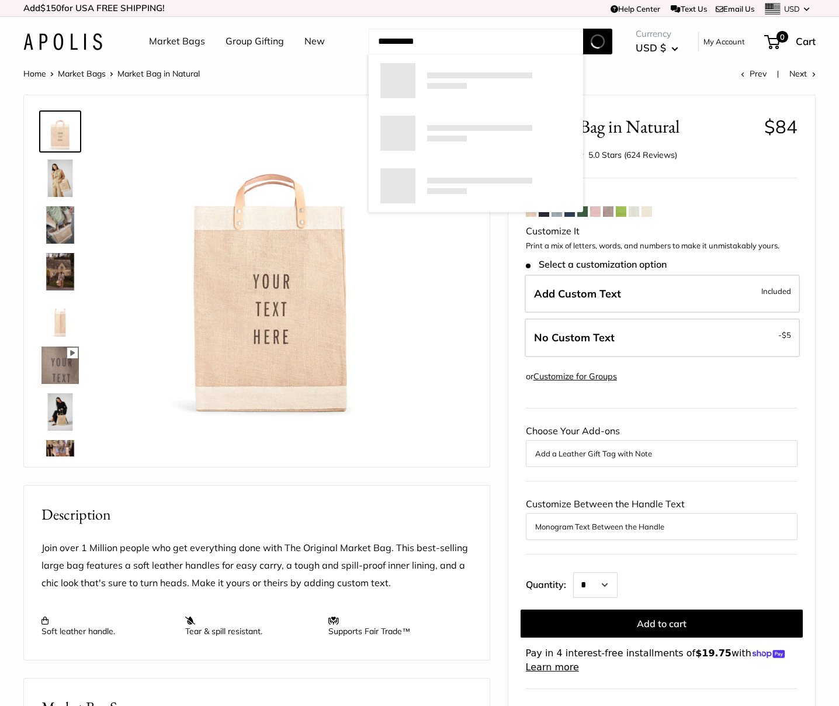
type input "**********"
click at [583, 29] on button "Search" at bounding box center [597, 42] width 29 height 26
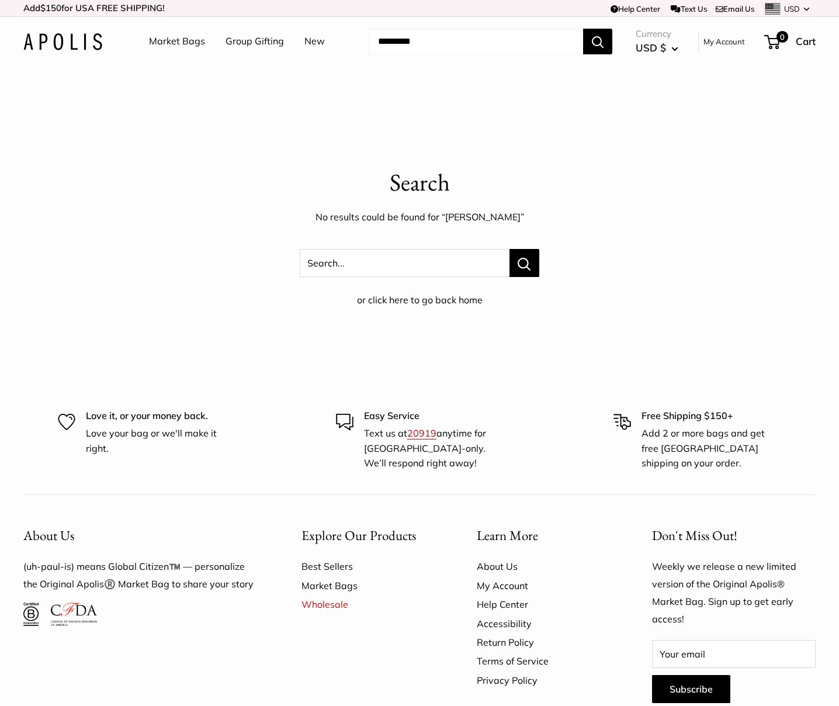
scroll to position [7, 0]
